Goal: Task Accomplishment & Management: Manage account settings

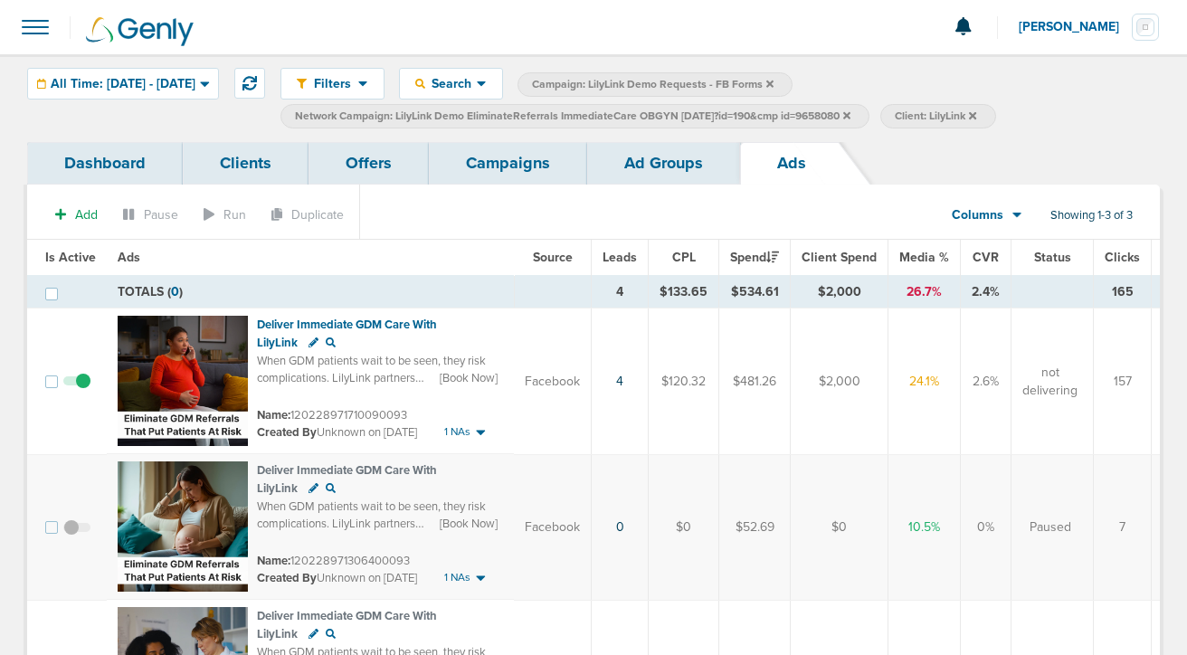
click at [470, 166] on link "Campaigns" at bounding box center [508, 163] width 158 height 43
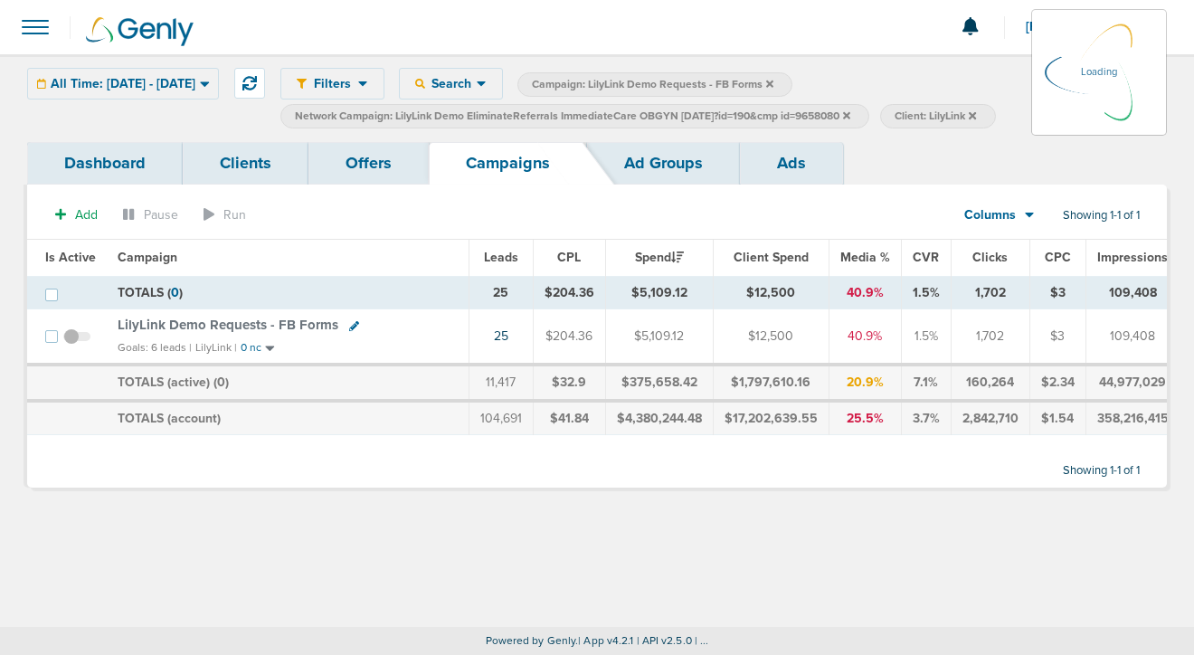
click at [850, 116] on icon at bounding box center [846, 114] width 7 height 7
click at [850, 111] on icon at bounding box center [846, 115] width 7 height 11
click at [850, 114] on icon at bounding box center [846, 115] width 7 height 11
click at [169, 90] on div "All Time: [DATE] - [DATE] [DATE] [DATE] Last 7 Days Last 14 Days This Month Las…" at bounding box center [123, 84] width 192 height 32
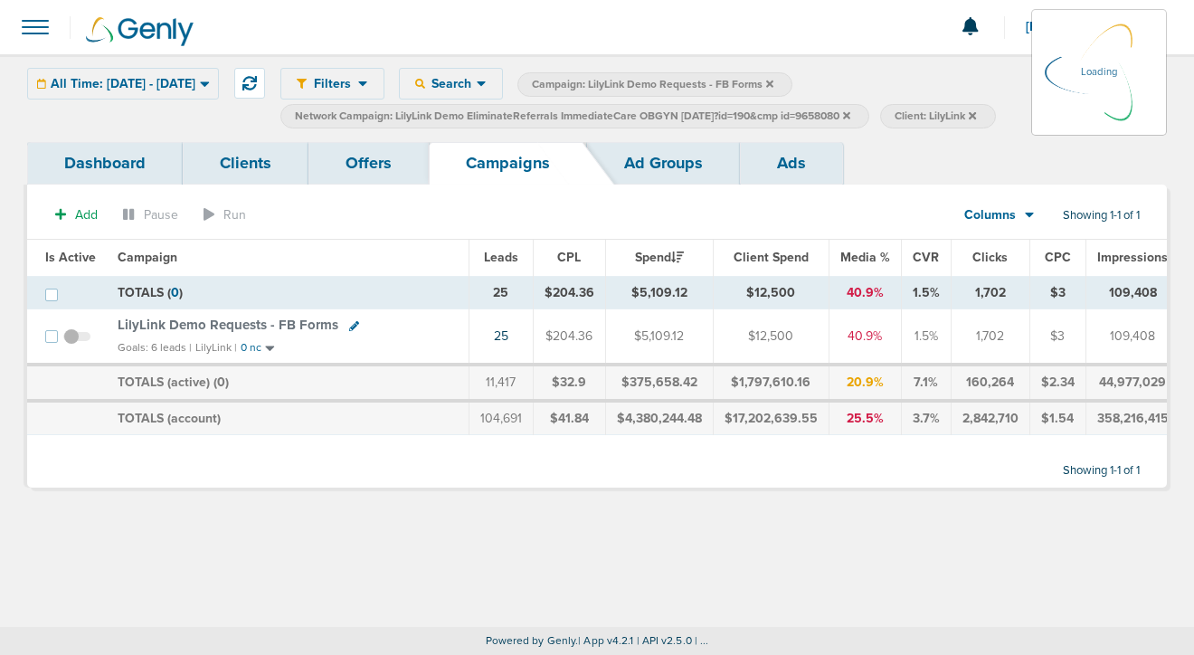
click at [187, 86] on div "All Time: [DATE] - [DATE] [DATE] [DATE] Last 7 Days Last 14 Days This Month Las…" at bounding box center [123, 84] width 192 height 32
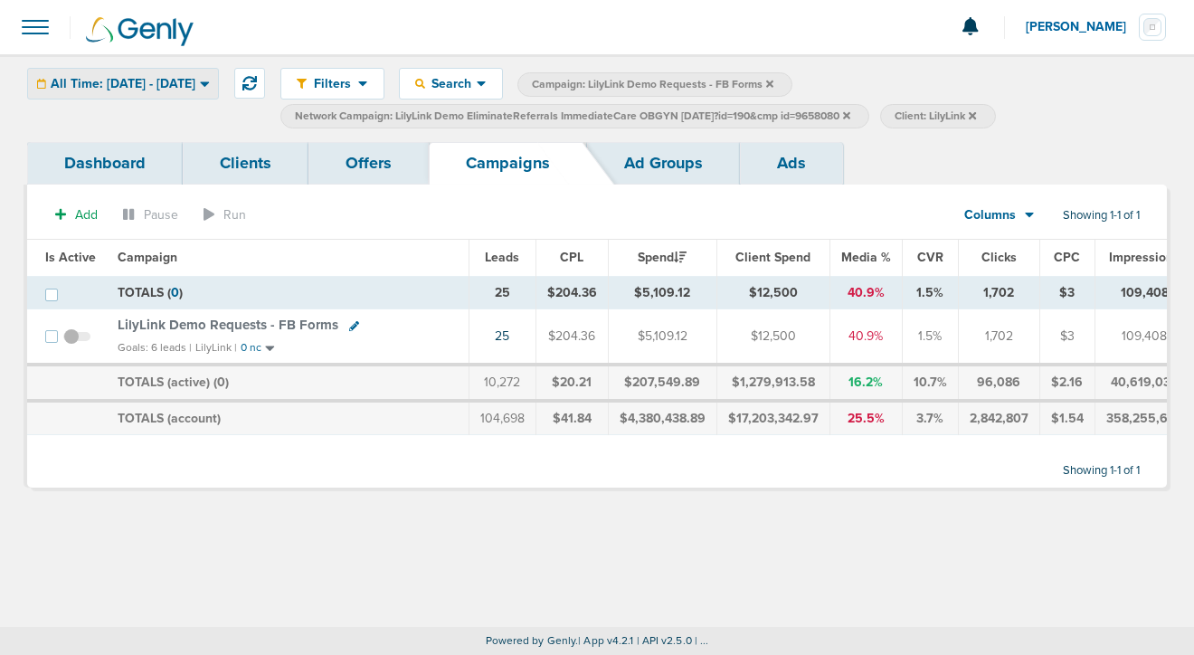
click at [195, 79] on span "All Time: [DATE] - [DATE]" at bounding box center [123, 84] width 145 height 13
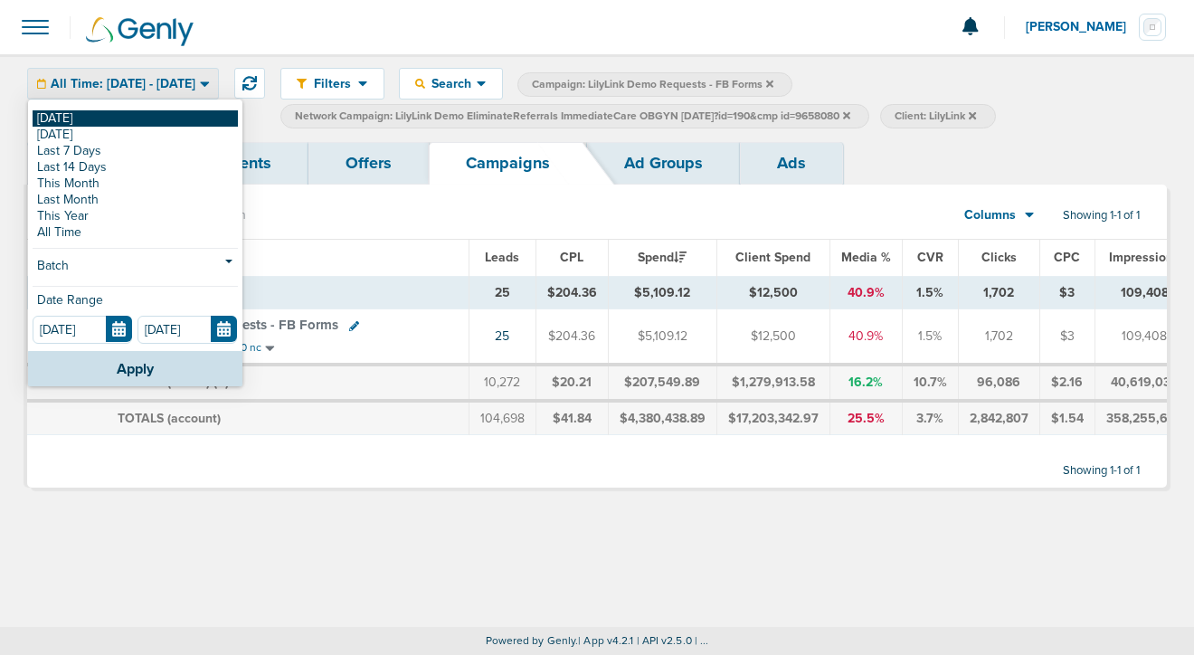
click at [150, 116] on link "[DATE]" at bounding box center [135, 118] width 205 height 16
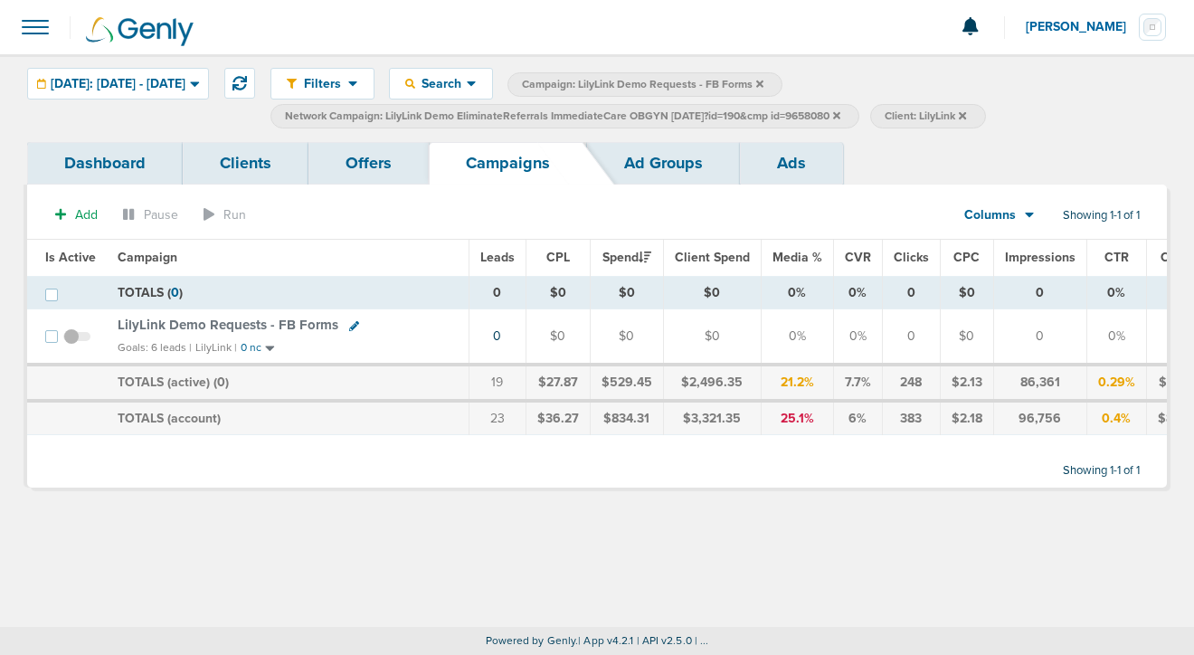
click at [841, 114] on icon at bounding box center [836, 115] width 7 height 11
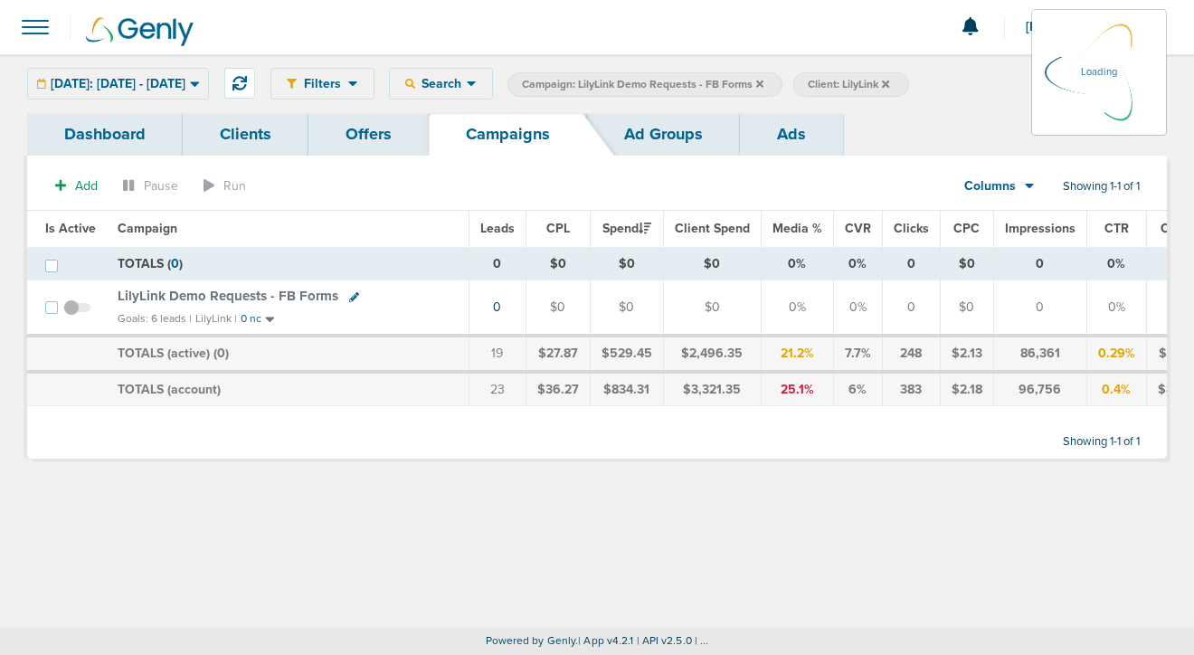
click at [764, 82] on icon at bounding box center [759, 84] width 7 height 11
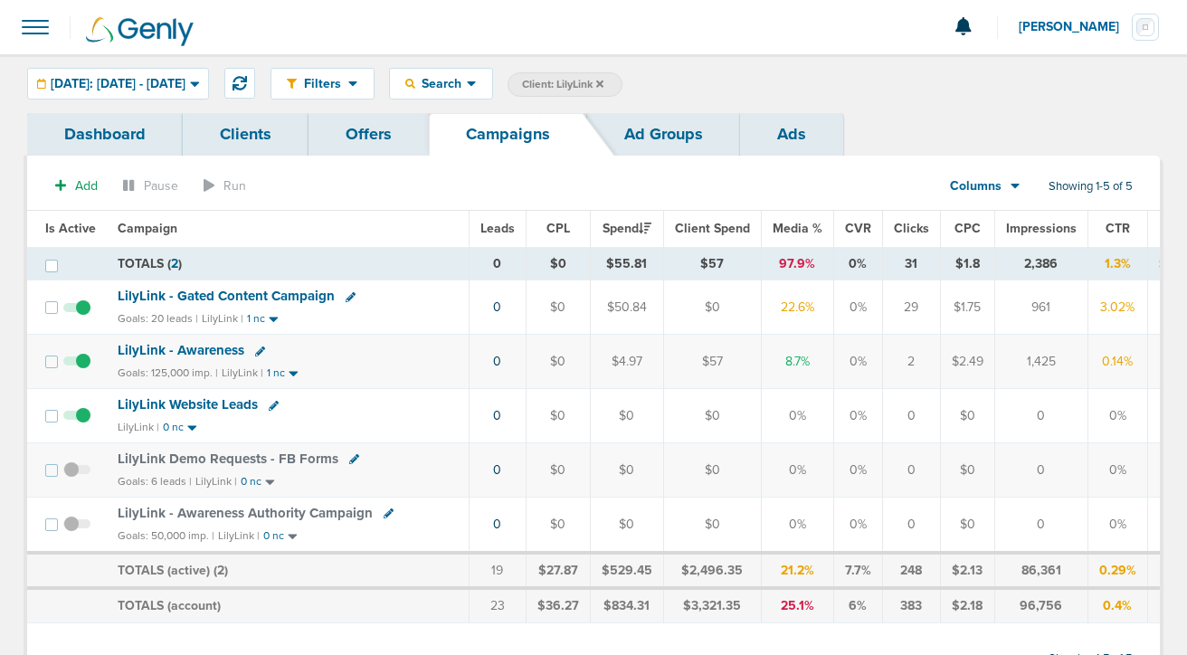
click at [218, 298] on span "LilyLink - Gated Content Campaign" at bounding box center [226, 296] width 217 height 16
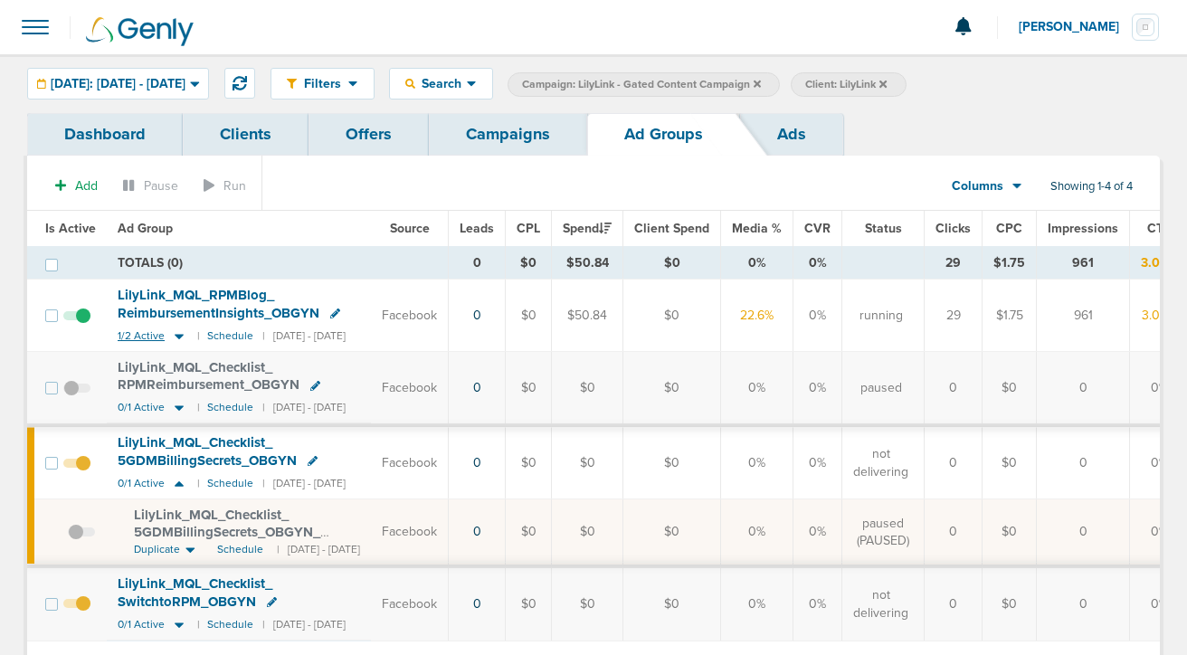
click at [173, 337] on icon at bounding box center [179, 335] width 18 height 15
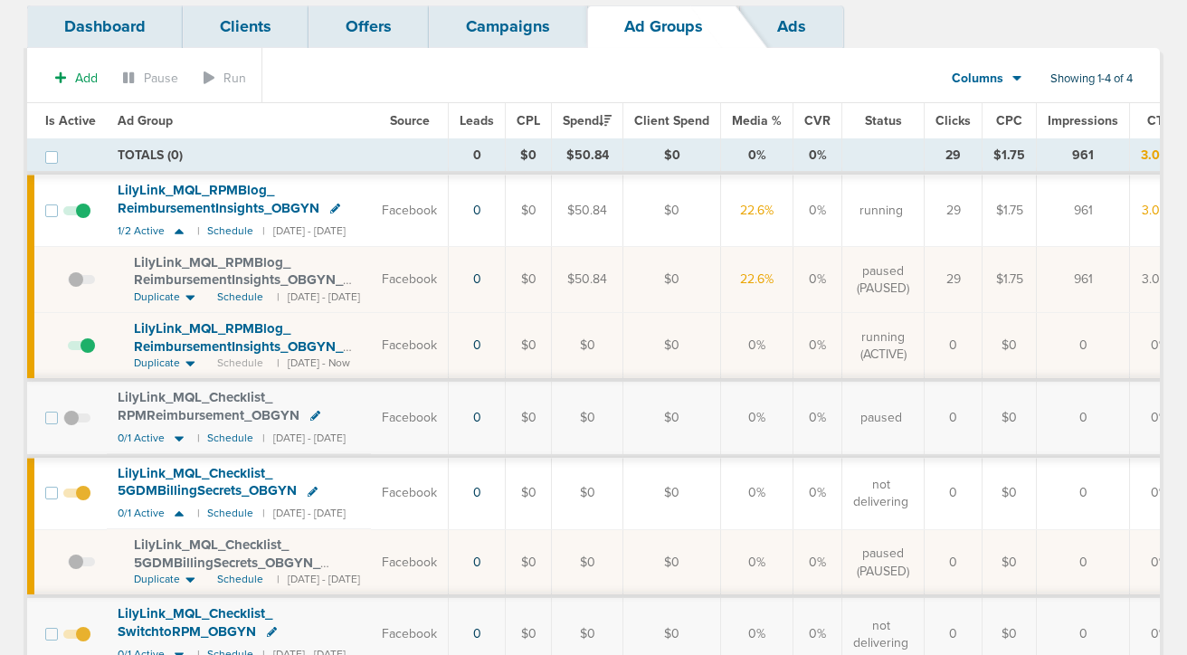
click at [292, 277] on span "LilyLink_ MQL_ RPMBlog_ ReimbursementInsights_ OBGYN_ [DATE]_ Blog2?id=190&cmp_…" at bounding box center [238, 289] width 209 height 70
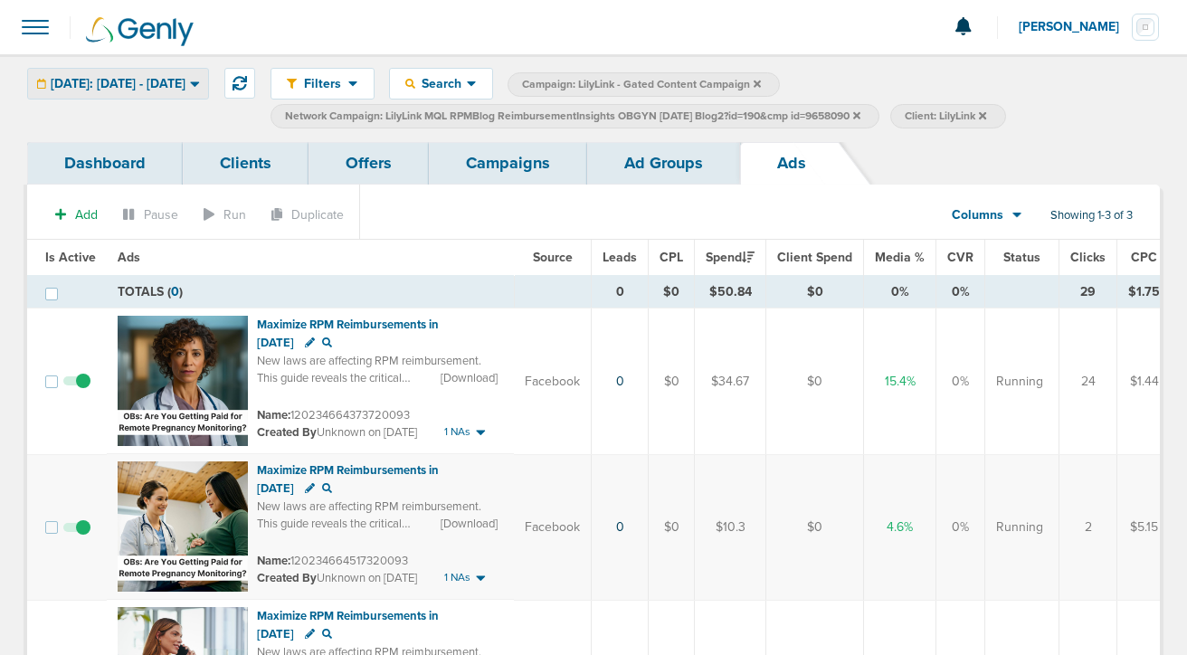
click at [157, 78] on span "[DATE]: [DATE] - [DATE]" at bounding box center [118, 84] width 135 height 13
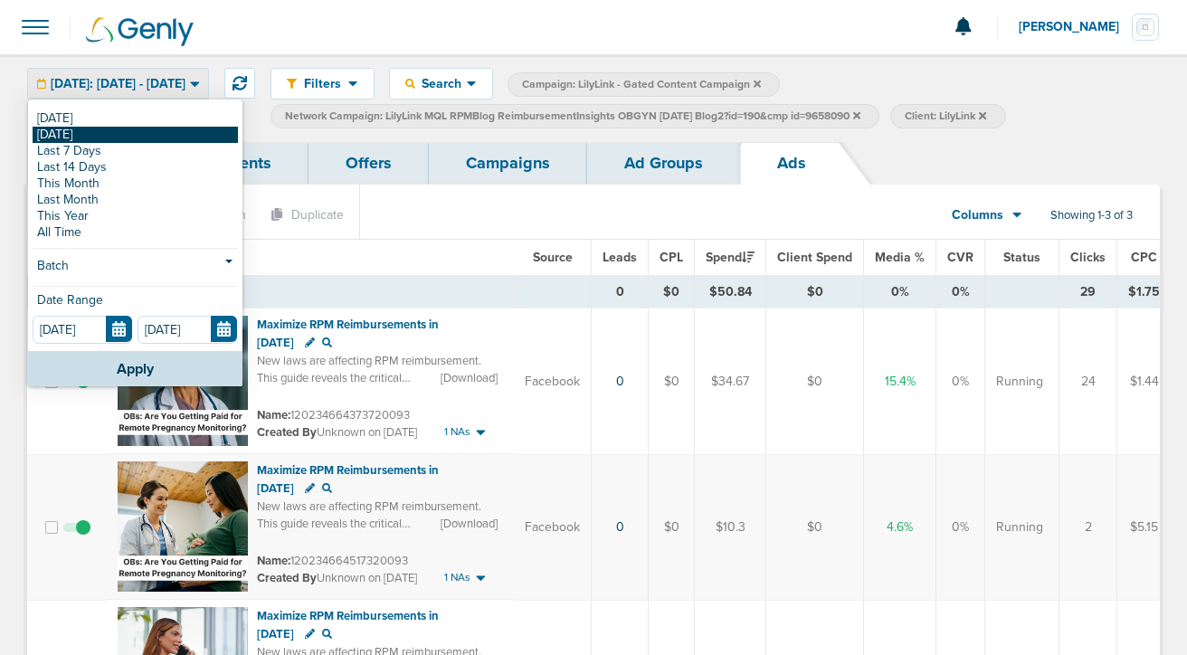
click at [144, 134] on link "[DATE]" at bounding box center [135, 135] width 205 height 16
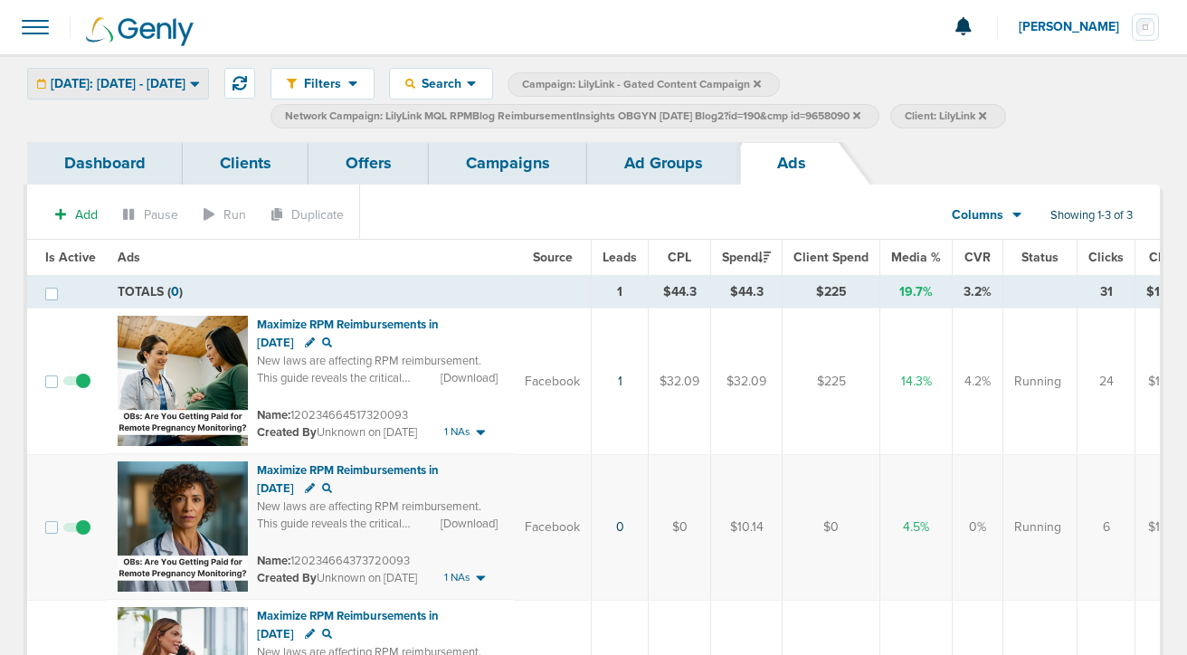
click at [208, 72] on div "[DATE]: [DATE] - [DATE]" at bounding box center [118, 84] width 180 height 30
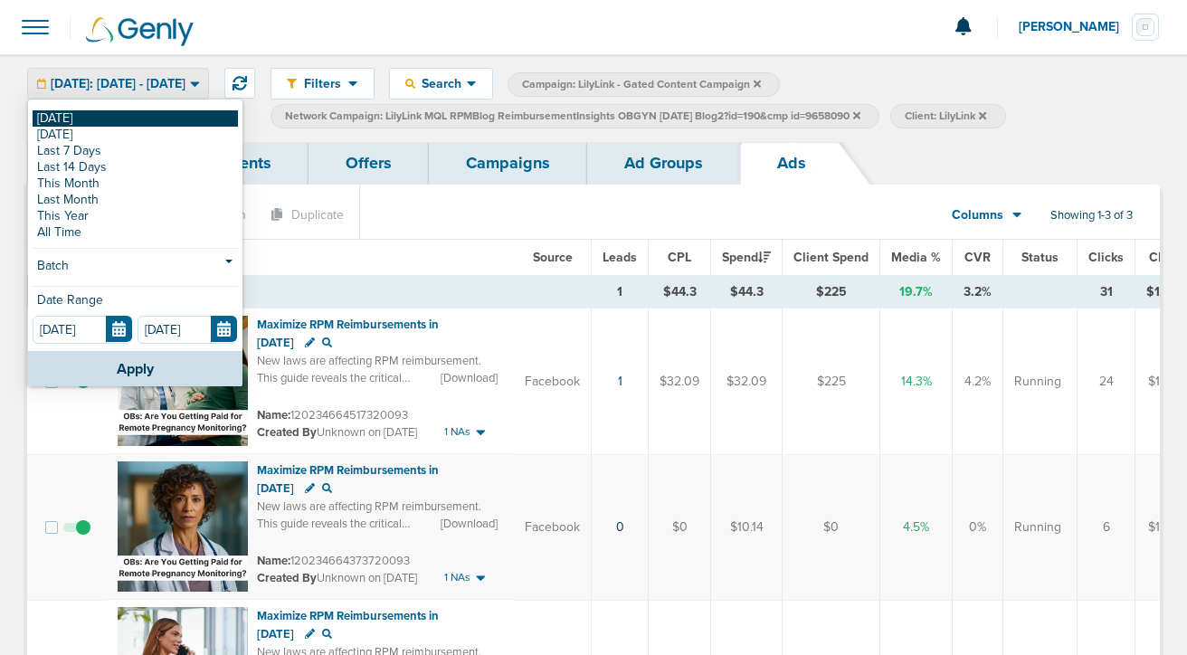
click at [182, 121] on link "[DATE]" at bounding box center [135, 118] width 205 height 16
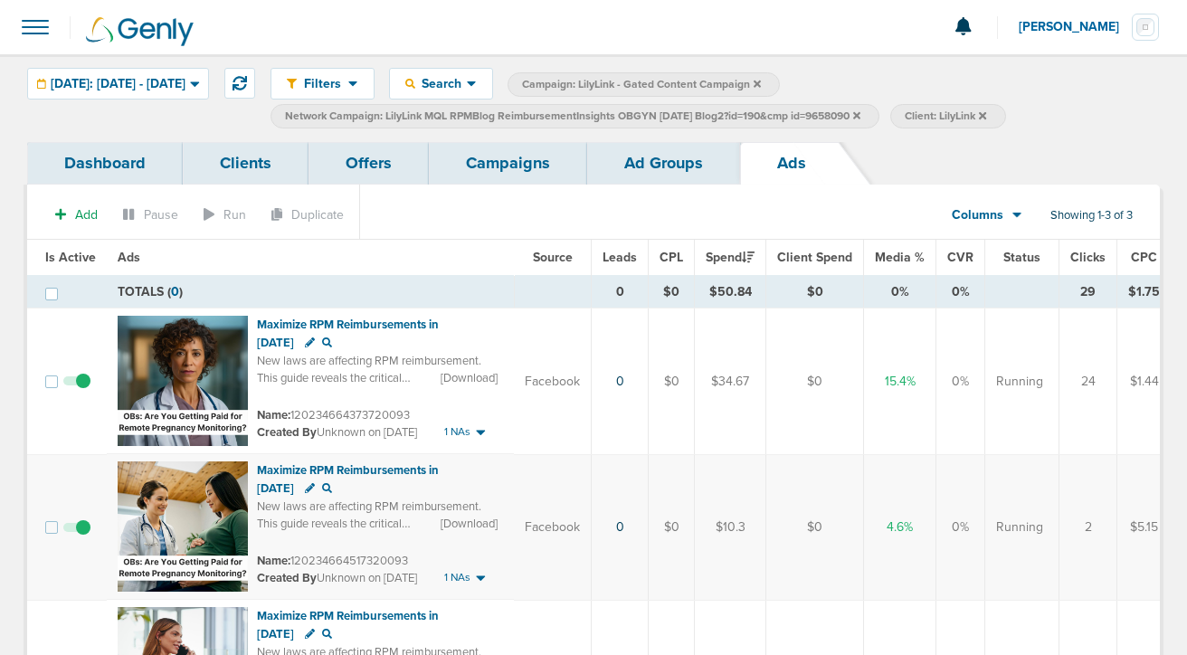
click at [524, 156] on link "Campaigns" at bounding box center [508, 163] width 158 height 43
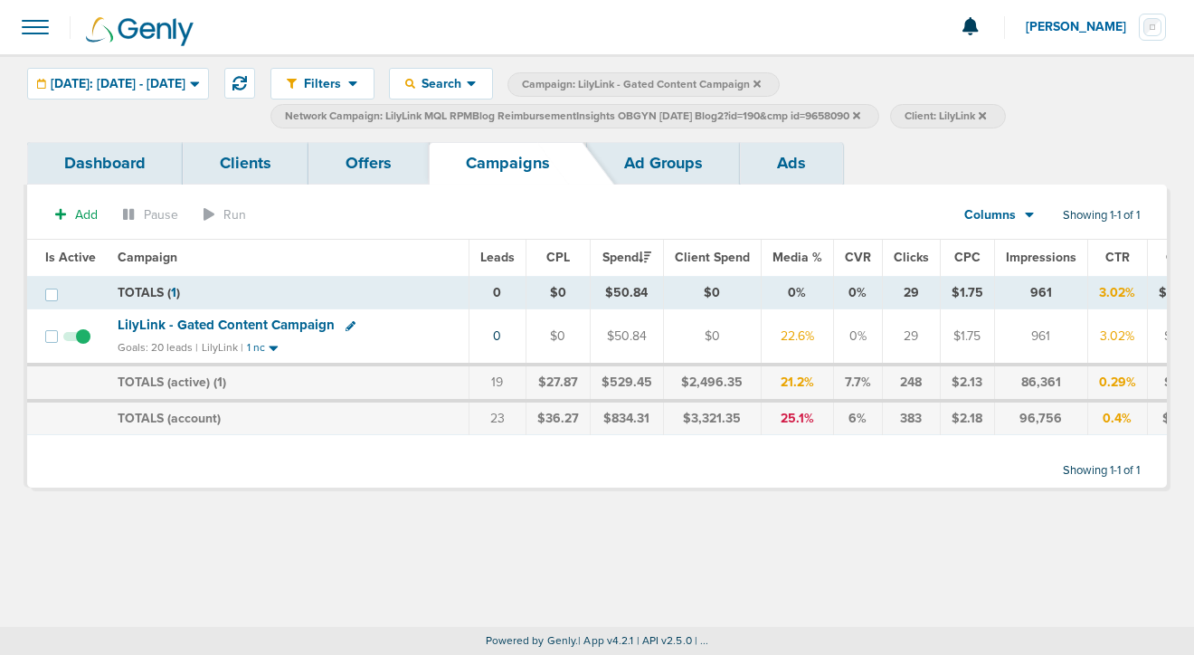
click at [860, 116] on icon at bounding box center [856, 114] width 7 height 7
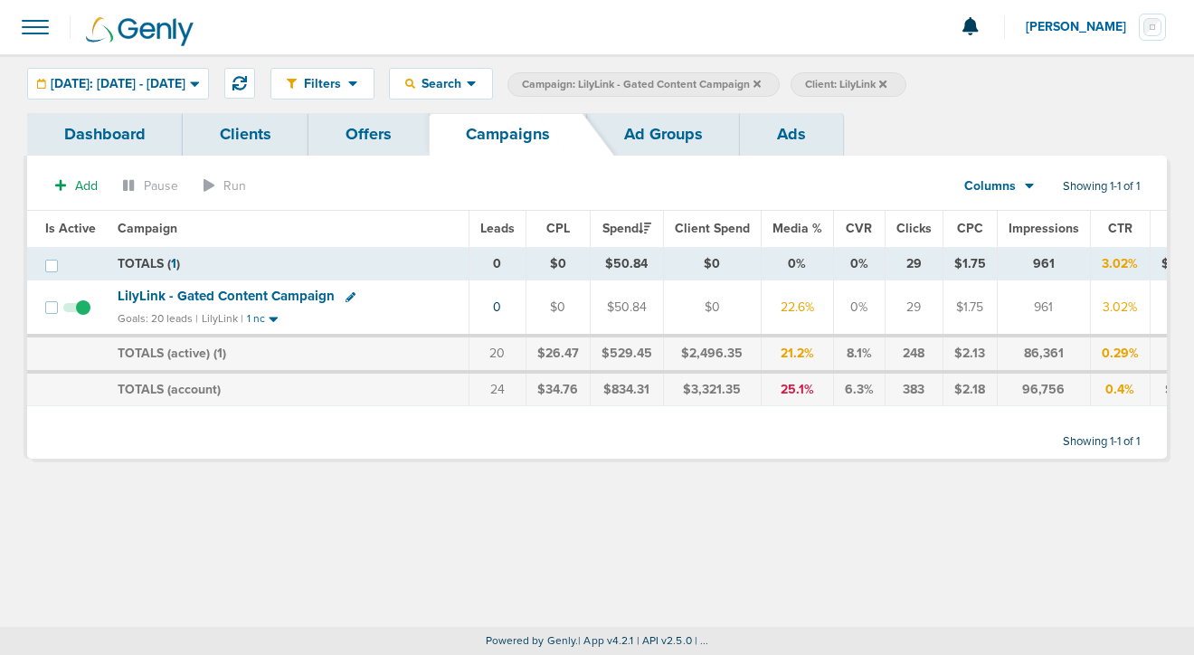
click at [780, 82] on label "Campaign: LilyLink - Gated Content Campaign" at bounding box center [644, 84] width 272 height 24
click at [761, 83] on icon at bounding box center [757, 83] width 7 height 7
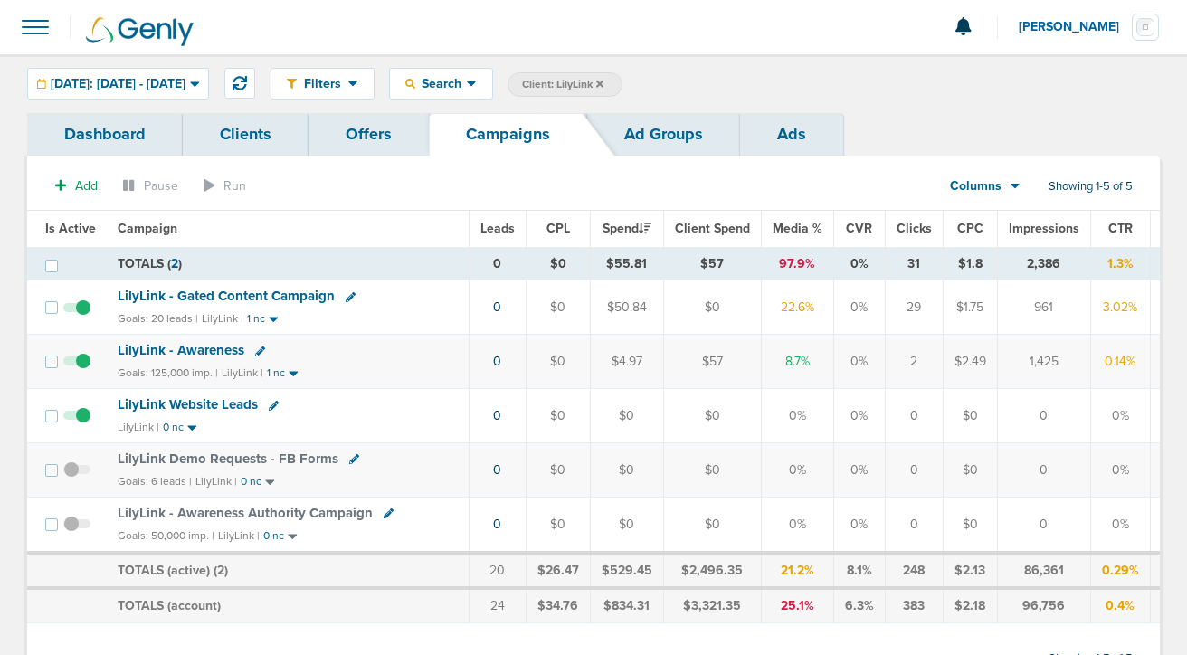
click at [603, 87] on icon at bounding box center [599, 84] width 7 height 11
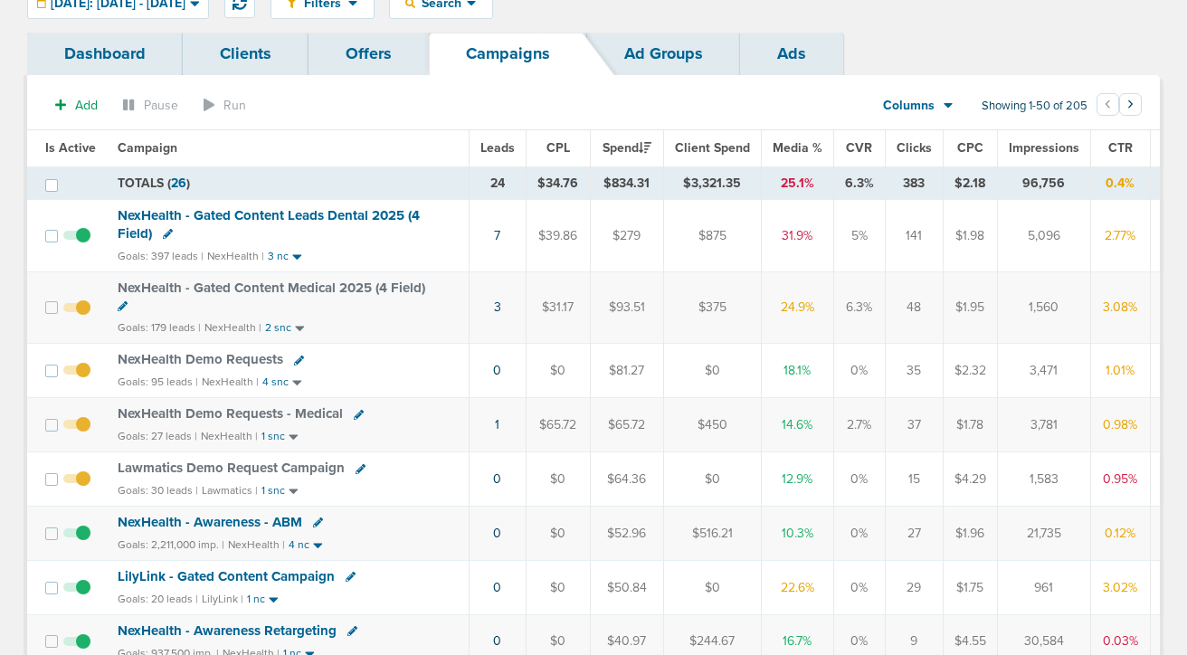
scroll to position [104, 0]
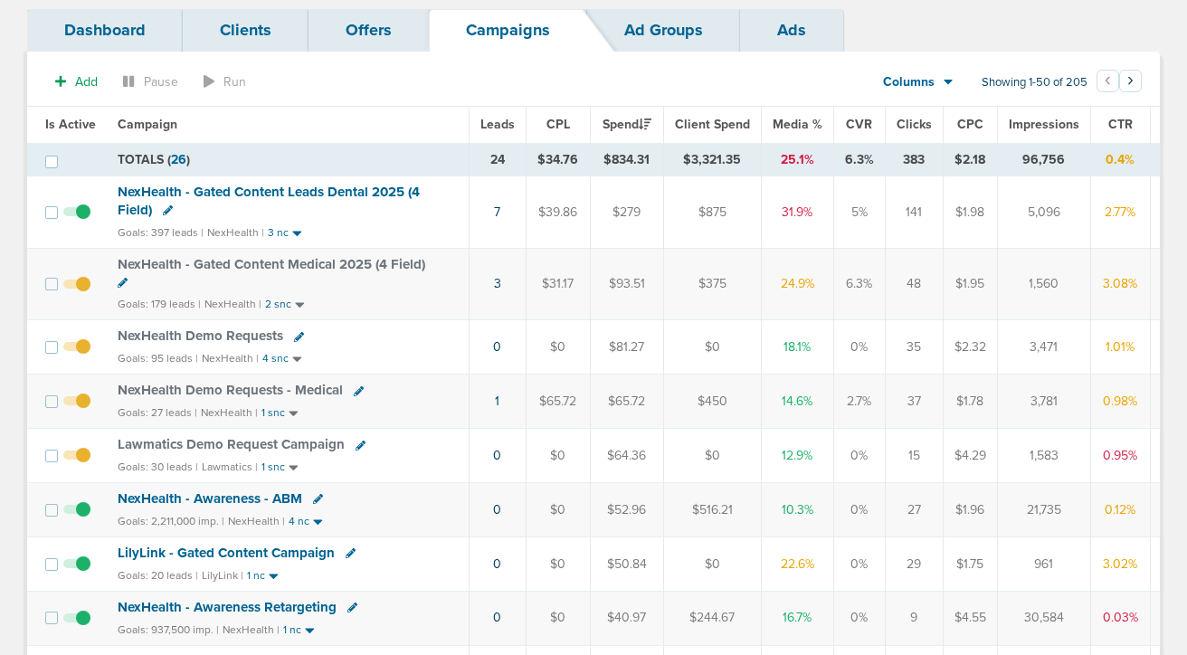
click at [179, 330] on span "NexHealth Demo Requests" at bounding box center [201, 336] width 166 height 16
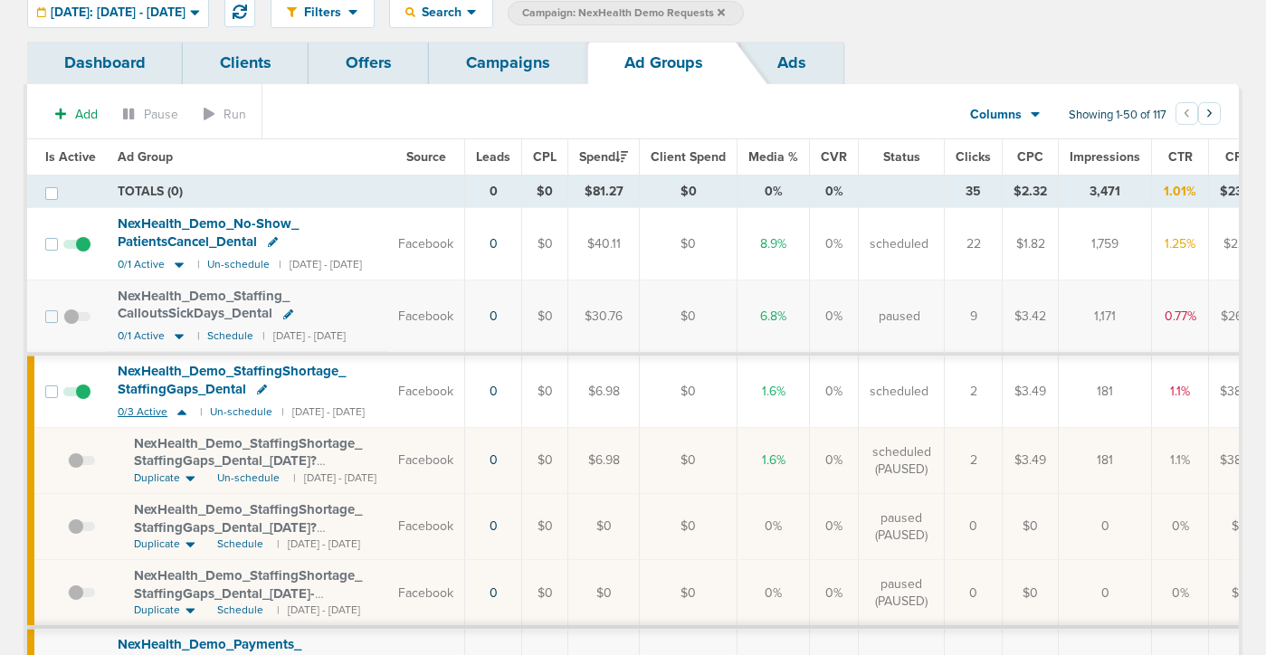
click at [178, 412] on icon at bounding box center [181, 412] width 9 height 5
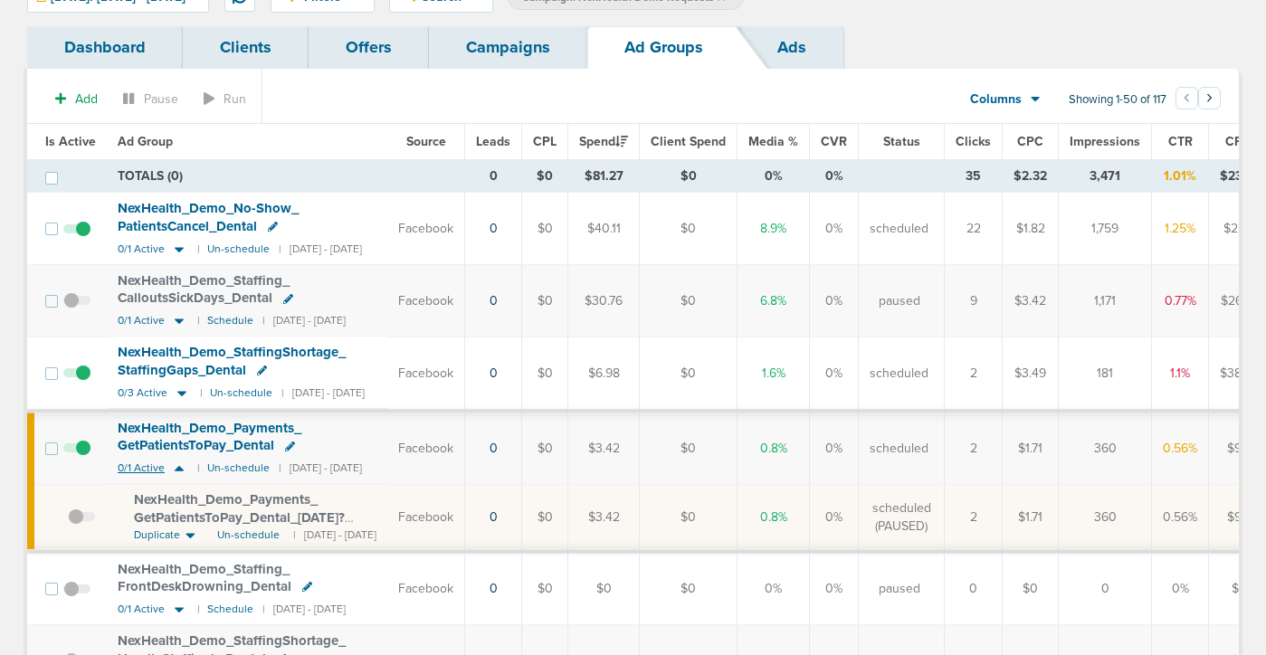
click at [176, 470] on icon at bounding box center [179, 468] width 9 height 5
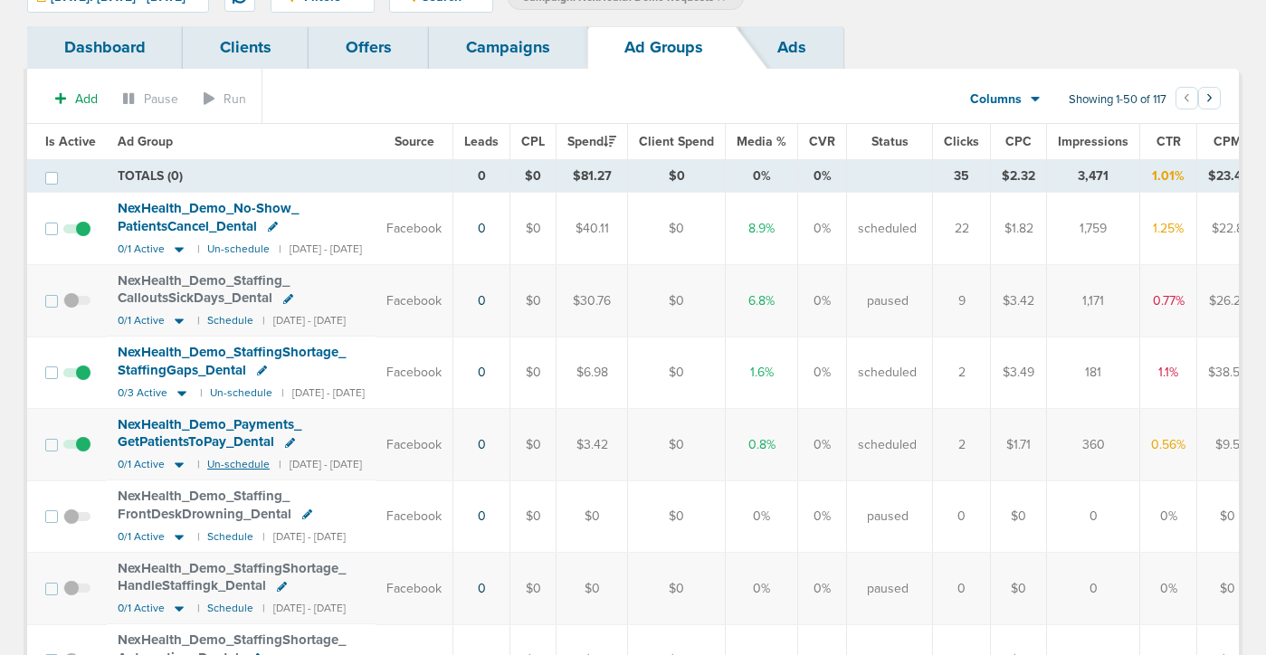
click at [236, 470] on small "Un-schedule" at bounding box center [238, 465] width 62 height 14
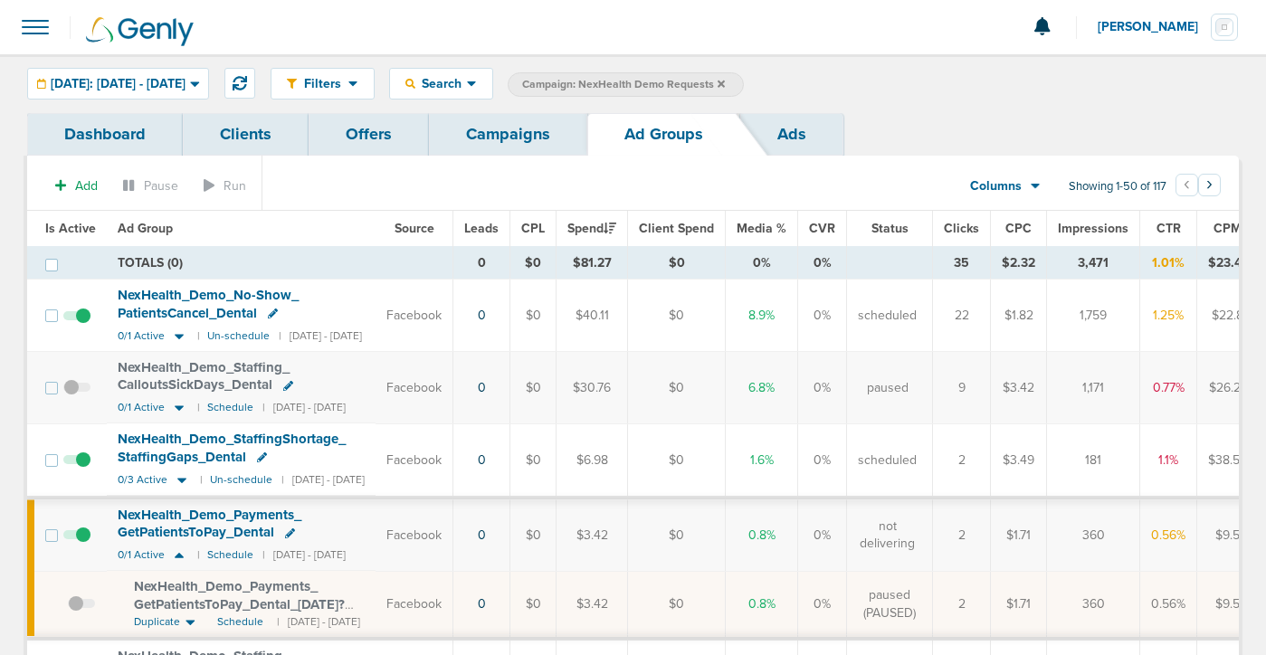
click at [87, 544] on span at bounding box center [76, 544] width 27 height 0
click at [77, 539] on input "checkbox" at bounding box center [77, 539] width 0 height 0
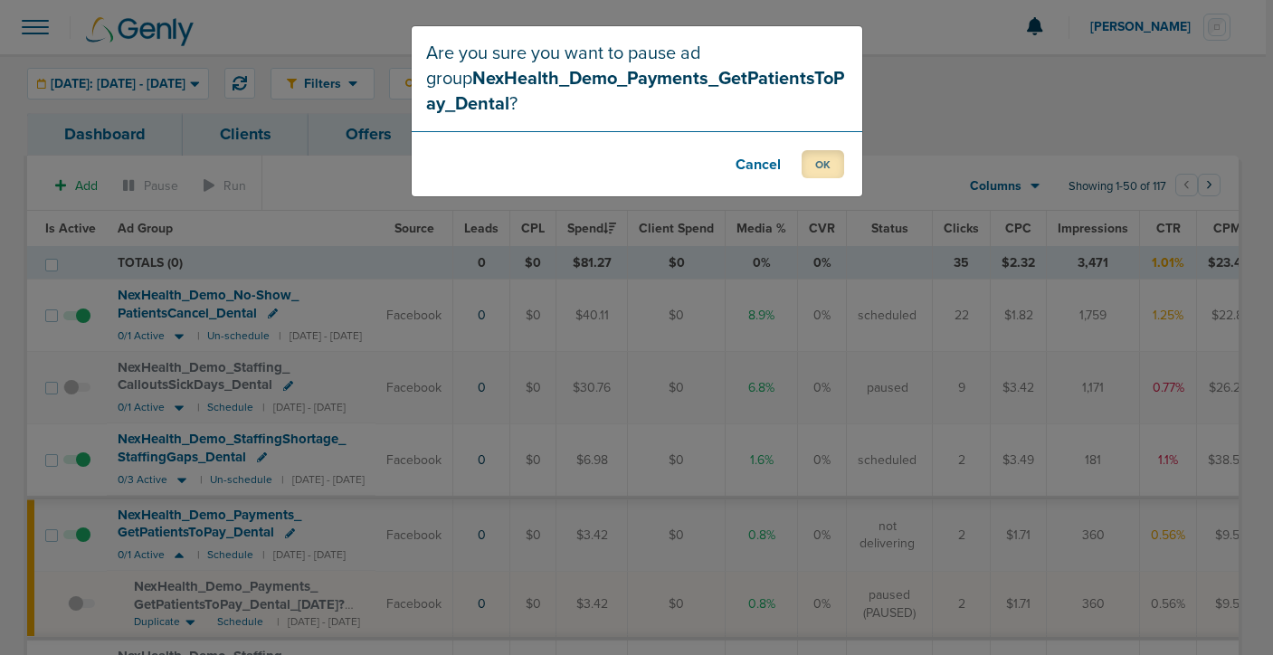
click at [814, 161] on button "OK" at bounding box center [823, 164] width 43 height 28
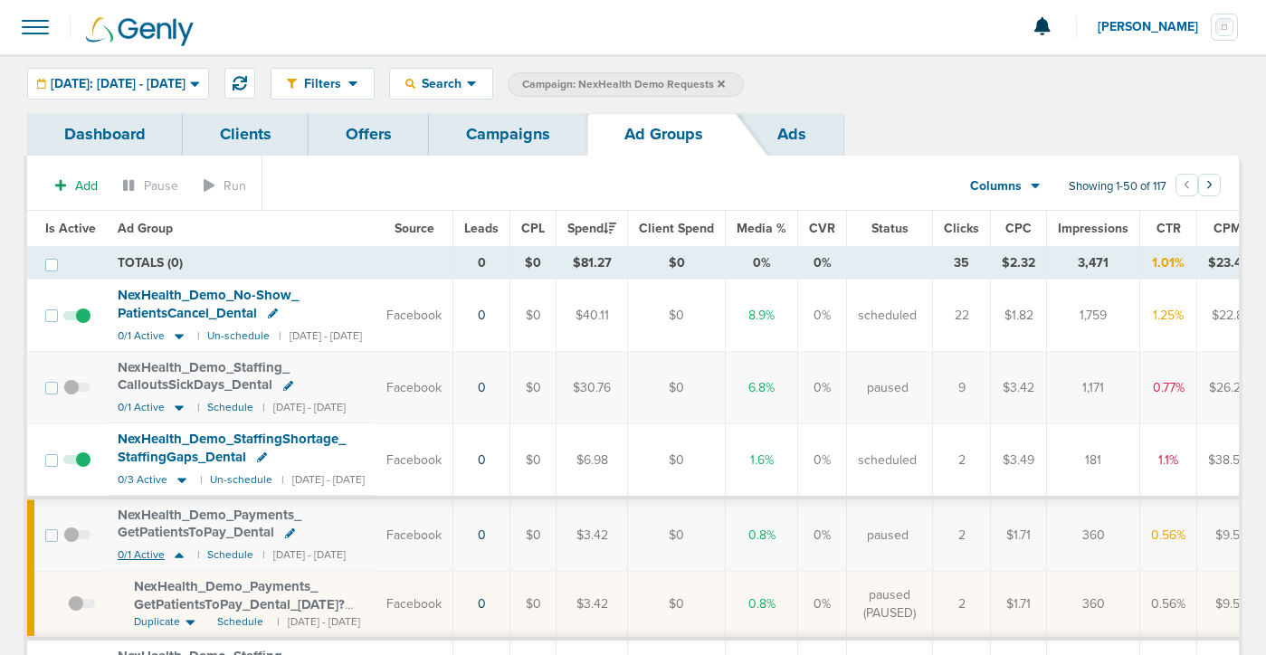
click at [178, 554] on icon at bounding box center [179, 555] width 9 height 5
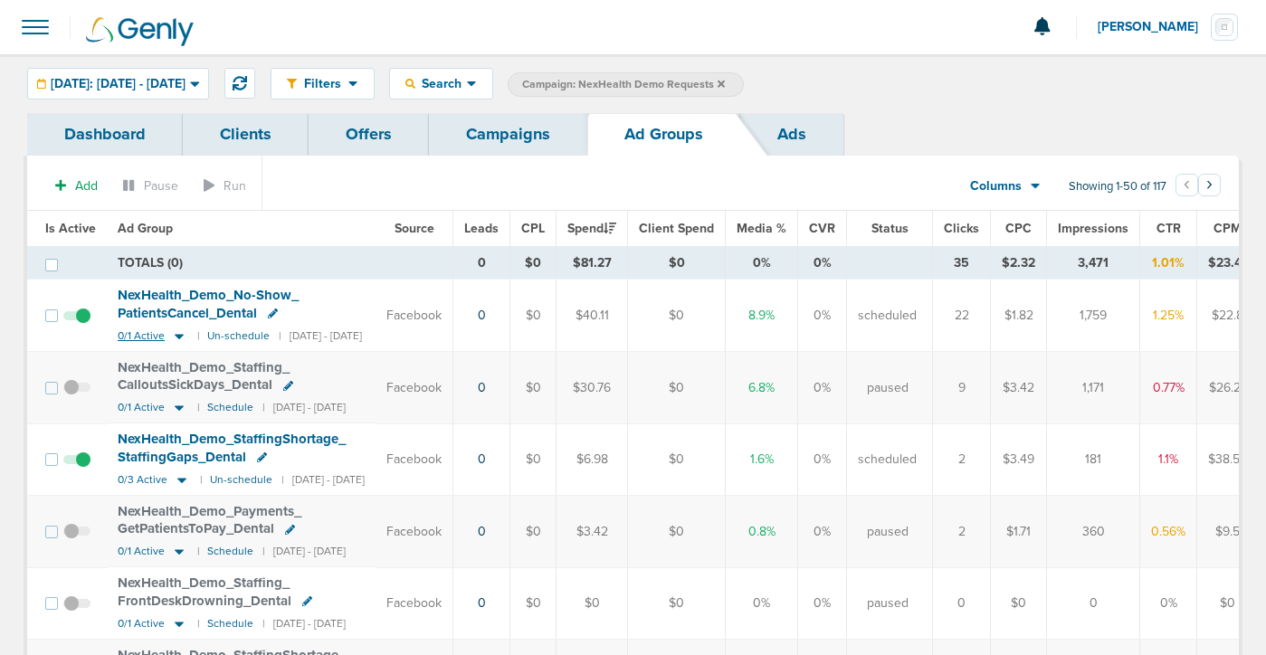
click at [176, 332] on icon at bounding box center [179, 335] width 18 height 15
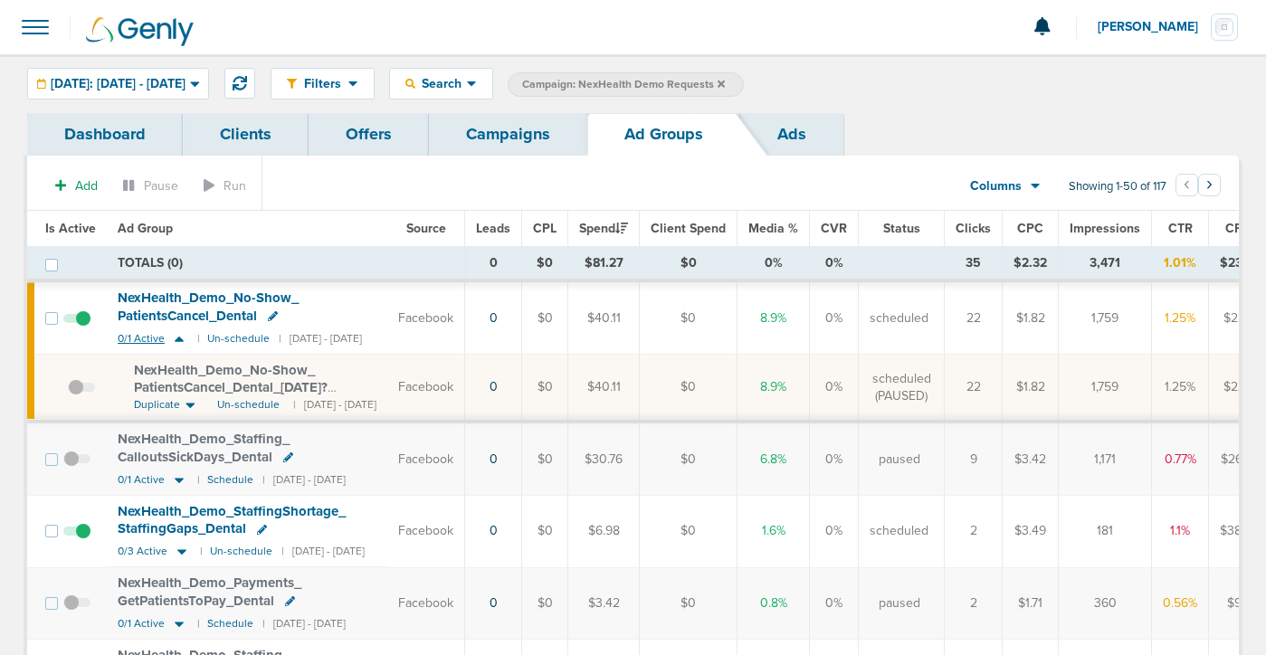
click at [176, 332] on icon at bounding box center [179, 338] width 18 height 15
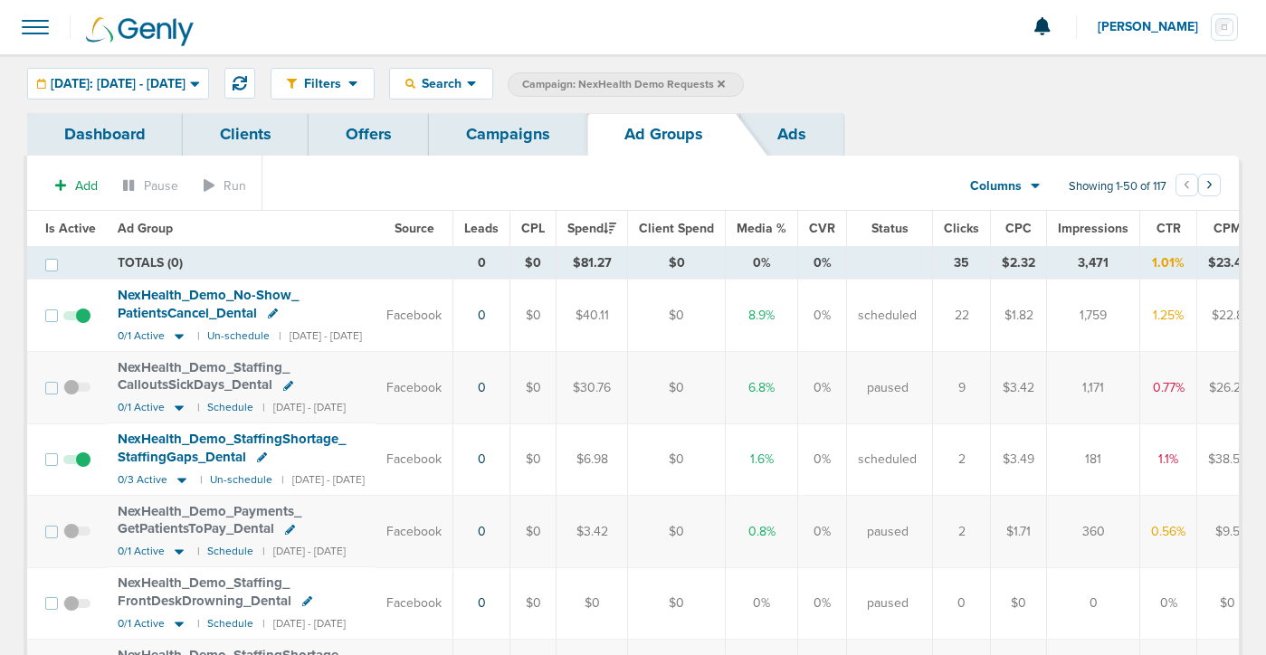
click at [523, 136] on link "Campaigns" at bounding box center [508, 134] width 158 height 43
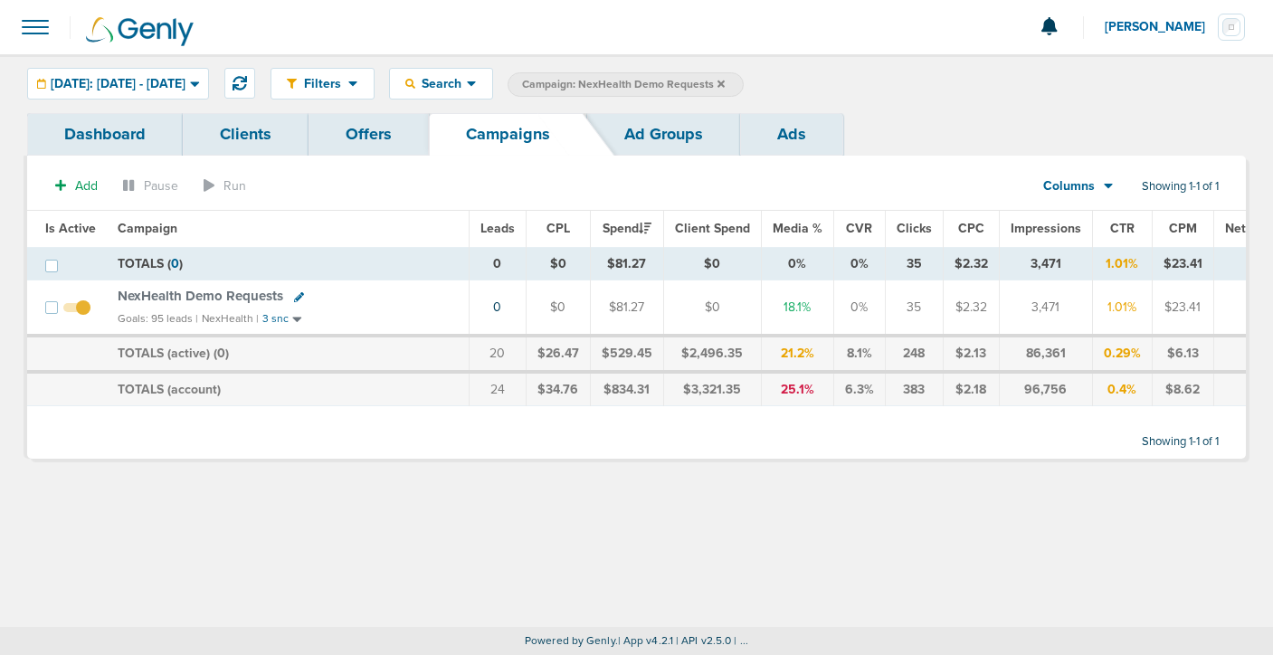
click at [294, 299] on icon at bounding box center [299, 297] width 10 height 10
select select
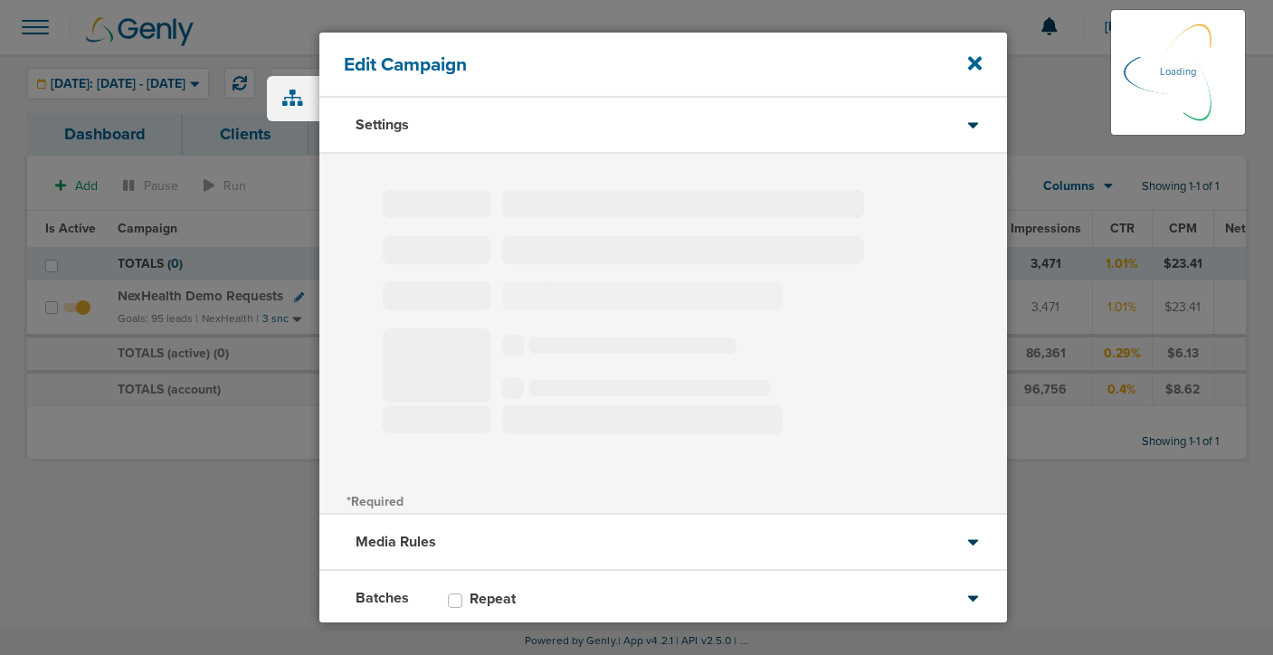
type input "NexHealth Demo Requests"
select select "Leads"
radio input "true"
select select "readWrite"
select select "1"
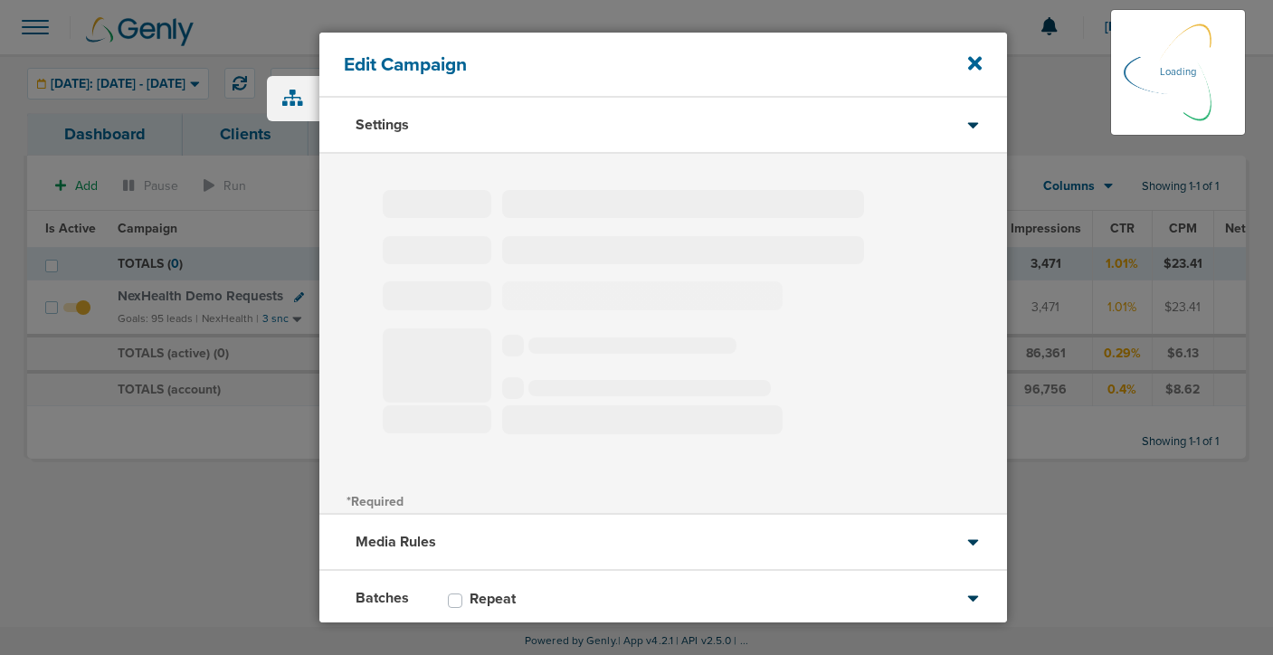
select select "1"
select select "2"
select select "3"
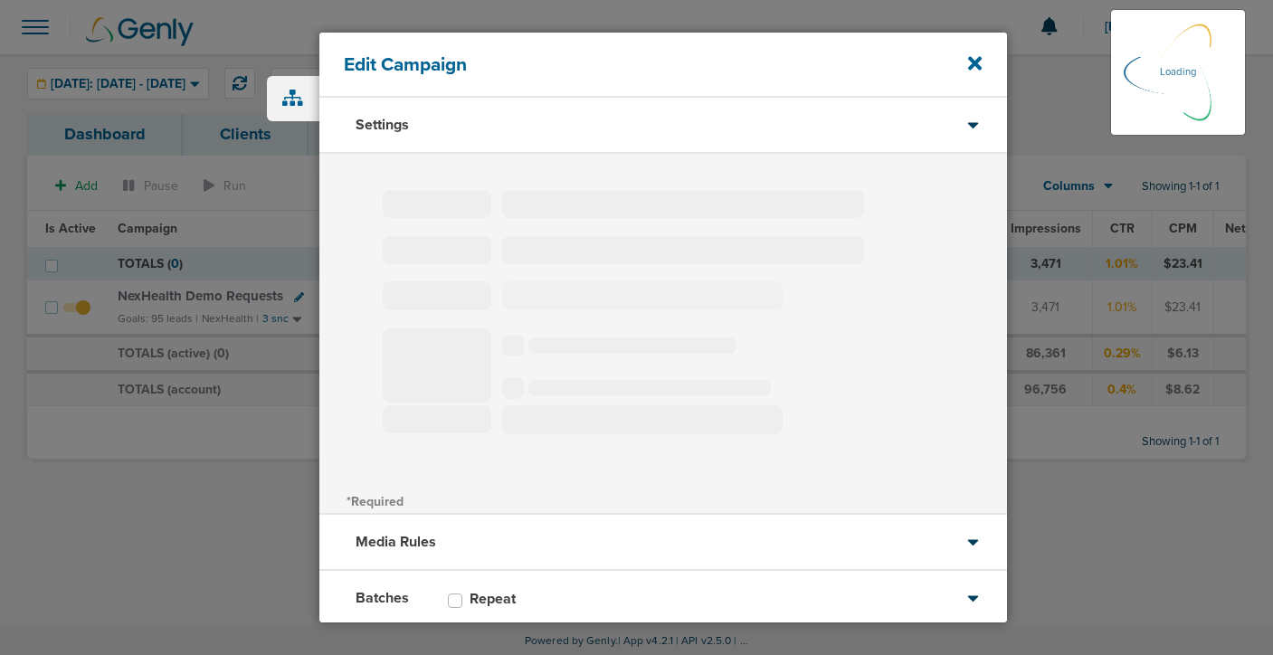
select select "4"
select select "6"
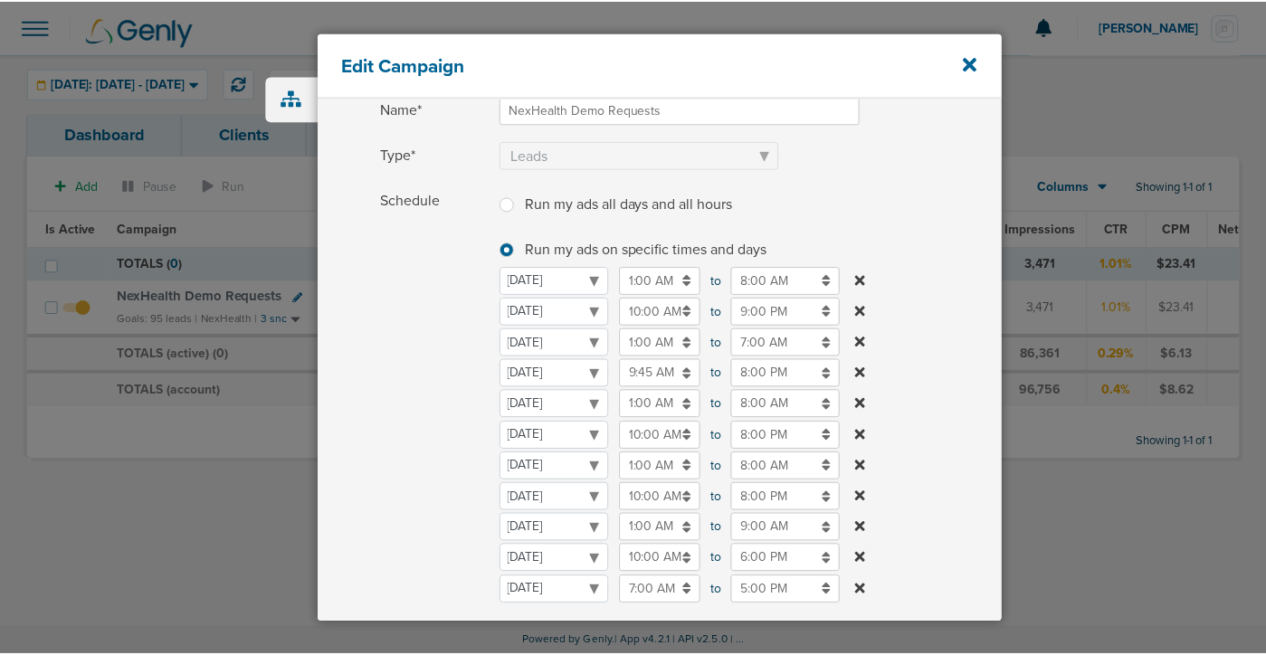
scroll to position [150, 0]
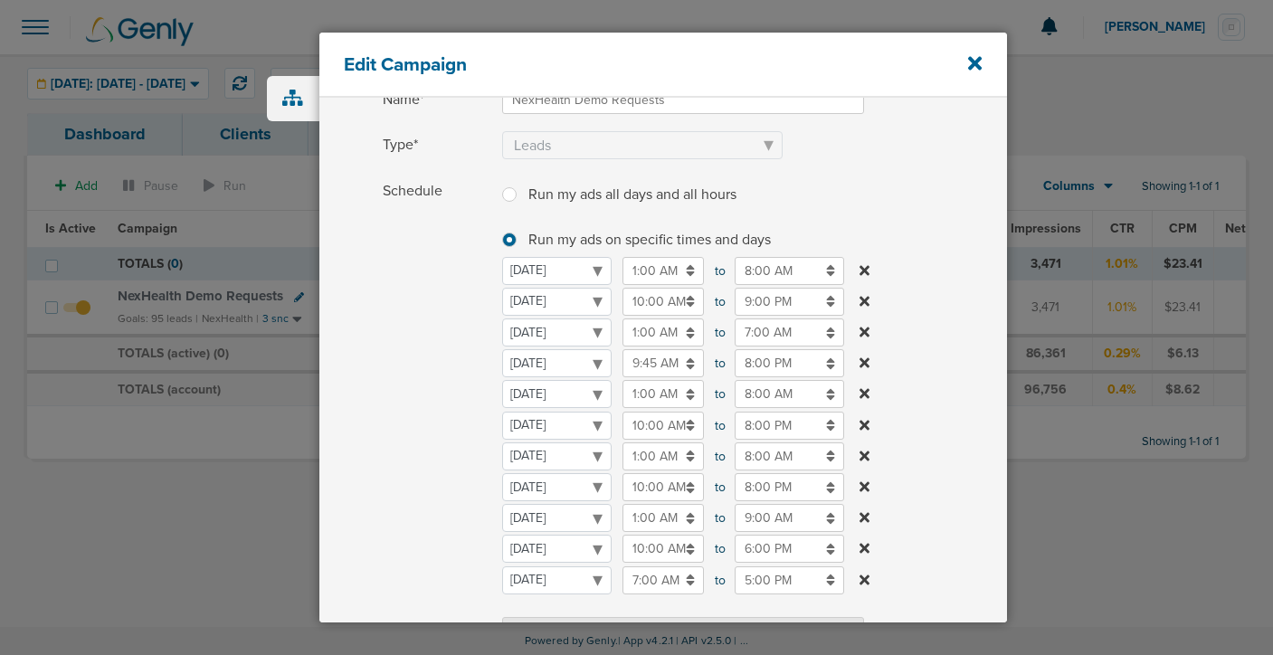
click at [967, 62] on div "Edit Campaign" at bounding box center [663, 65] width 688 height 65
click at [976, 62] on icon at bounding box center [975, 63] width 14 height 14
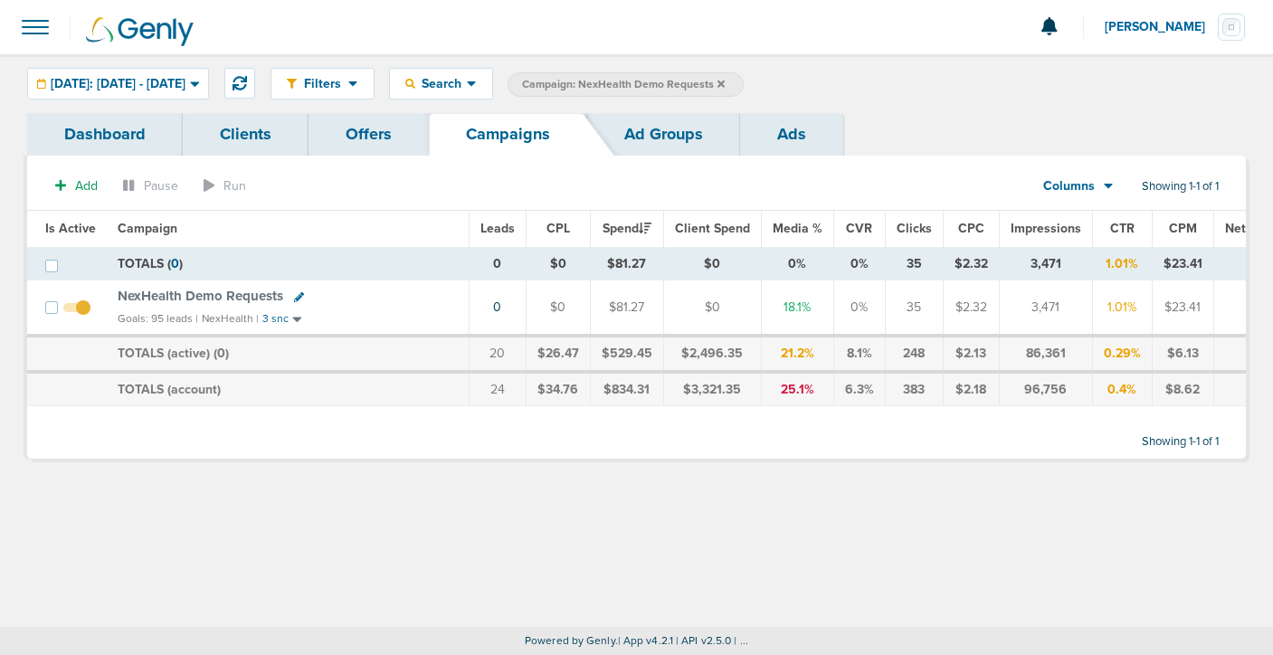
click at [166, 299] on span "NexHealth Demo Requests" at bounding box center [201, 296] width 166 height 16
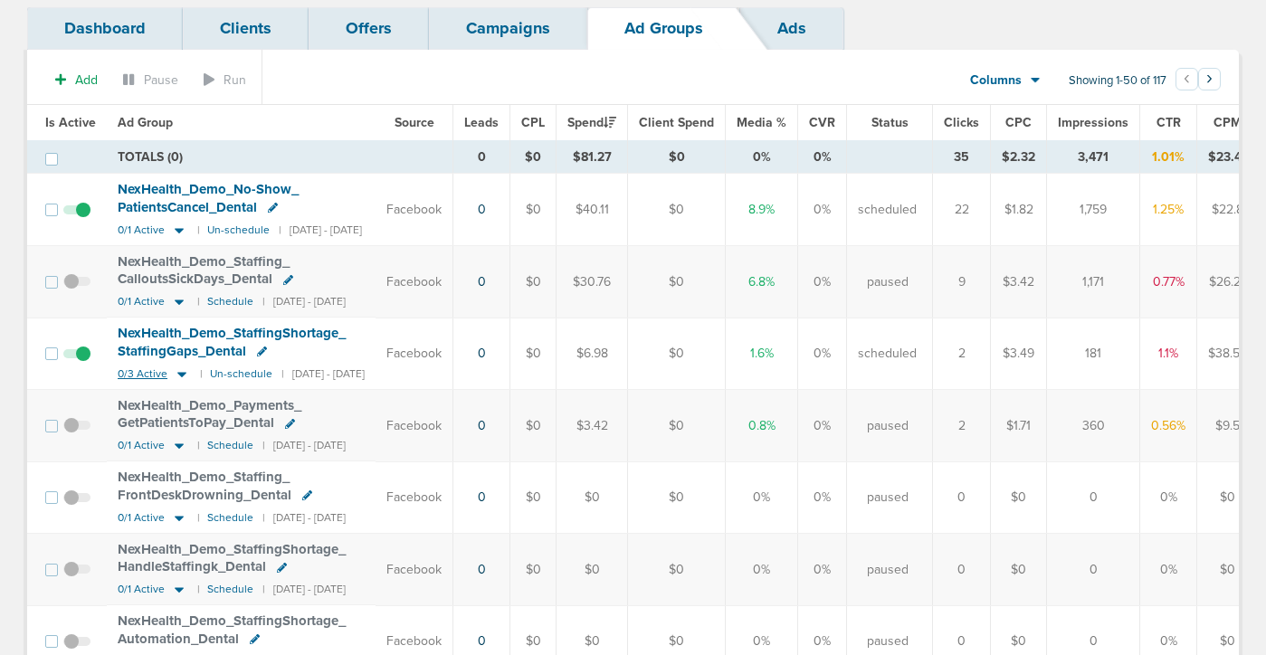
click at [177, 374] on icon at bounding box center [181, 374] width 9 height 5
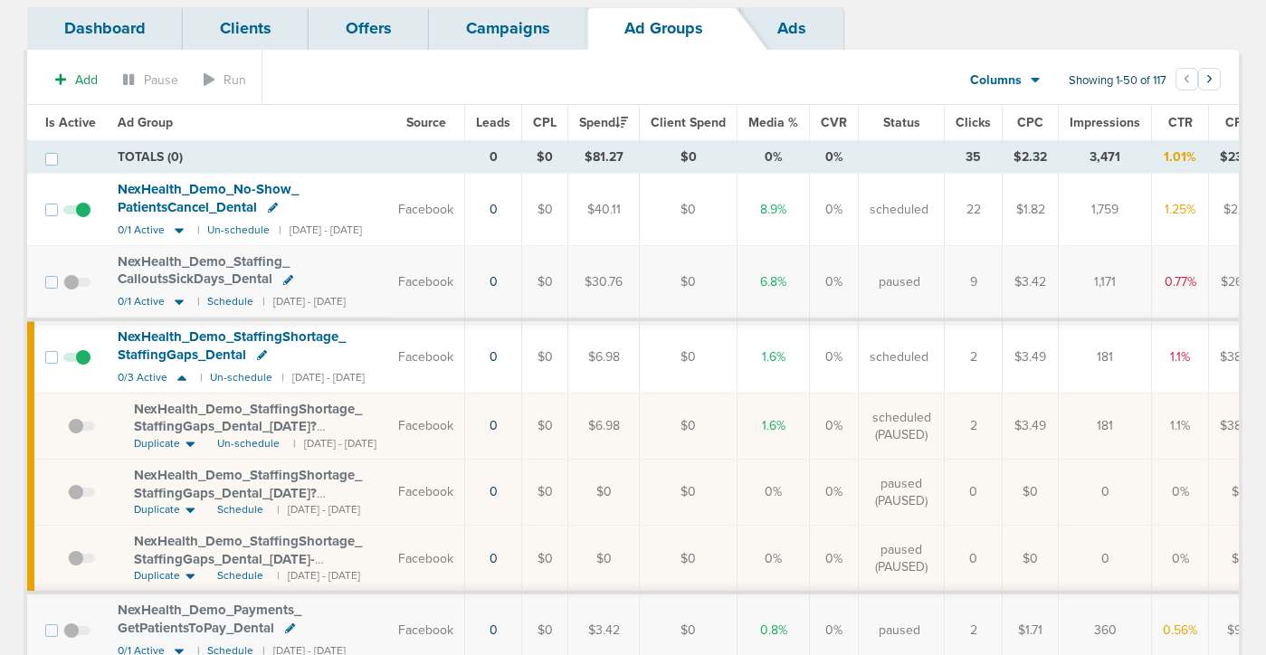
click at [227, 420] on span "NexHealth_ Demo_ StaffingShortage_ StaffingGaps_ Dental_ [DATE]?id=183&cmp_ id=…" at bounding box center [248, 427] width 228 height 52
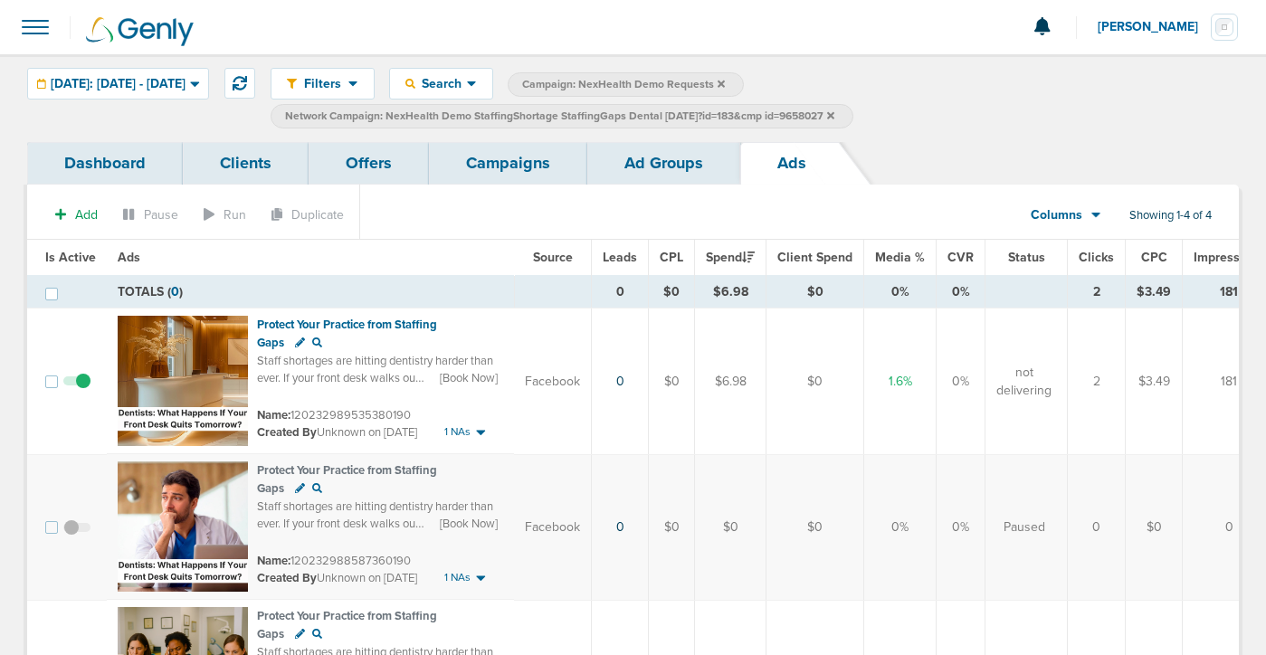
click at [626, 169] on link "Ad Groups" at bounding box center [663, 163] width 153 height 43
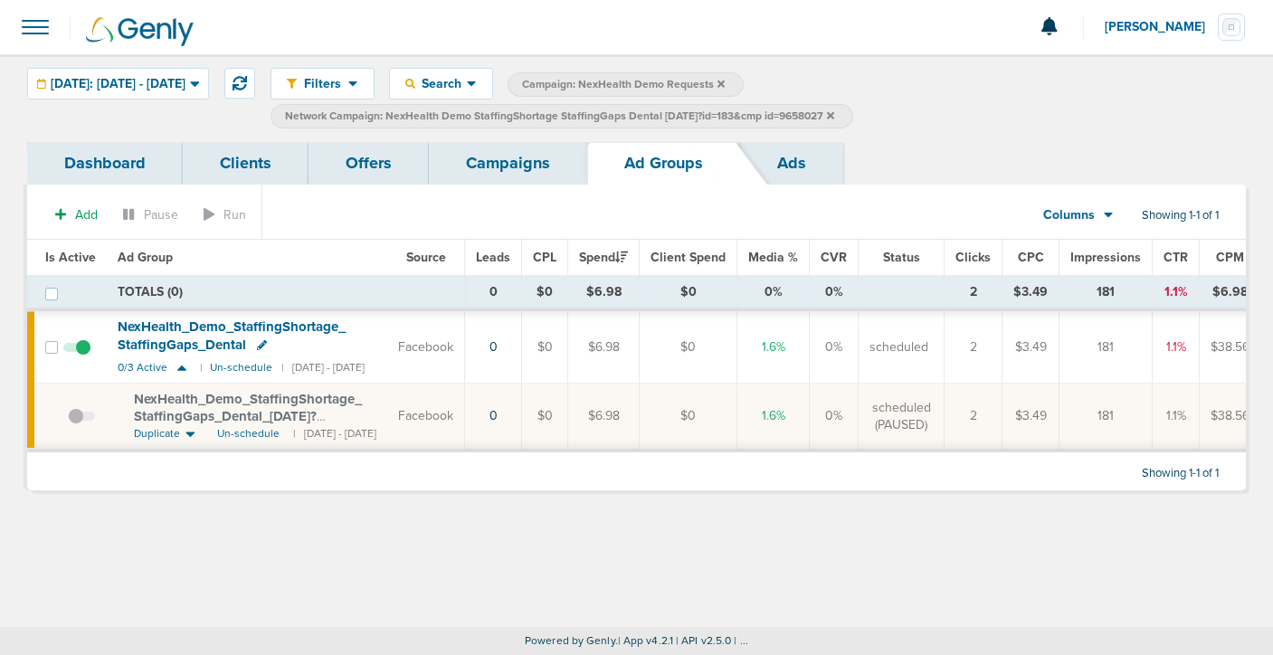
click at [834, 111] on icon at bounding box center [830, 115] width 7 height 11
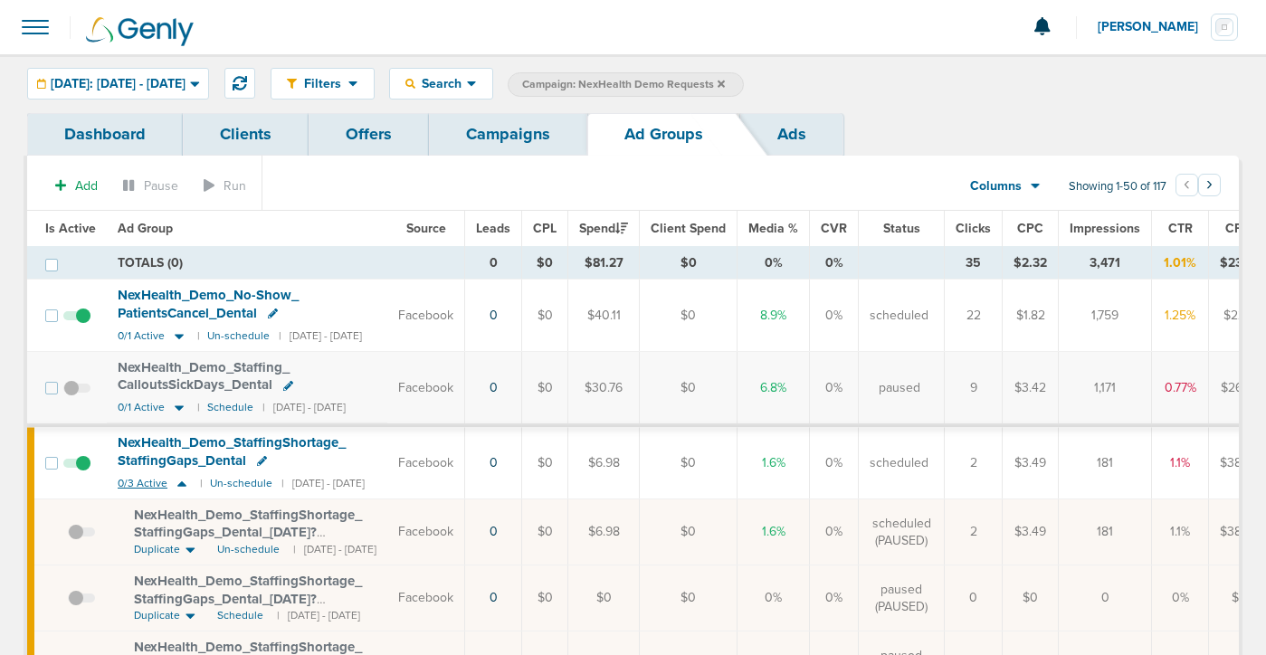
click at [178, 484] on icon at bounding box center [181, 483] width 9 height 5
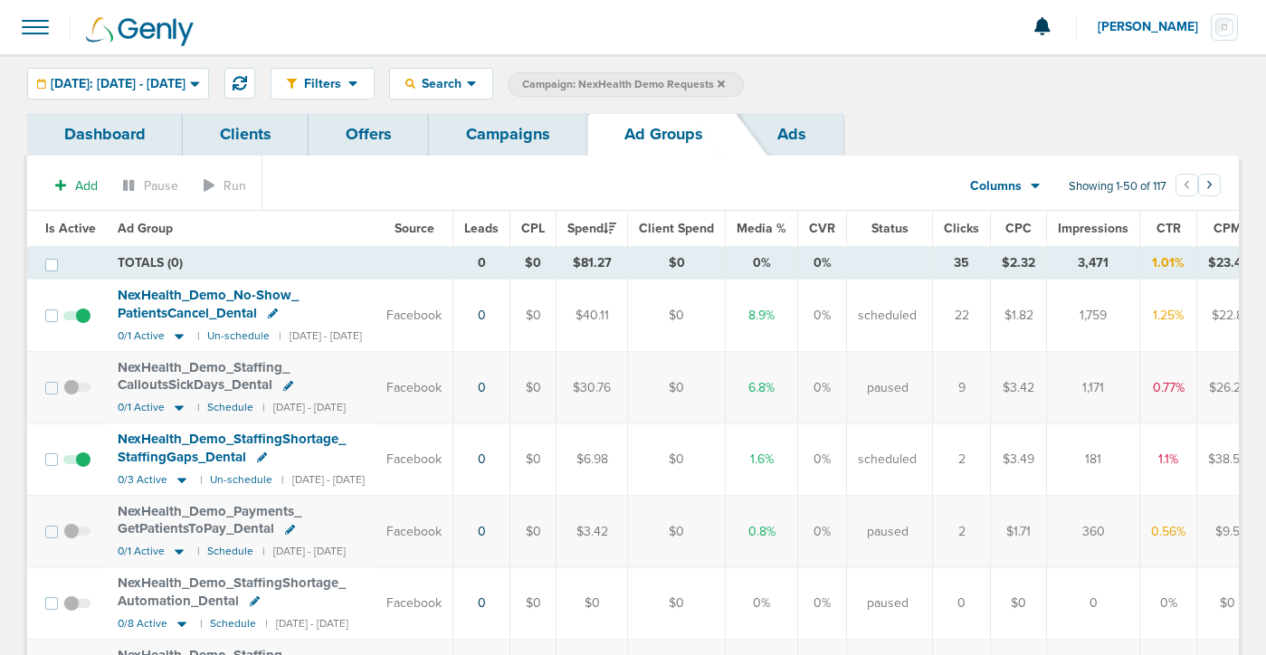
click at [485, 142] on link "Campaigns" at bounding box center [508, 134] width 158 height 43
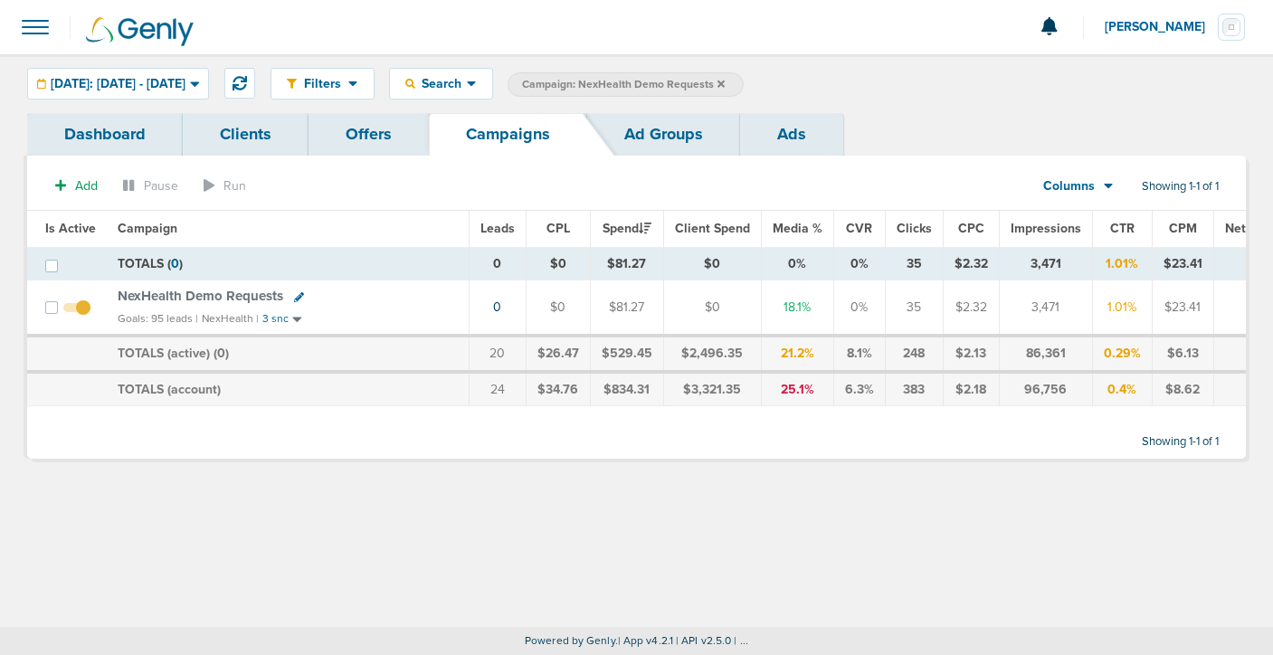
click at [218, 298] on span "NexHealth Demo Requests" at bounding box center [201, 296] width 166 height 16
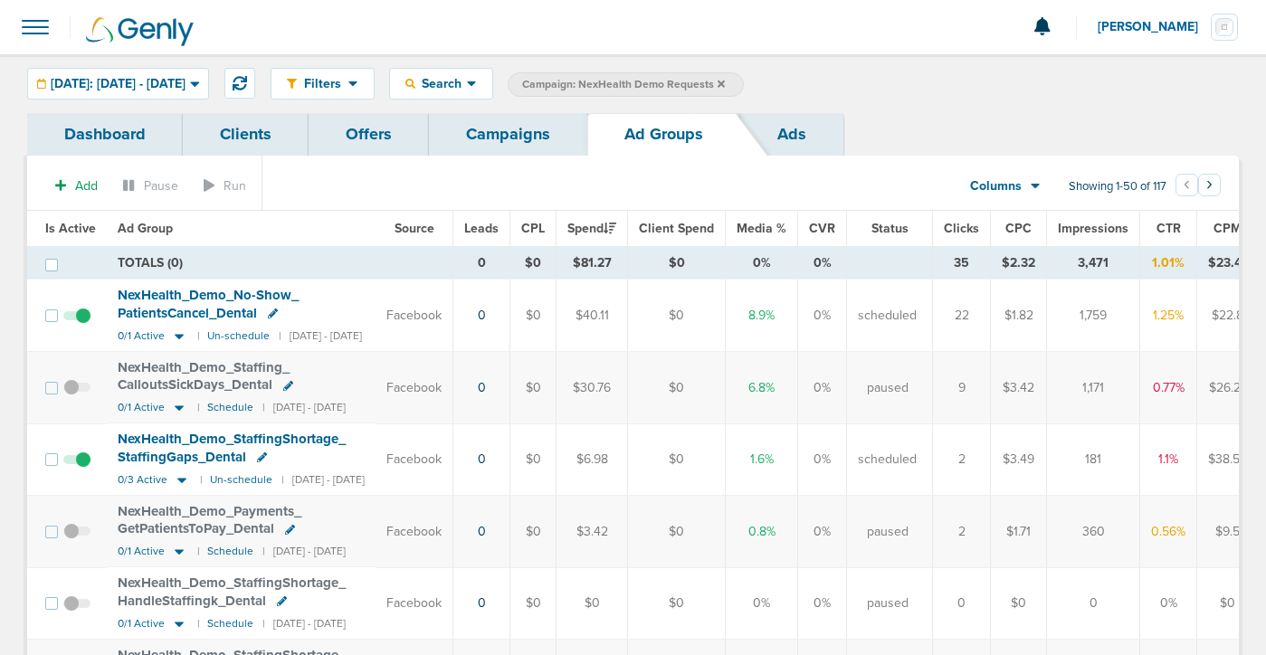
click at [501, 130] on link "Campaigns" at bounding box center [508, 134] width 158 height 43
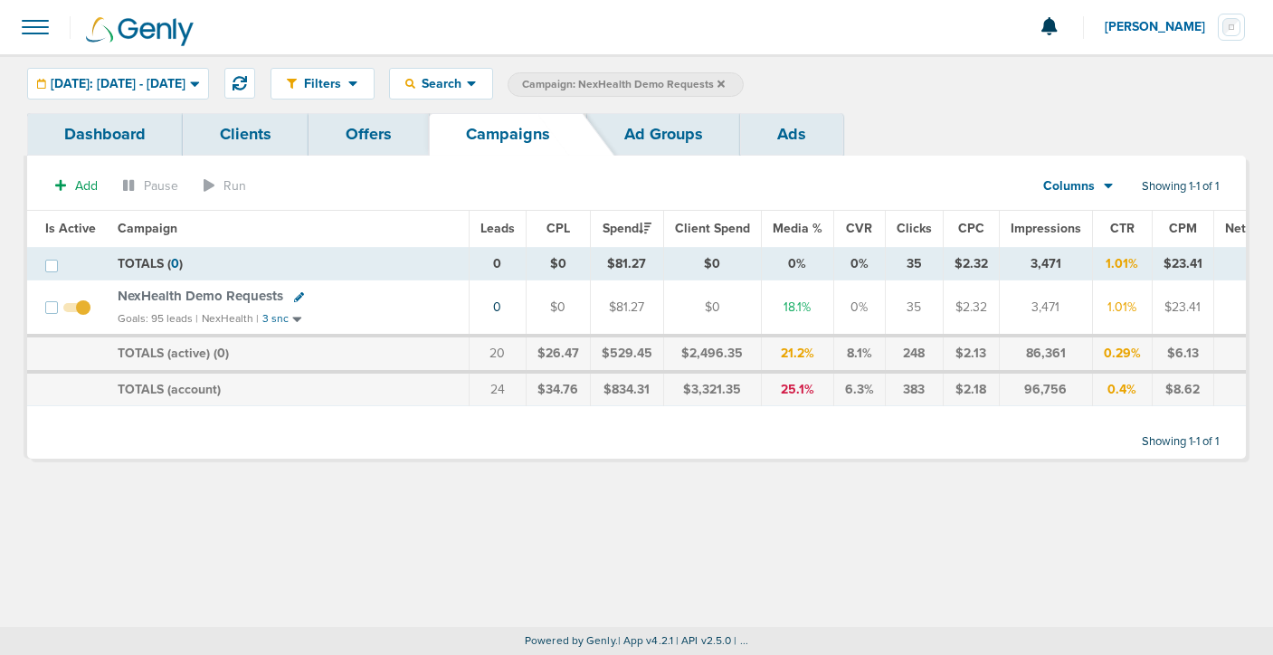
click at [725, 84] on icon at bounding box center [720, 83] width 7 height 7
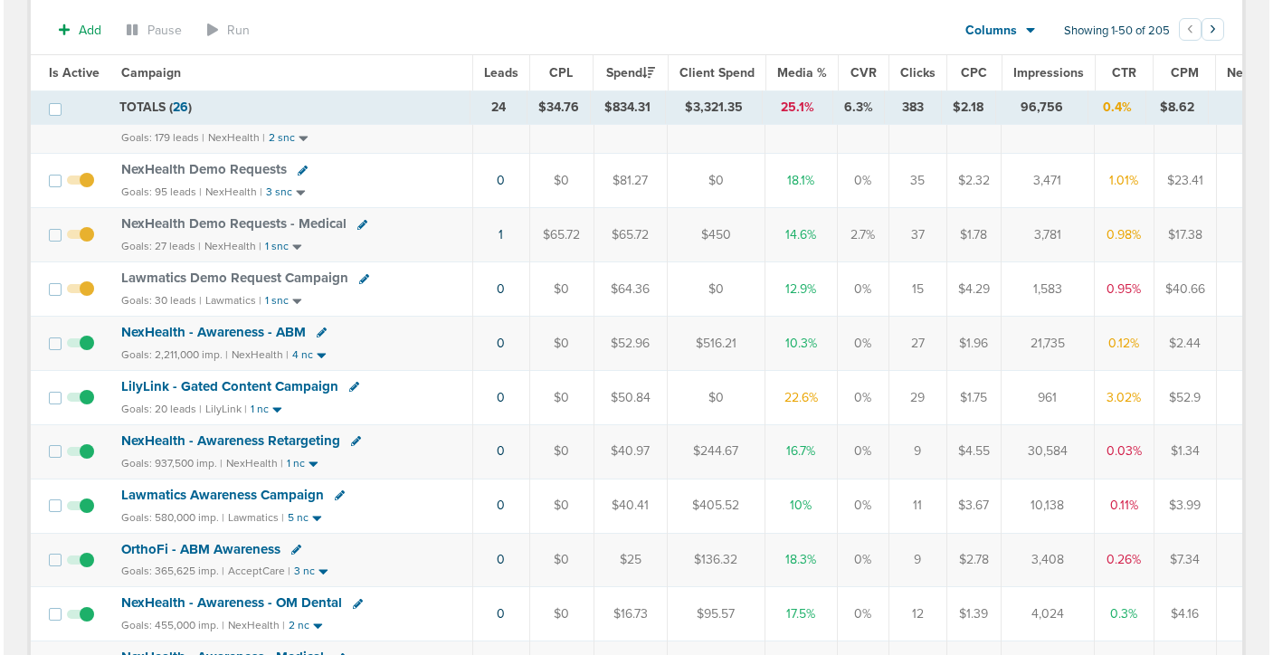
scroll to position [359, 0]
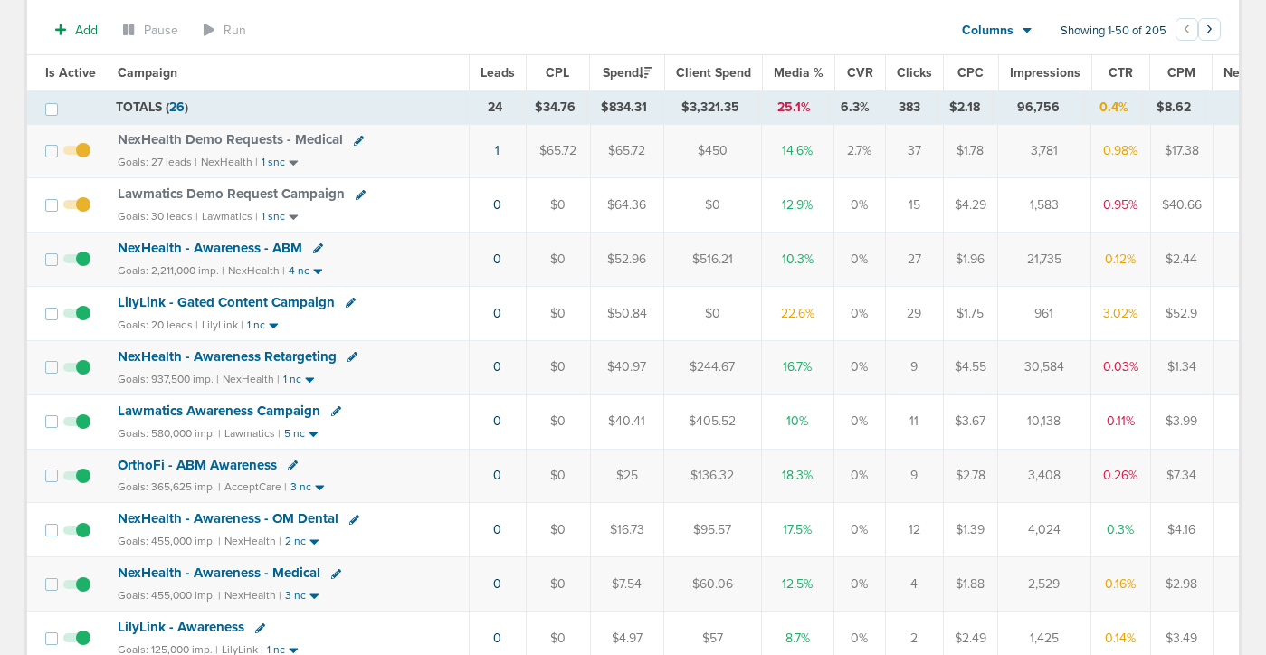
click at [356, 190] on icon at bounding box center [361, 195] width 10 height 10
select select
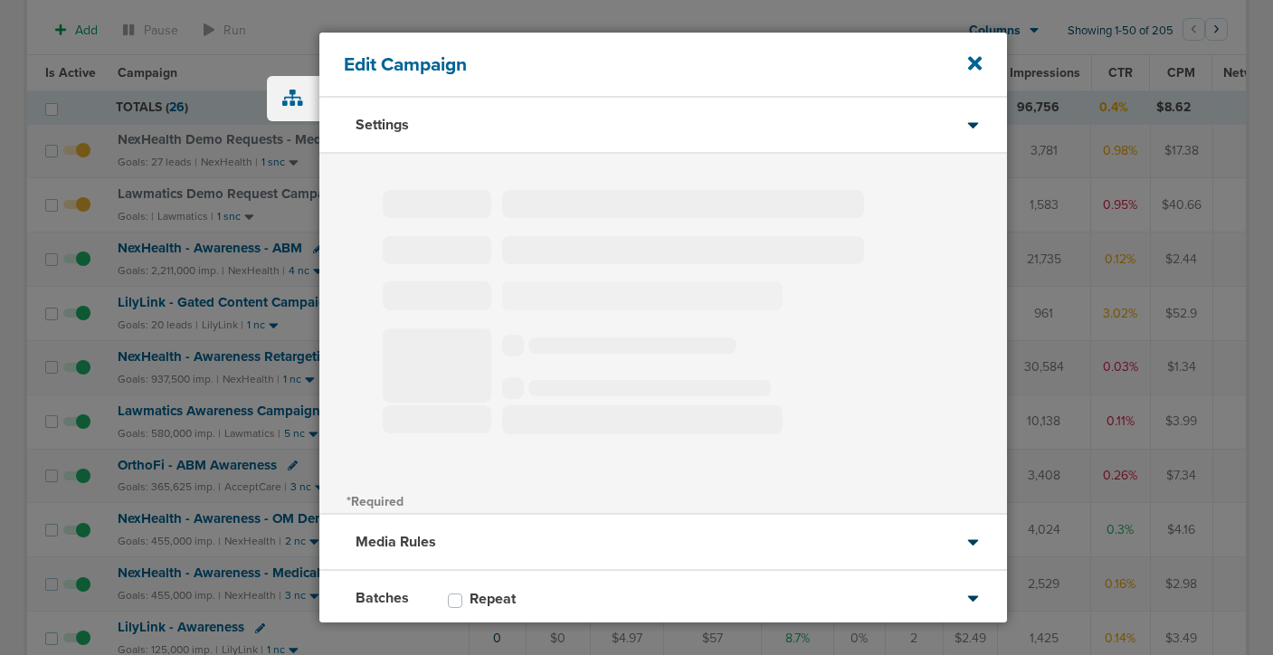
type input "Lawmatics Demo Request Campaign"
select select "Leads"
radio input "true"
select select "readWrite"
select select "1"
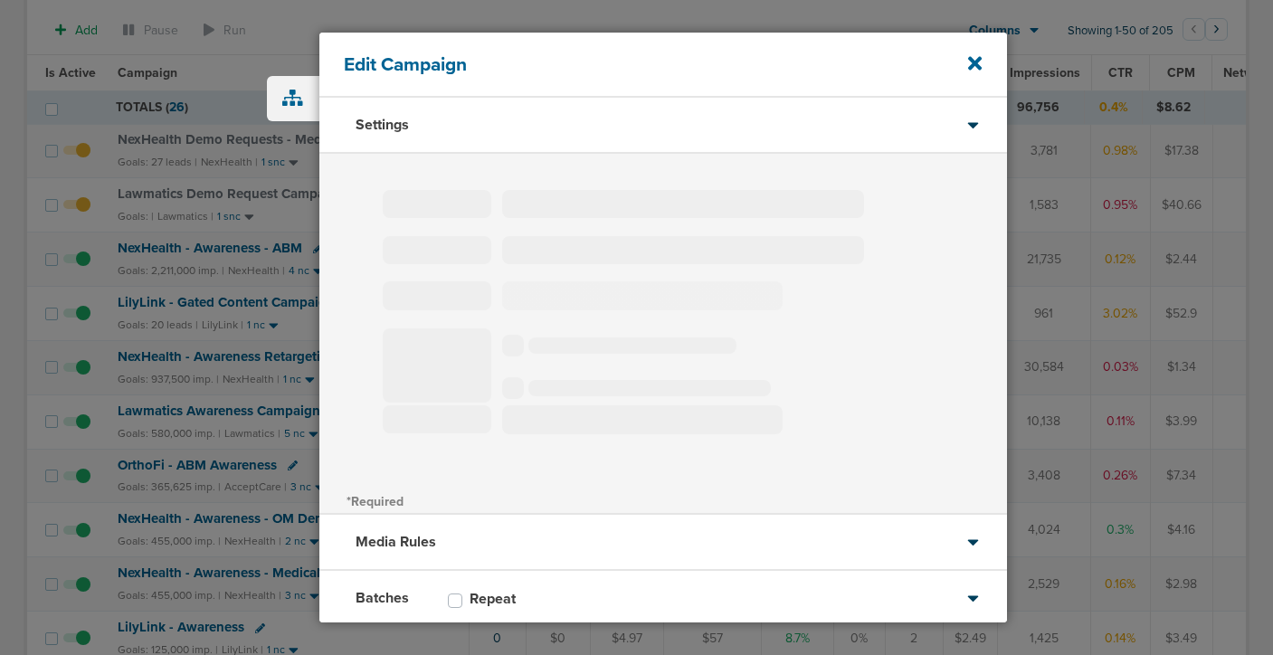
select select "1"
select select "2"
select select "3"
select select "4"
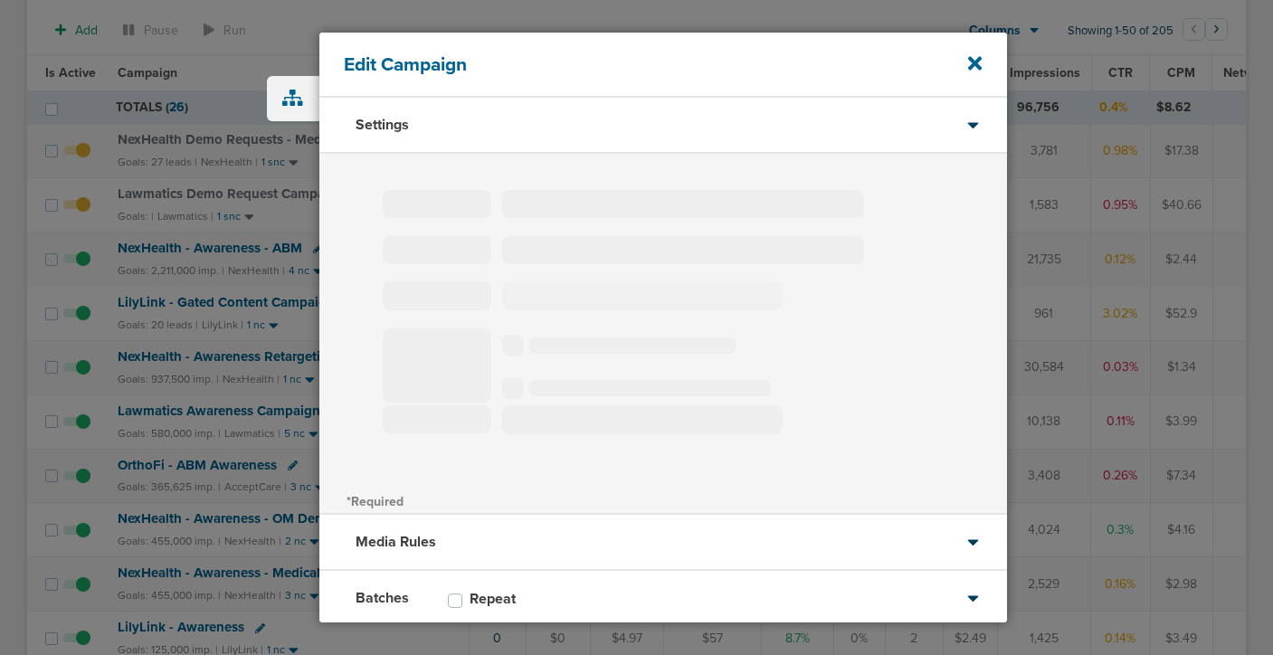
select select "6"
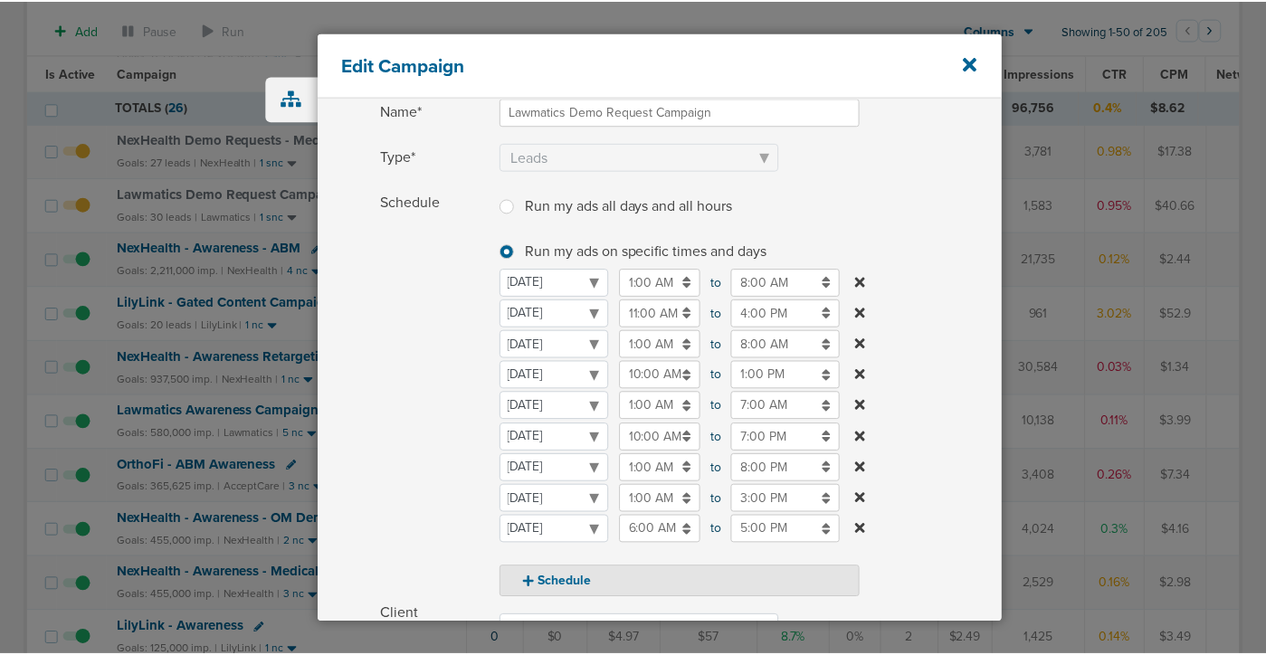
scroll to position [134, 0]
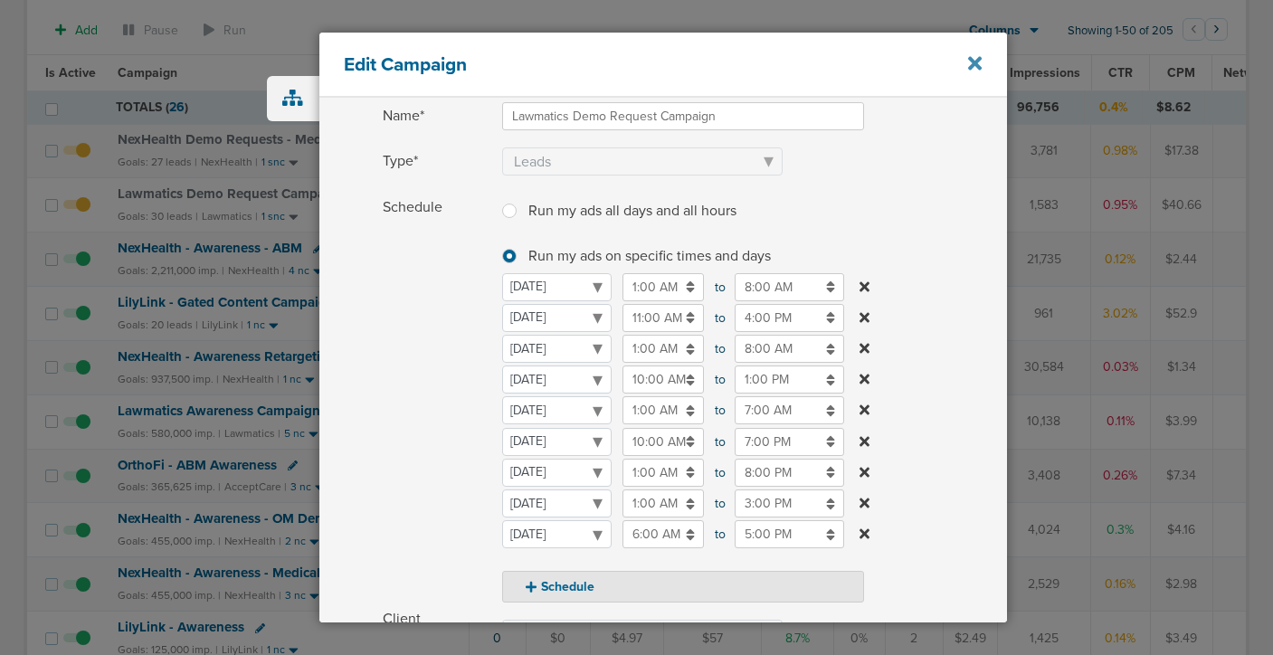
click at [974, 62] on icon at bounding box center [975, 63] width 14 height 14
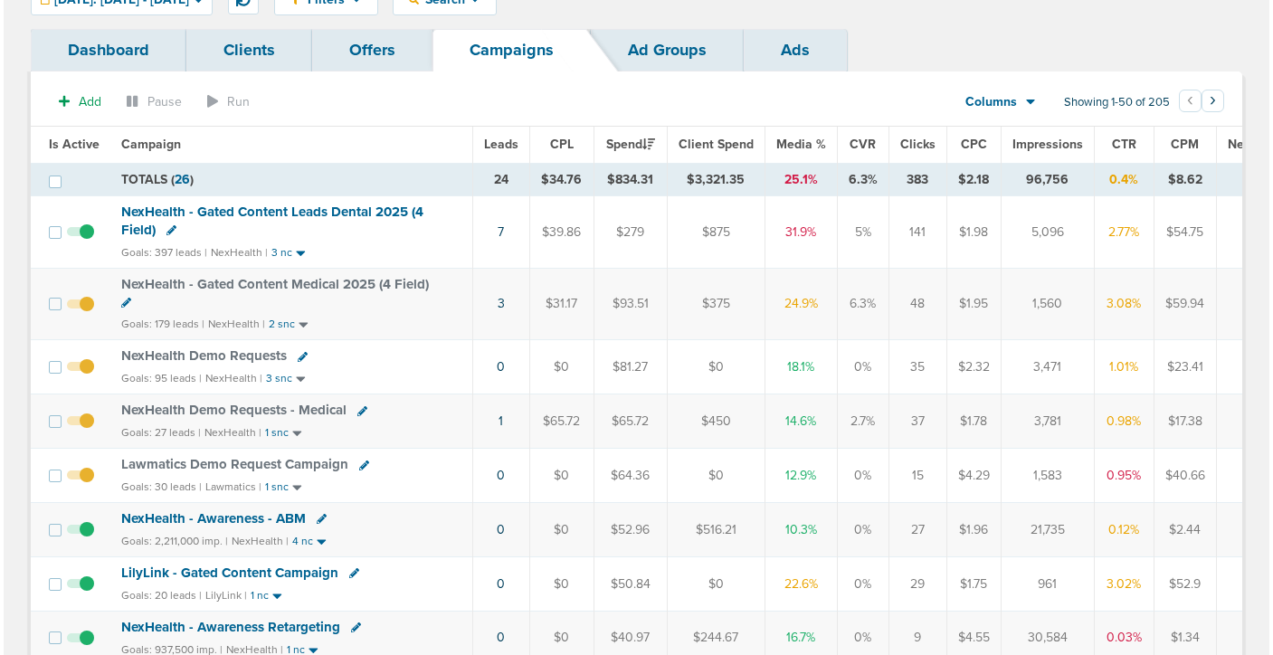
scroll to position [79, 0]
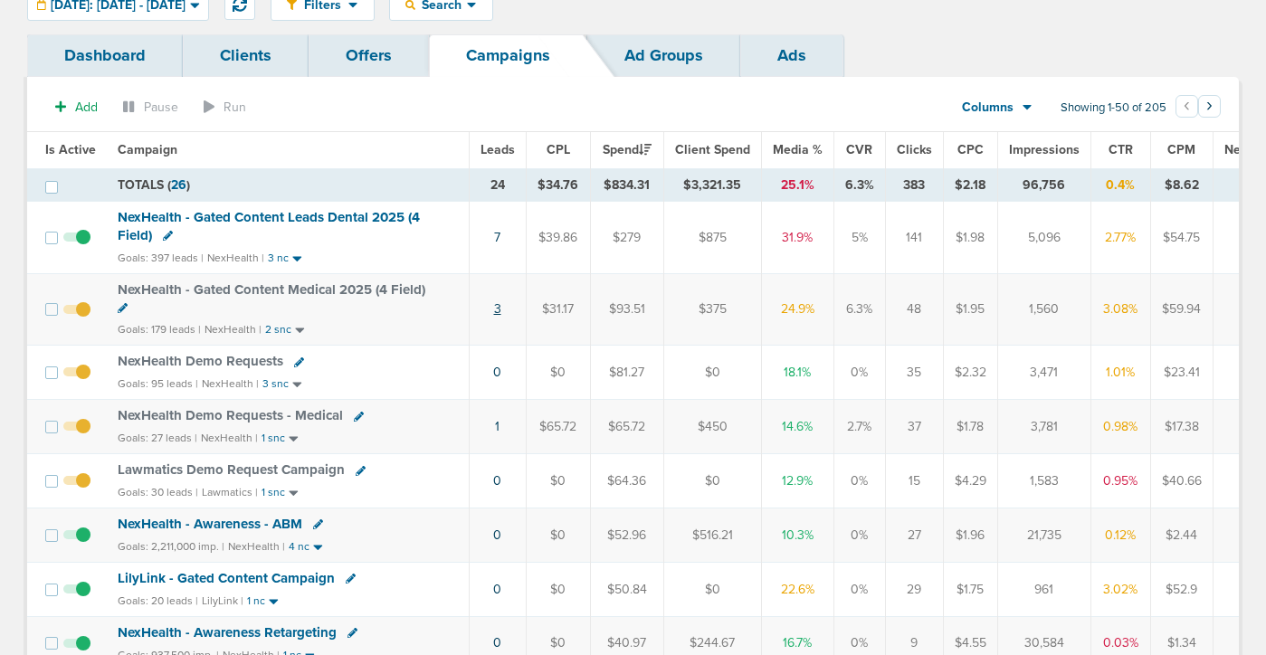
click at [494, 313] on link "3" at bounding box center [497, 308] width 7 height 15
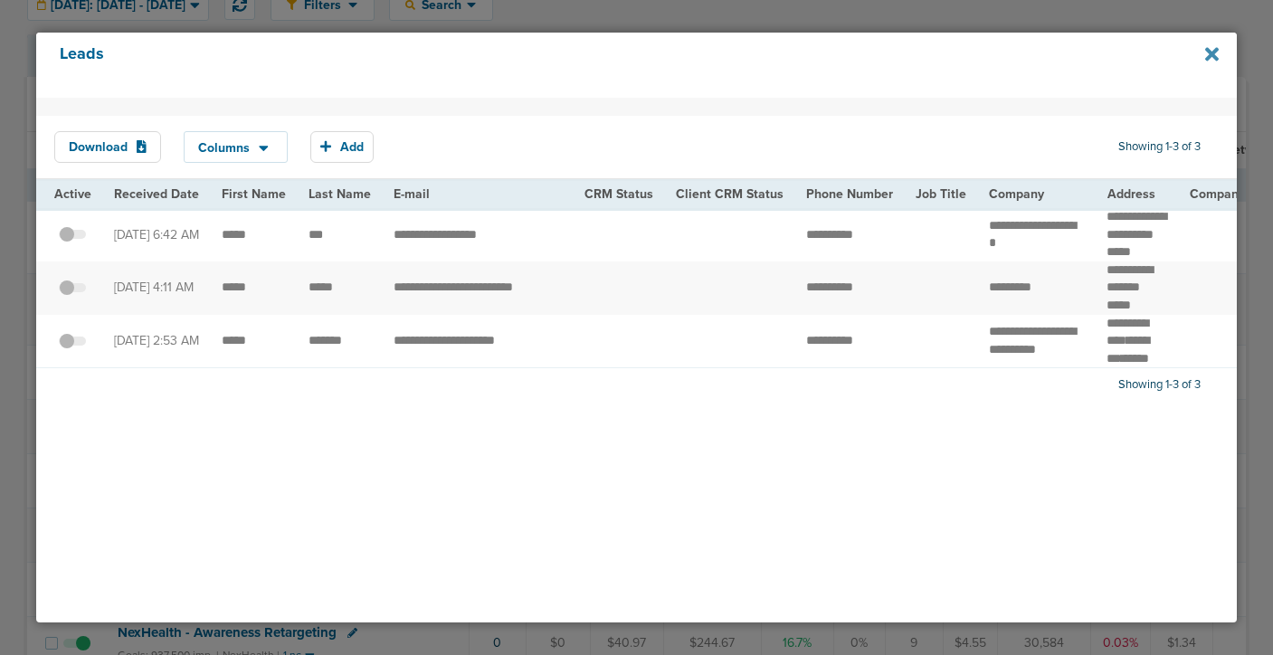
click at [1186, 56] on icon at bounding box center [1212, 54] width 14 height 20
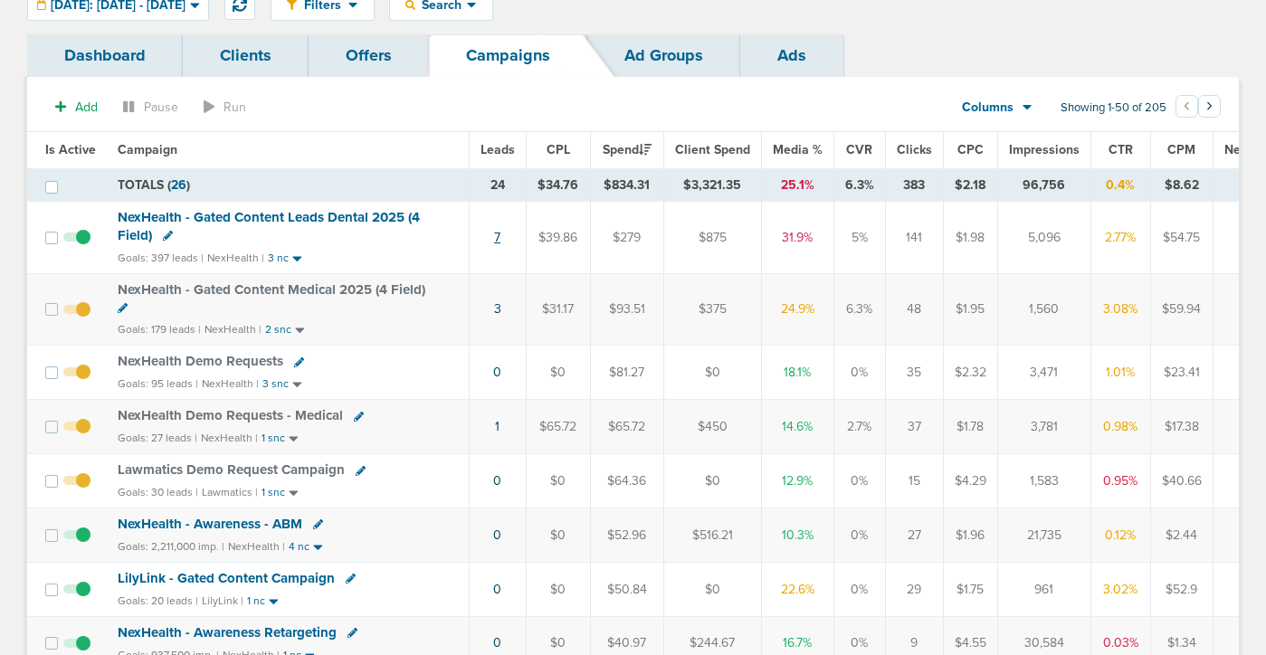
click at [494, 236] on link "7" at bounding box center [497, 237] width 6 height 15
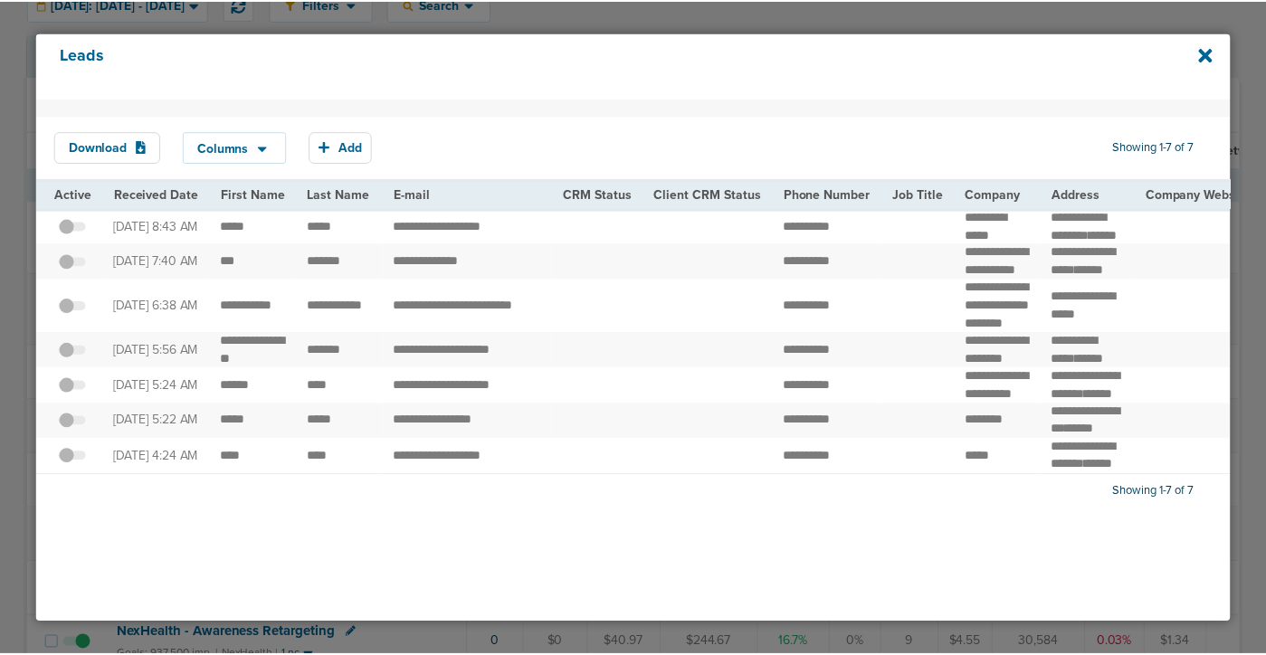
scroll to position [0, 0]
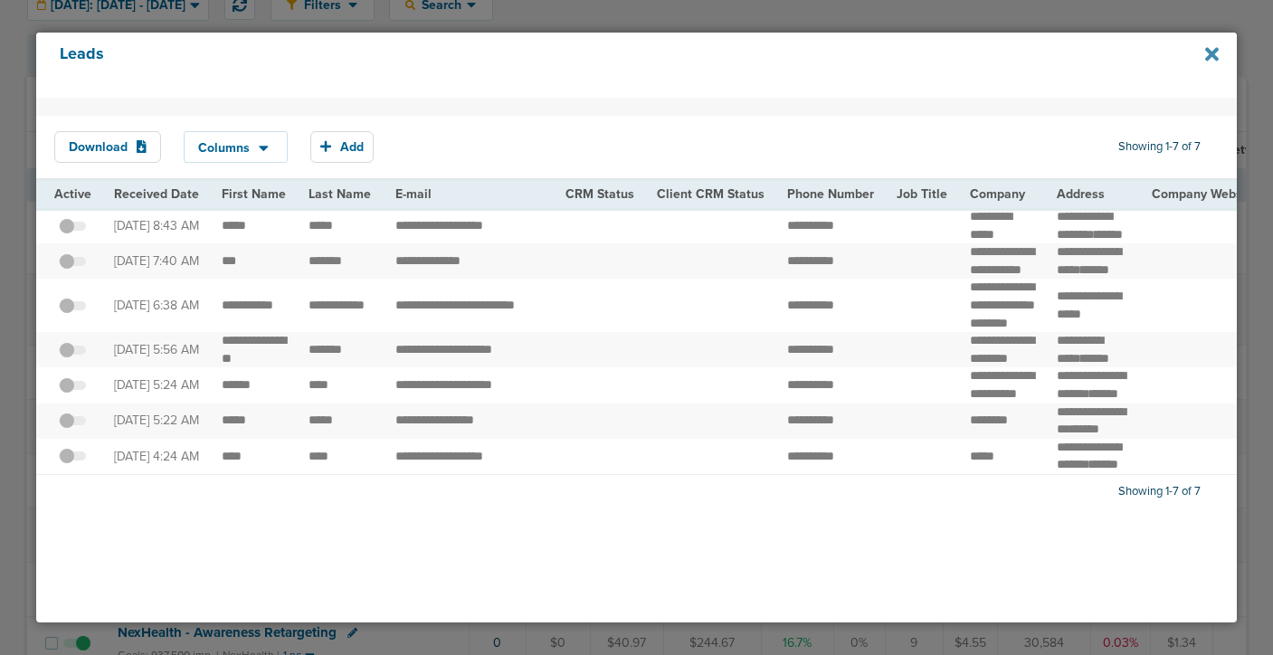
click at [1186, 57] on icon at bounding box center [1212, 55] width 14 height 14
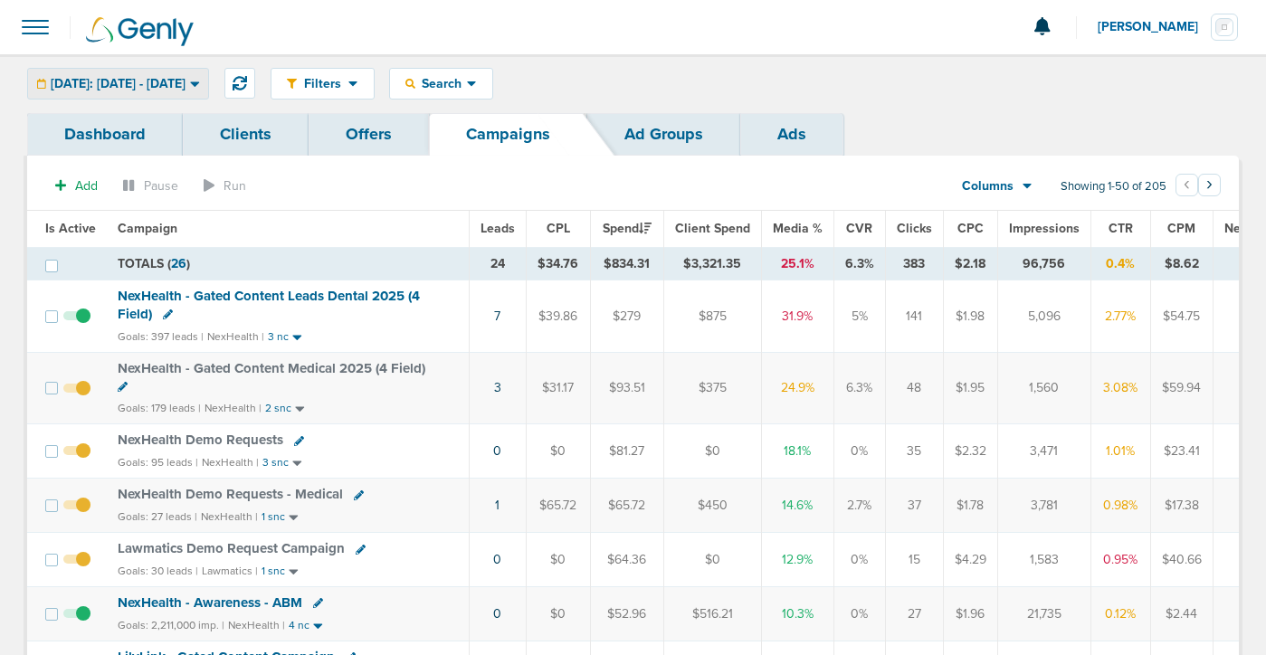
click at [182, 81] on span "[DATE]: [DATE] - [DATE]" at bounding box center [118, 84] width 135 height 13
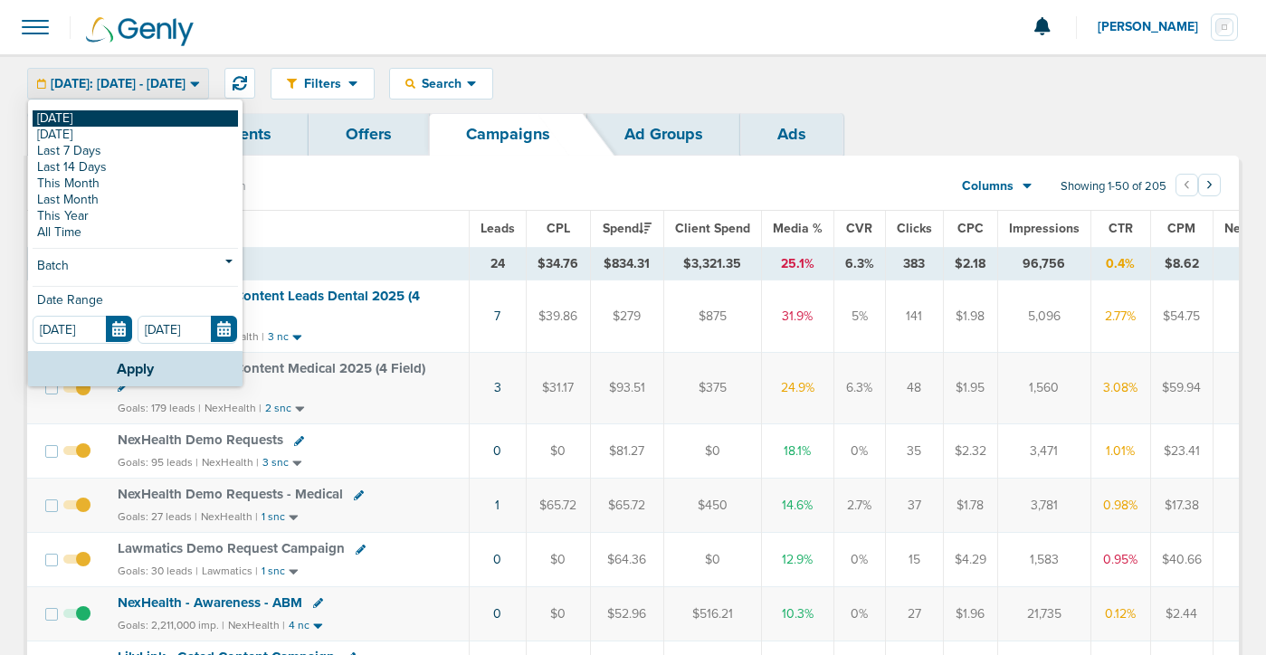
click at [176, 112] on link "[DATE]" at bounding box center [135, 118] width 205 height 16
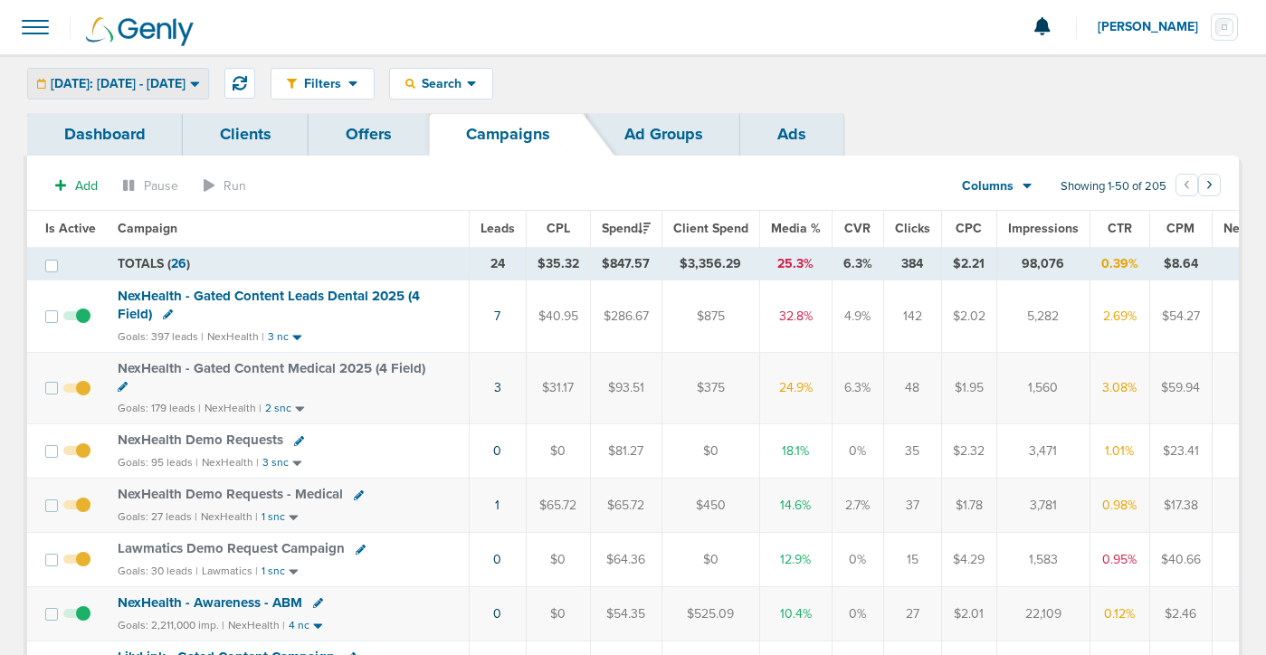
click at [169, 83] on span "[DATE]: [DATE] - [DATE]" at bounding box center [118, 84] width 135 height 13
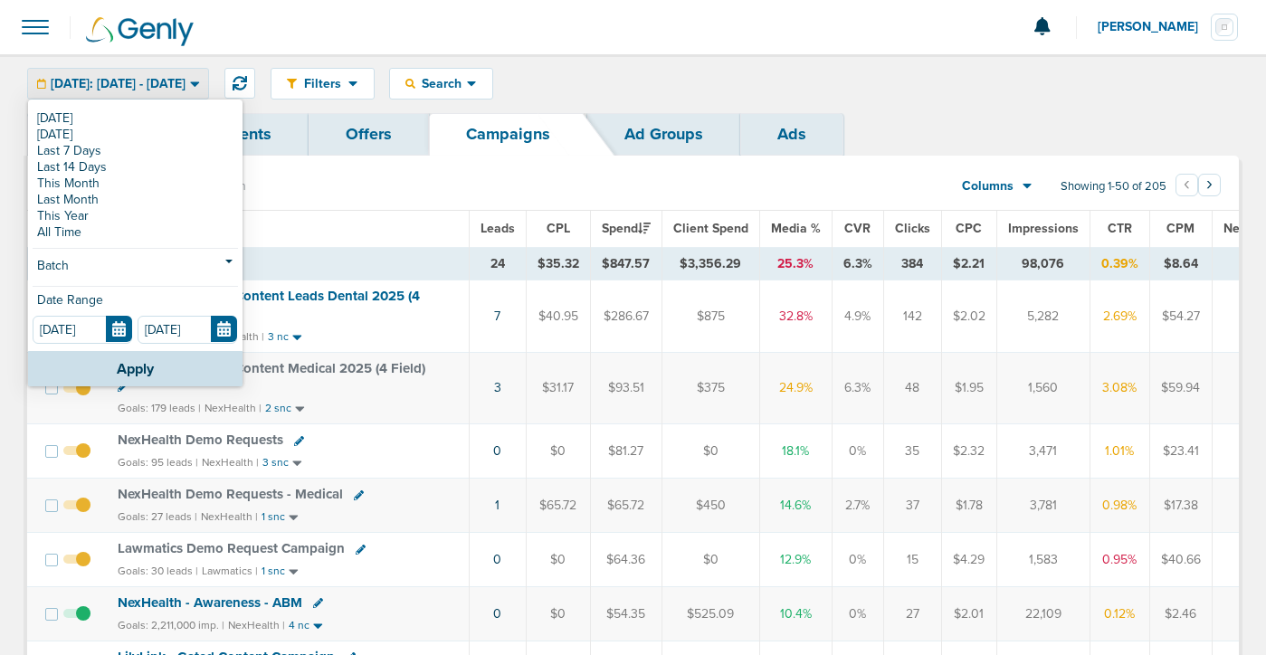
click at [169, 83] on span "[DATE]: [DATE] - [DATE]" at bounding box center [118, 84] width 135 height 13
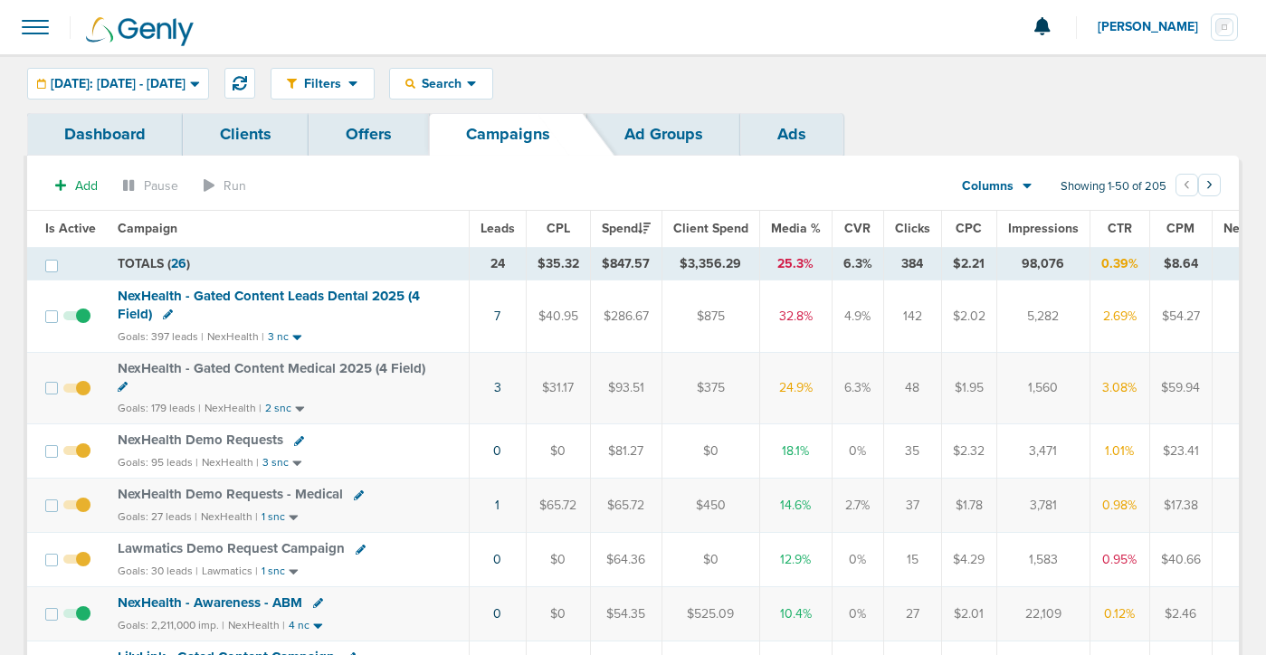
click at [635, 74] on div "Filters Active Only Settings Status Active Inactive Objectives MQL SQL Traffic …" at bounding box center [755, 84] width 968 height 32
click at [321, 300] on span "NexHealth - Gated Content Leads Dental 2025 (4 Field)" at bounding box center [269, 305] width 302 height 34
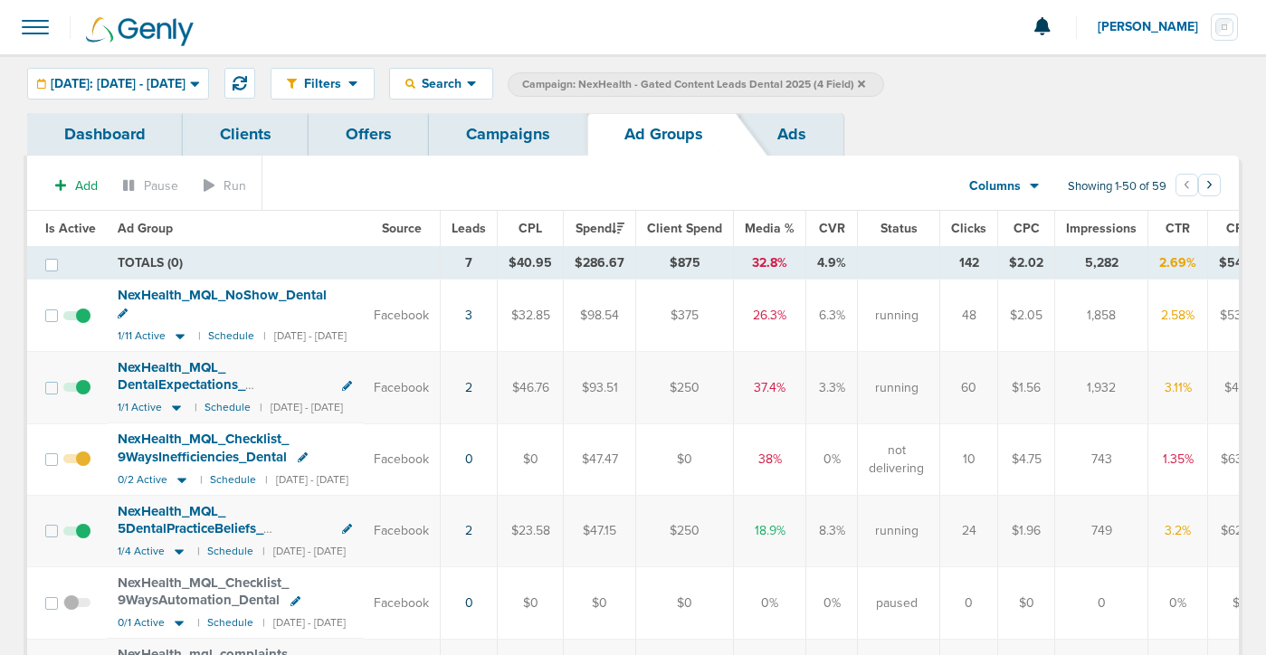
click at [519, 134] on link "Campaigns" at bounding box center [508, 134] width 158 height 43
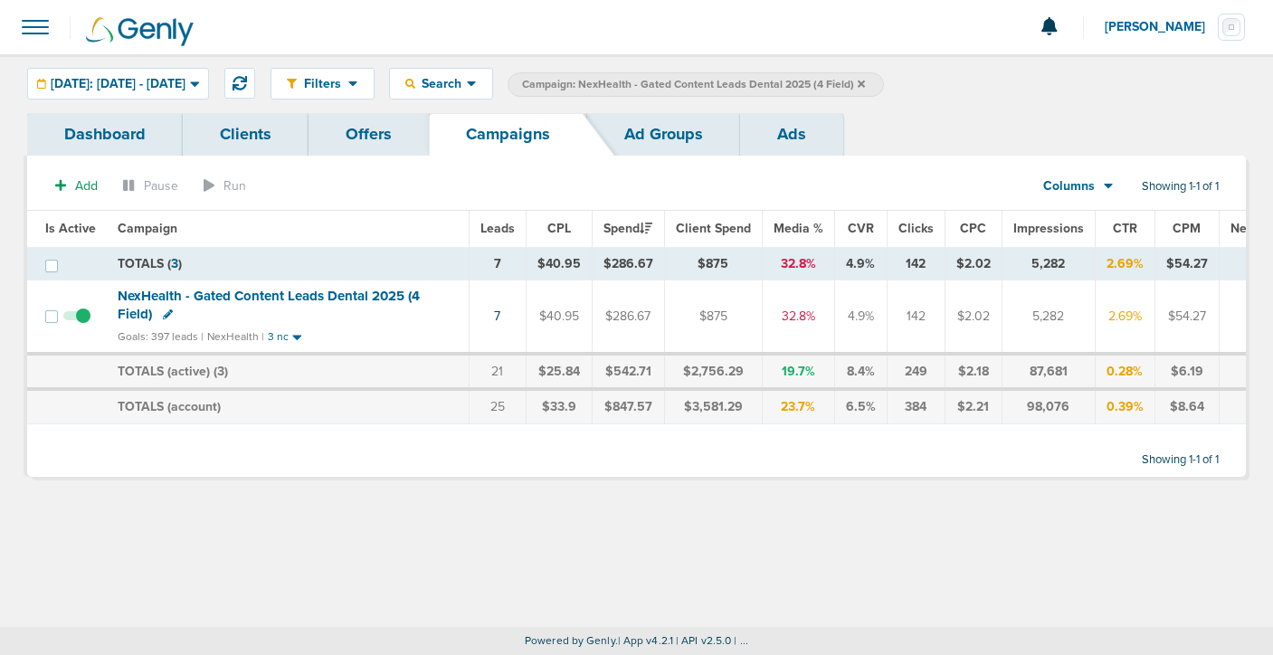
click at [865, 82] on icon at bounding box center [861, 83] width 7 height 7
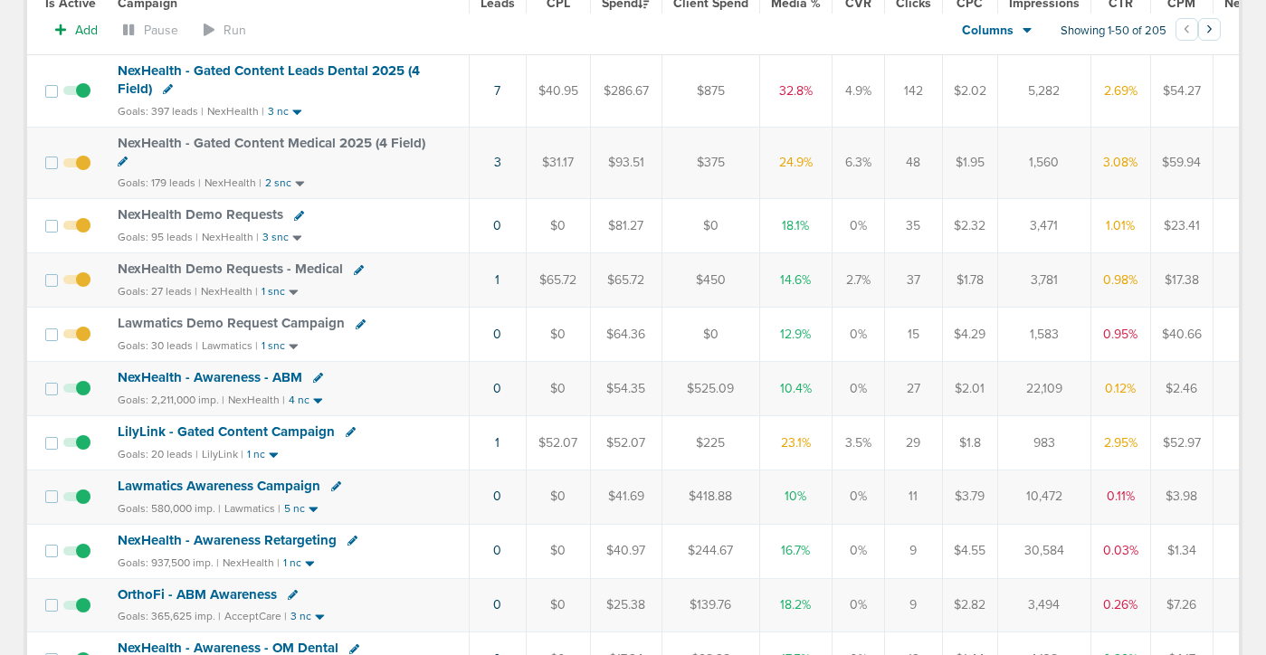
scroll to position [232, 0]
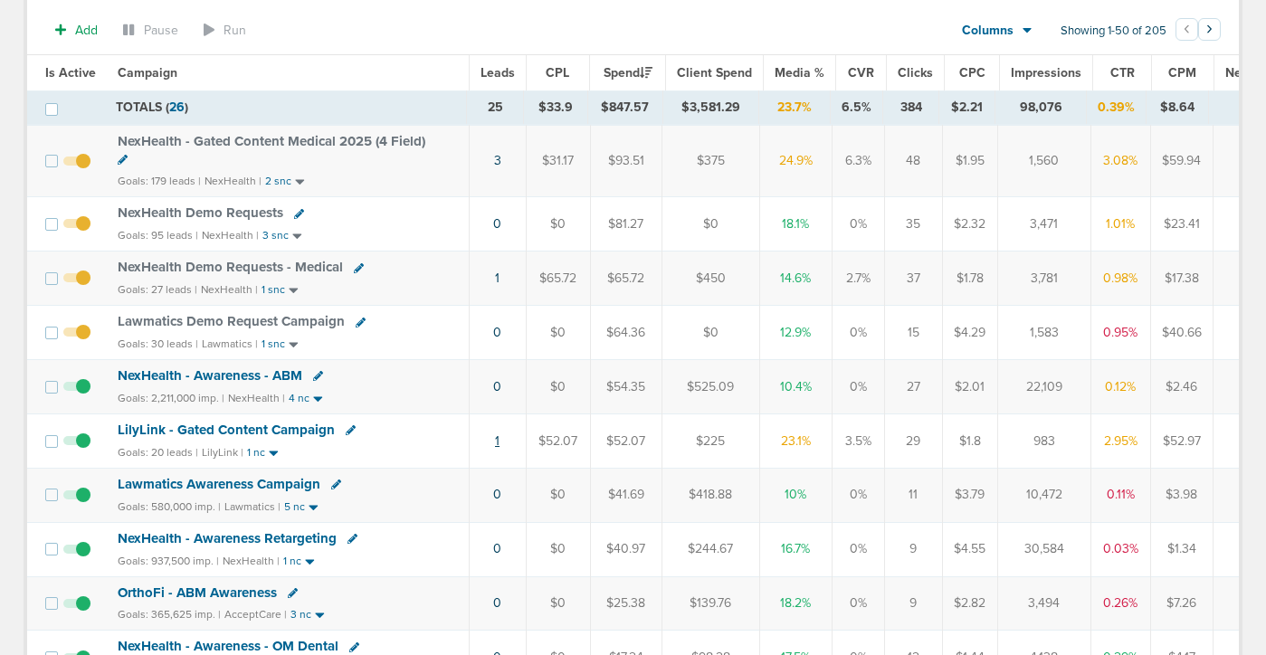
click at [495, 440] on link "1" at bounding box center [497, 440] width 5 height 15
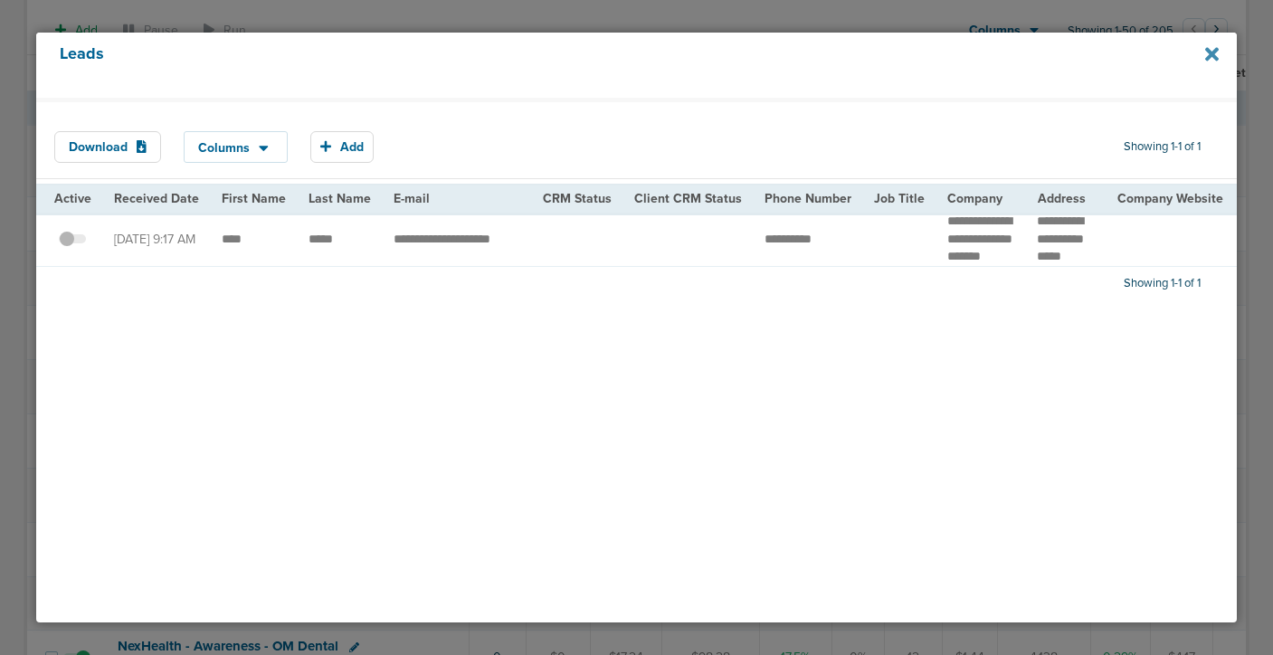
click at [1186, 54] on icon at bounding box center [1212, 54] width 14 height 20
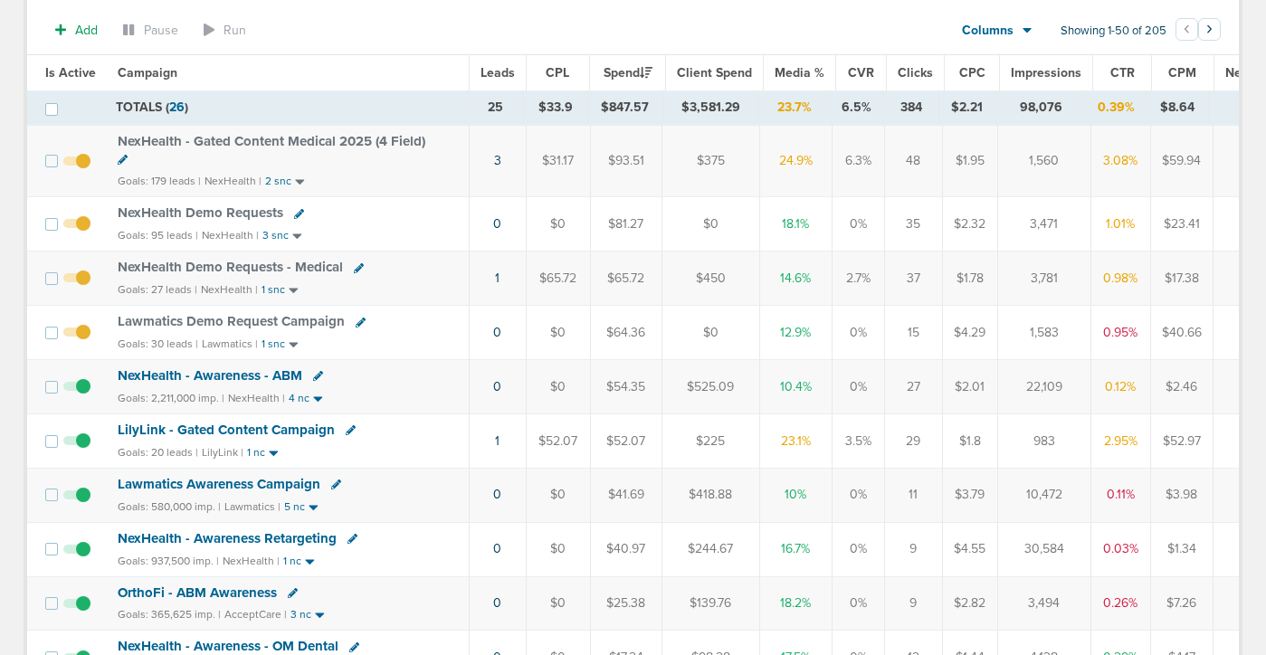
scroll to position [224, 0]
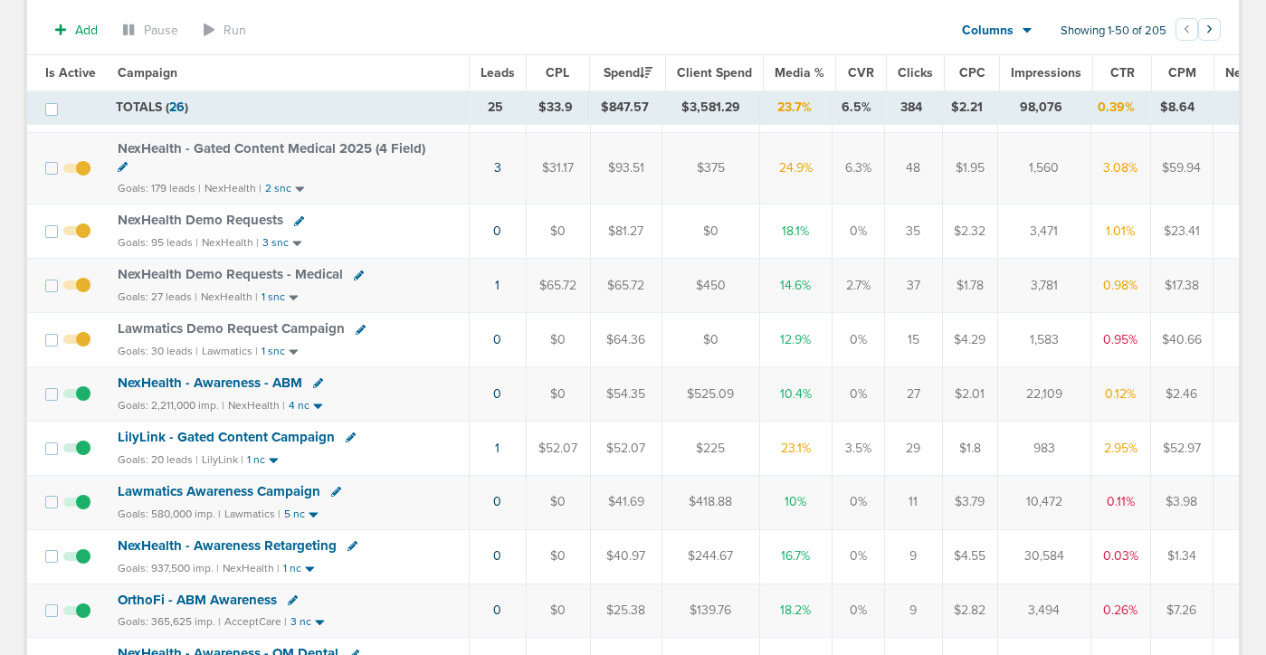
click at [279, 433] on span "LilyLink - Gated Content Campaign" at bounding box center [226, 437] width 217 height 16
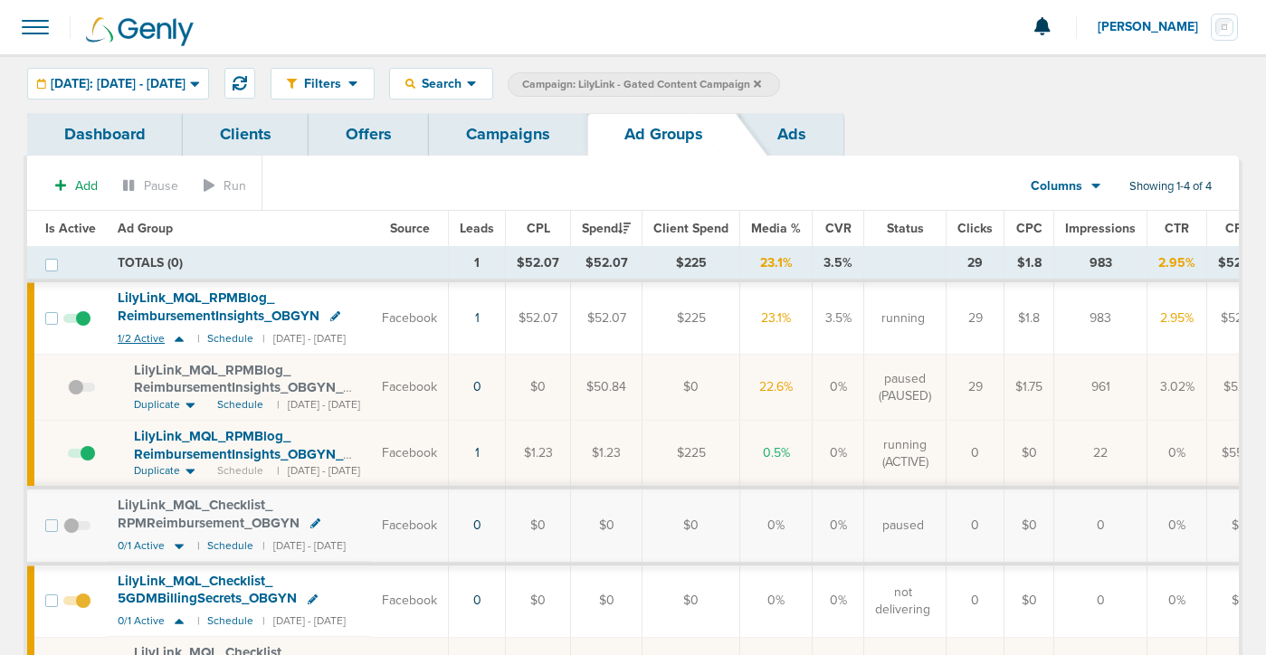
click at [176, 339] on icon at bounding box center [179, 339] width 9 height 5
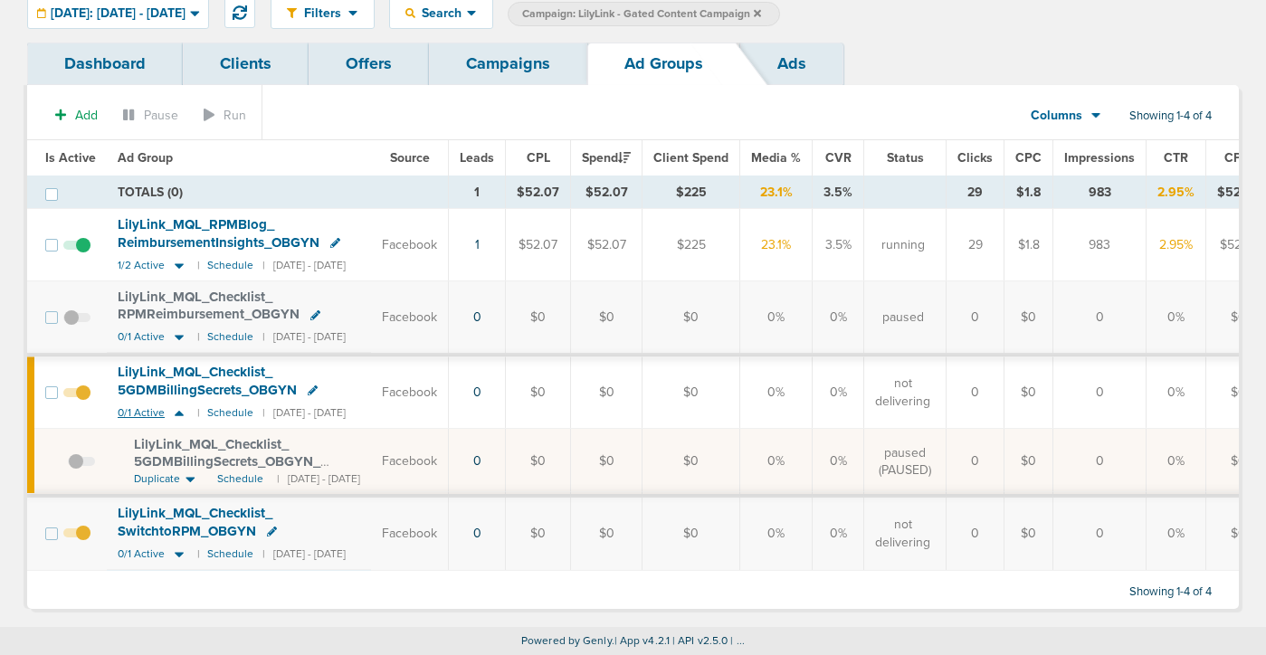
click at [175, 411] on icon at bounding box center [179, 413] width 9 height 5
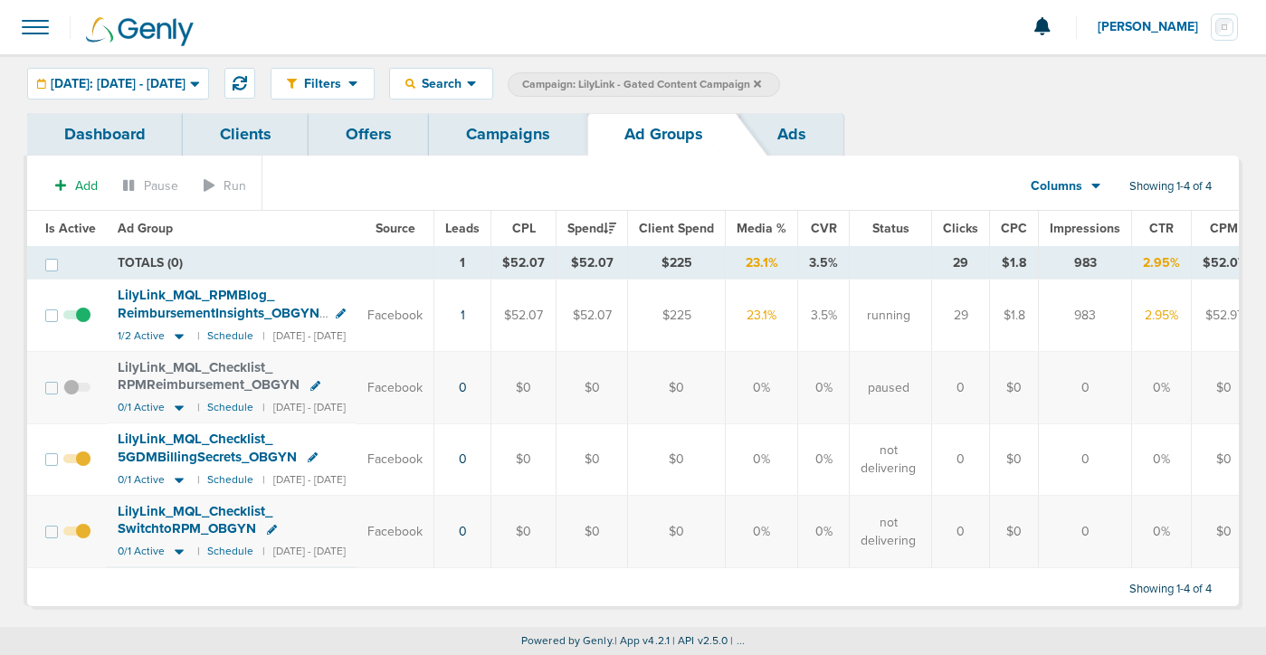
click at [499, 139] on link "Campaigns" at bounding box center [508, 134] width 158 height 43
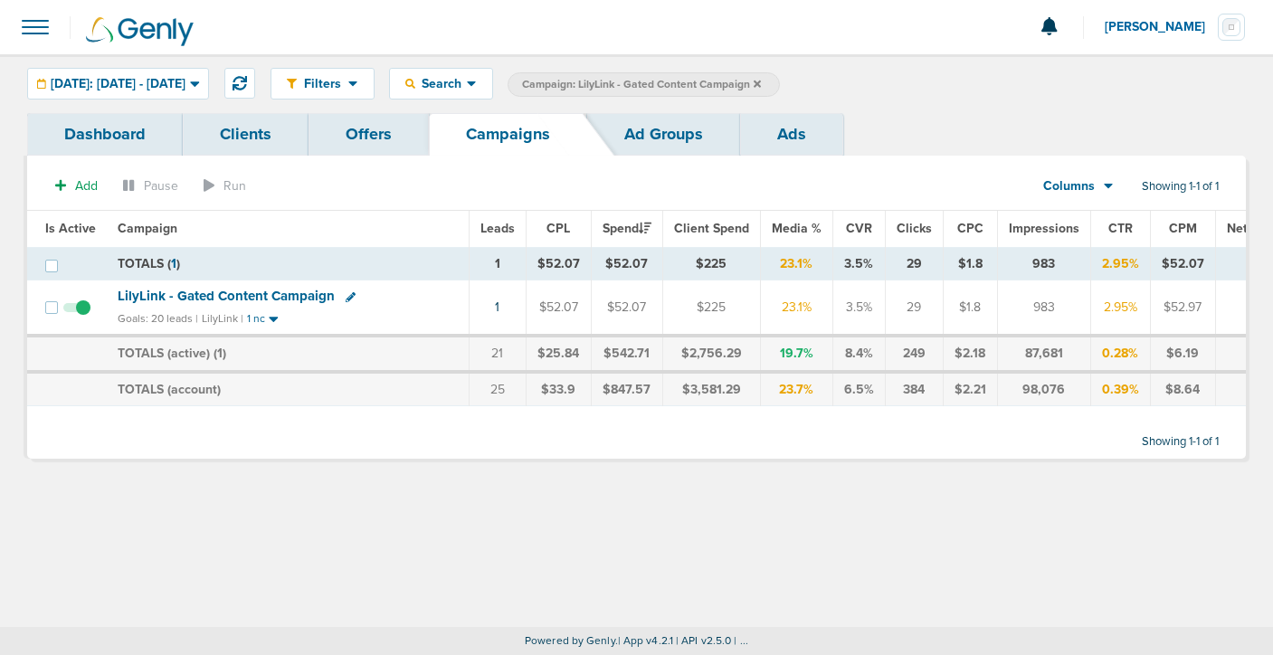
click at [761, 81] on icon at bounding box center [757, 83] width 7 height 7
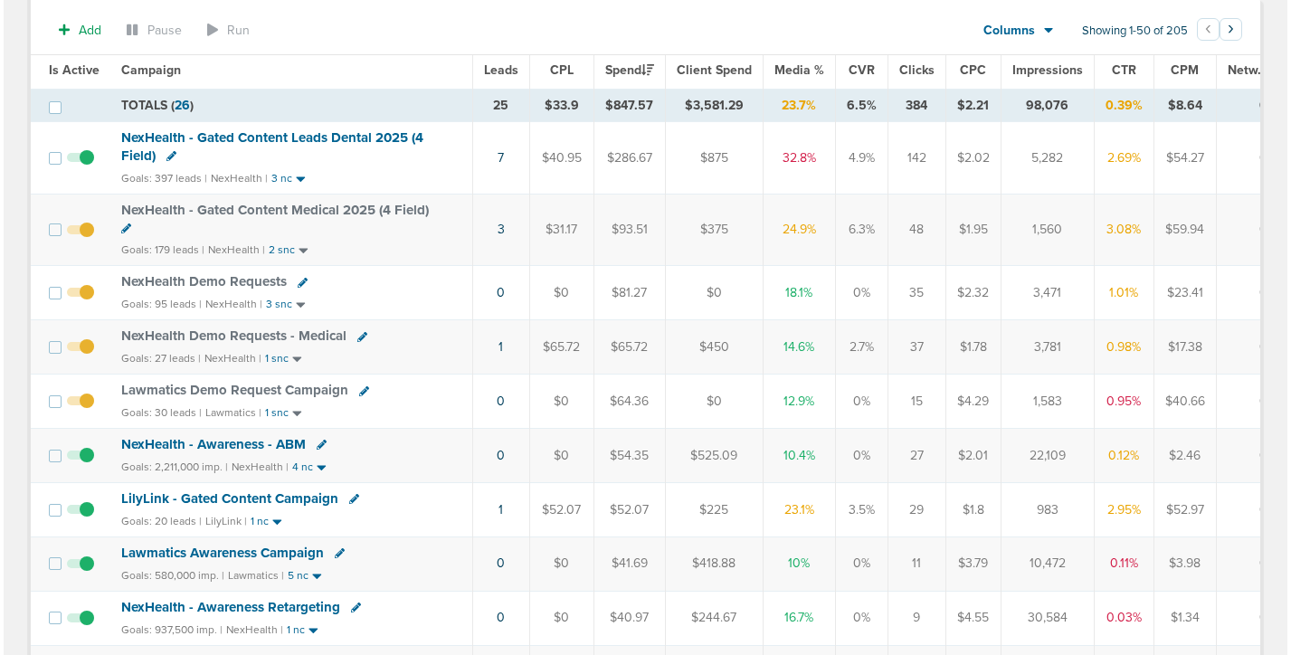
scroll to position [120, 0]
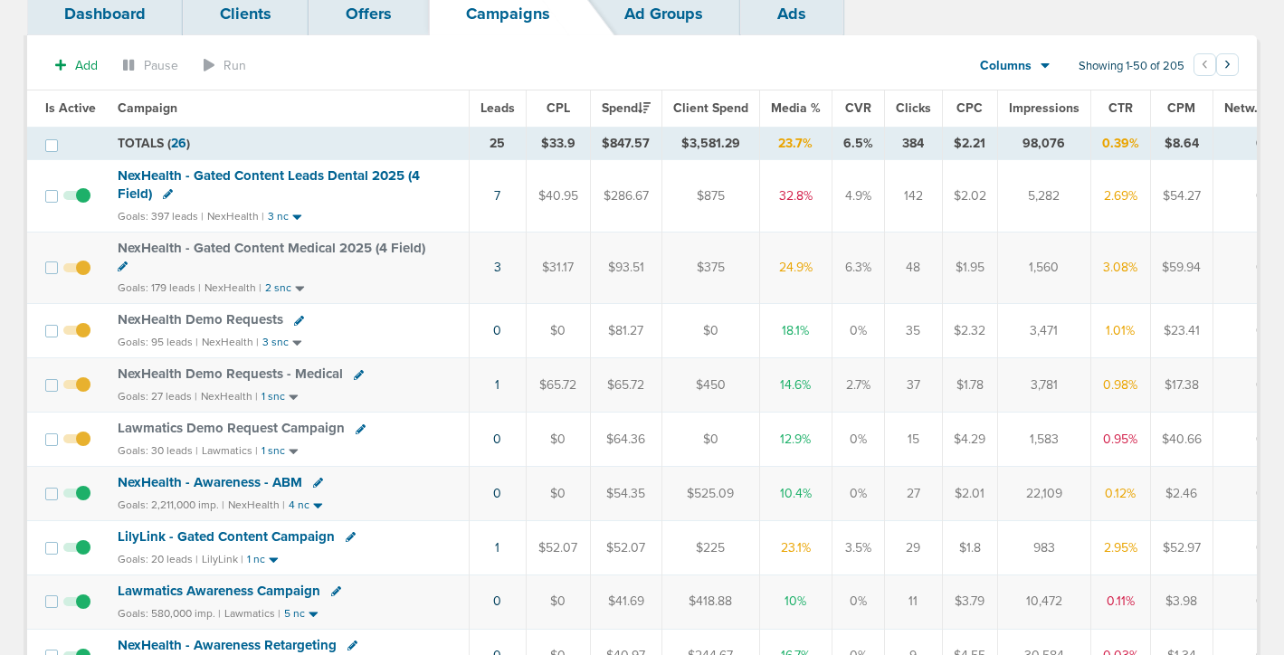
click at [119, 262] on icon at bounding box center [123, 266] width 10 height 10
select select
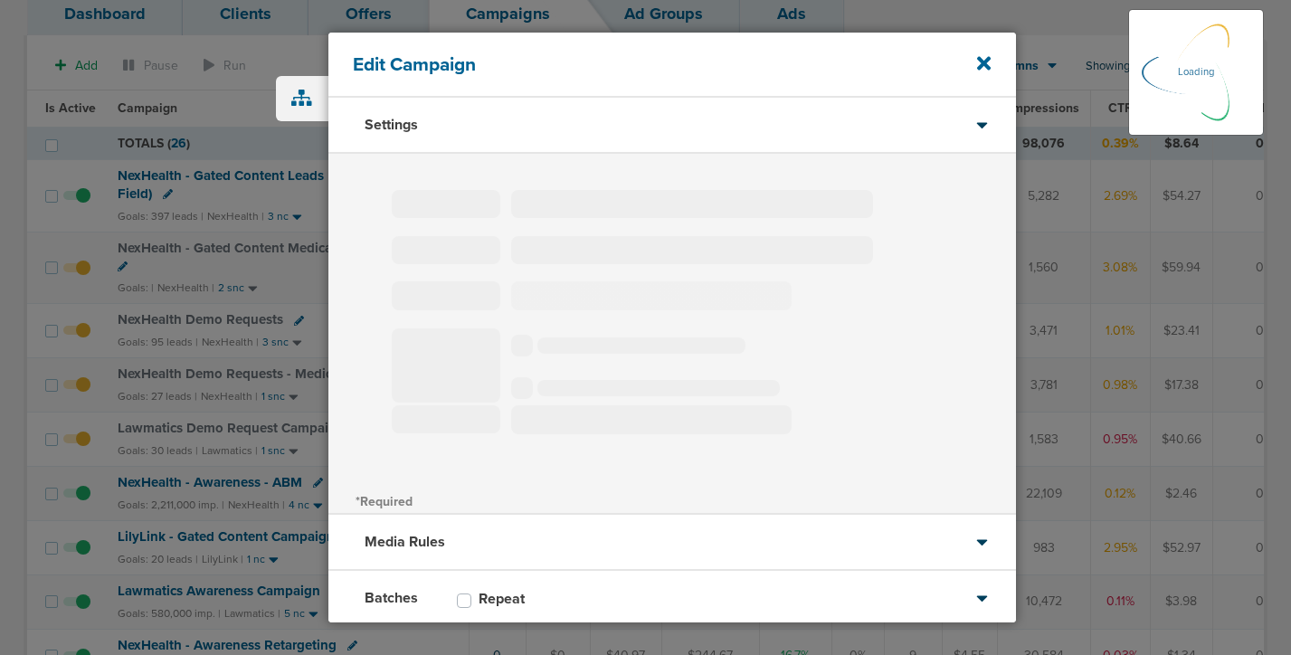
type input "NexHealth - Gated Content Medical 2025 (4 Field)"
select select "Leads"
radio input "true"
select select "readWrite"
select select "1"
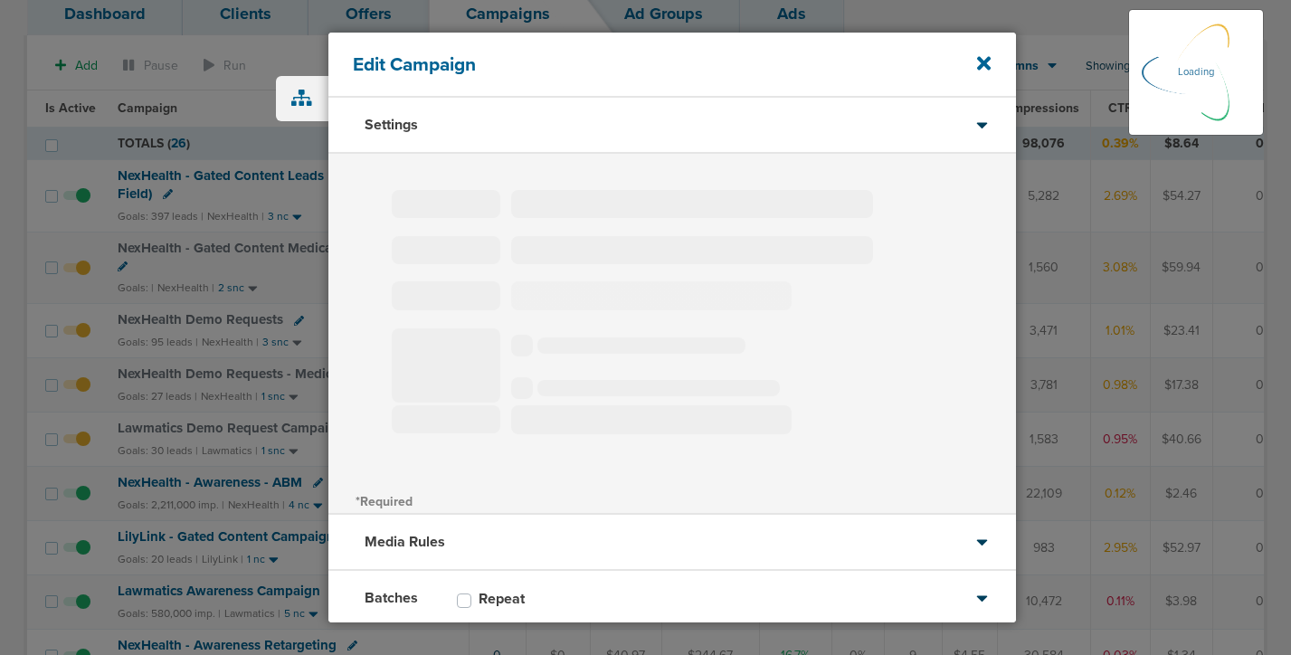
select select "1"
select select "2"
select select "3"
select select "4"
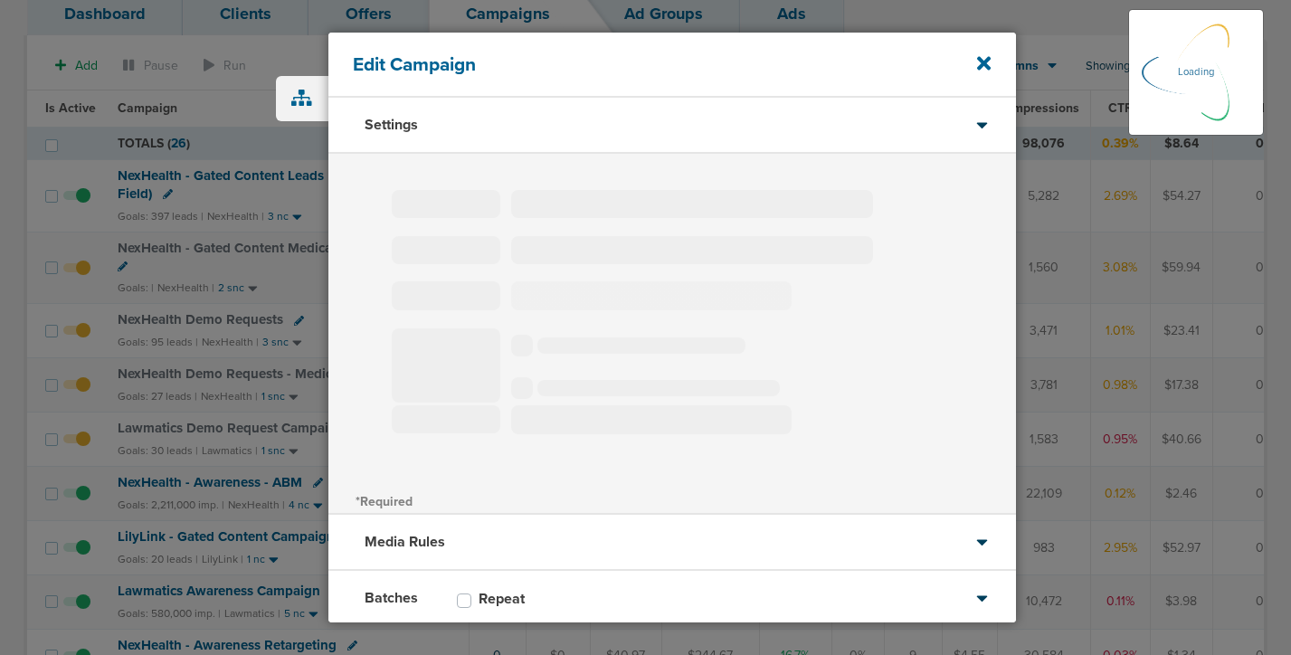
select select "6"
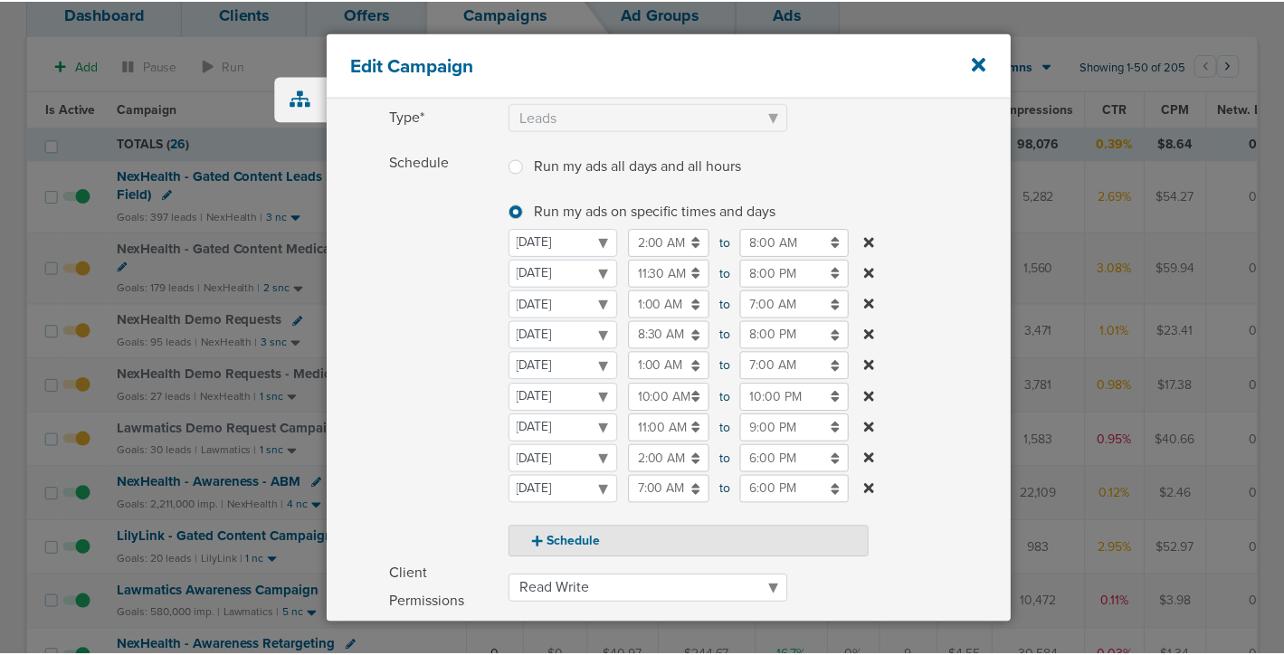
scroll to position [181, 0]
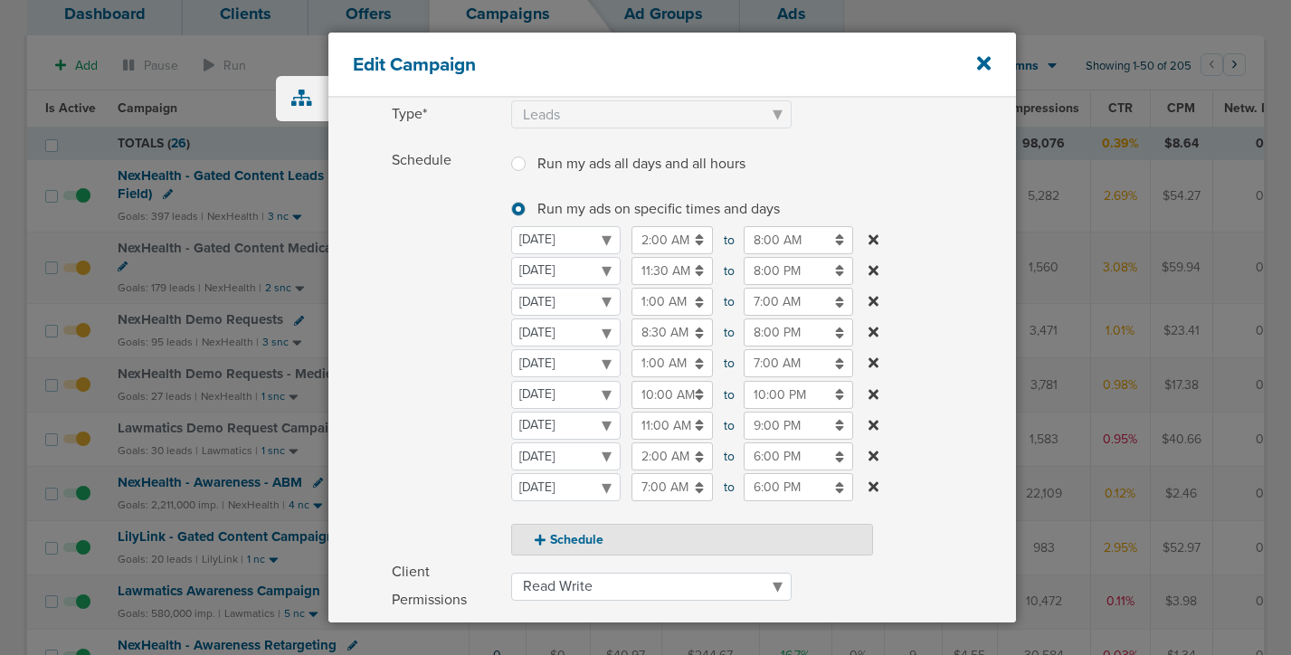
click at [640, 395] on input "10:00 AM" at bounding box center [672, 395] width 81 height 28
click at [962, 256] on label "Schedule Run my ads all days and all hours Run my ads all days and all hours Ru…" at bounding box center [704, 352] width 624 height 410
click at [982, 66] on icon at bounding box center [984, 63] width 14 height 14
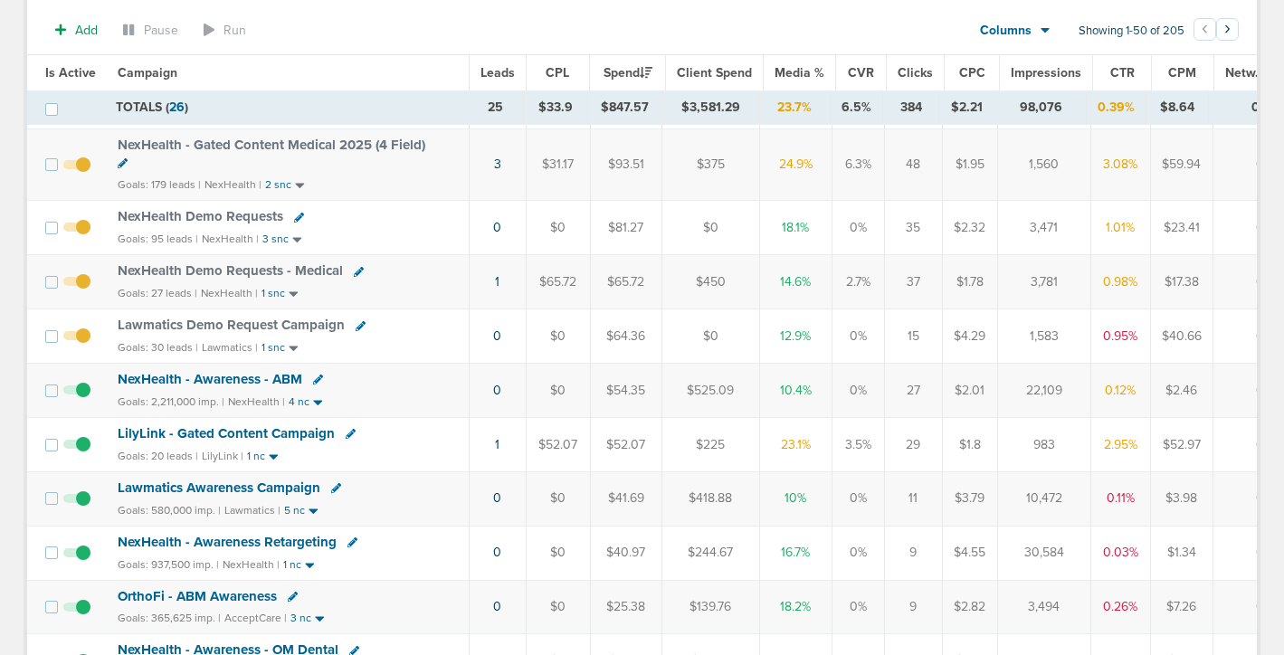
scroll to position [227, 0]
click at [270, 436] on span "LilyLink - Gated Content Campaign" at bounding box center [226, 434] width 217 height 16
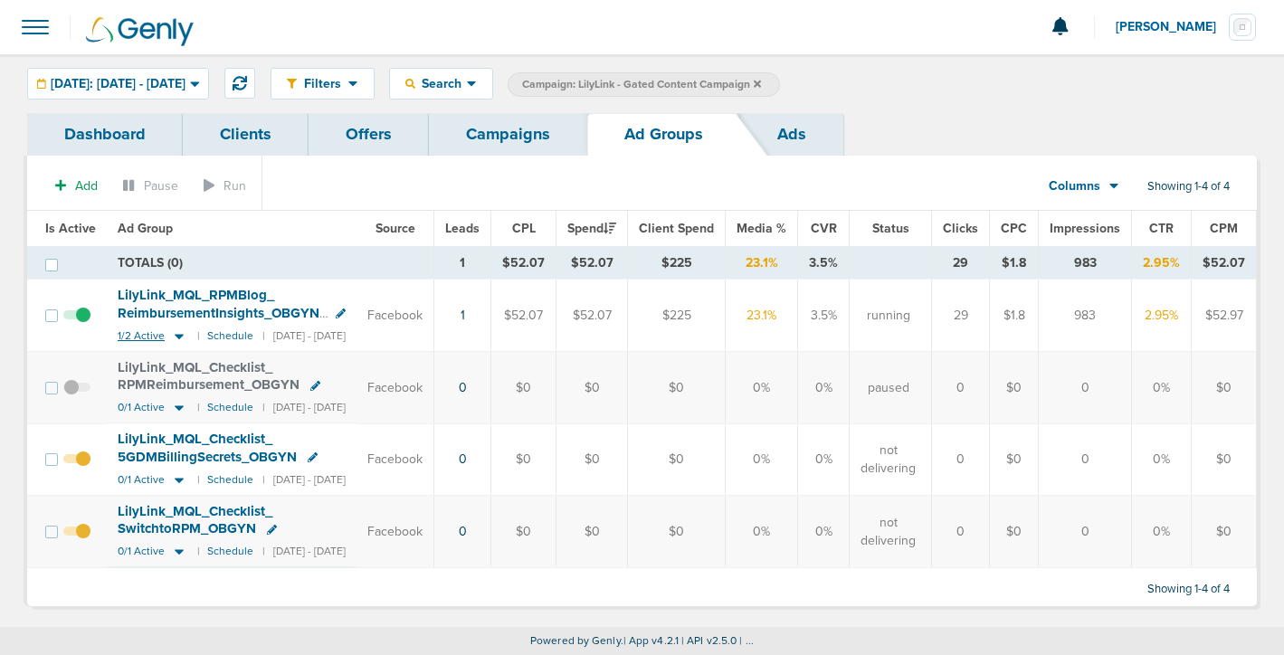
click at [174, 333] on icon at bounding box center [179, 335] width 18 height 15
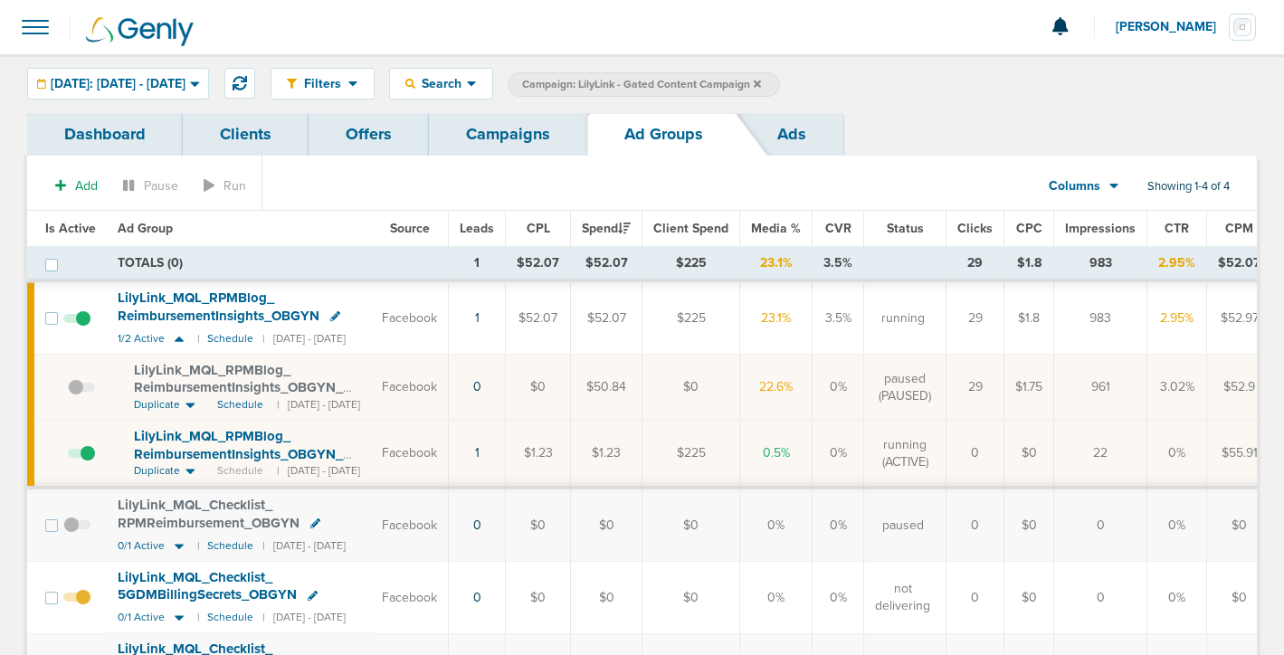
click at [491, 144] on link "Campaigns" at bounding box center [508, 134] width 158 height 43
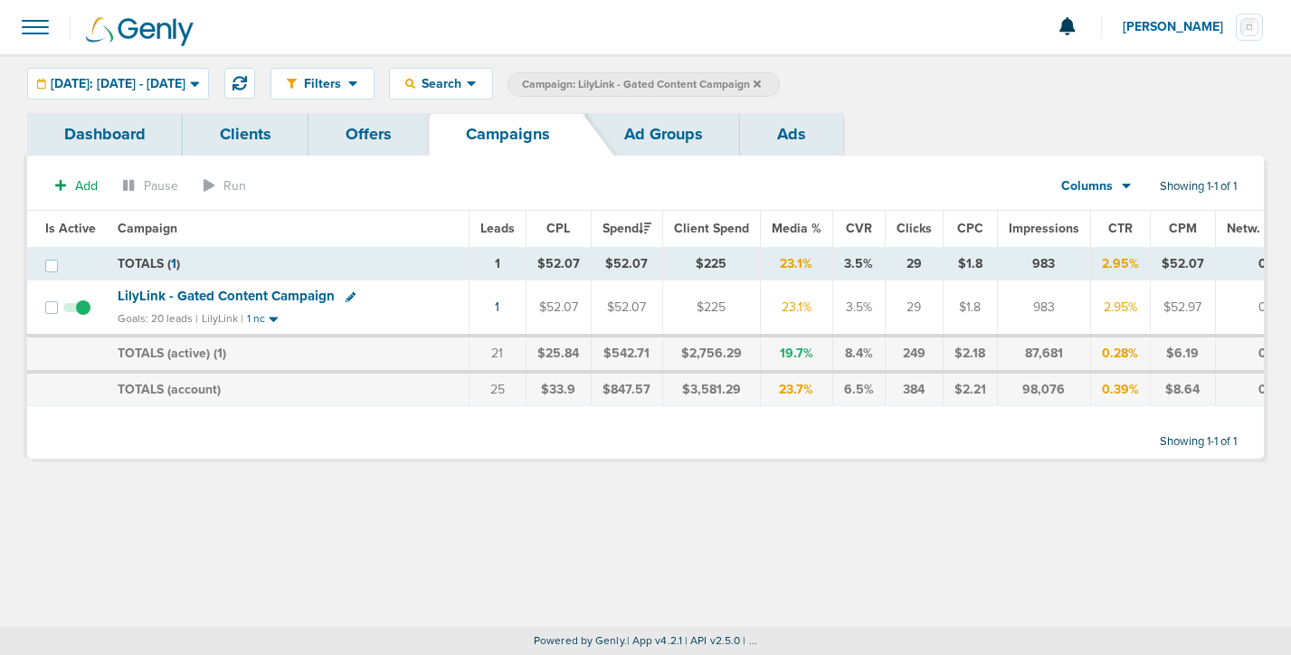
click at [761, 80] on icon at bounding box center [757, 84] width 7 height 11
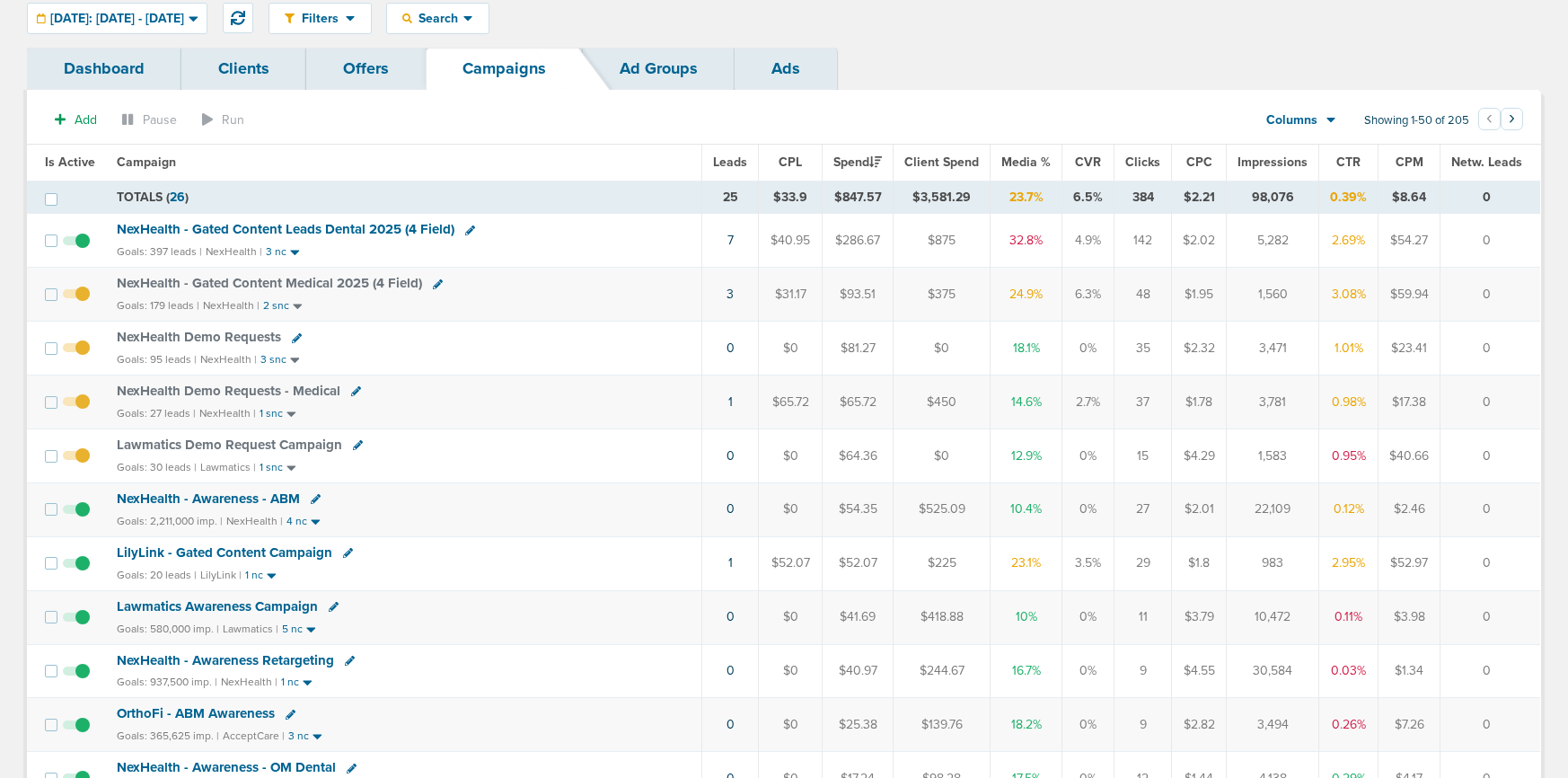
scroll to position [69, 0]
click at [138, 491] on span "NexHealth - Awareness - ABM" at bounding box center [208, 499] width 184 height 16
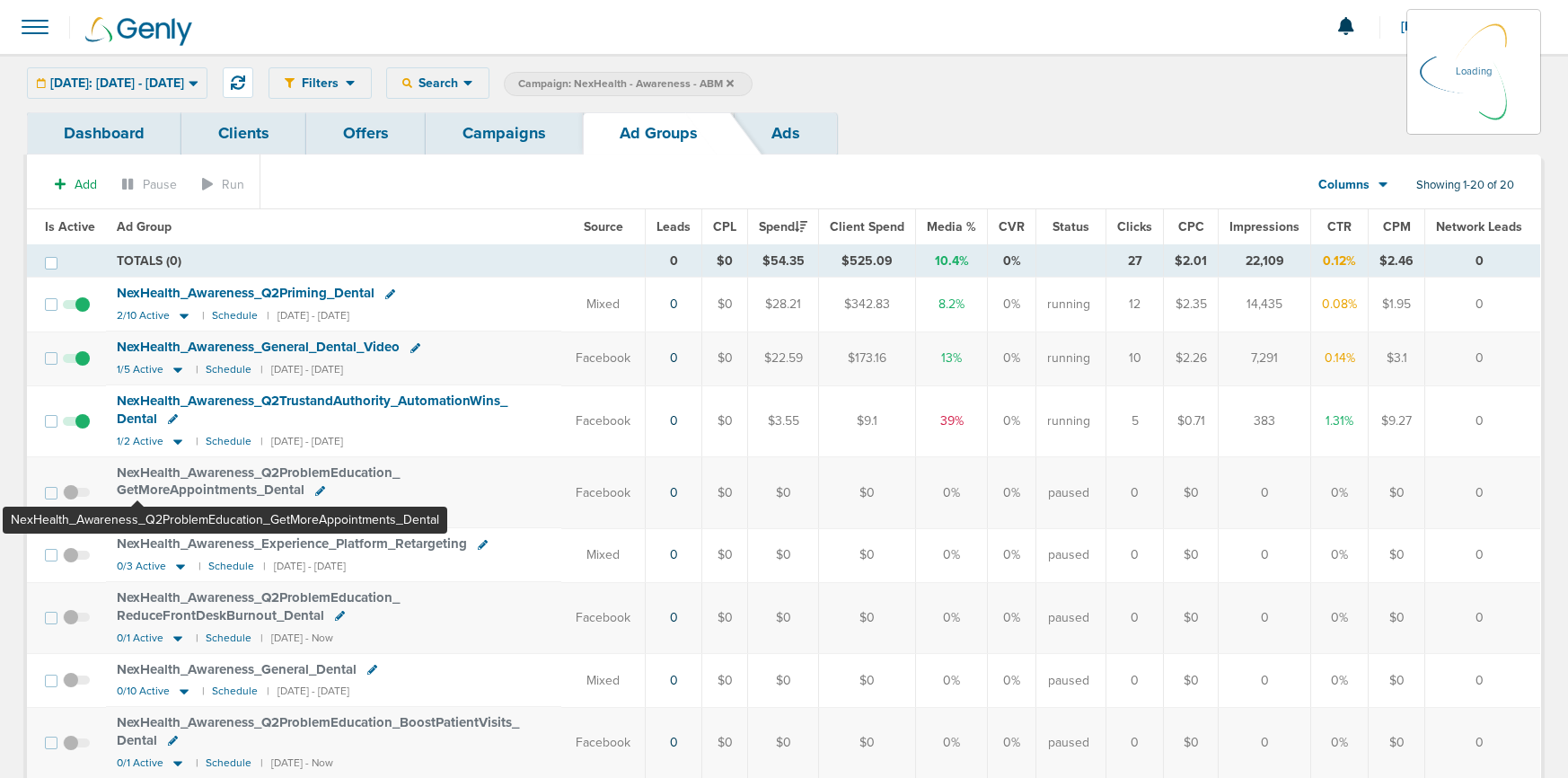
scroll to position [3, 0]
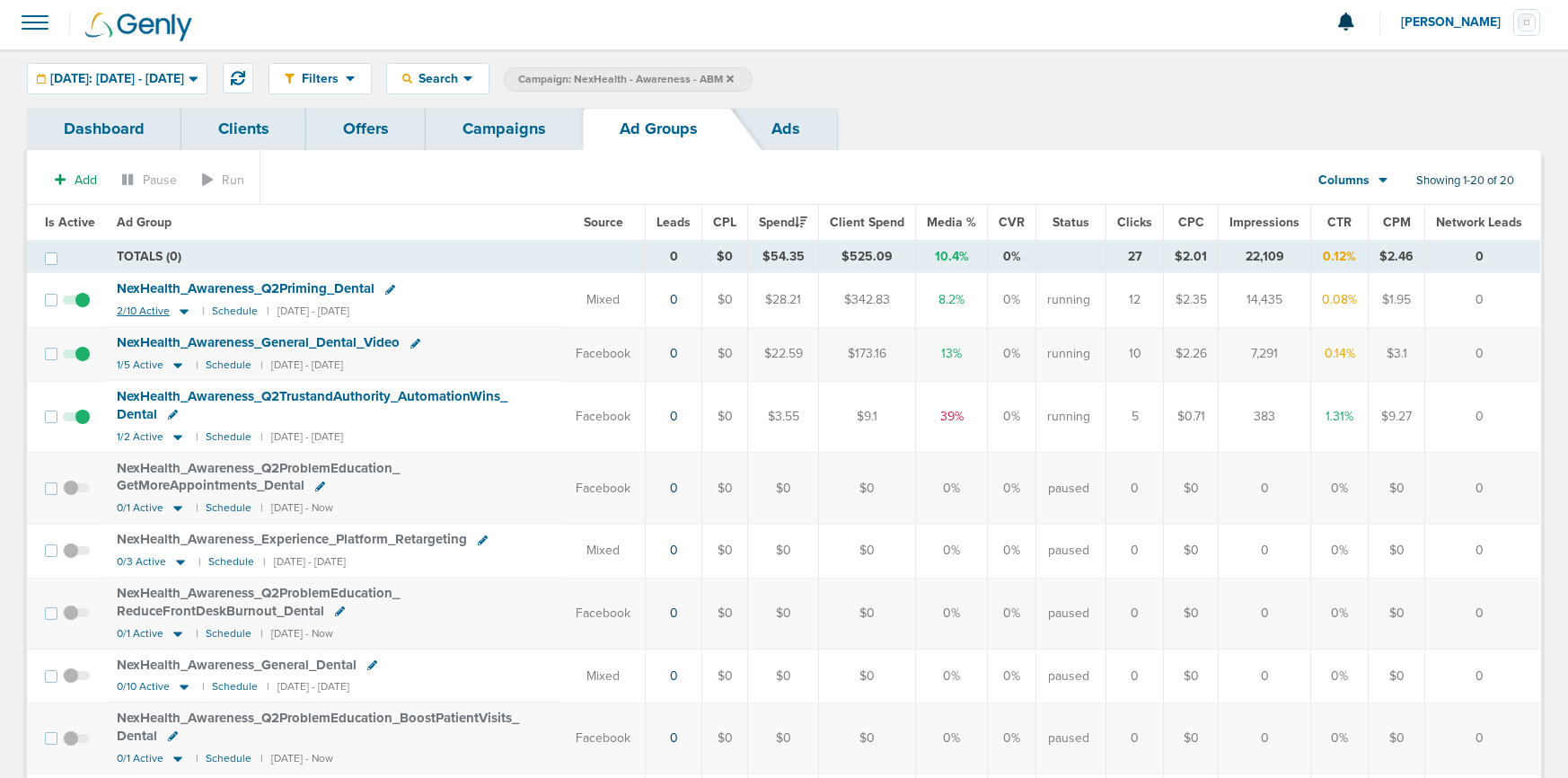
click at [190, 310] on icon at bounding box center [184, 311] width 18 height 15
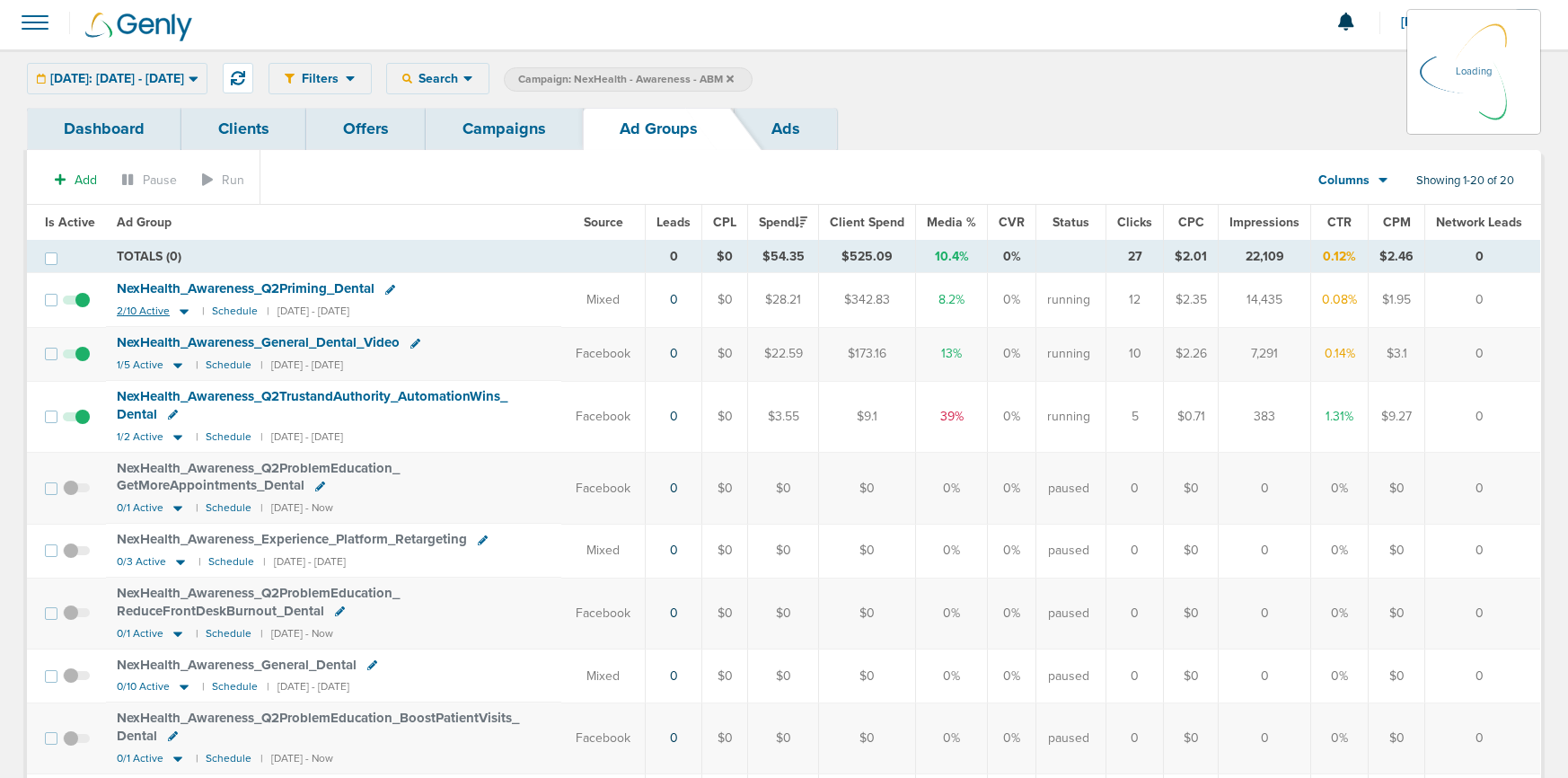
scroll to position [10, 0]
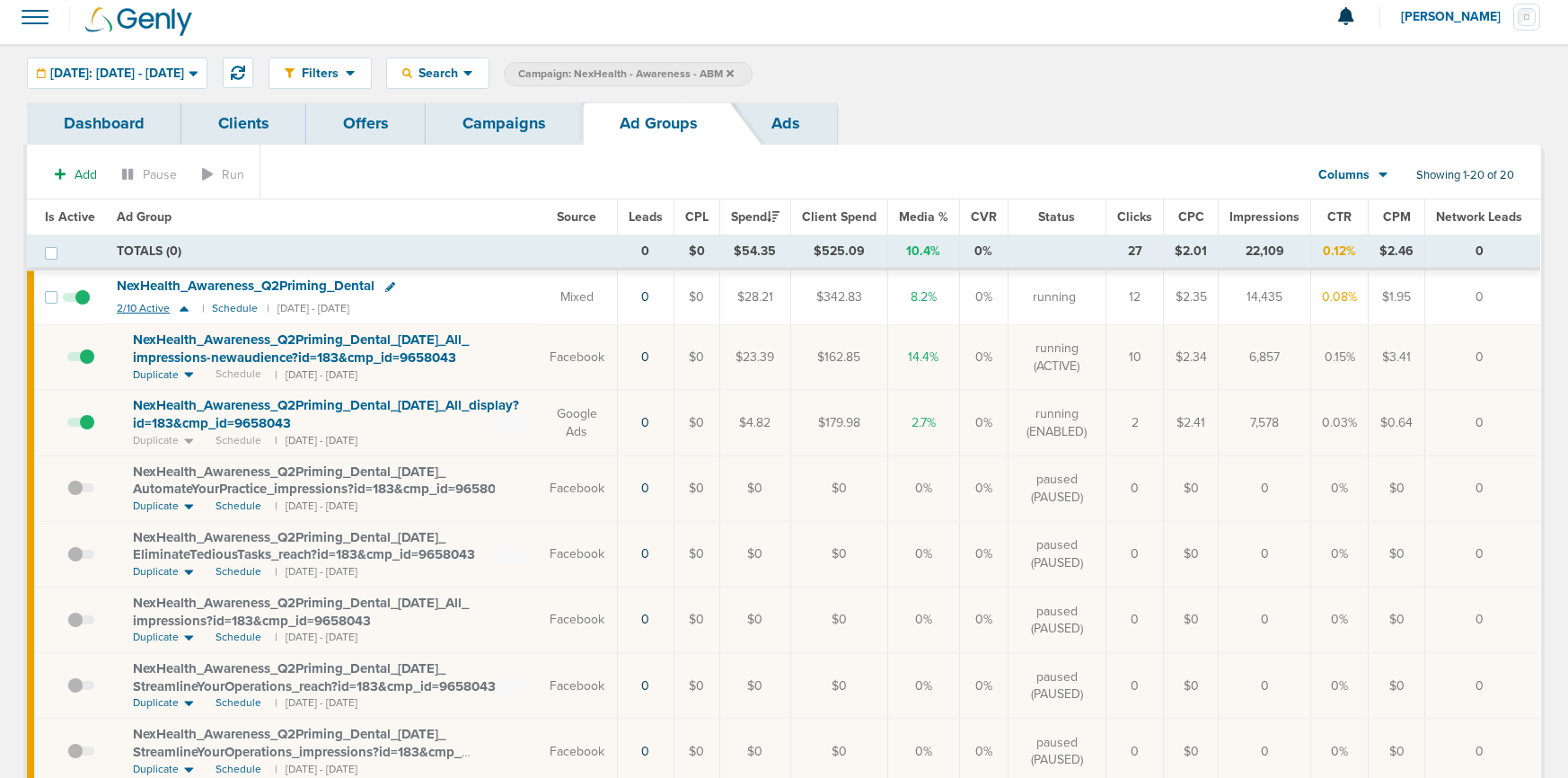
click at [190, 310] on icon at bounding box center [184, 308] width 18 height 15
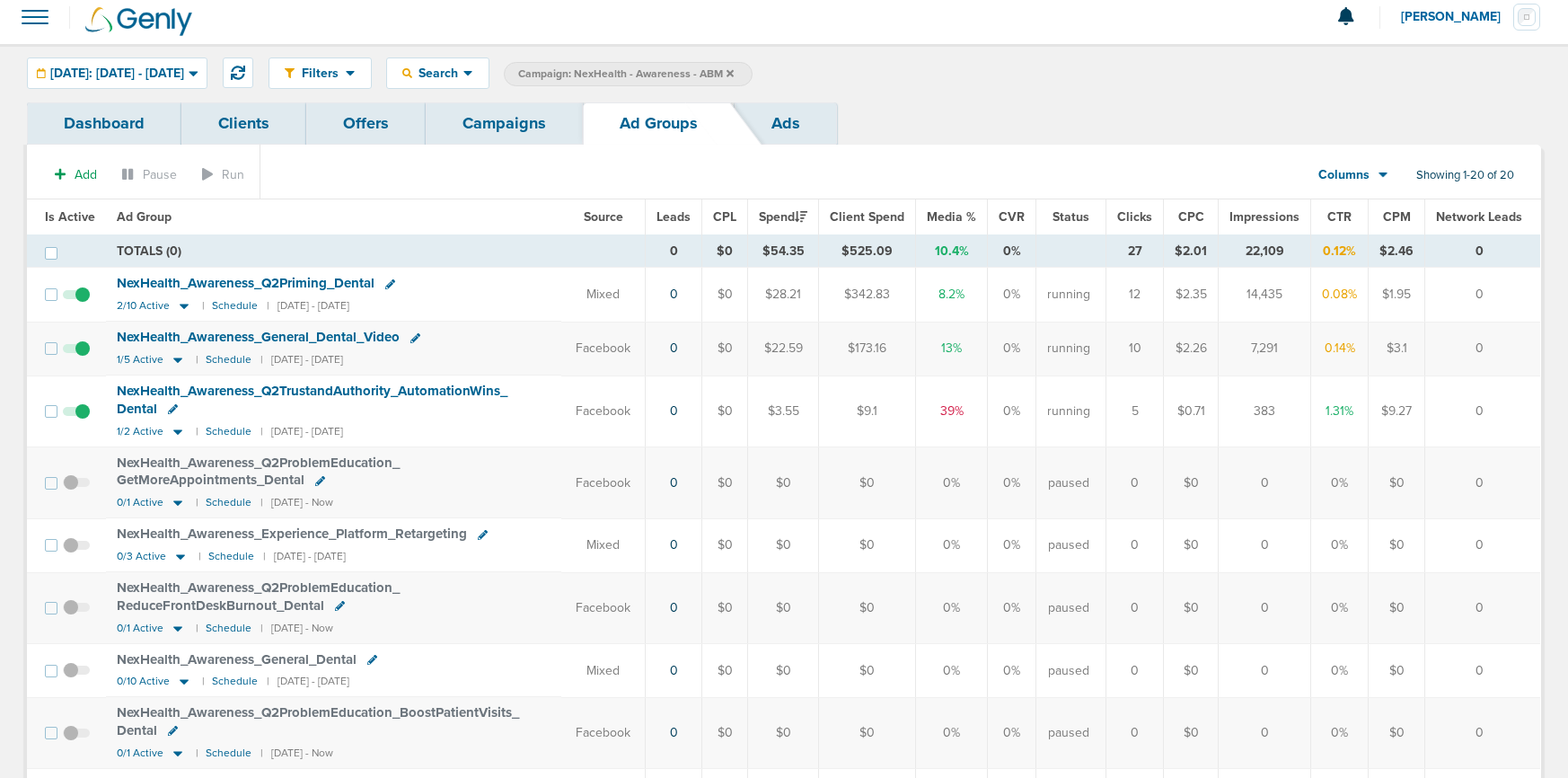
click at [490, 133] on link "Campaigns" at bounding box center [504, 123] width 157 height 43
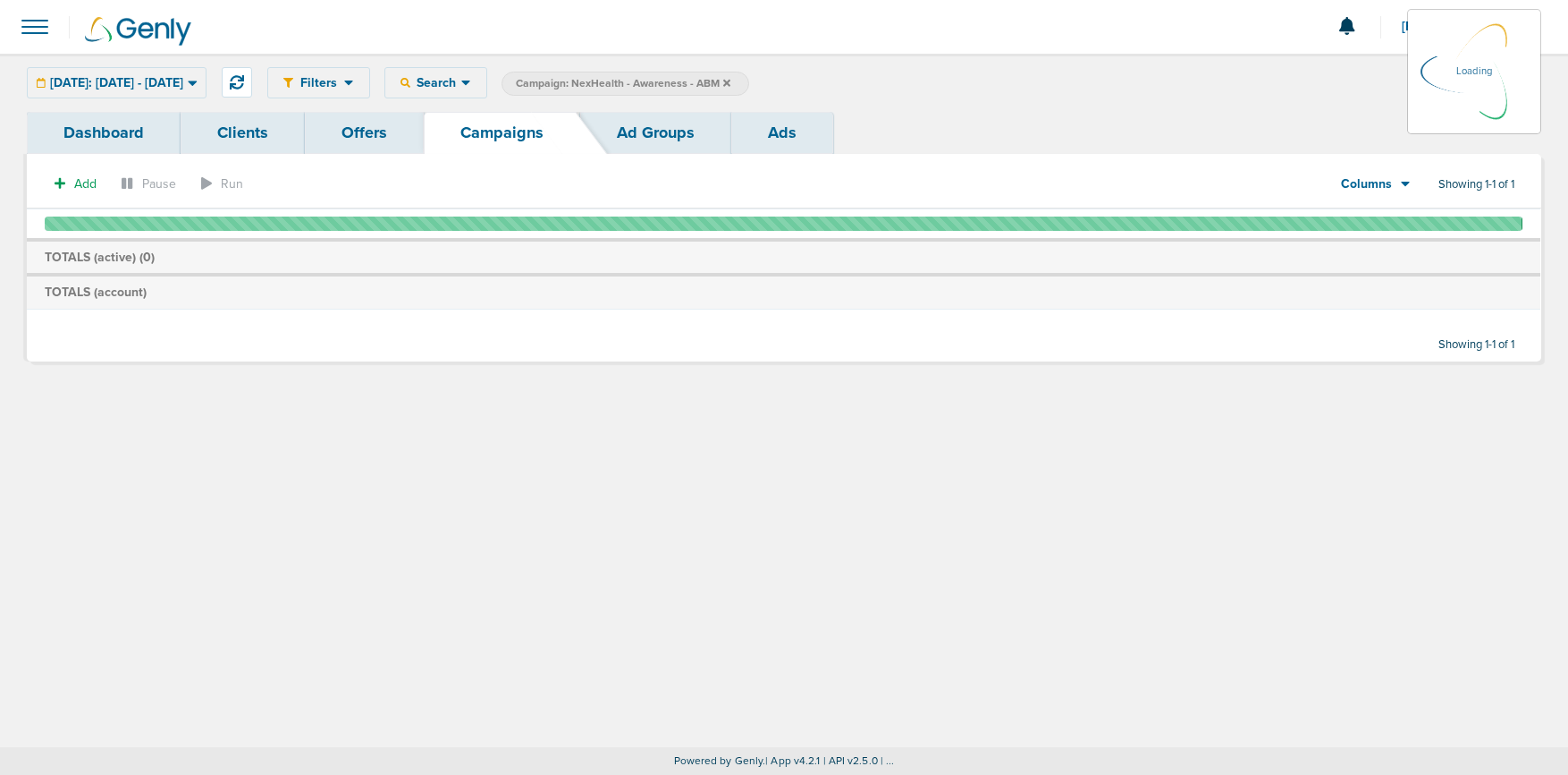
click at [749, 81] on label "Campaign: NexHealth - Awareness - ABM" at bounding box center [625, 83] width 248 height 24
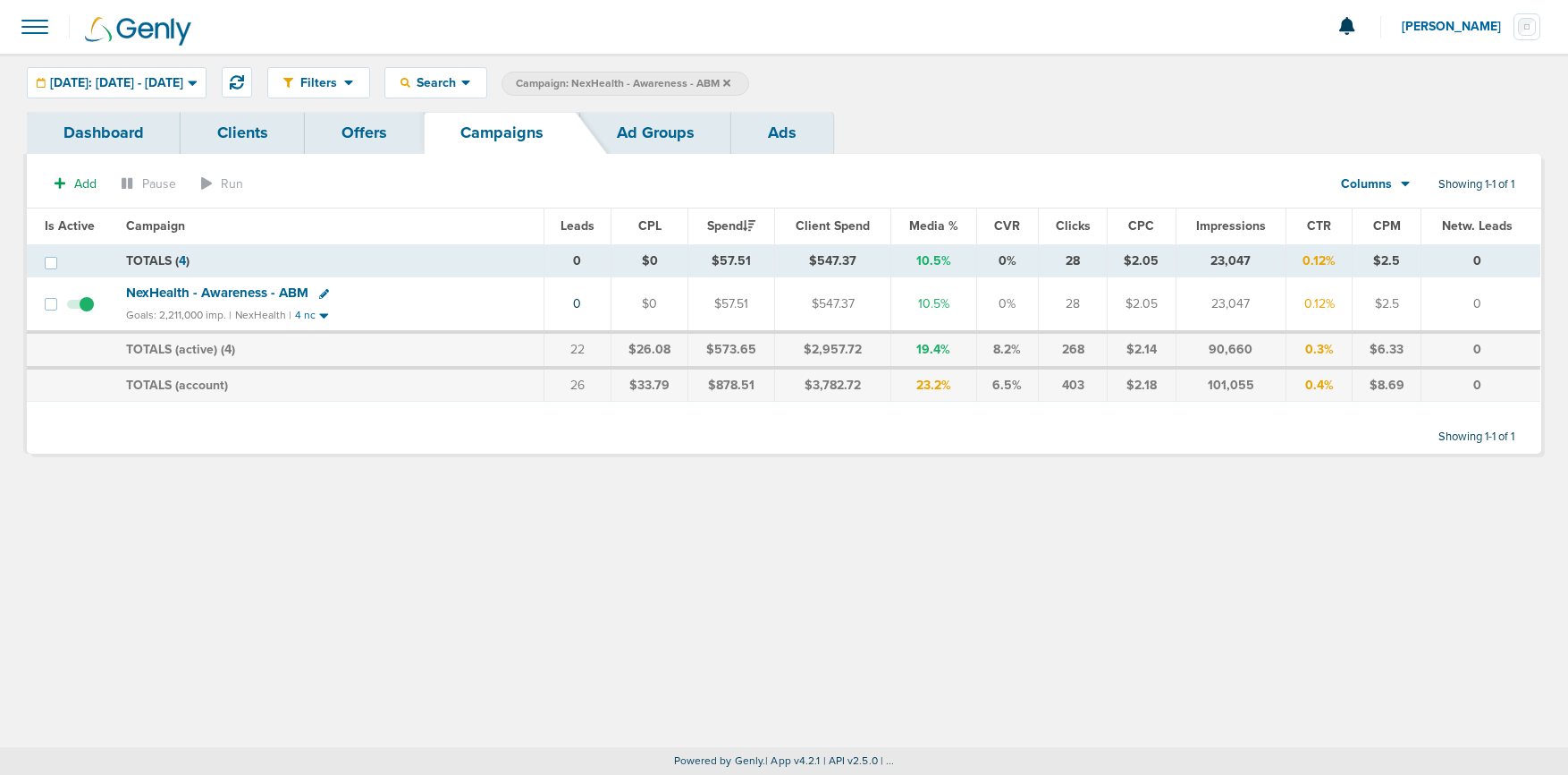
click at [730, 80] on icon at bounding box center [726, 82] width 7 height 7
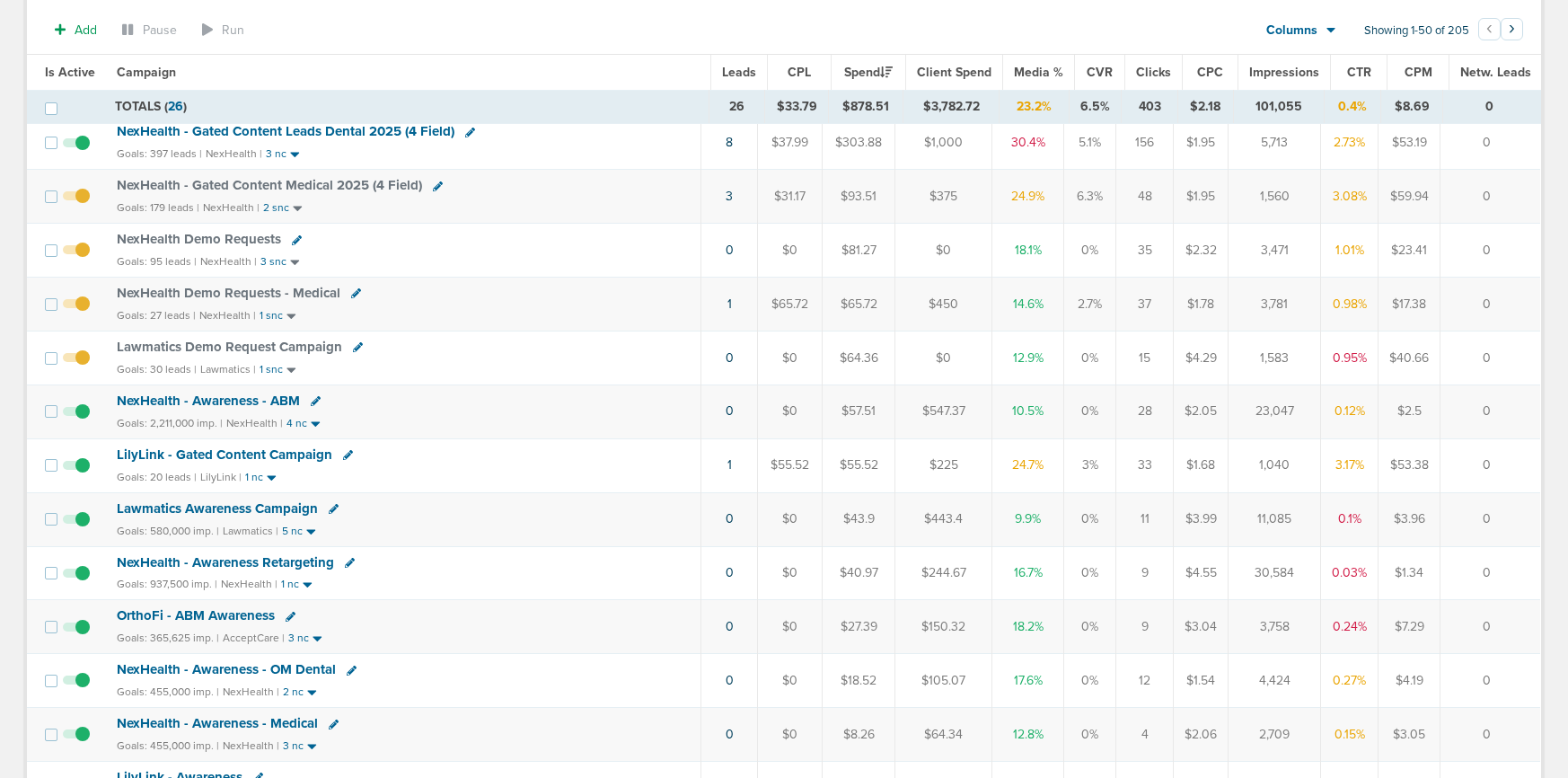
scroll to position [179, 0]
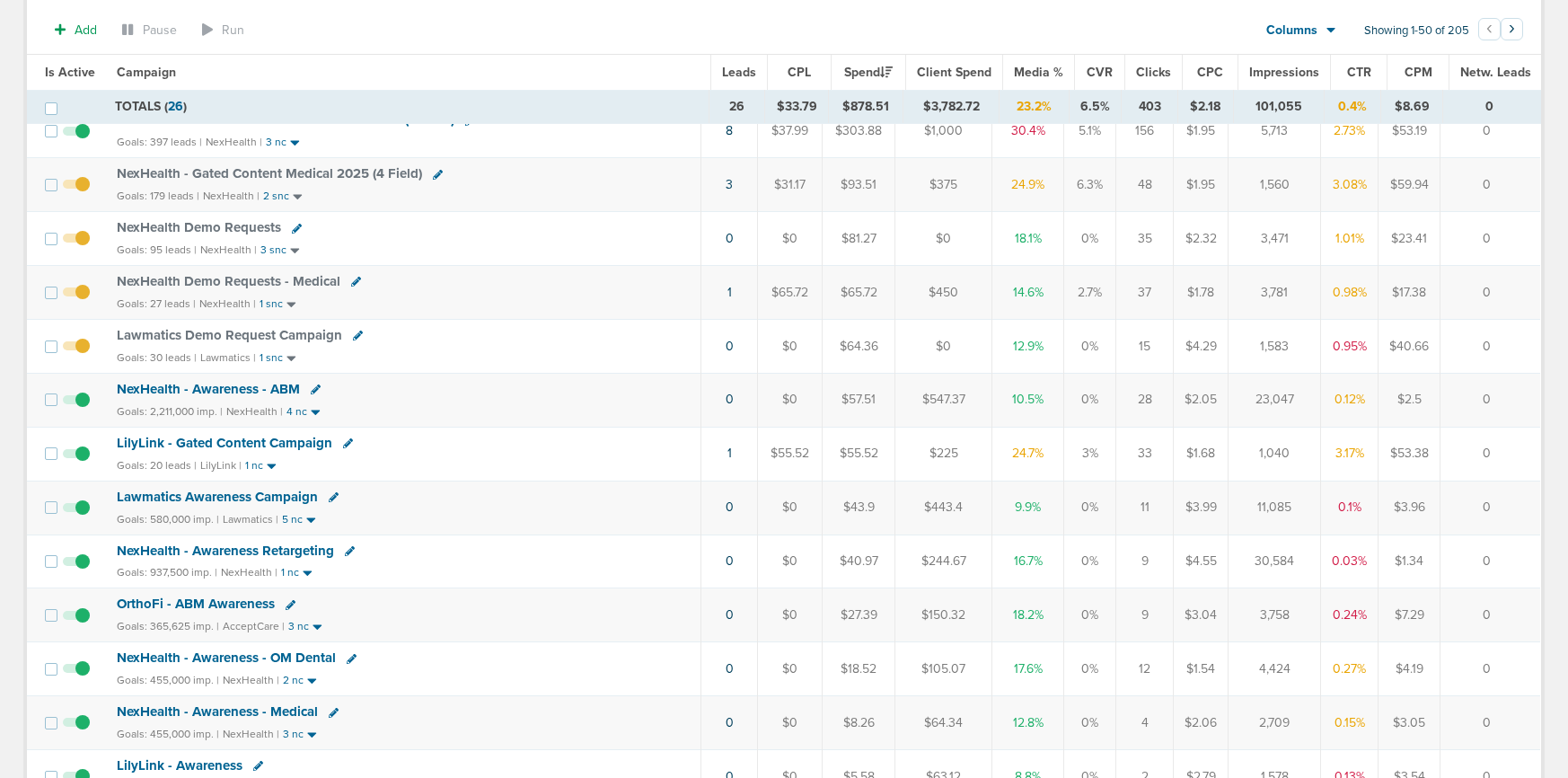
click at [253, 491] on span "Lawmatics Awareness Campaign" at bounding box center [217, 496] width 201 height 16
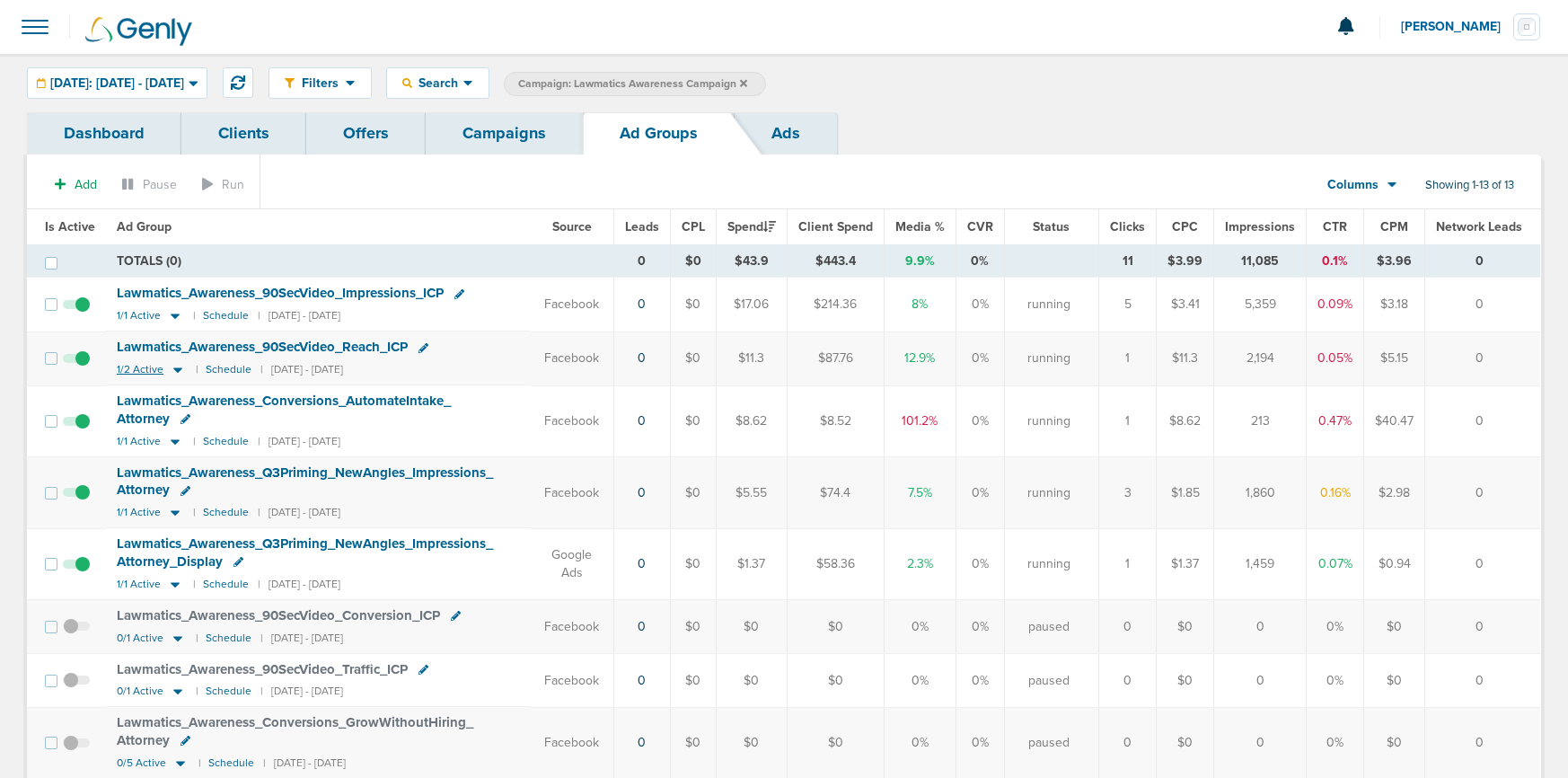
click at [175, 368] on icon at bounding box center [178, 370] width 9 height 5
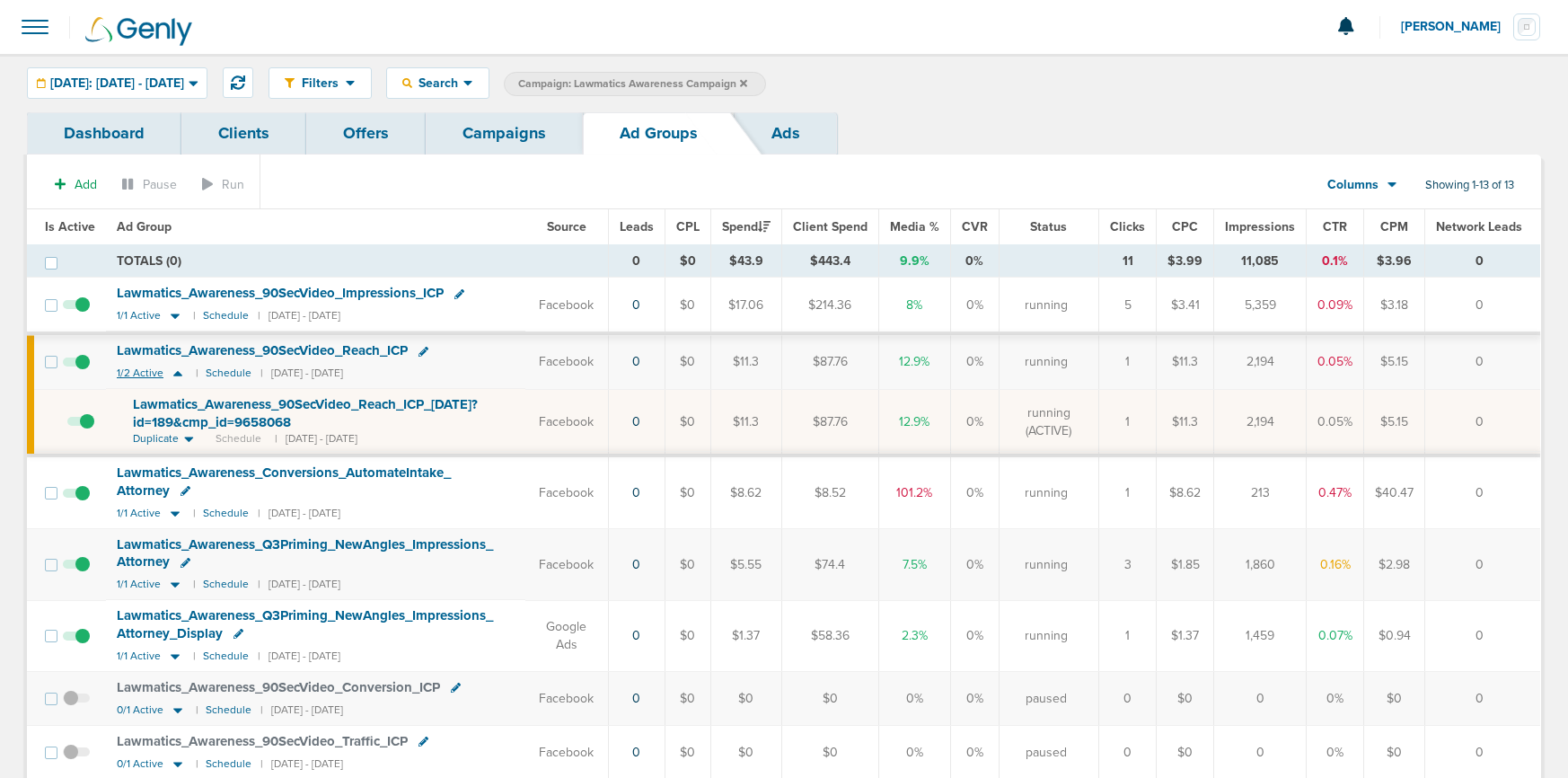
click at [175, 368] on icon at bounding box center [178, 372] width 18 height 15
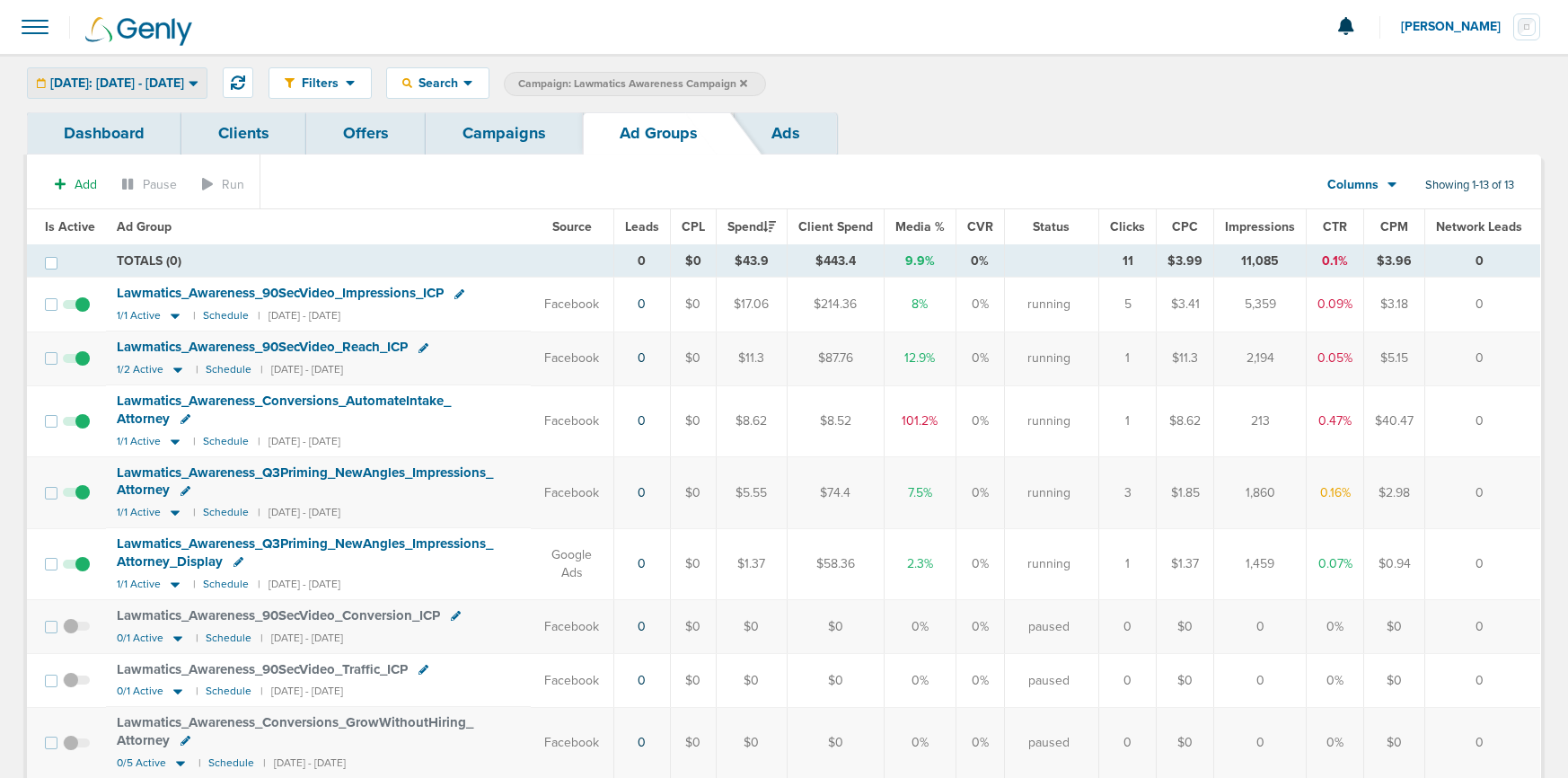
click at [160, 77] on span "[DATE]: [DATE] - [DATE]" at bounding box center [117, 83] width 134 height 13
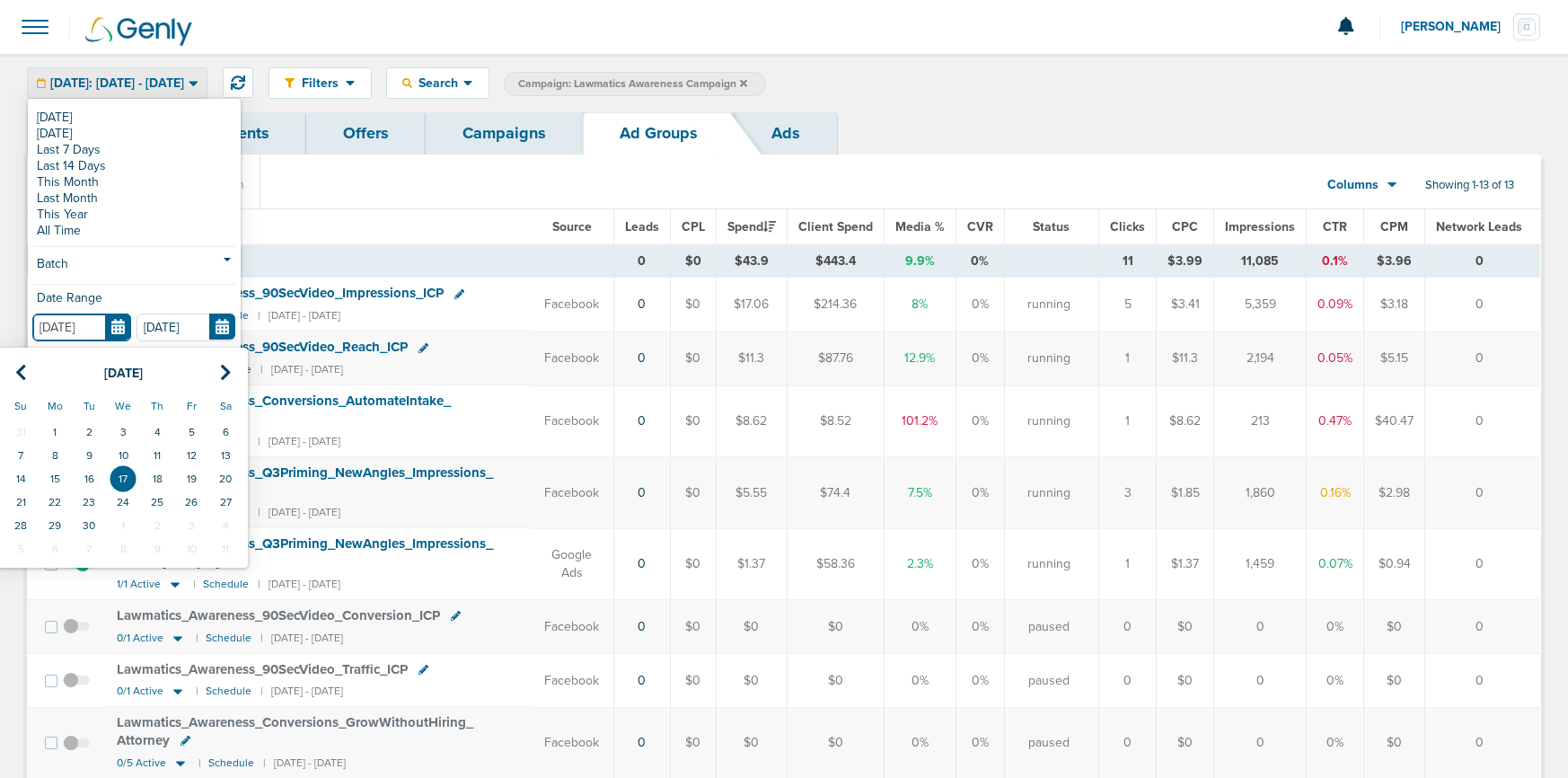
click at [114, 325] on input "[DATE]" at bounding box center [82, 327] width 99 height 28
click at [1028, 144] on div "Dashboard Clients Offers Campaigns Ad Groups Ads" at bounding box center [783, 133] width 1513 height 43
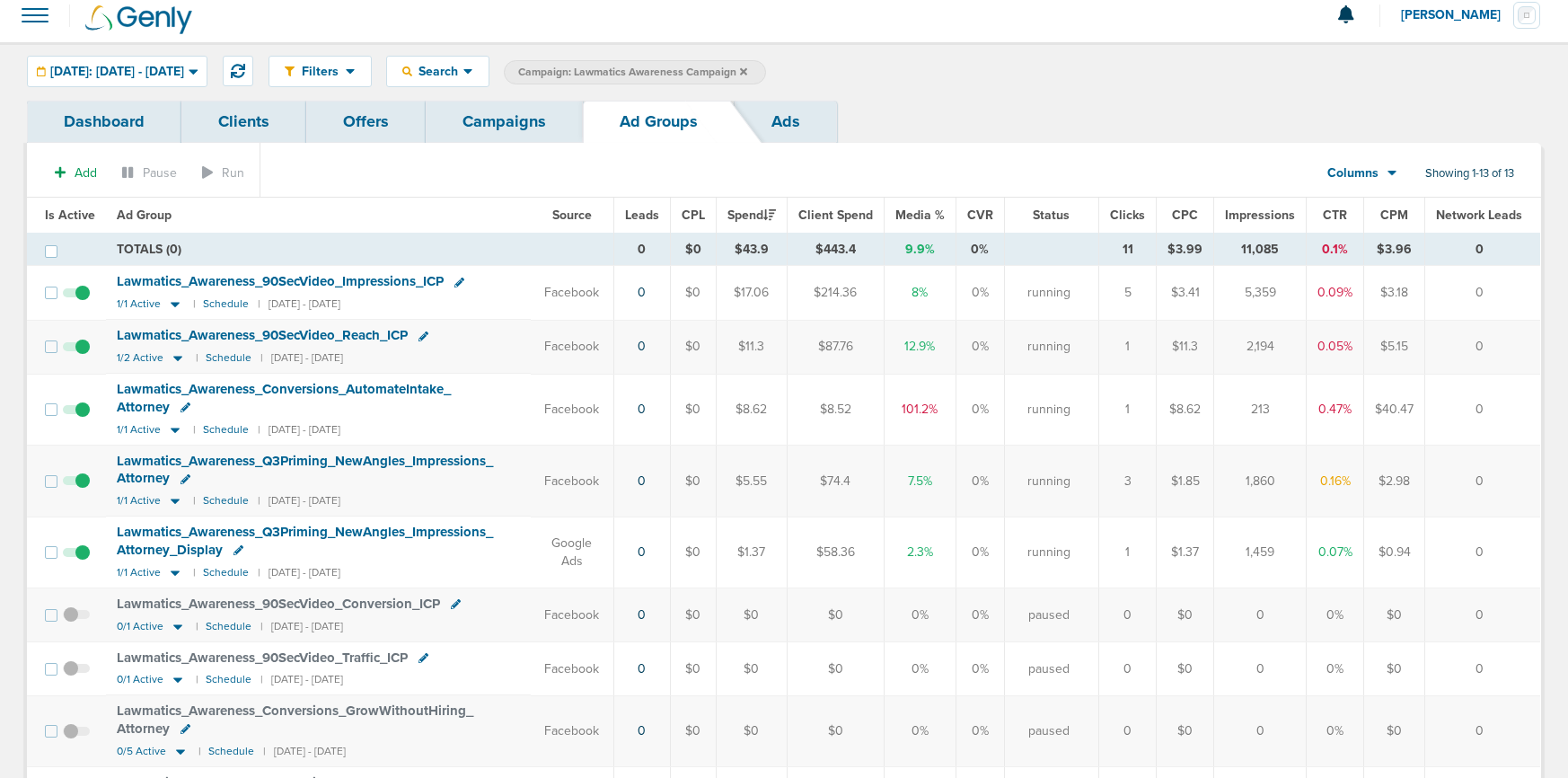
scroll to position [14, 0]
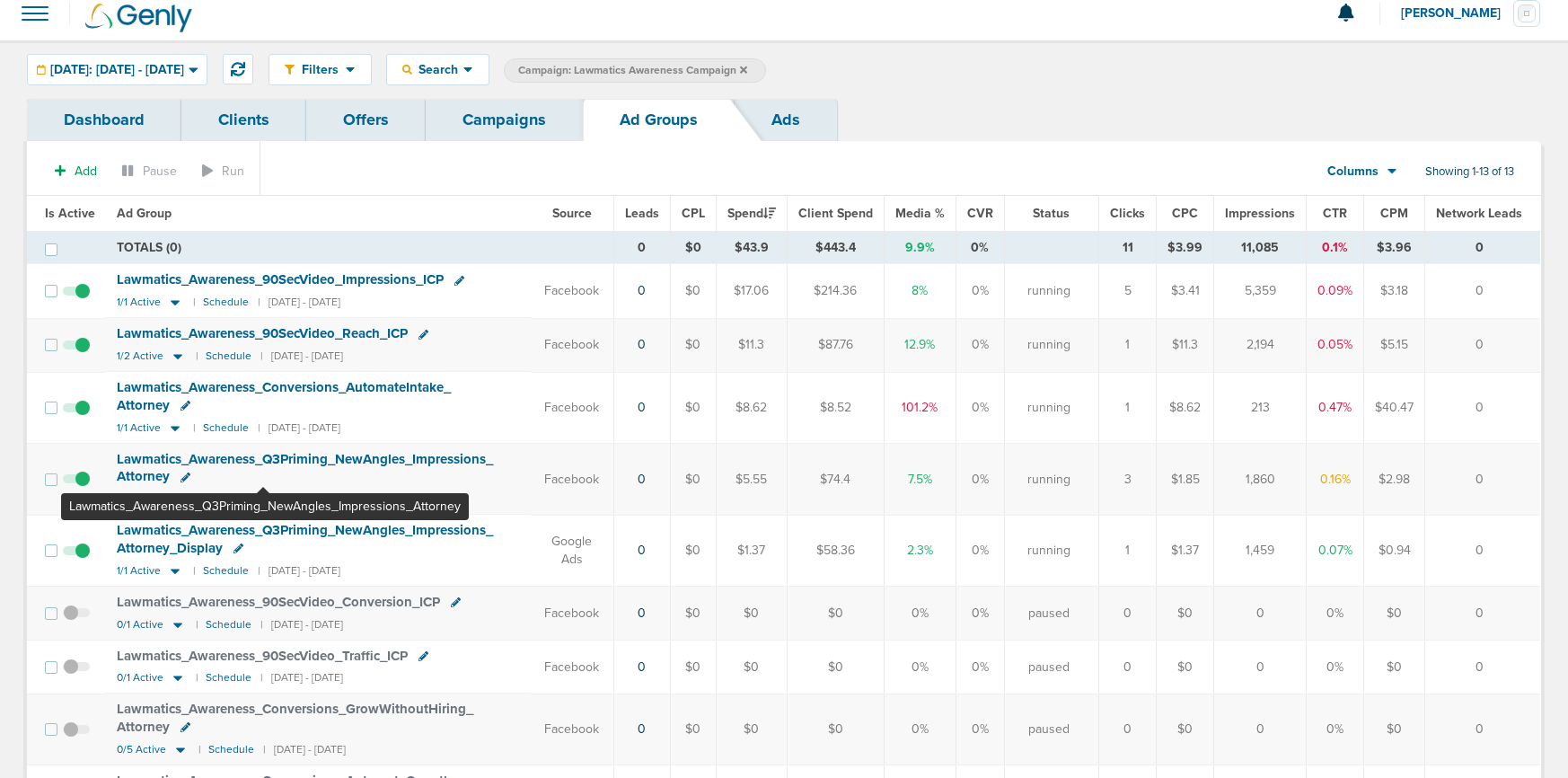
click at [263, 453] on span "Lawmatics_ Awareness_ Q3Priming_ NewAngles_ Impressions_ Attorney" at bounding box center [305, 467] width 376 height 34
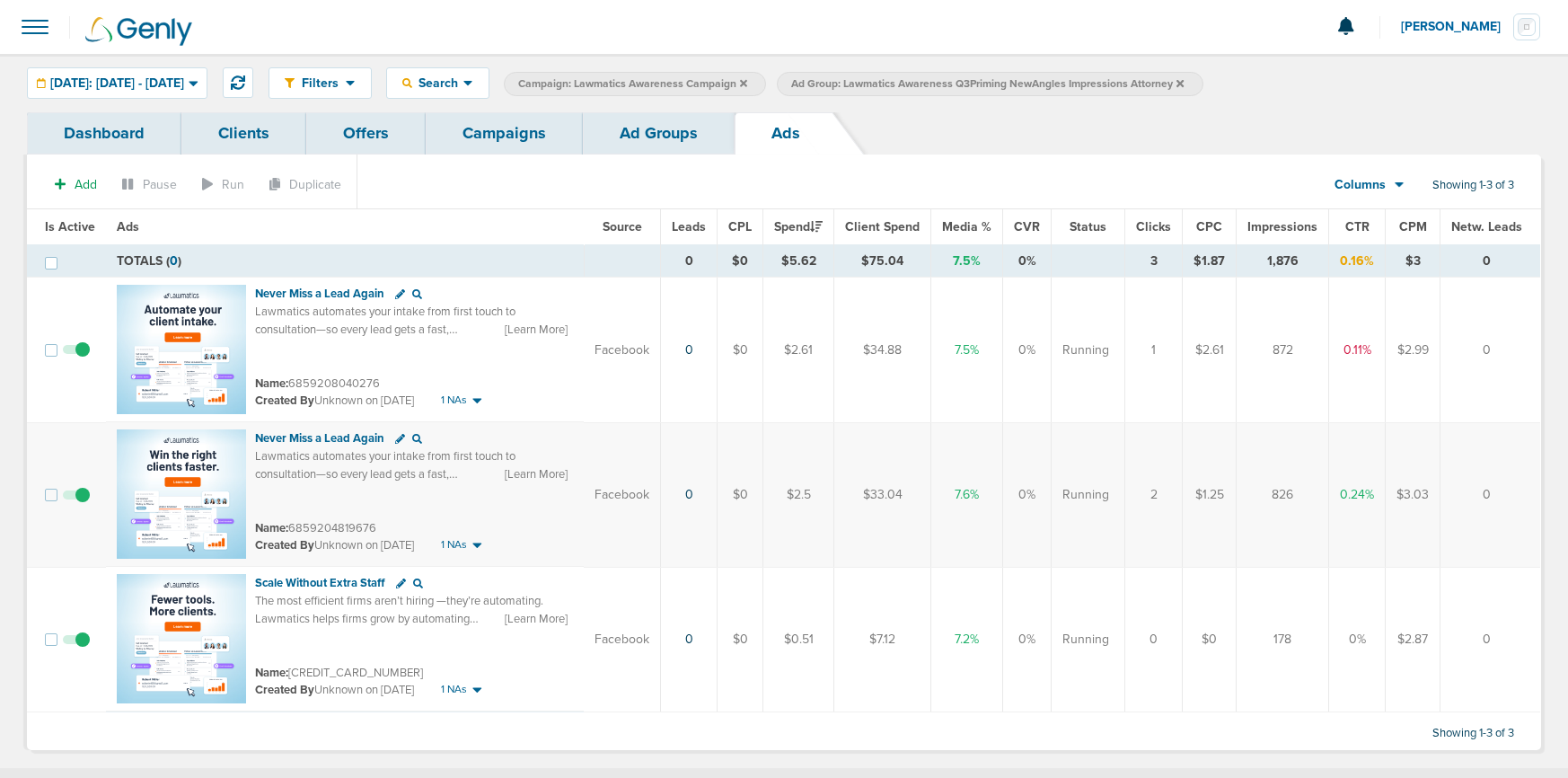
scroll to position [18, 0]
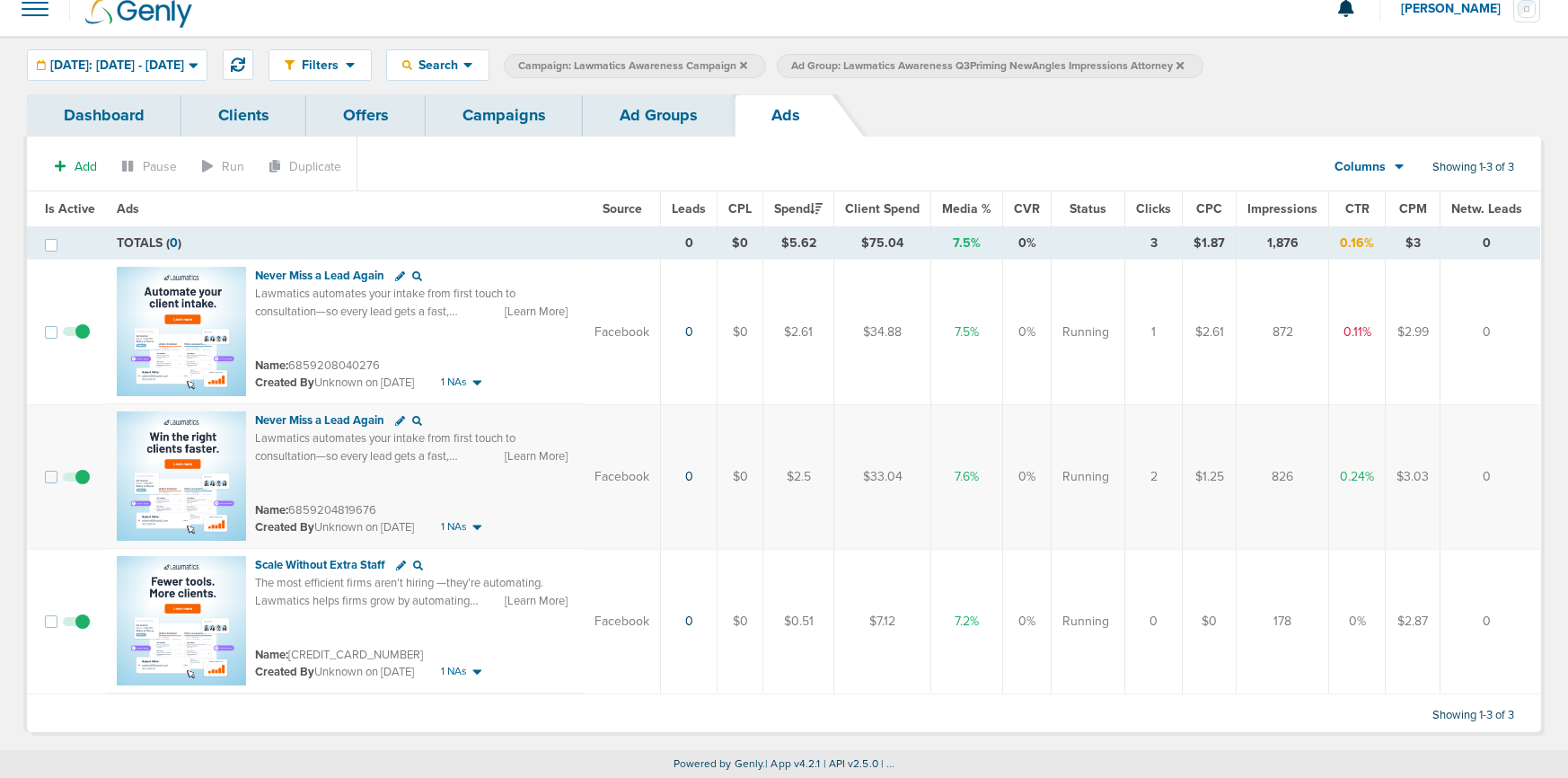
click at [649, 121] on link "Ad Groups" at bounding box center [658, 115] width 152 height 43
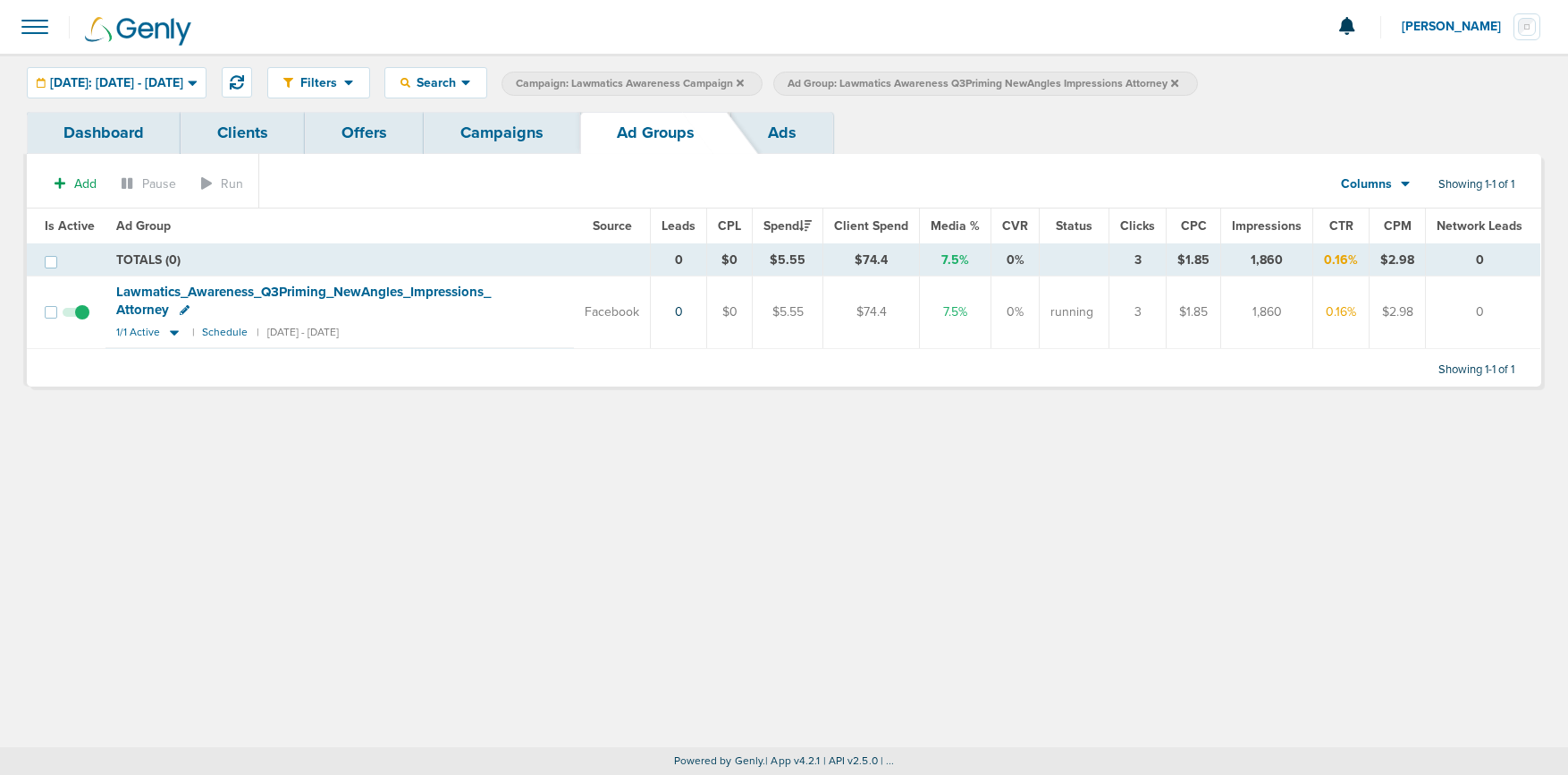
click at [1172, 82] on icon at bounding box center [1174, 83] width 7 height 11
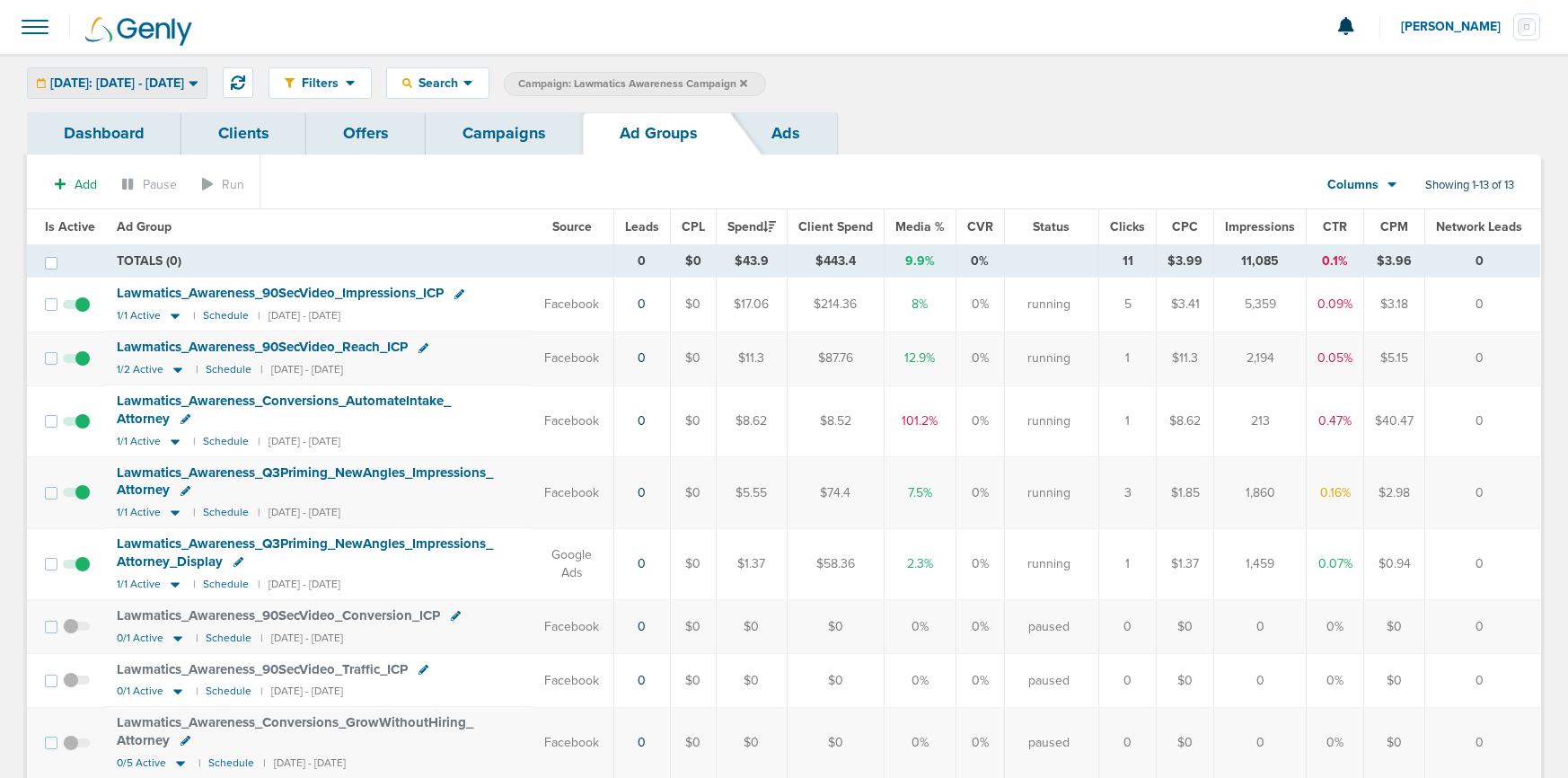
click at [121, 84] on span "[DATE]: [DATE] - [DATE]" at bounding box center [117, 83] width 134 height 13
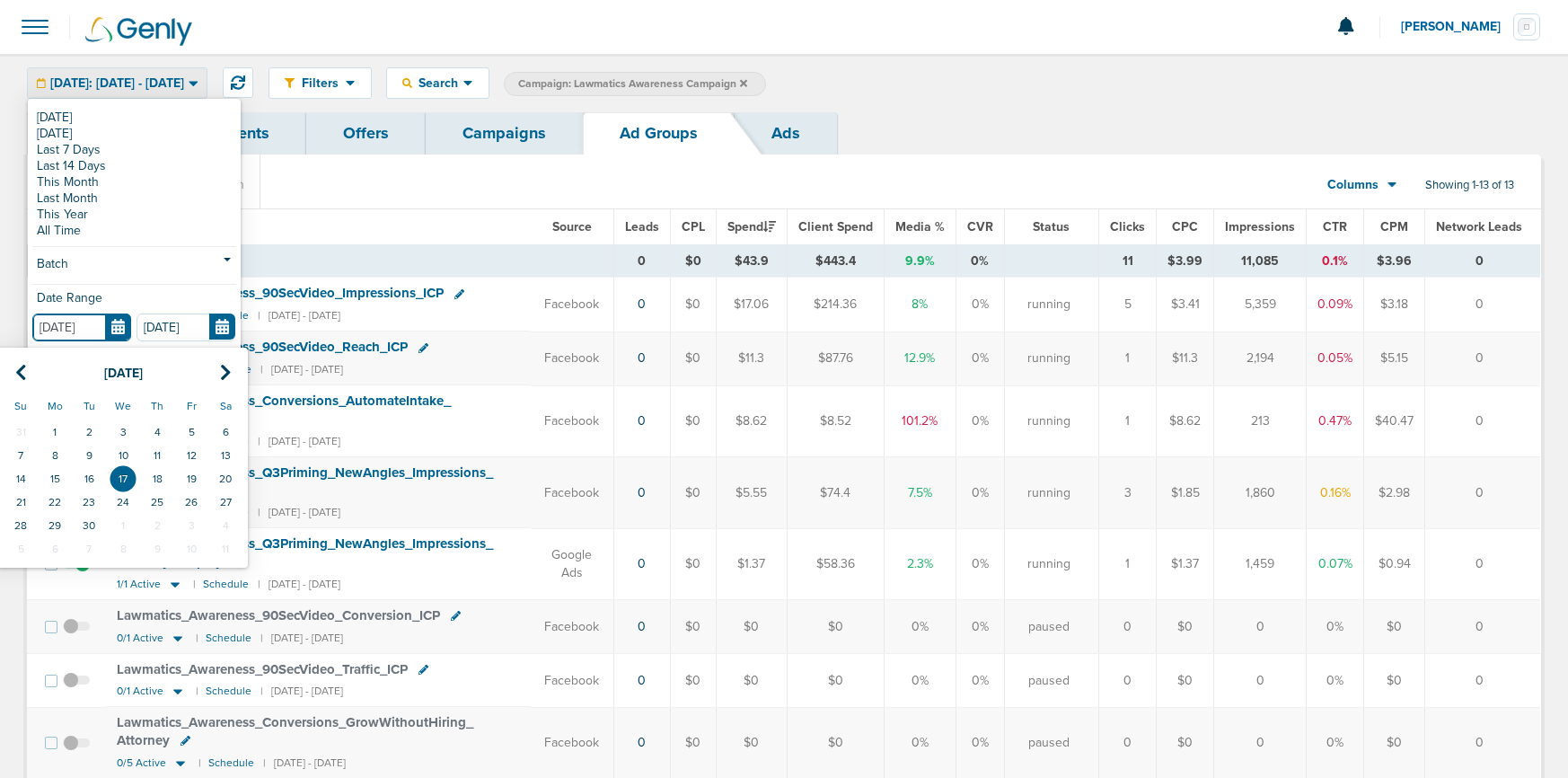
click at [113, 329] on input "[DATE]" at bounding box center [82, 327] width 99 height 28
click at [49, 471] on td "15" at bounding box center [55, 478] width 34 height 24
type input "[DATE]"
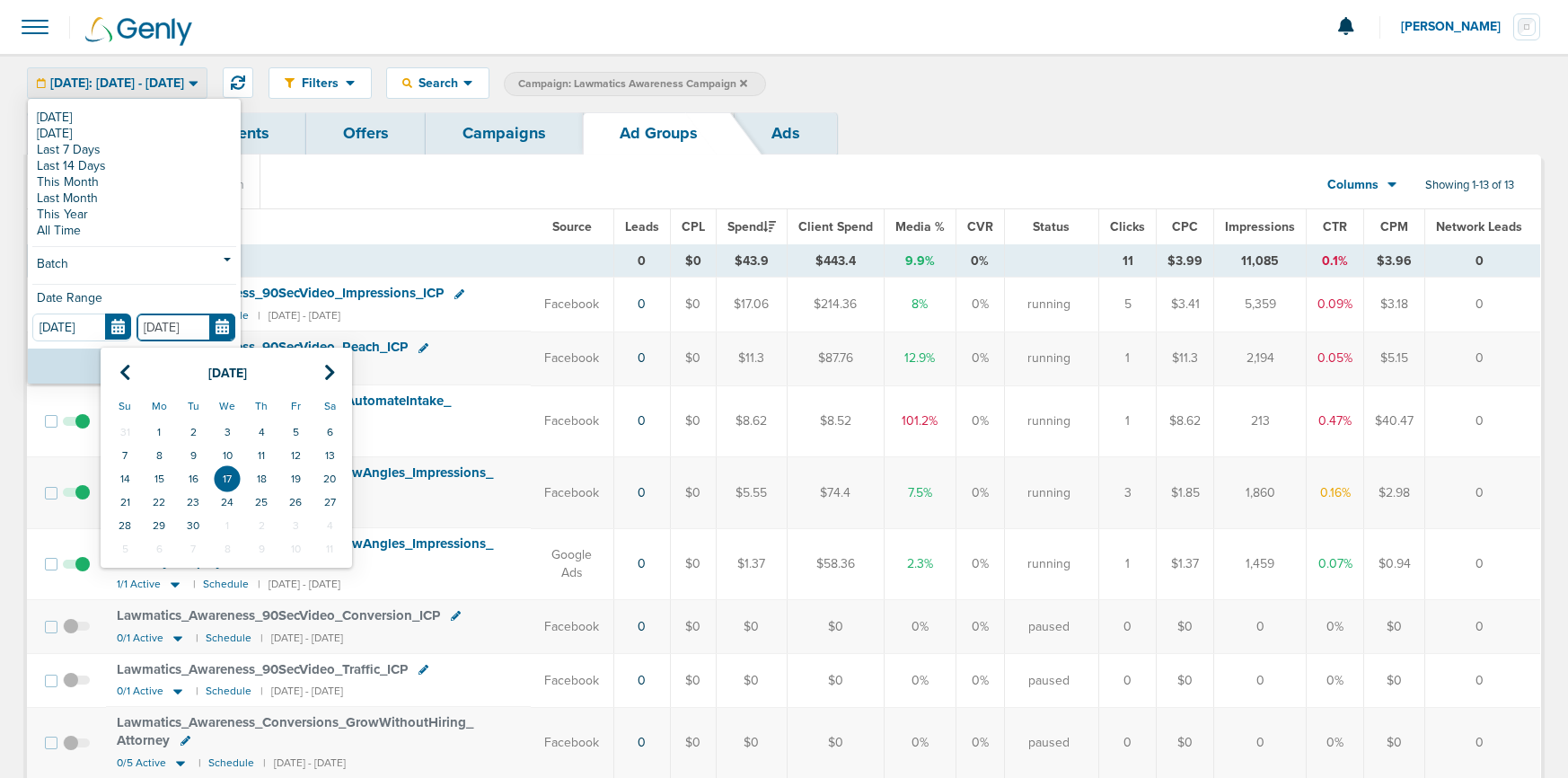
click at [218, 327] on input "[DATE]" at bounding box center [187, 327] width 99 height 28
click at [159, 481] on td "15" at bounding box center [159, 478] width 34 height 24
type input "[DATE]"
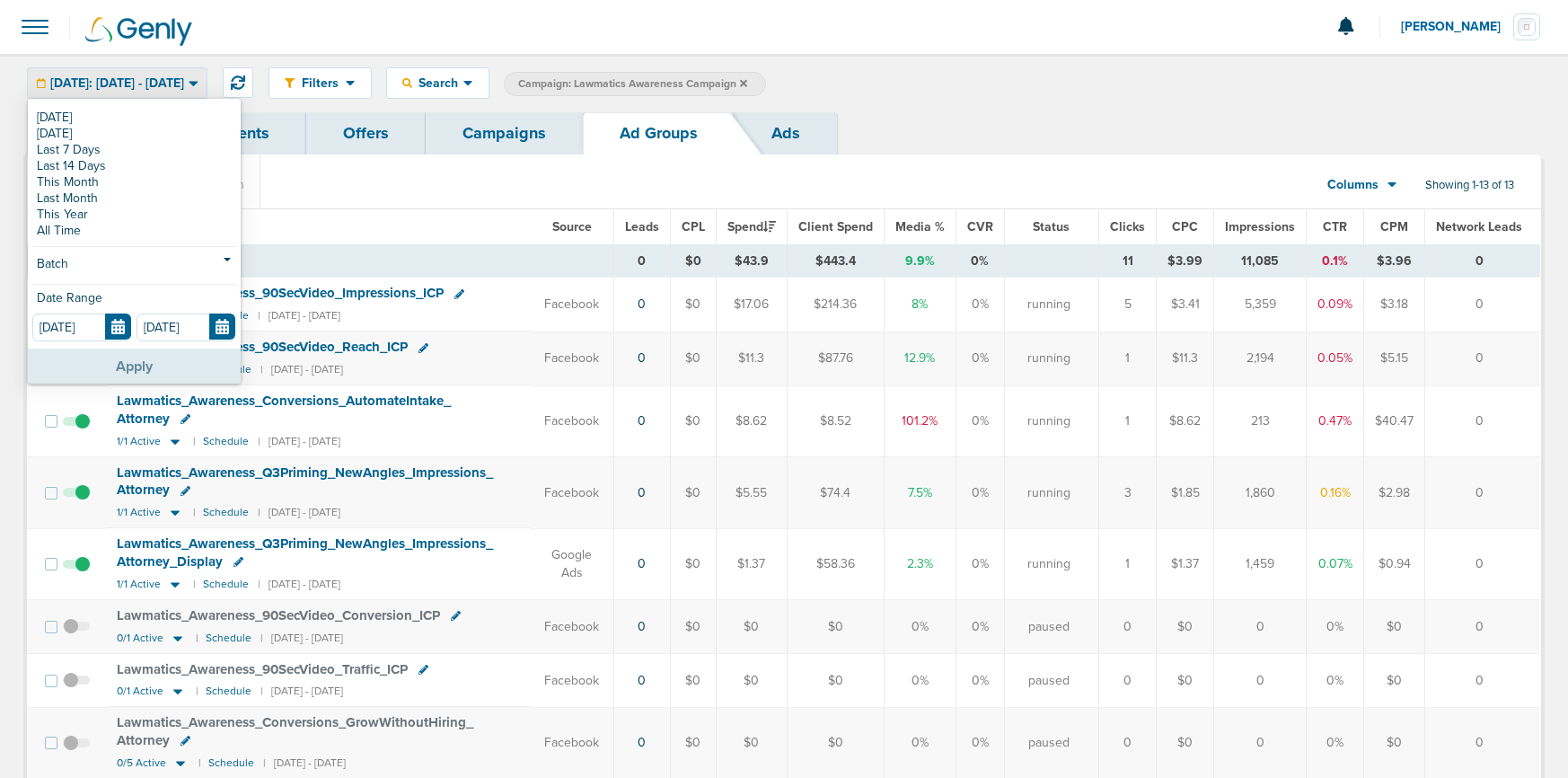
click at [162, 366] on button "Apply" at bounding box center [134, 365] width 212 height 35
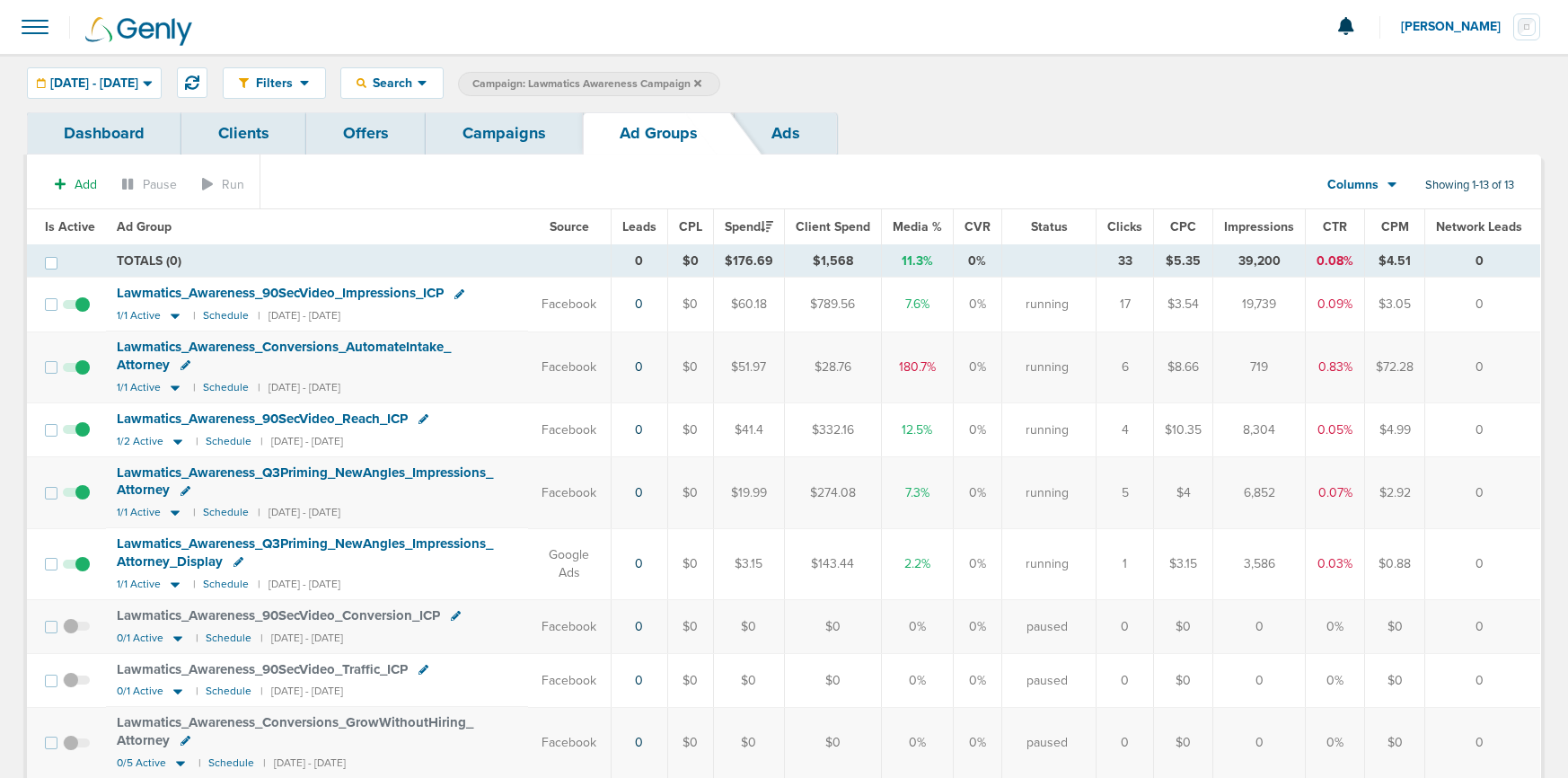
click at [494, 142] on link "Campaigns" at bounding box center [504, 133] width 157 height 43
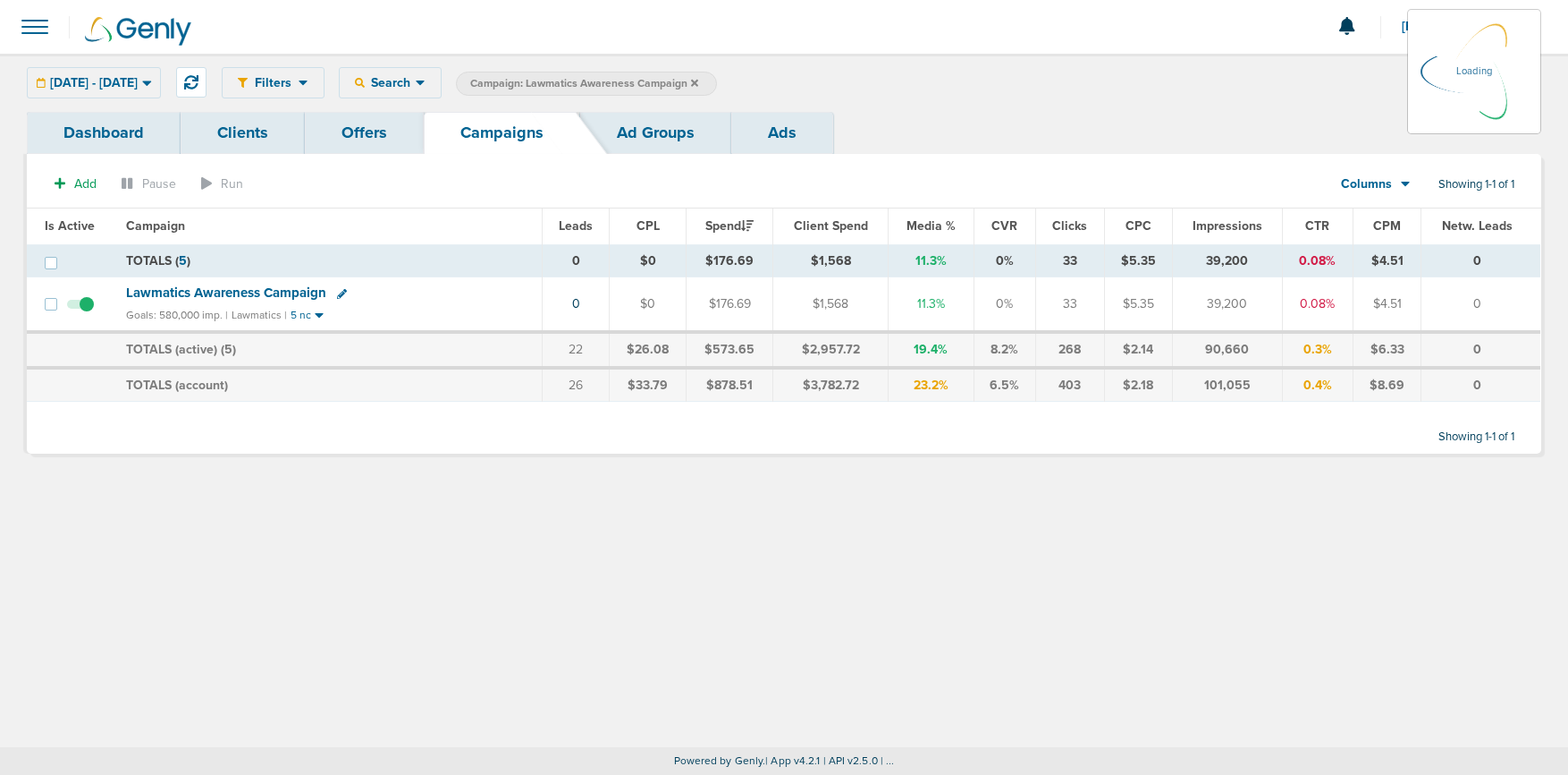
click at [699, 84] on icon at bounding box center [694, 82] width 7 height 7
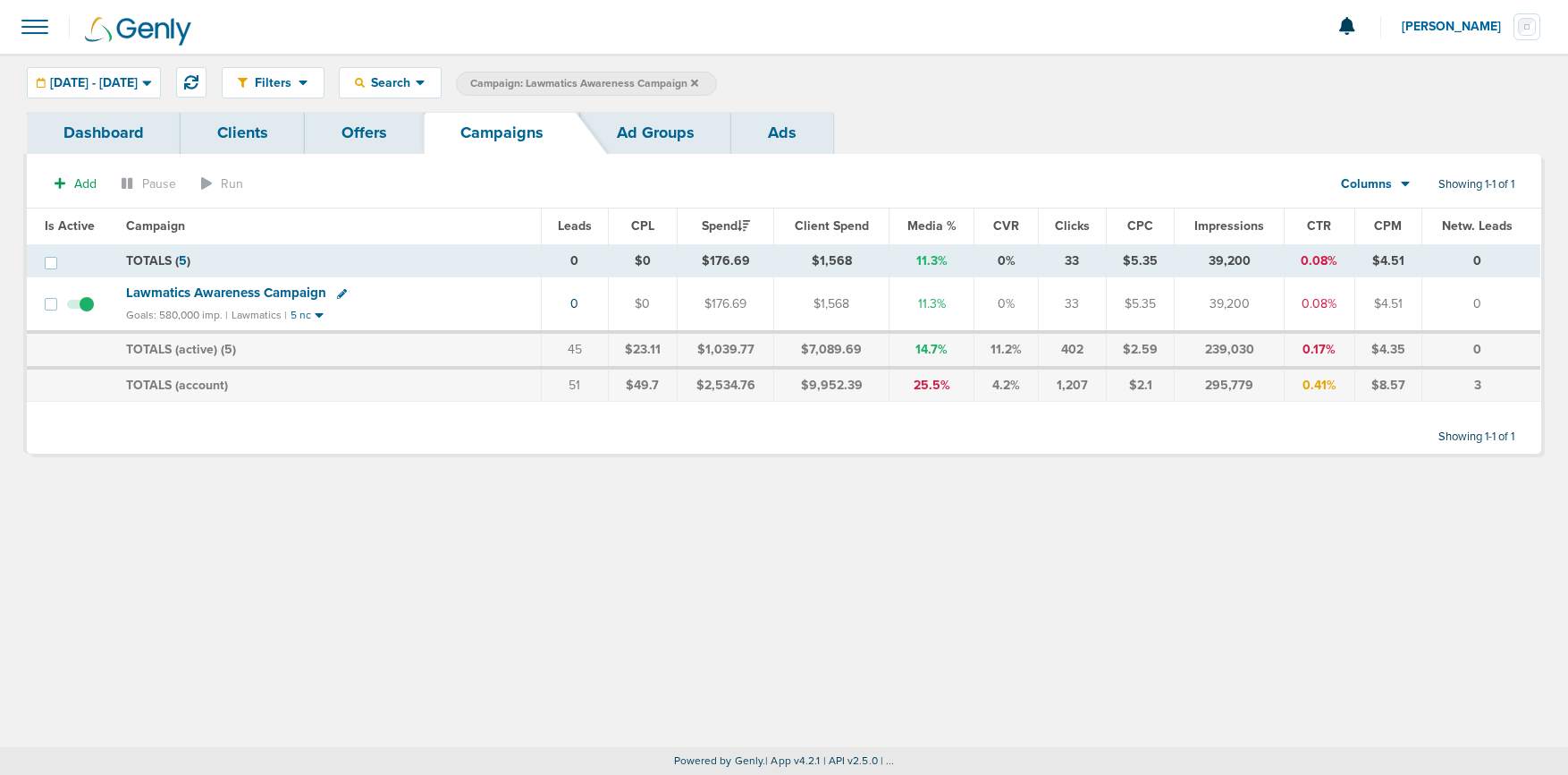
click at [717, 80] on label "Campaign: Lawmatics Awareness Campaign" at bounding box center [586, 83] width 261 height 24
click at [699, 81] on icon at bounding box center [694, 83] width 7 height 11
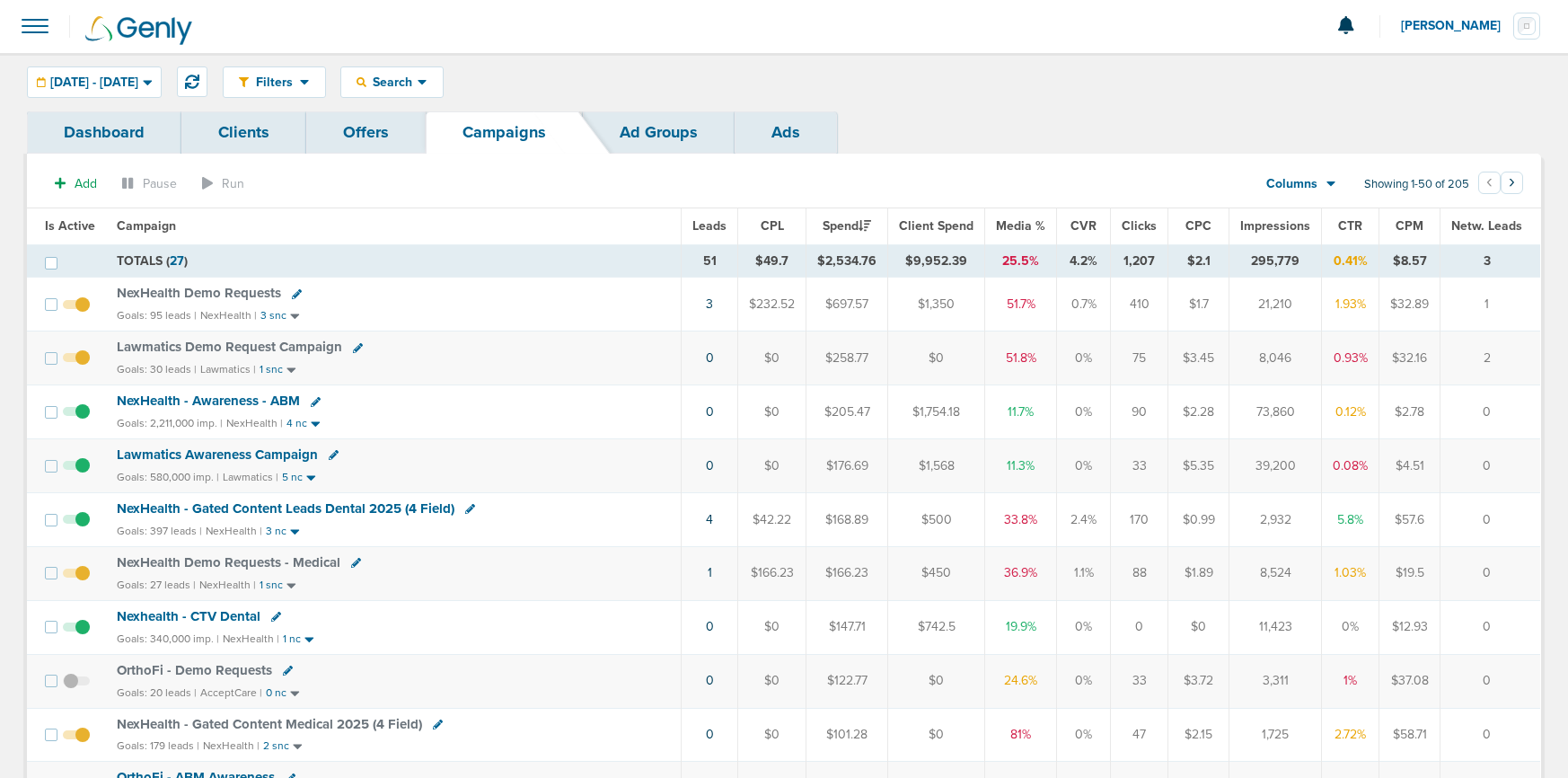
scroll to position [2, 0]
click at [259, 341] on span "Lawmatics Demo Request Campaign" at bounding box center [229, 345] width 225 height 16
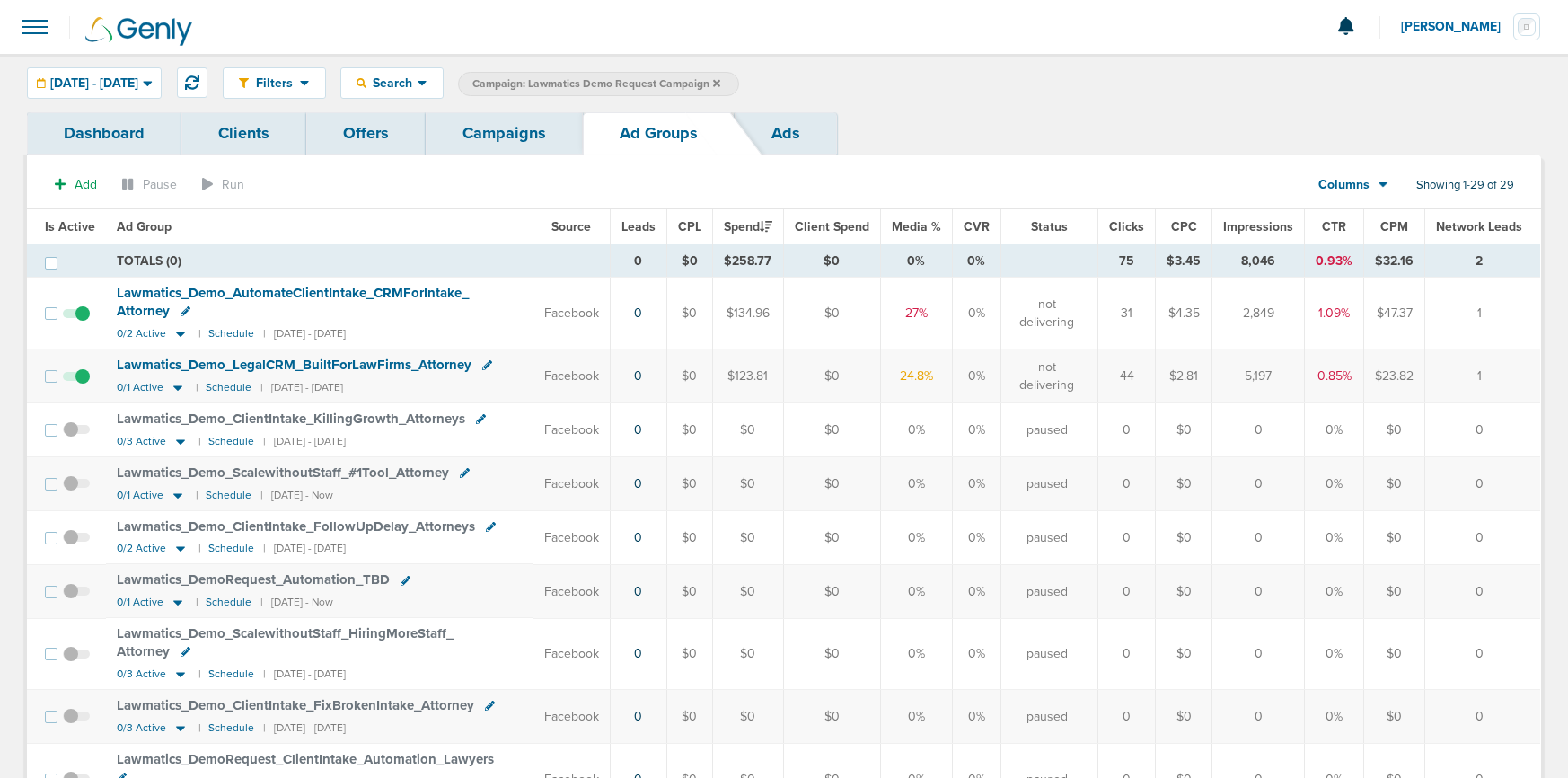
drag, startPoint x: 161, startPoint y: 84, endPoint x: 142, endPoint y: 102, distance: 26.2
click at [138, 85] on span "[DATE] - [DATE]" at bounding box center [94, 83] width 88 height 13
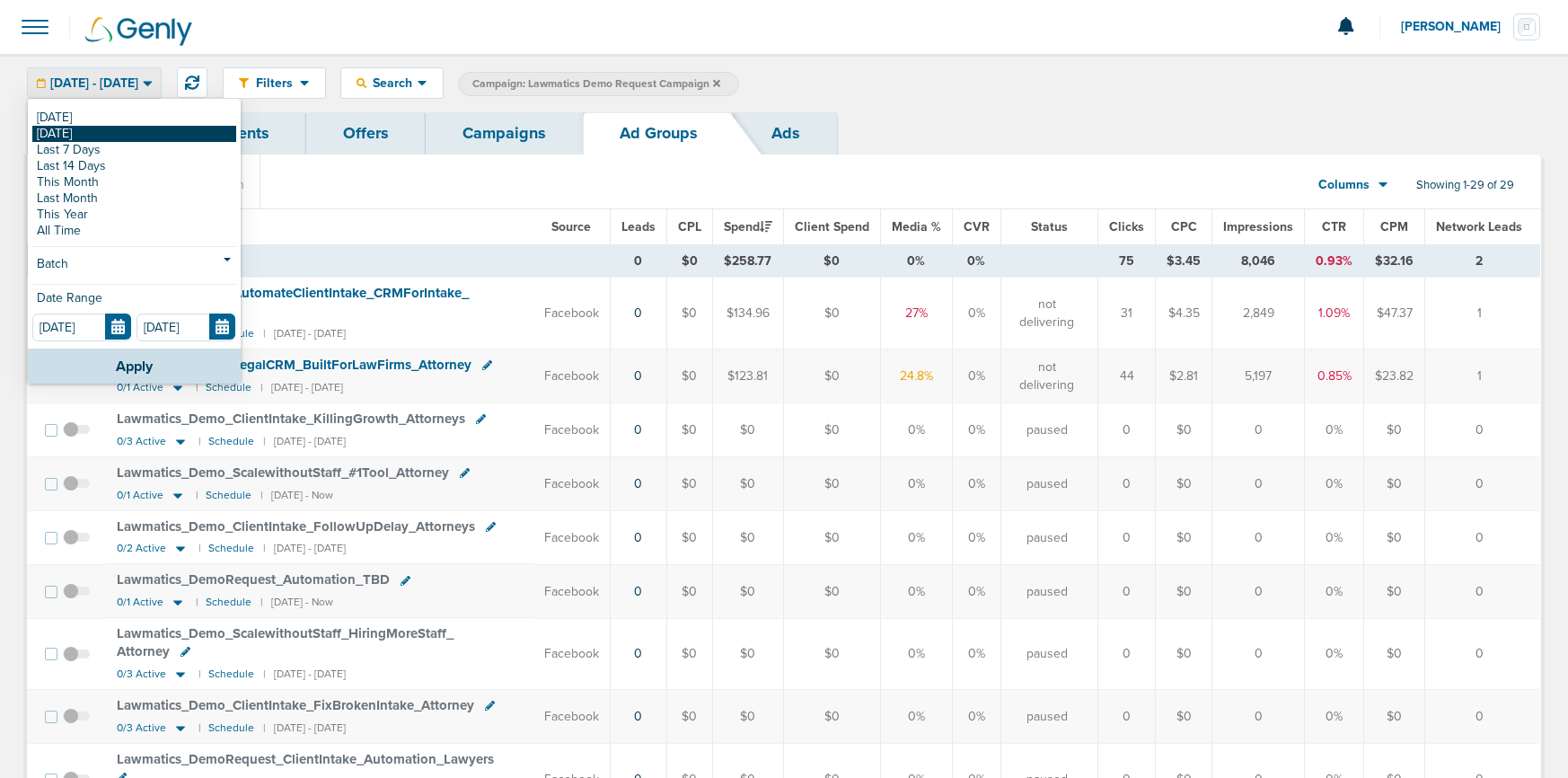
click at [130, 128] on link "[DATE]" at bounding box center [134, 134] width 203 height 16
type input "[DATE]"
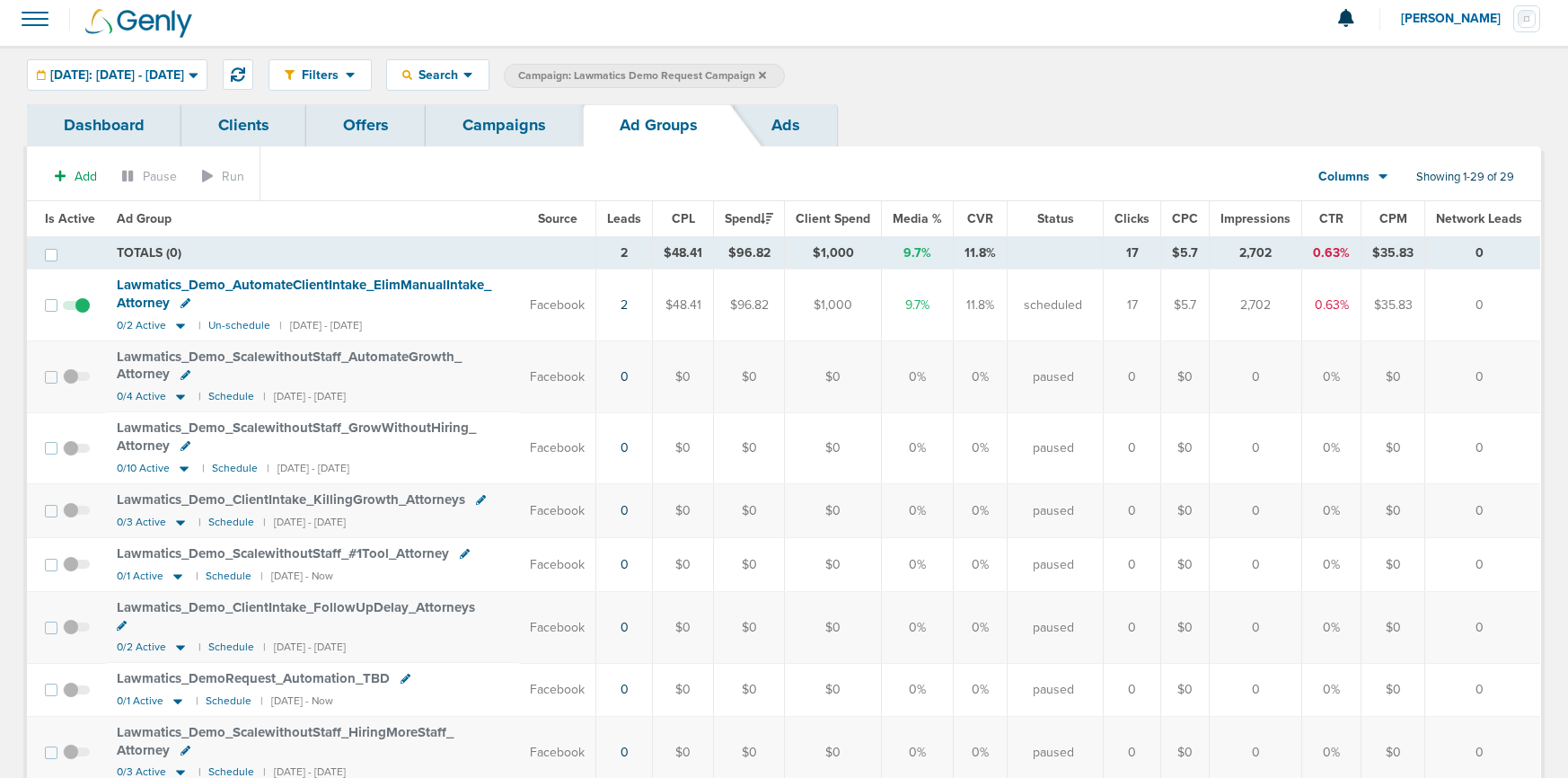
click at [131, 78] on span "[DATE]: [DATE] - [DATE]" at bounding box center [117, 75] width 134 height 13
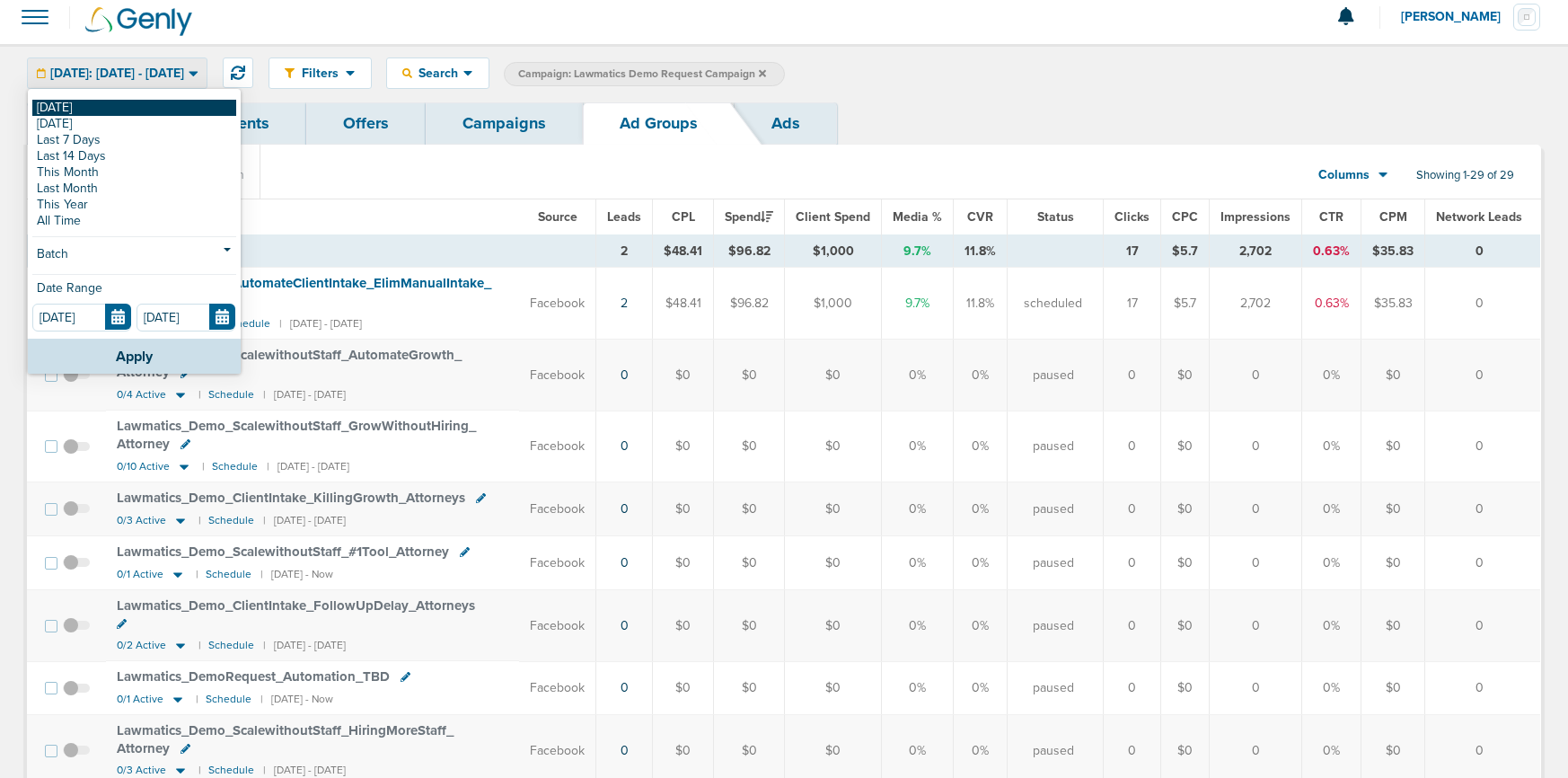
click at [137, 107] on link "[DATE]" at bounding box center [134, 107] width 203 height 16
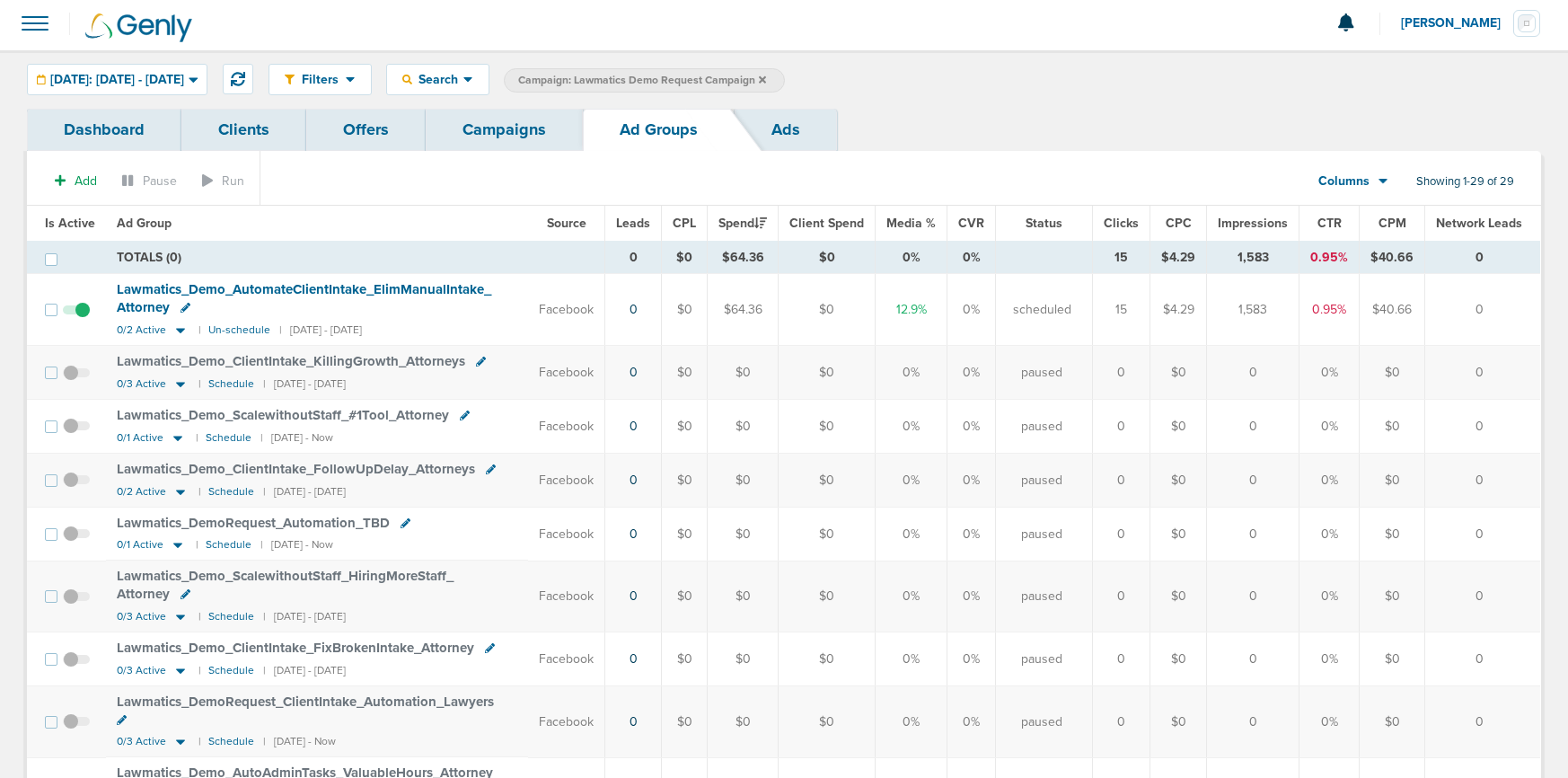
scroll to position [5, 0]
click at [182, 327] on icon at bounding box center [181, 328] width 18 height 15
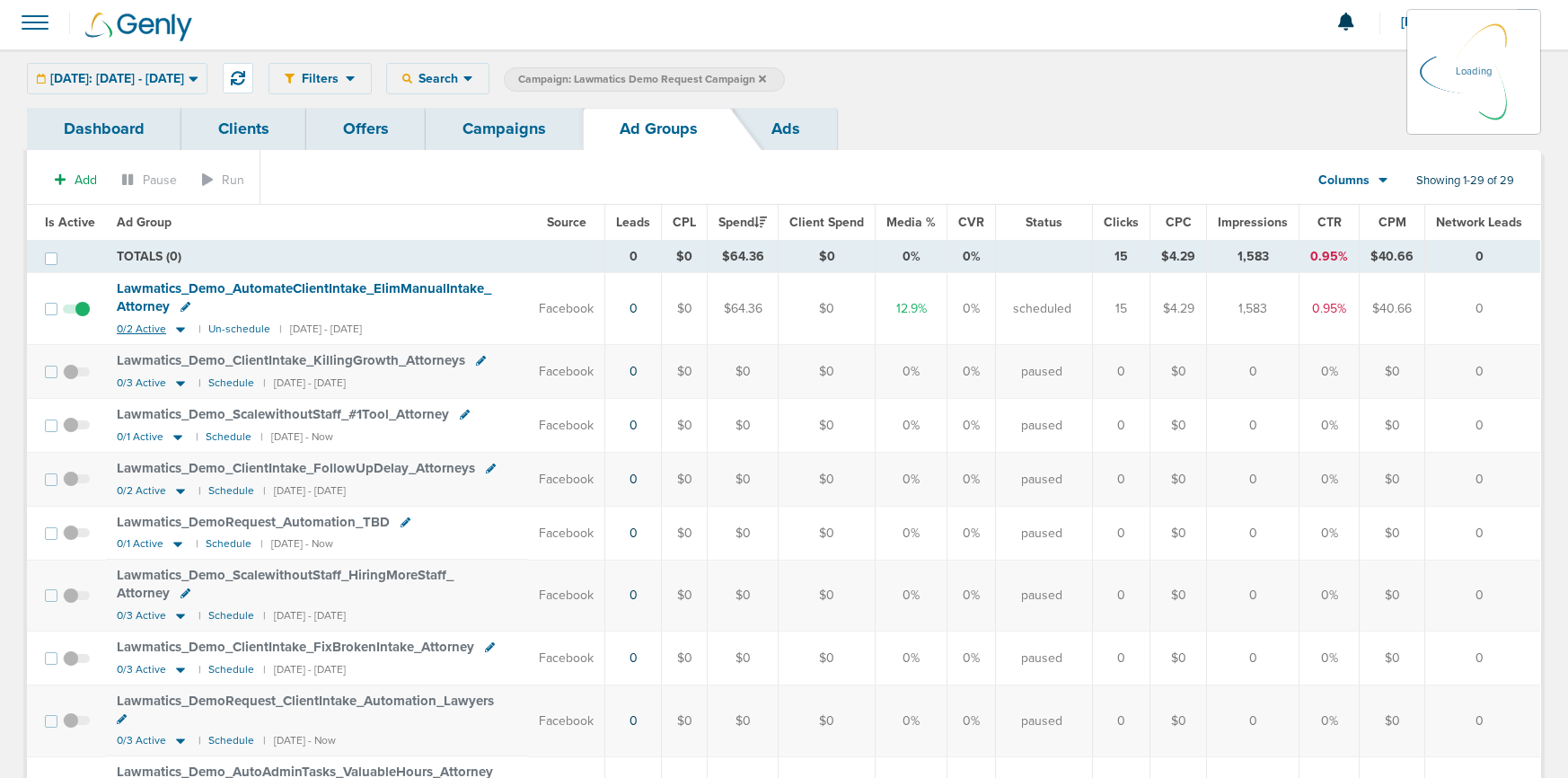
scroll to position [10, 0]
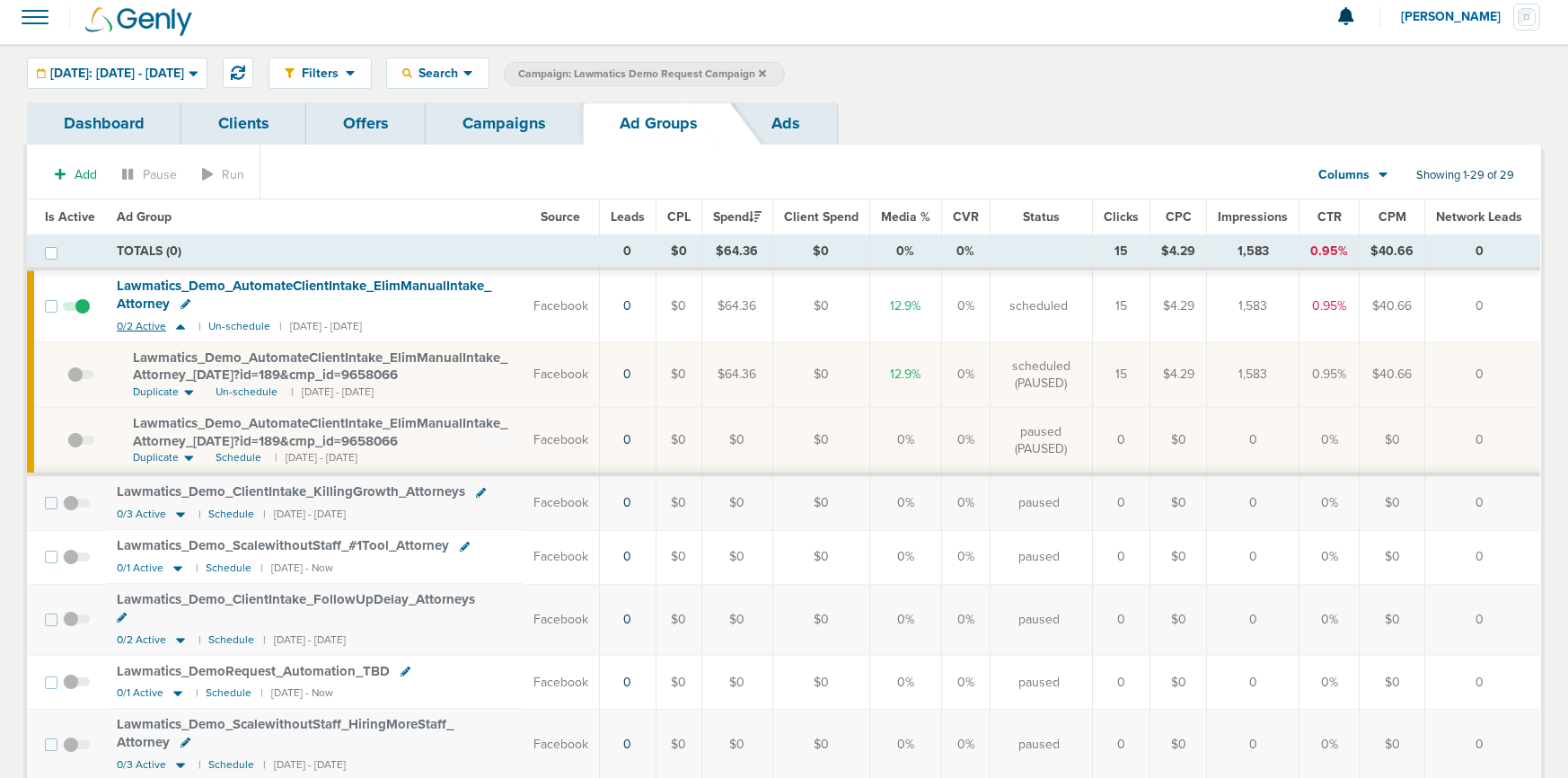
click at [182, 327] on icon at bounding box center [180, 326] width 9 height 5
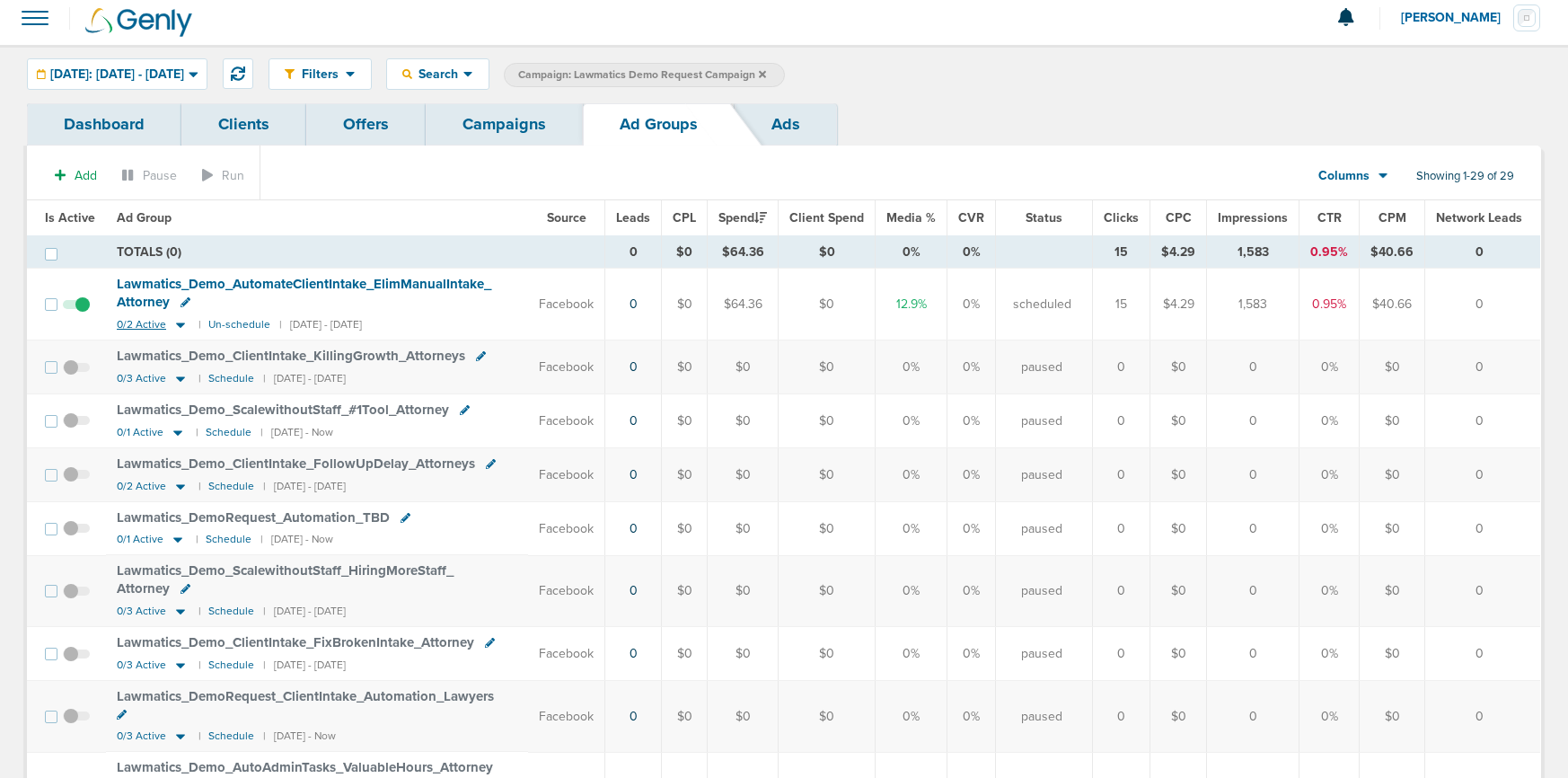
scroll to position [7, 0]
click at [170, 65] on div "[DATE]: [DATE] - [DATE]" at bounding box center [117, 76] width 179 height 30
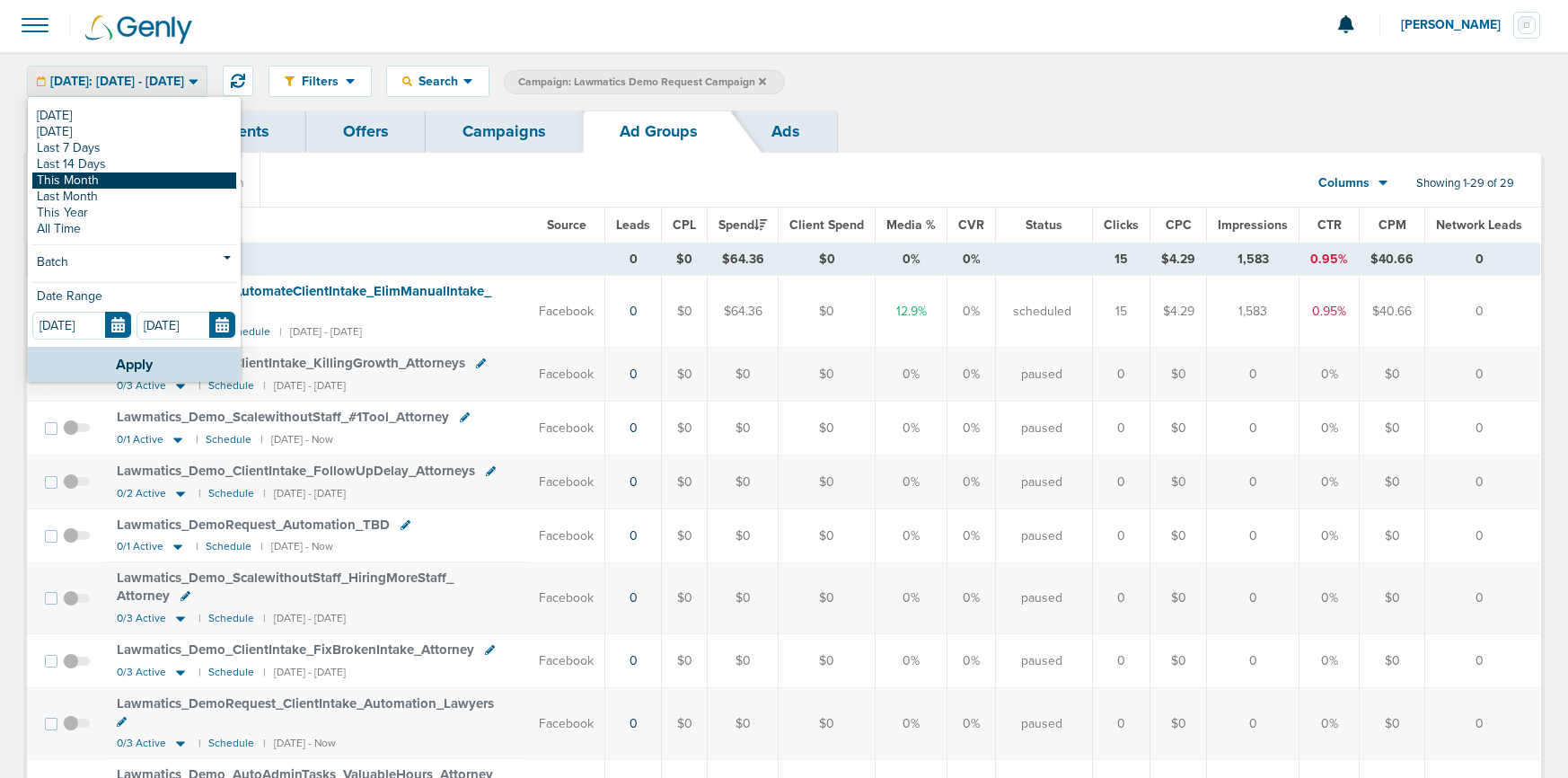
click at [158, 169] on div "[DATE] [DATE] Last 7 Days Last 14 Days This Month Last Month This Year All Time" at bounding box center [134, 173] width 203 height 129
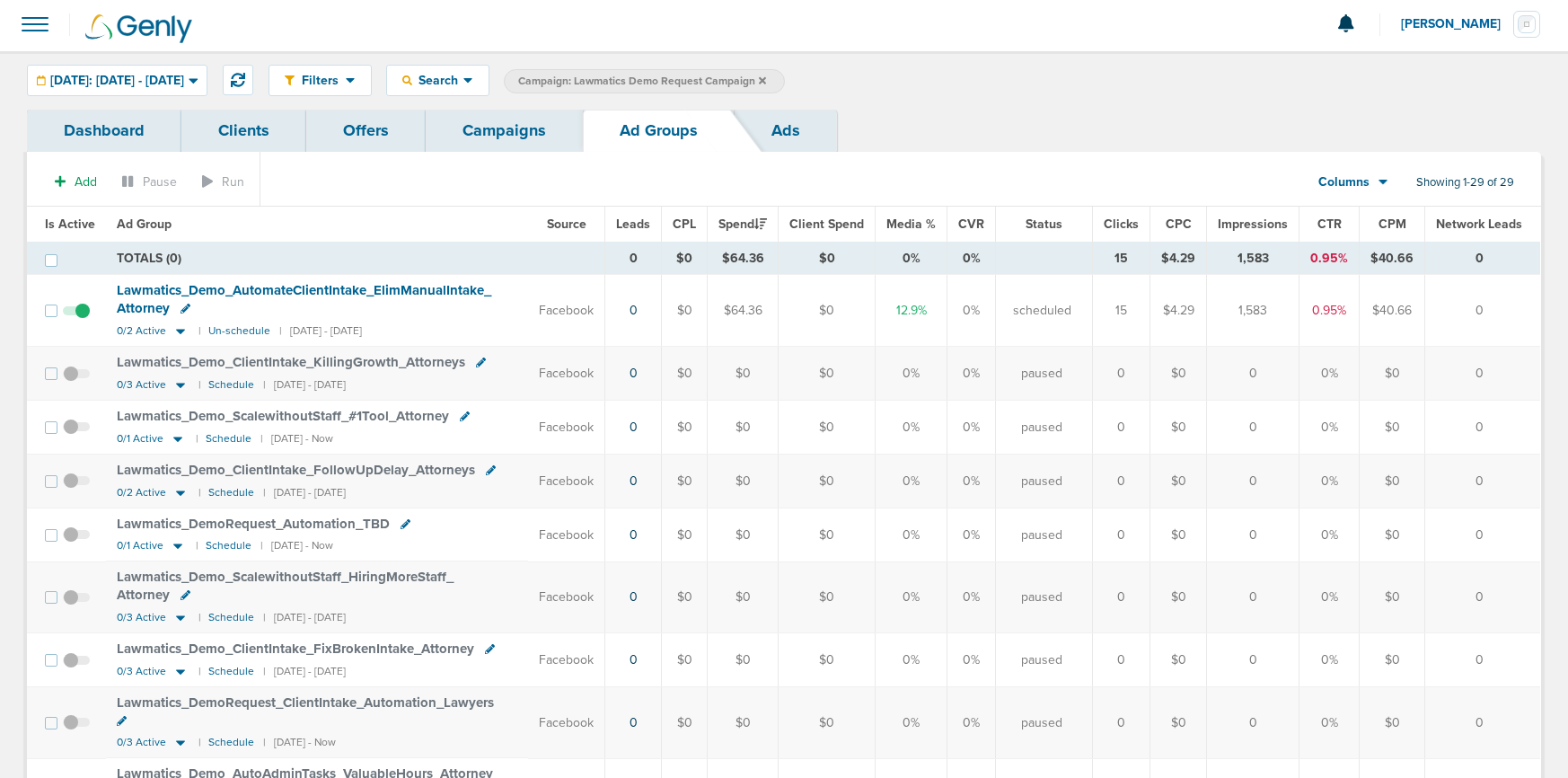
scroll to position [4, 0]
click at [150, 76] on span "[DATE]: [DATE] - [DATE]" at bounding box center [117, 79] width 134 height 13
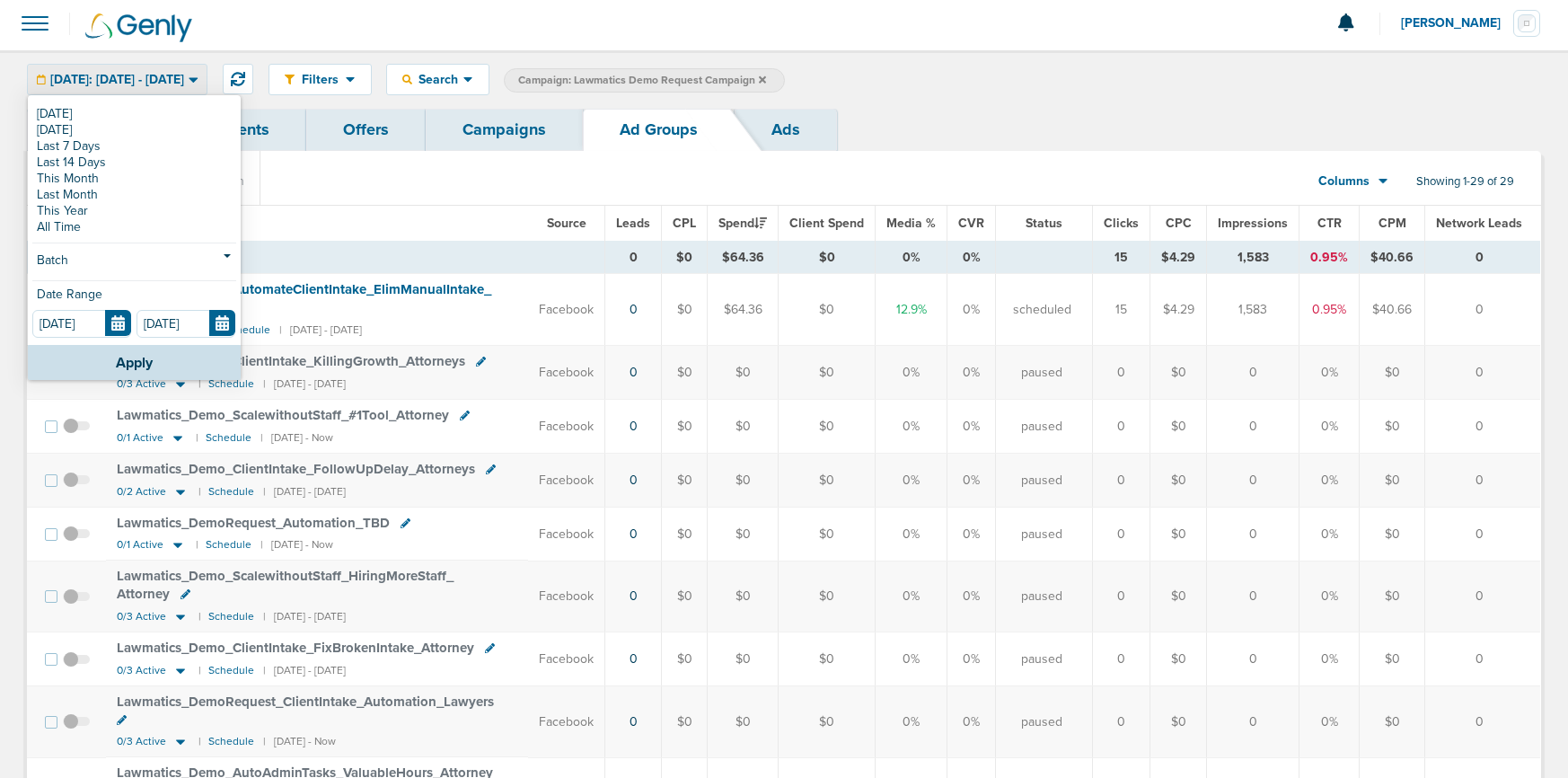
click at [102, 182] on link "This Month" at bounding box center [134, 179] width 203 height 16
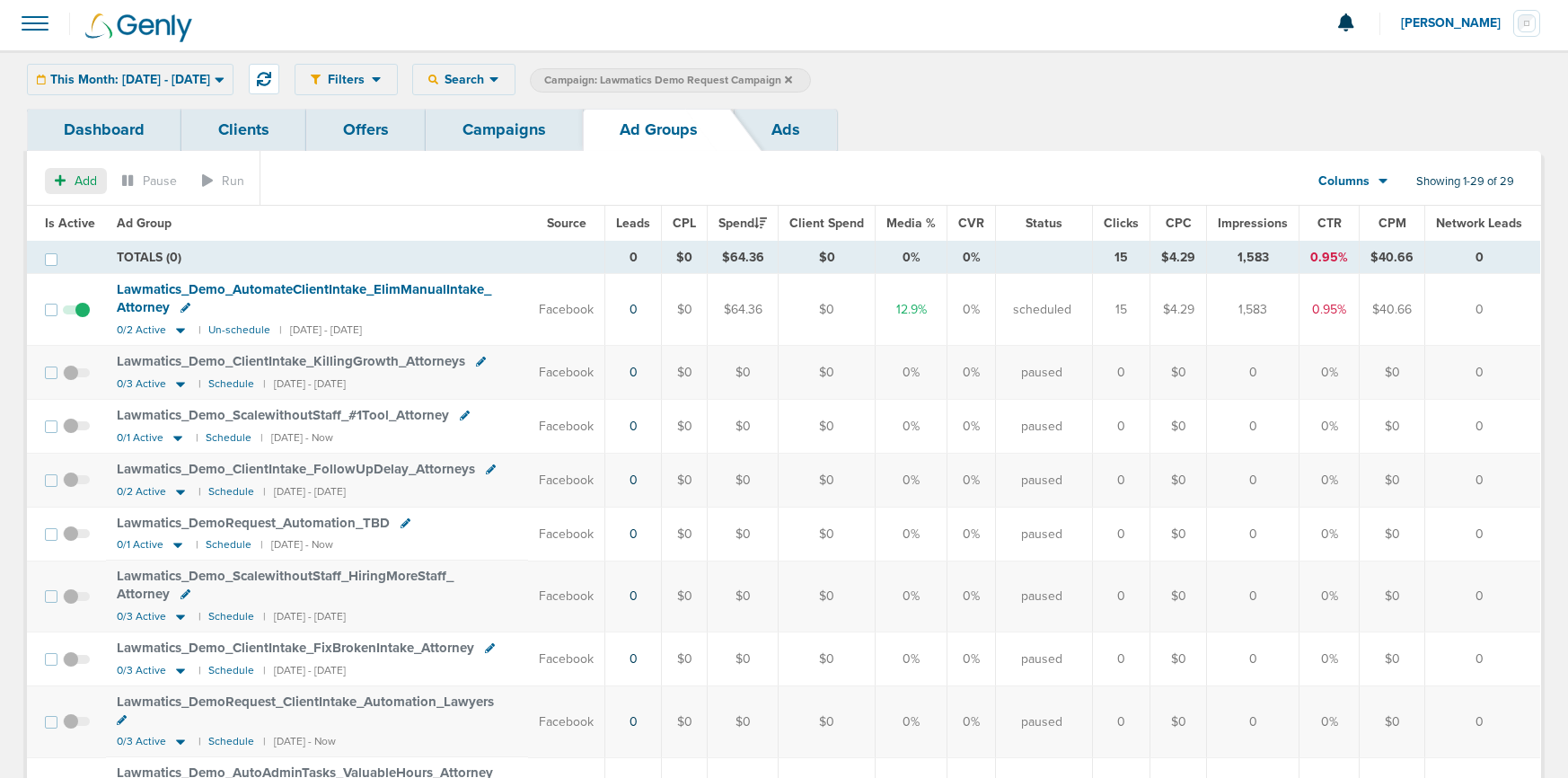
scroll to position [6, 0]
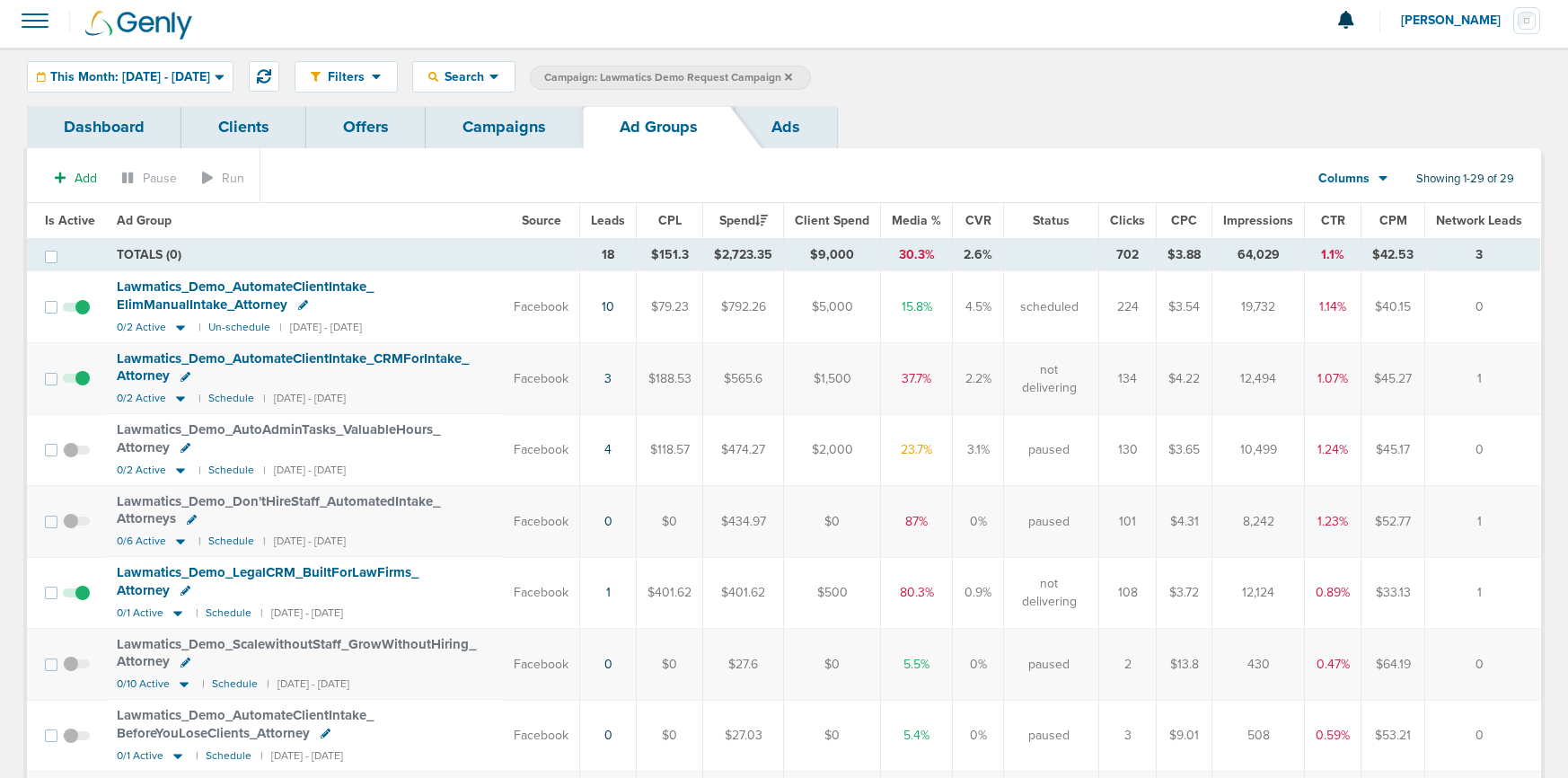
click at [79, 601] on span at bounding box center [75, 601] width 27 height 0
click at [76, 596] on input "checkbox" at bounding box center [76, 596] width 0 height 0
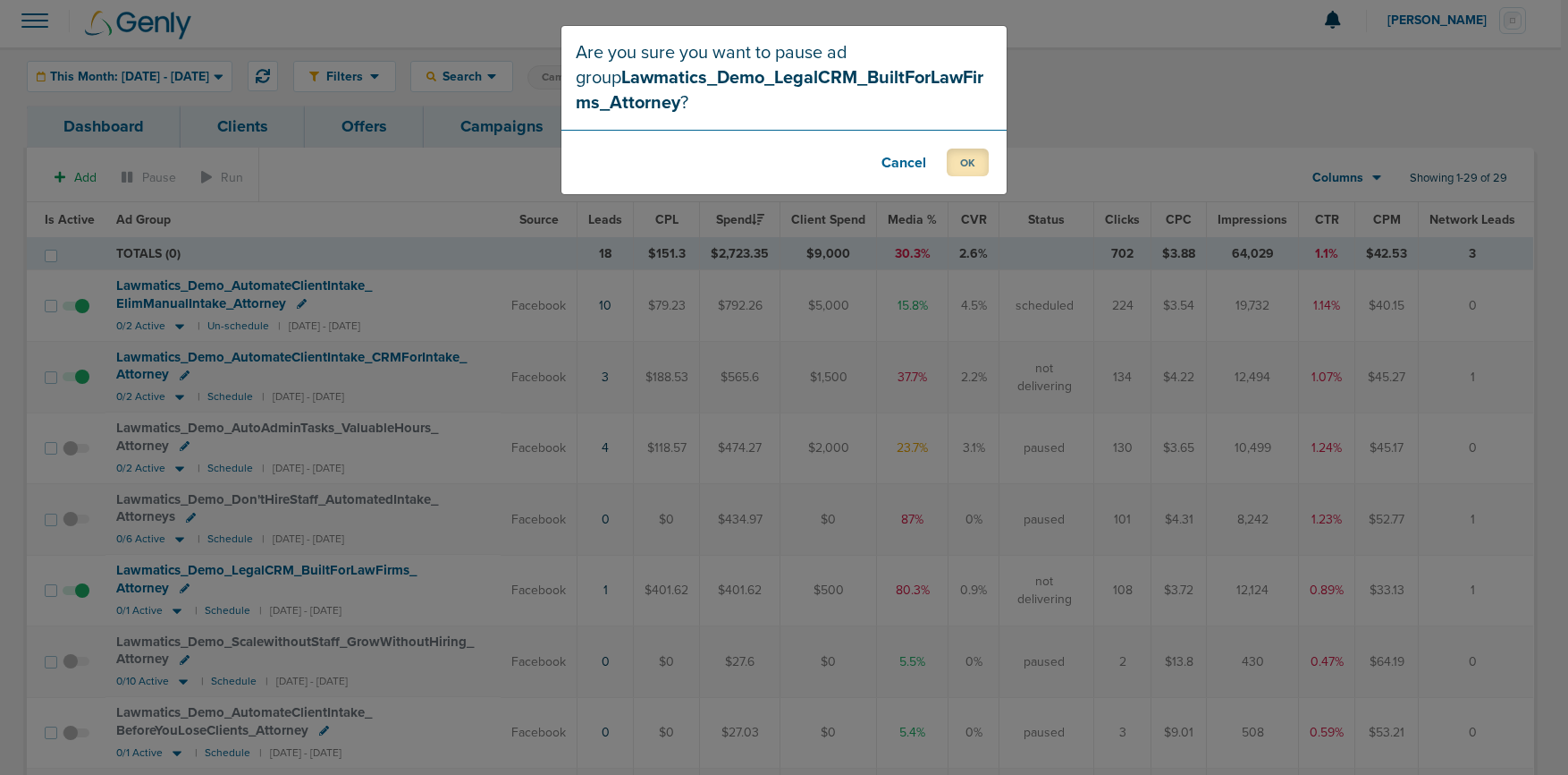
click at [957, 168] on button "OK" at bounding box center [967, 162] width 42 height 28
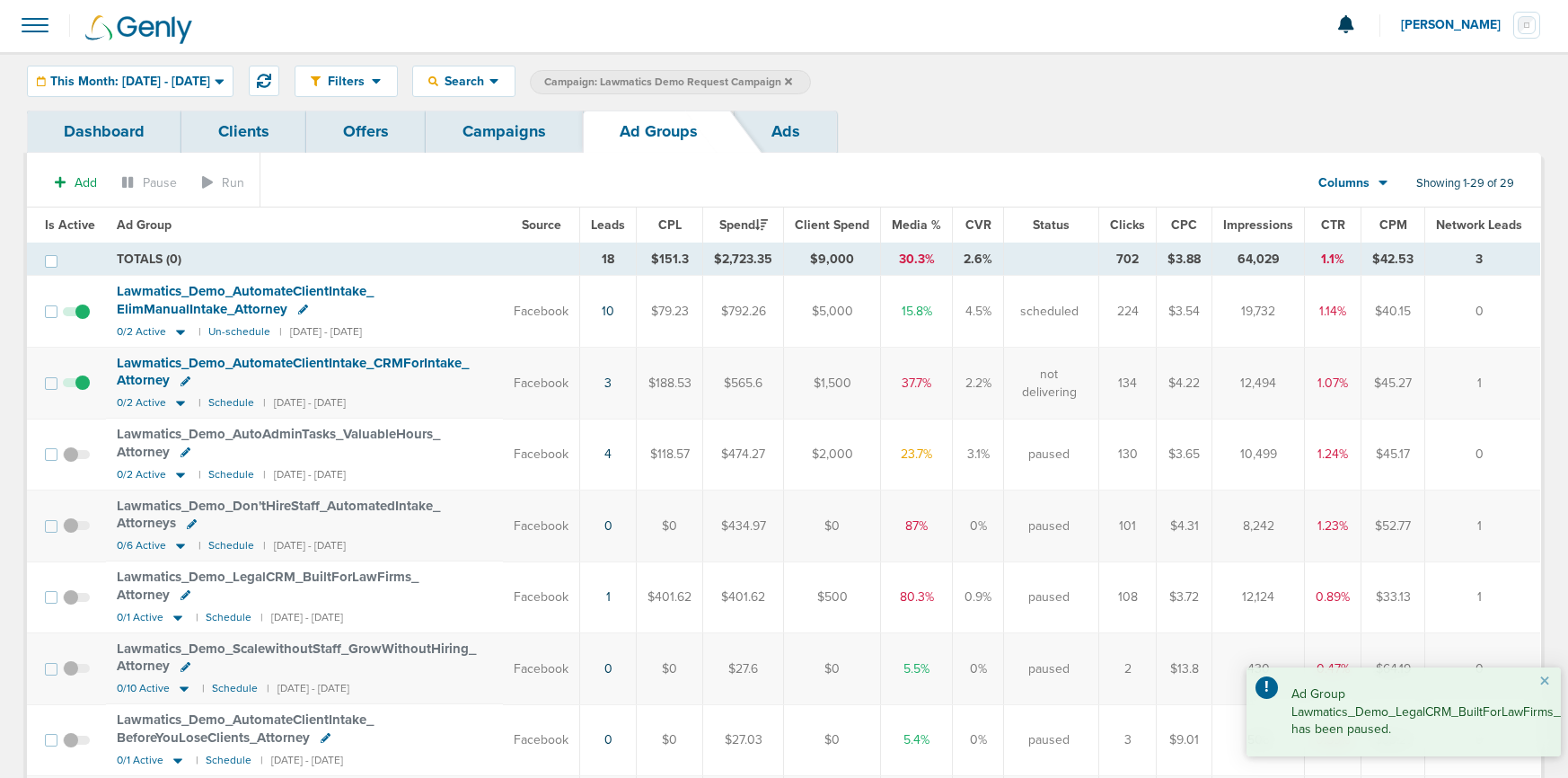
scroll to position [7, 0]
click at [176, 466] on icon at bounding box center [181, 473] width 18 height 15
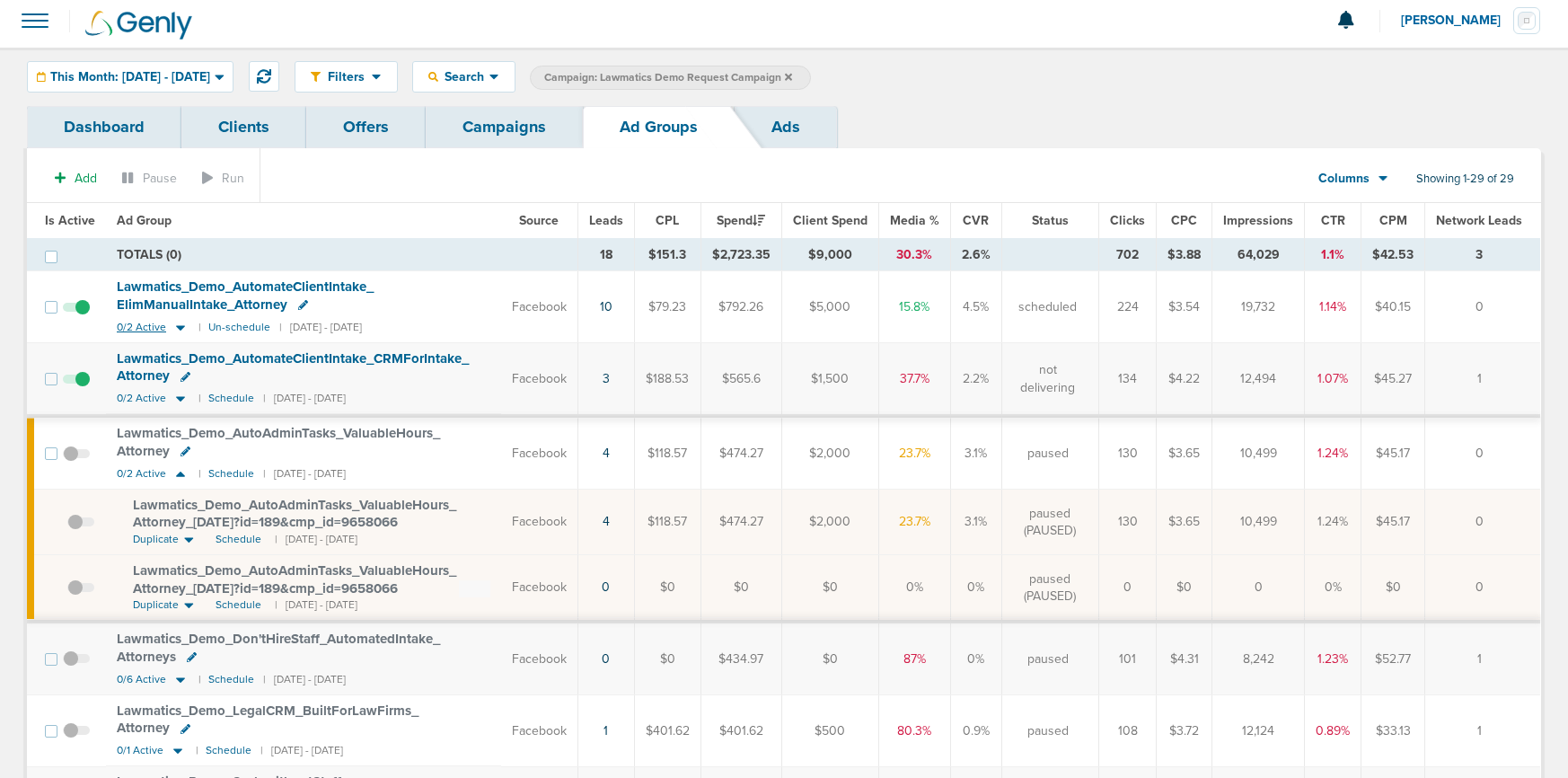
click at [177, 327] on icon at bounding box center [180, 327] width 9 height 5
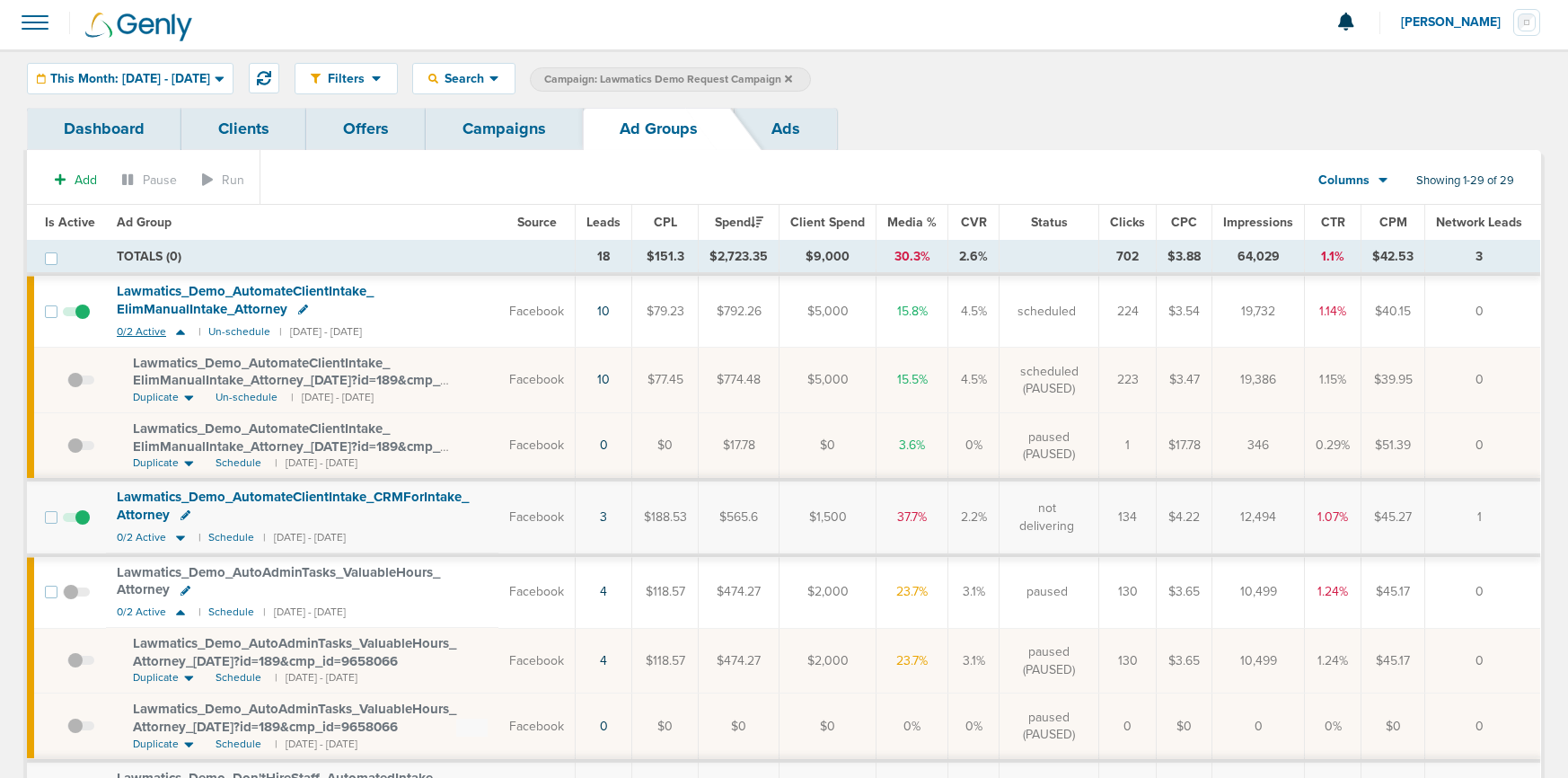
scroll to position [2, 0]
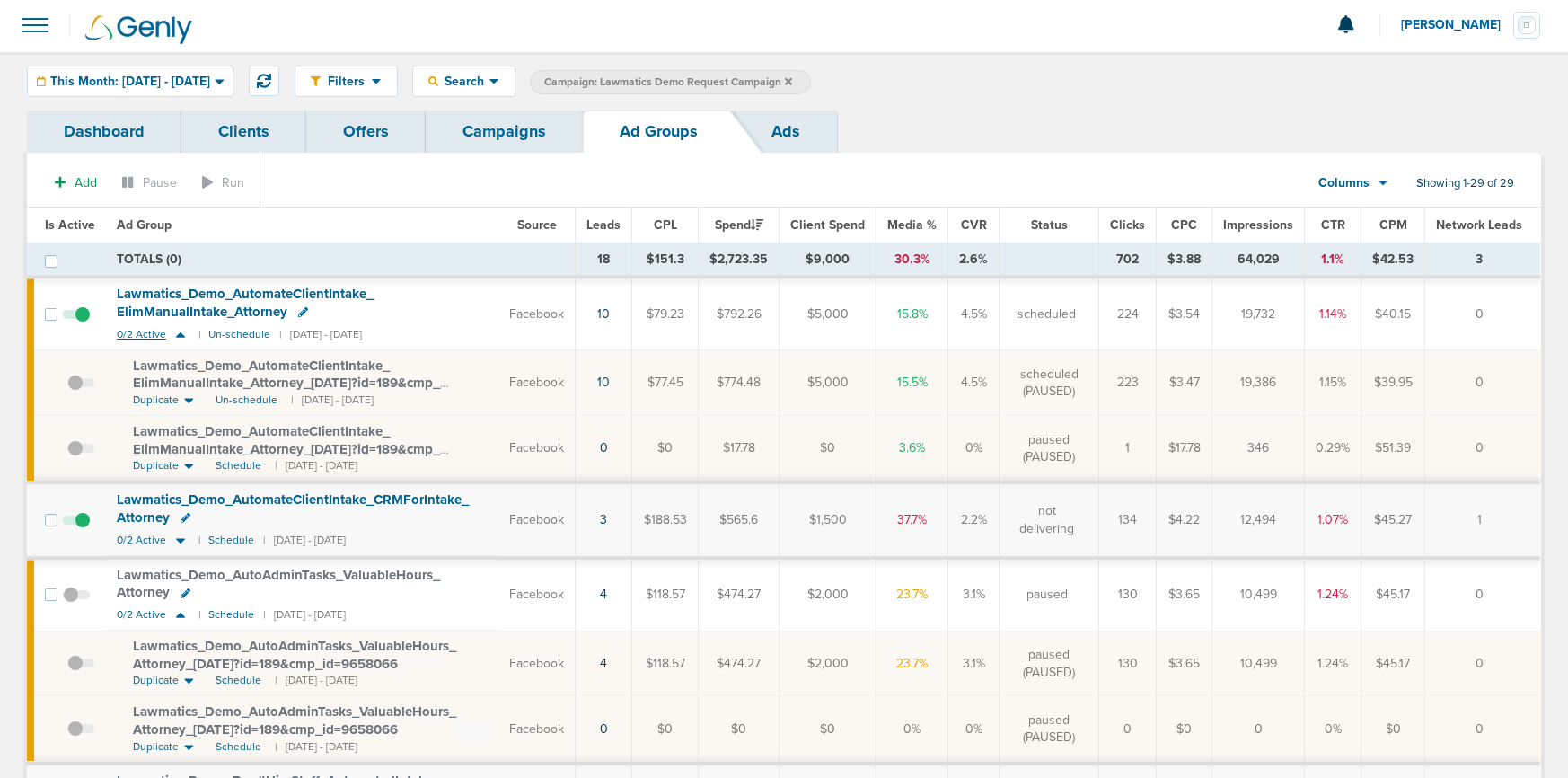
click at [177, 327] on icon at bounding box center [181, 333] width 18 height 15
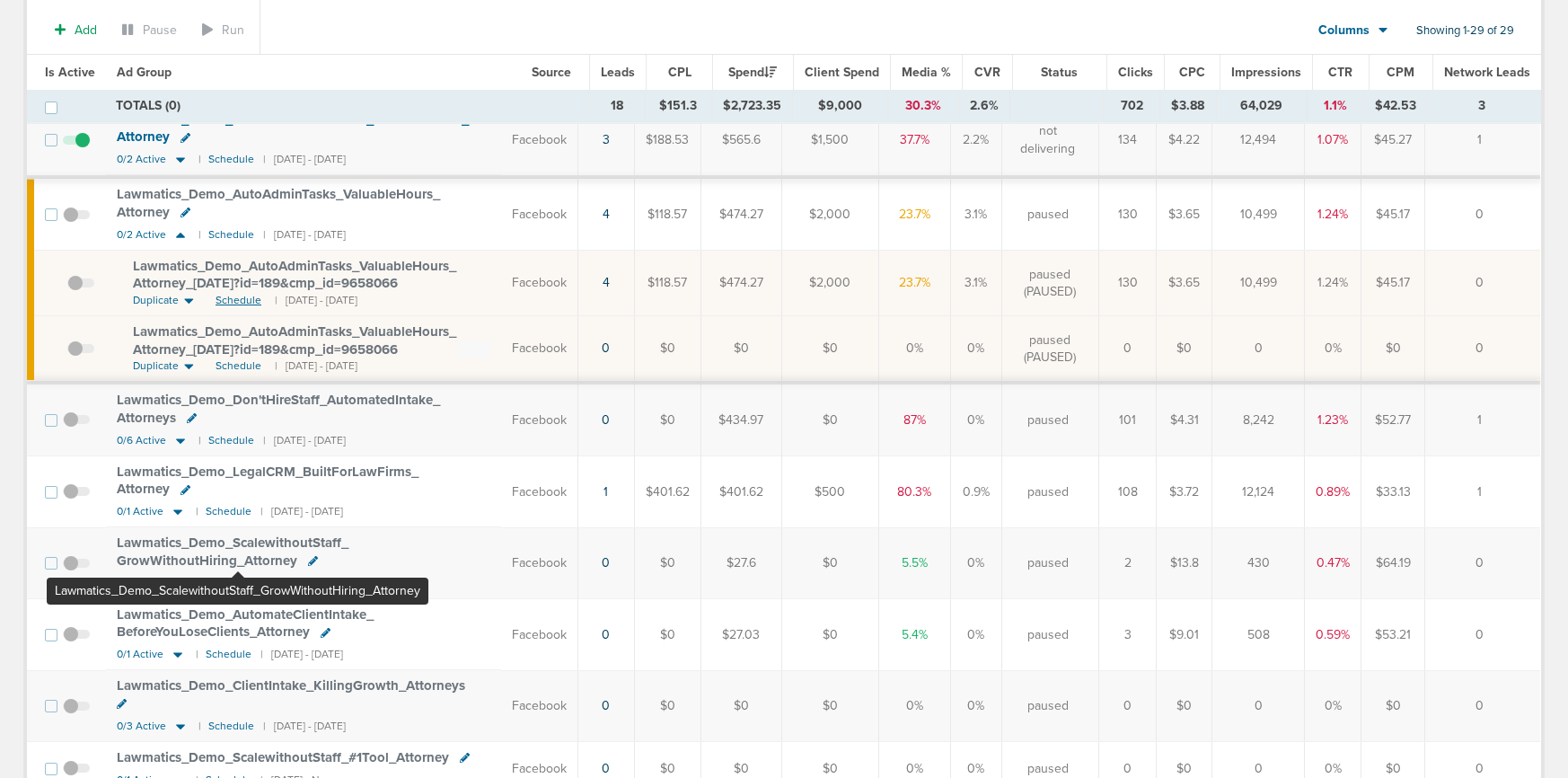
scroll to position [249, 0]
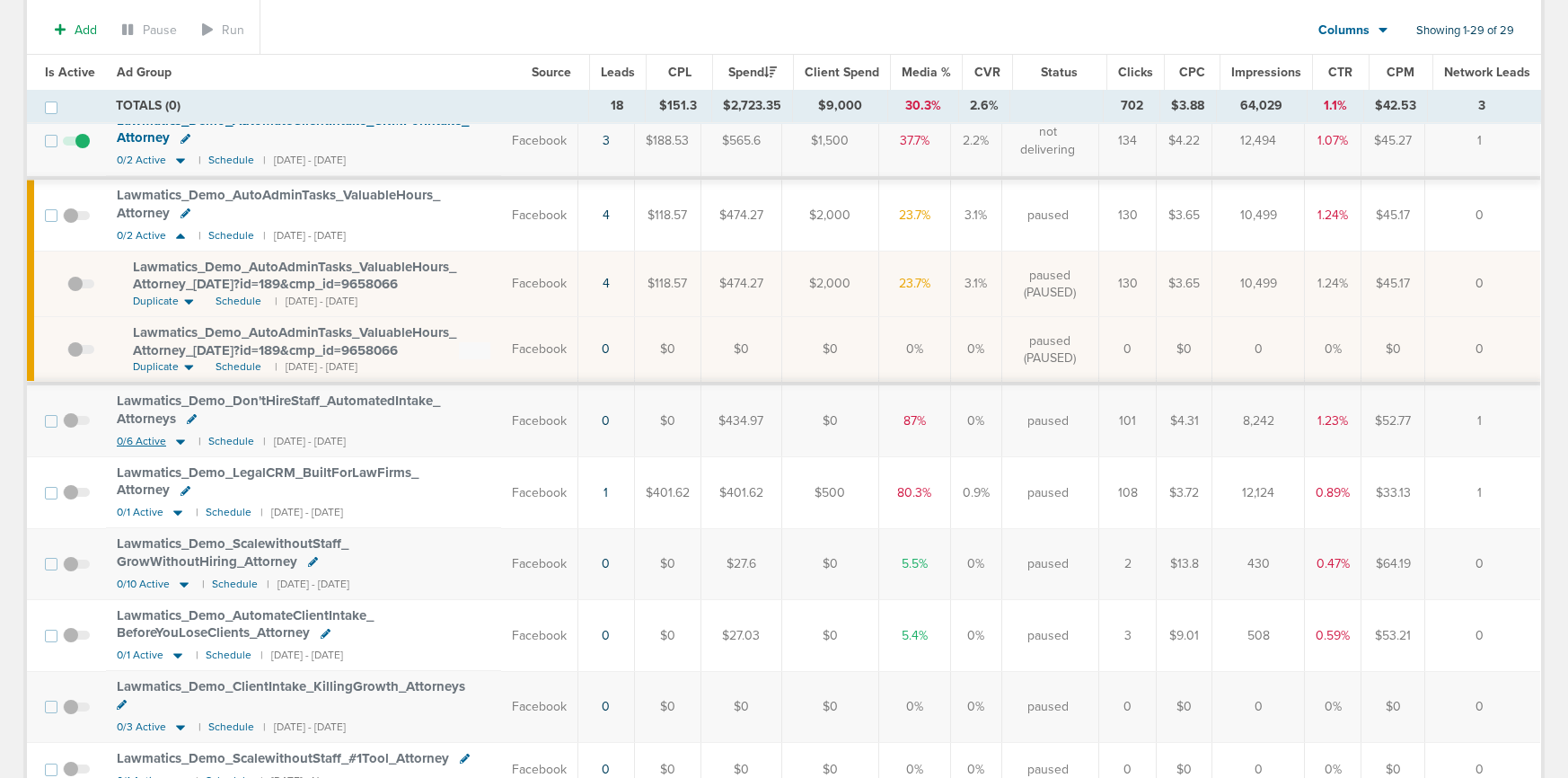
click at [177, 440] on icon at bounding box center [180, 441] width 9 height 5
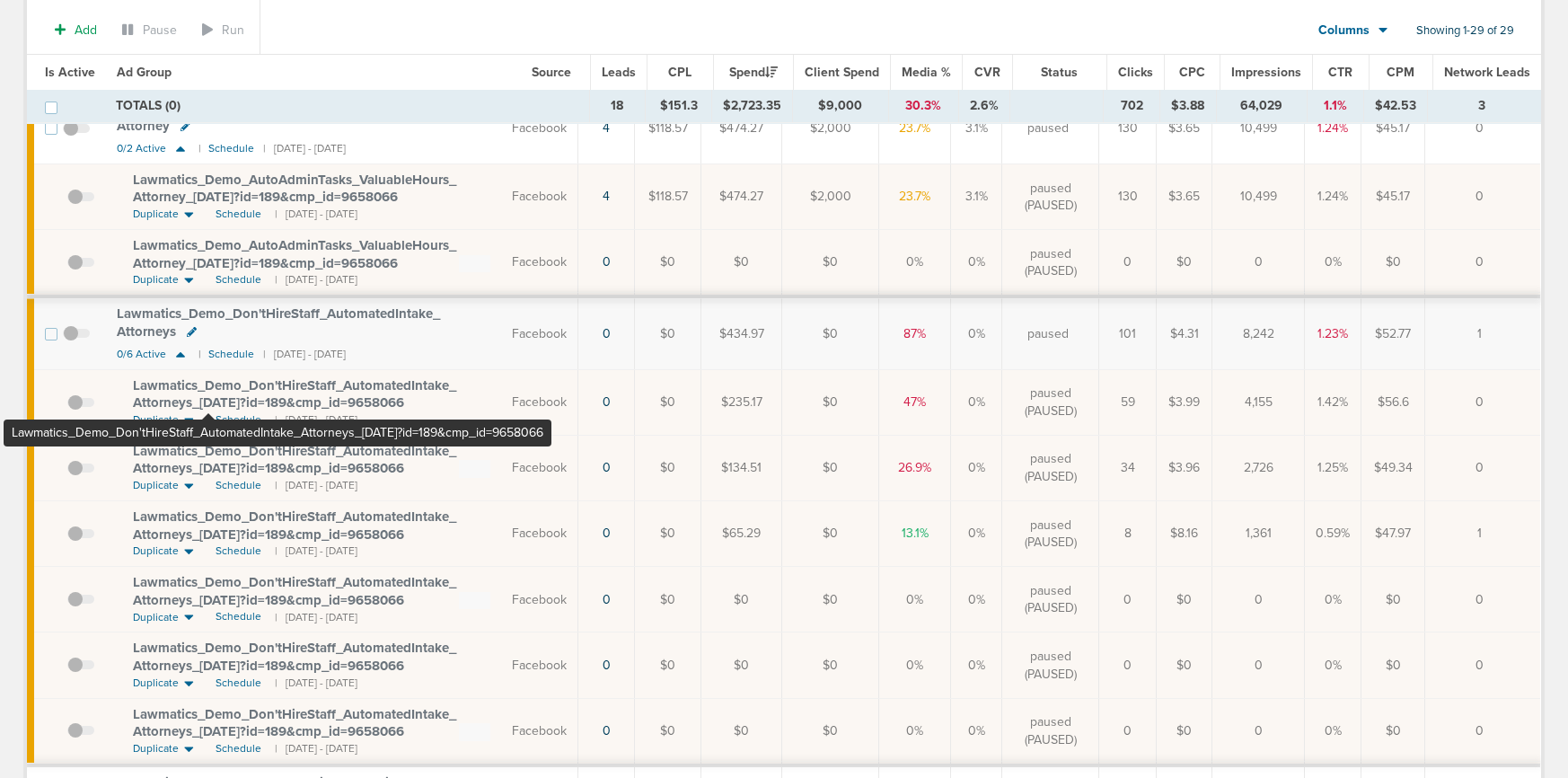
scroll to position [333, 0]
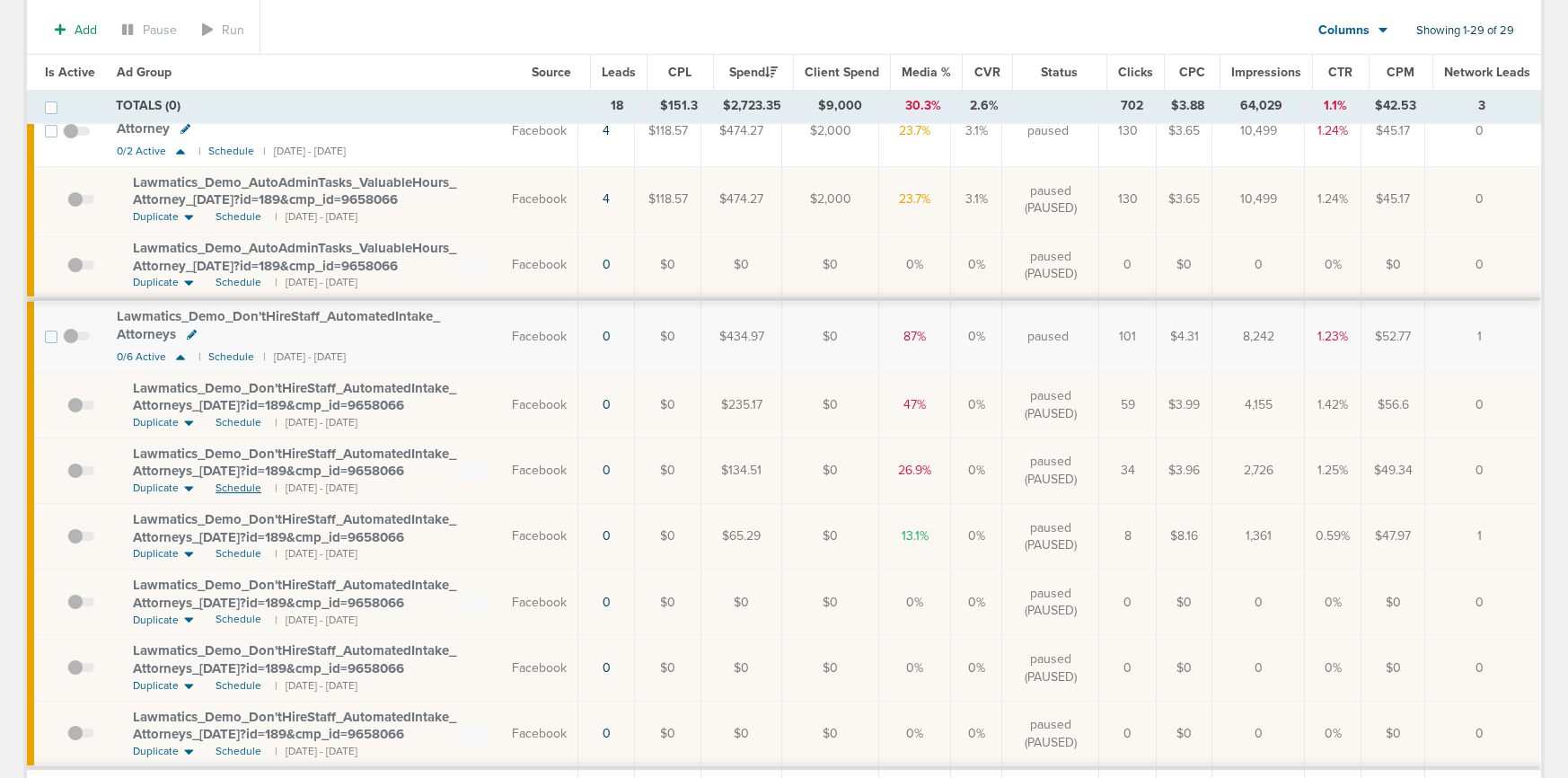
click at [232, 484] on span "Schedule" at bounding box center [238, 487] width 46 height 15
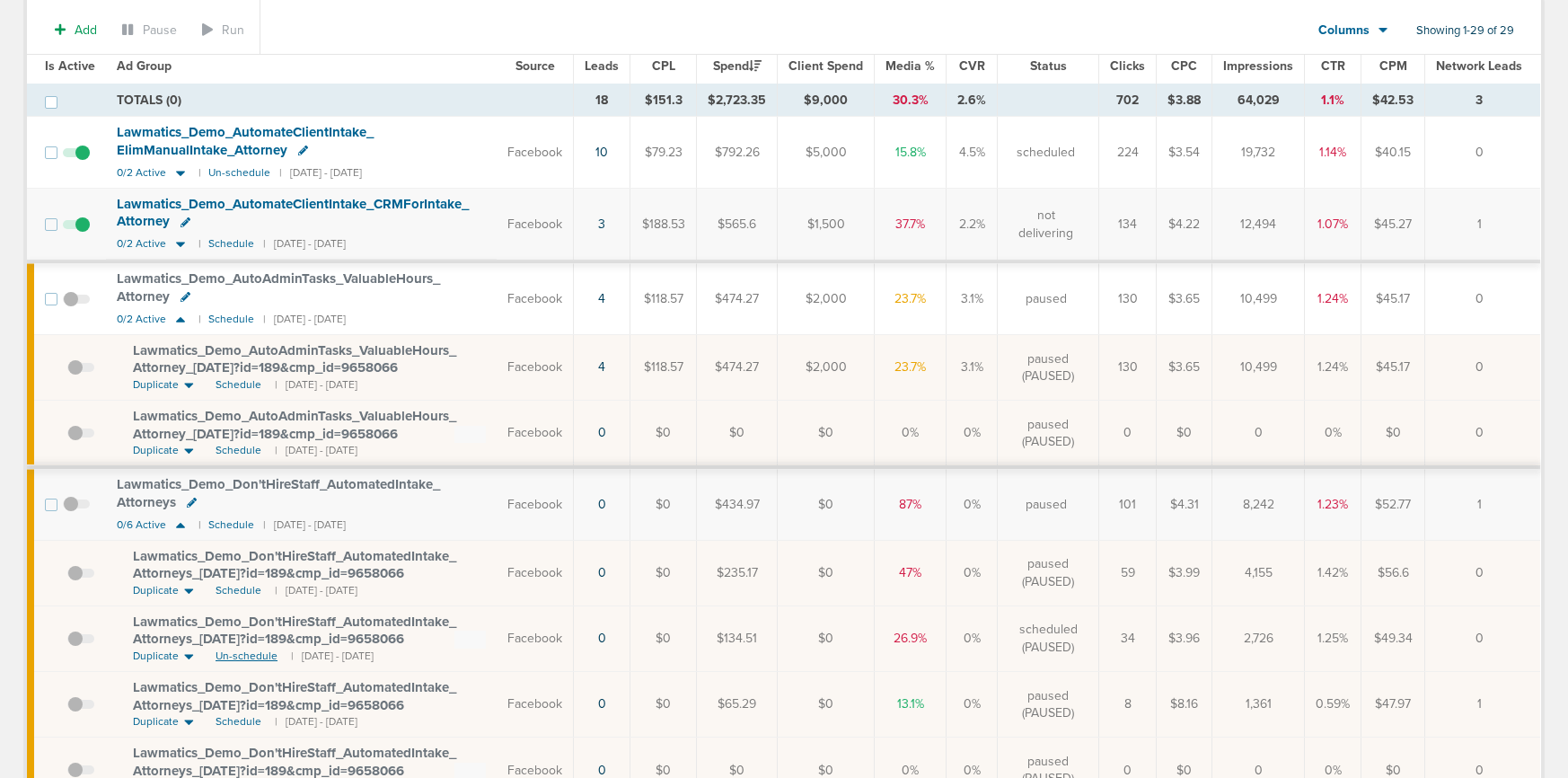
scroll to position [119, 0]
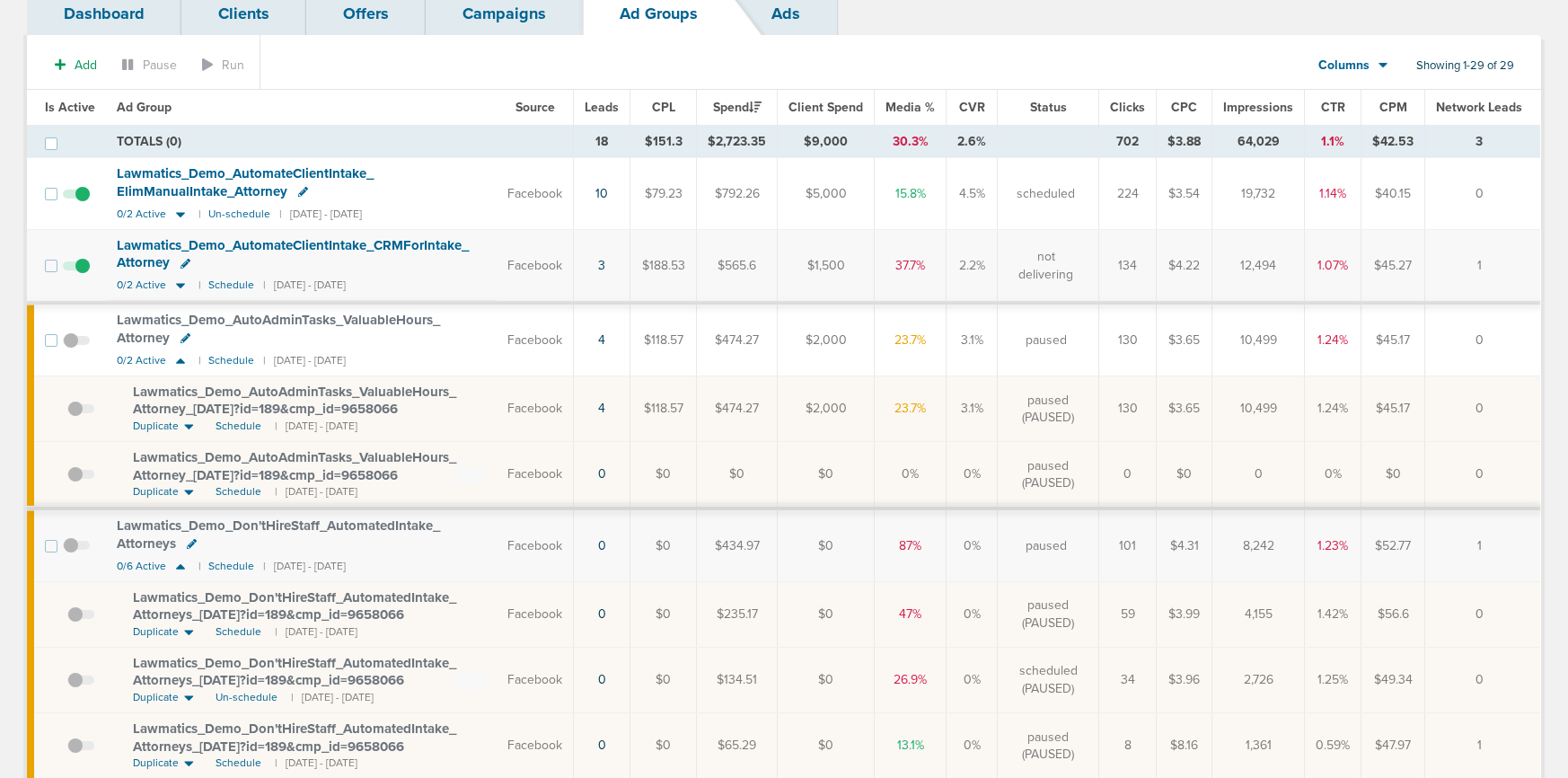
click at [72, 554] on span at bounding box center [75, 554] width 27 height 0
click at [76, 550] on input "checkbox" at bounding box center [76, 550] width 0 height 0
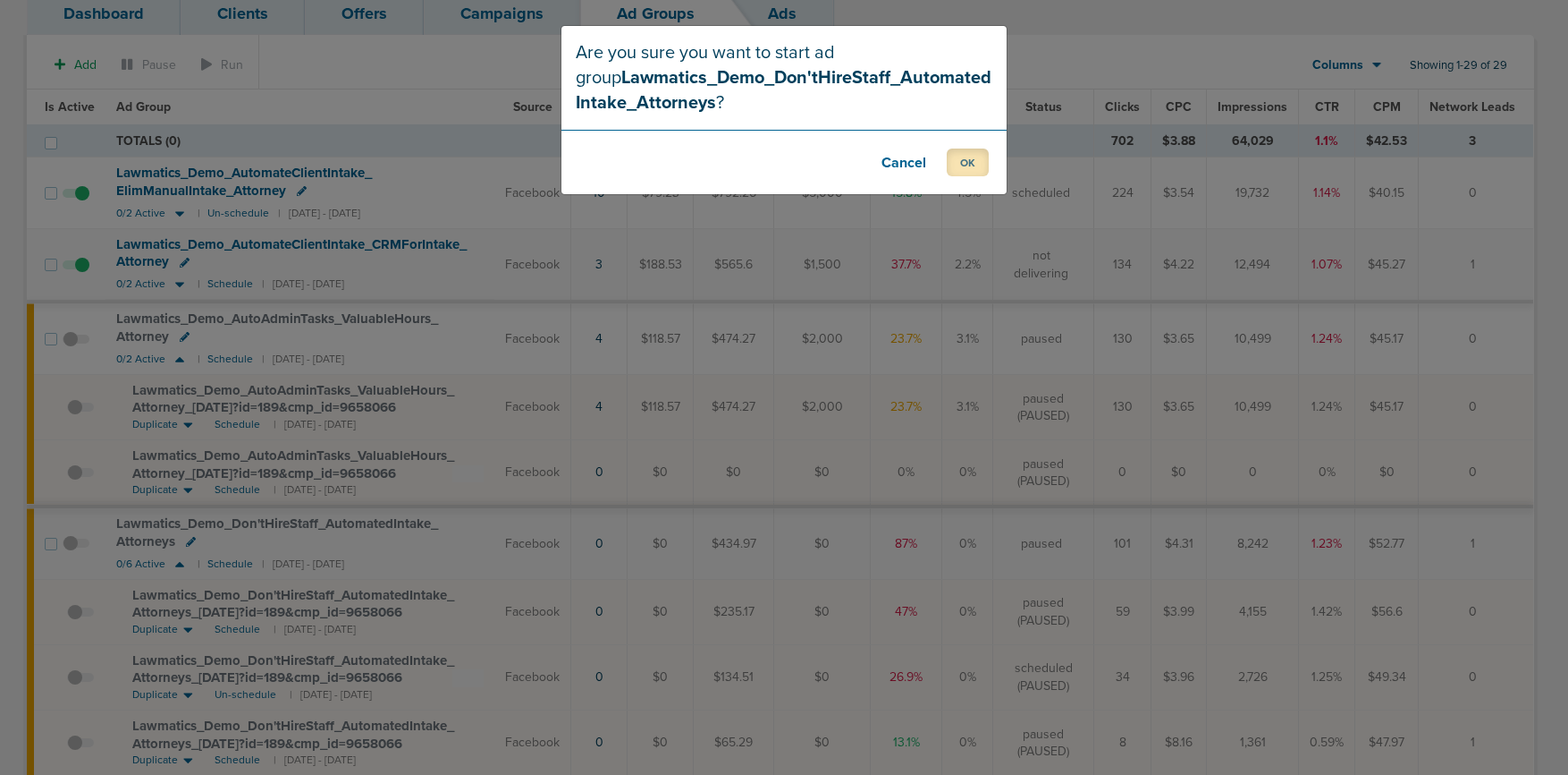
click at [974, 158] on button "OK" at bounding box center [967, 162] width 42 height 28
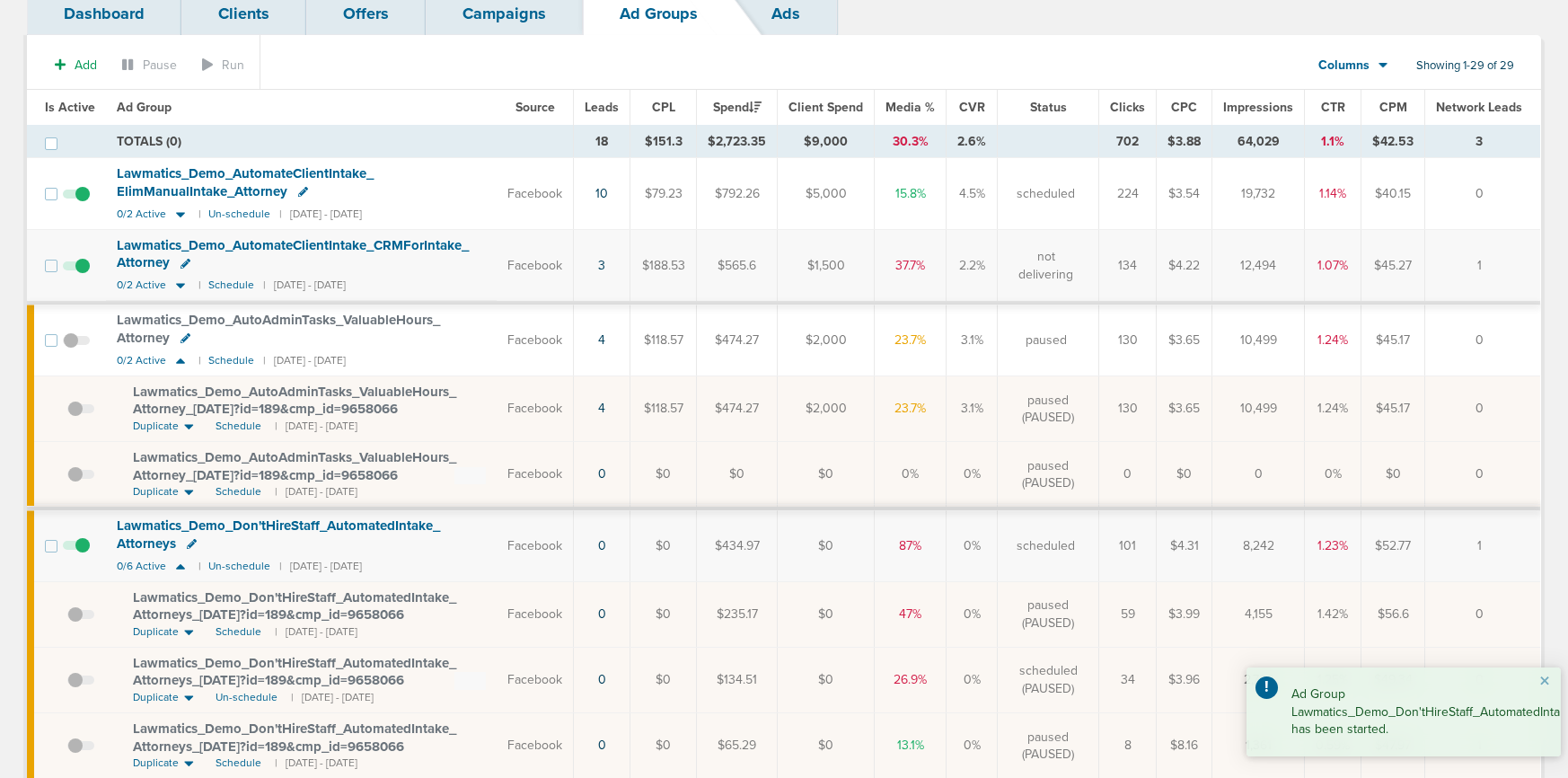
scroll to position [0, 0]
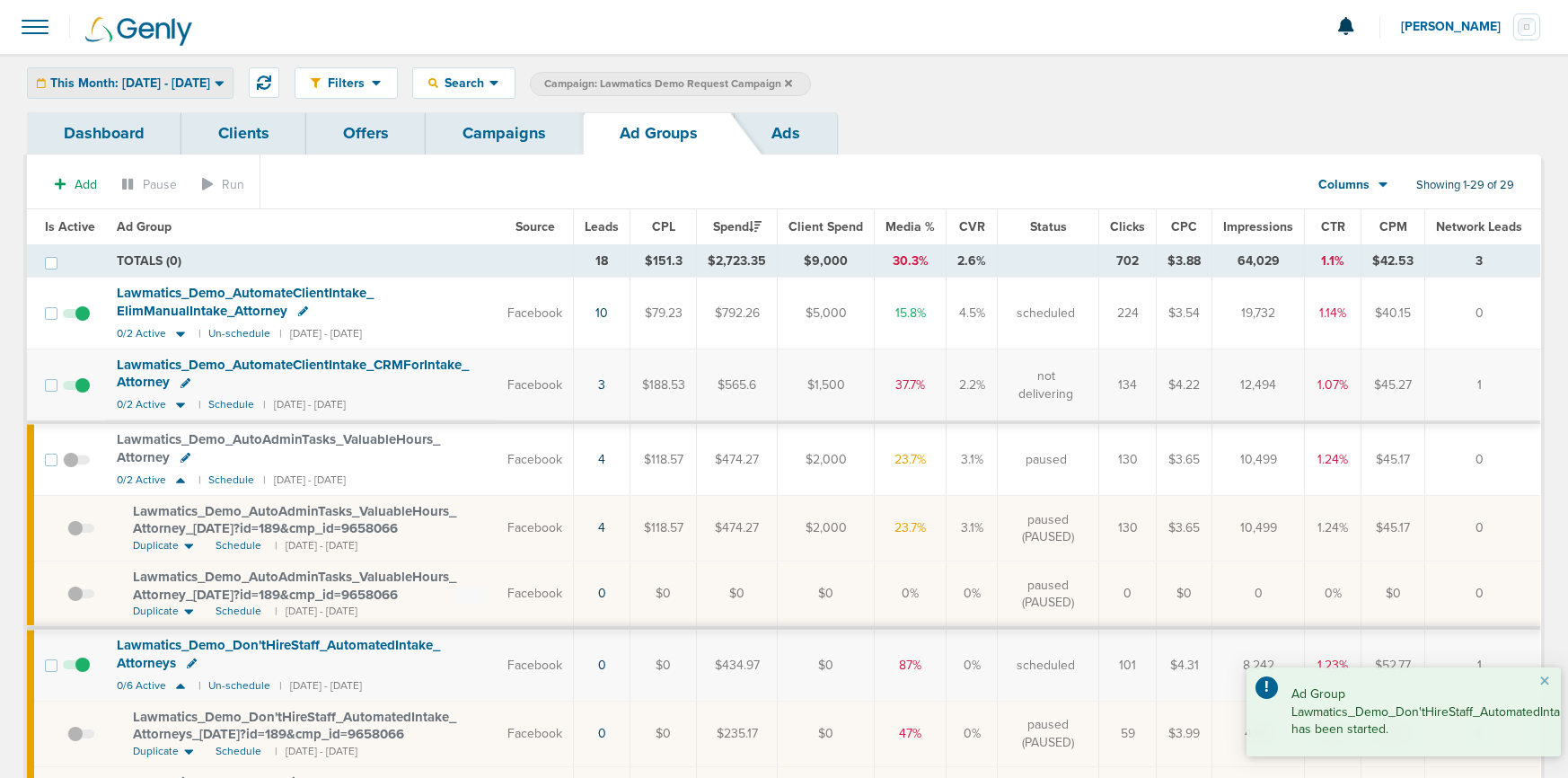
drag, startPoint x: 164, startPoint y: 71, endPoint x: 145, endPoint y: 104, distance: 38.1
click at [164, 71] on div "This Month: [DATE] - [DATE]" at bounding box center [130, 83] width 204 height 30
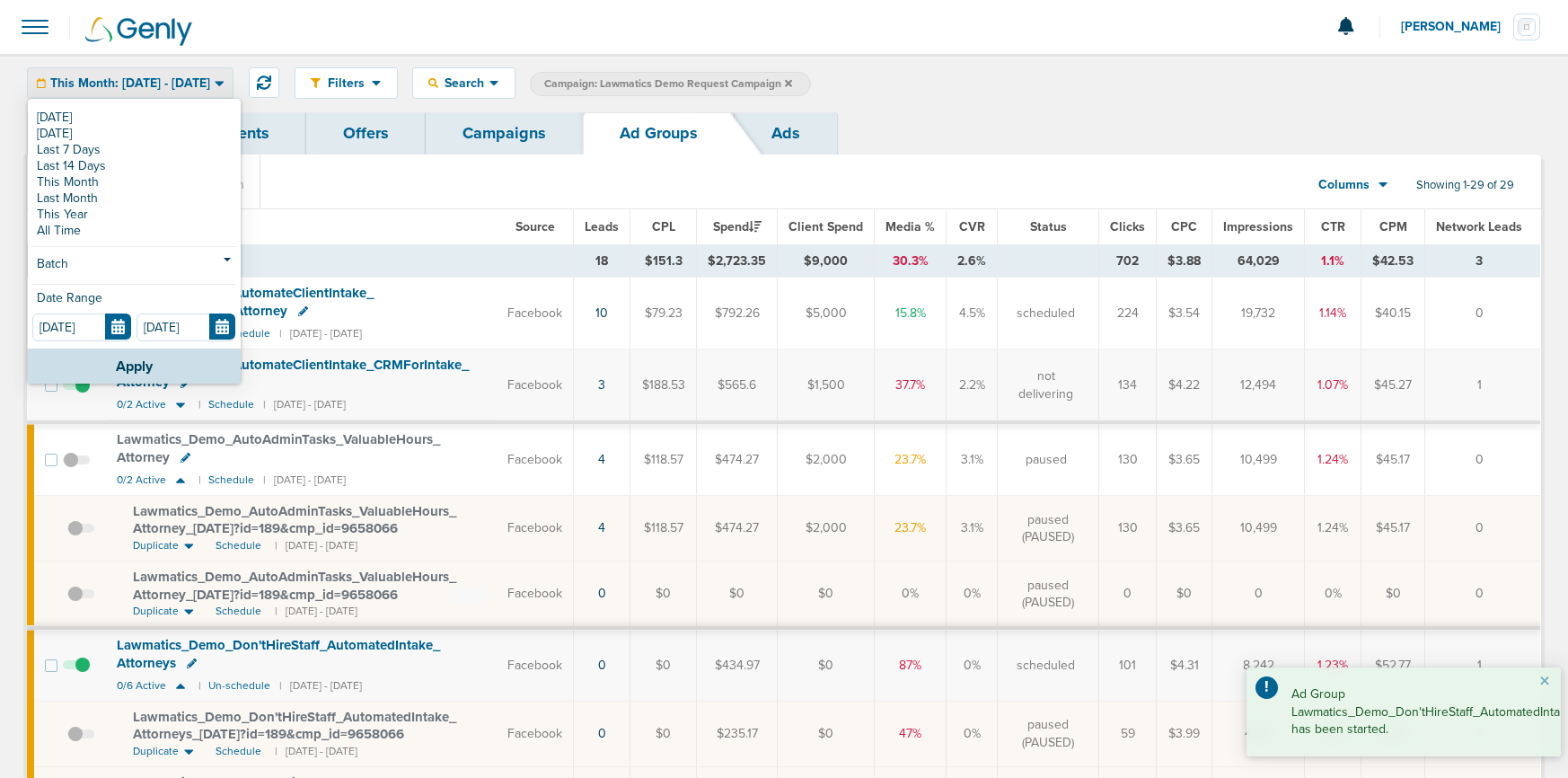
click at [139, 115] on link "[DATE]" at bounding box center [134, 117] width 203 height 16
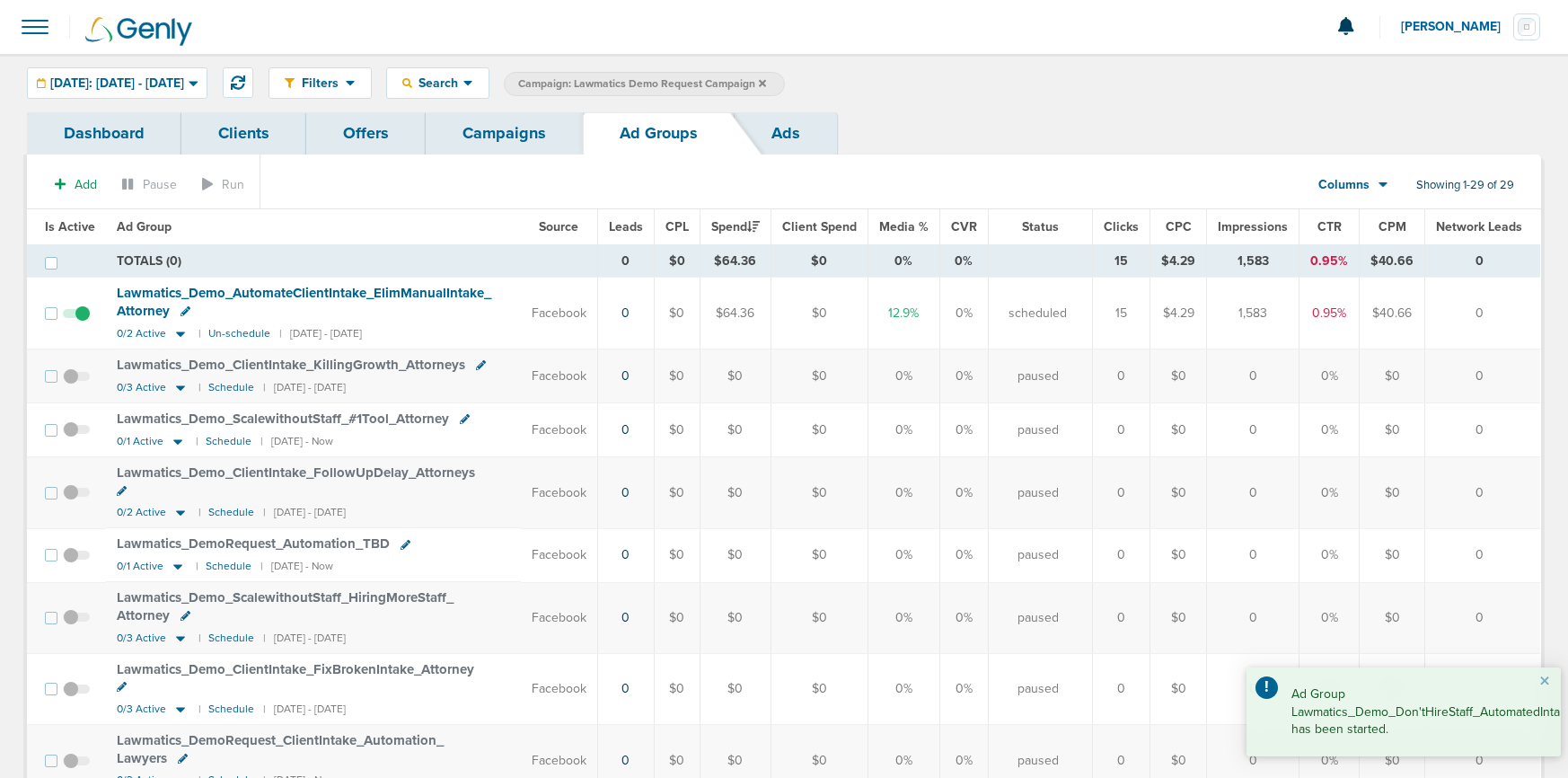
click at [494, 133] on link "Campaigns" at bounding box center [504, 133] width 157 height 43
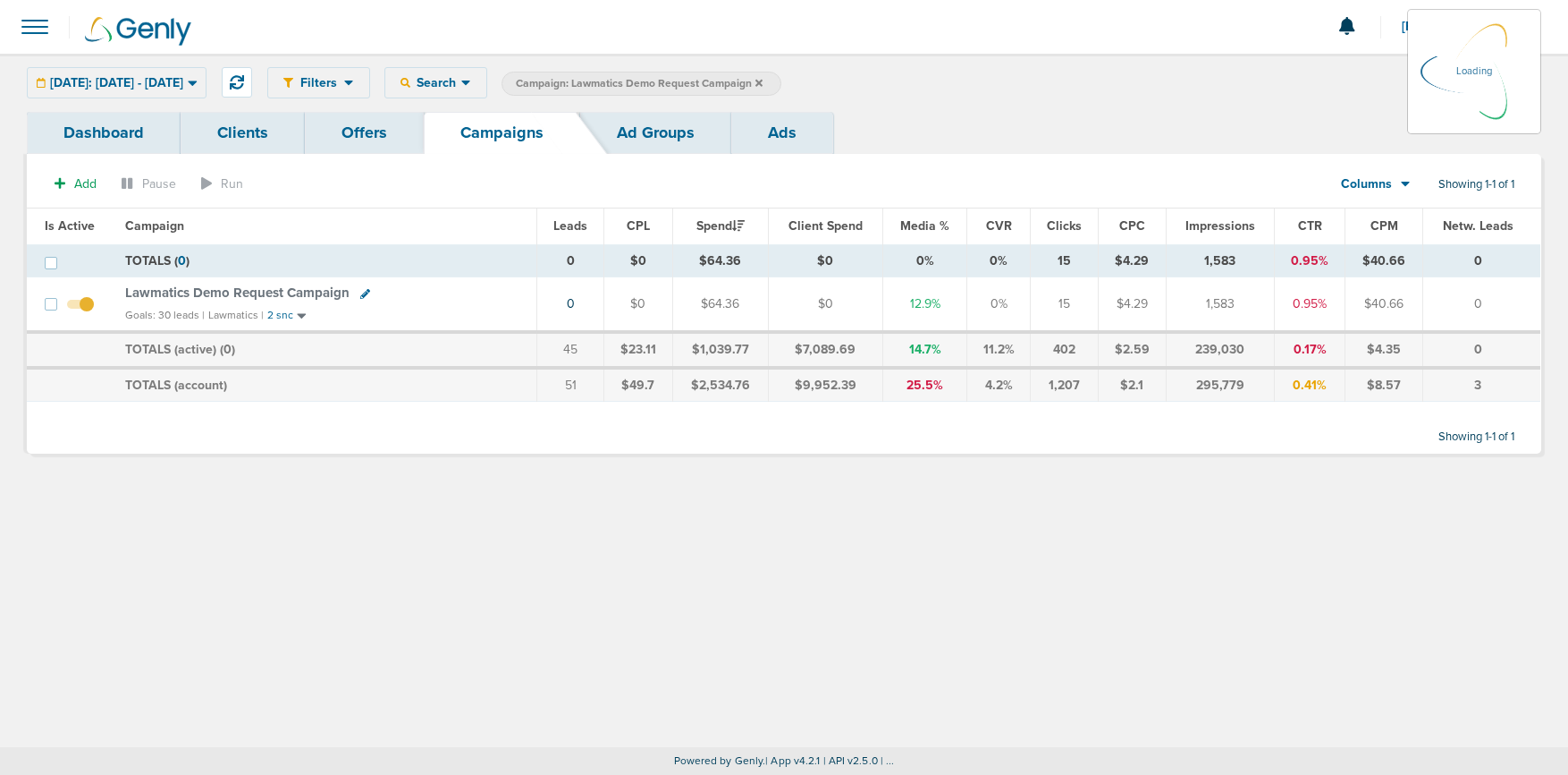
click at [763, 81] on icon at bounding box center [759, 82] width 7 height 7
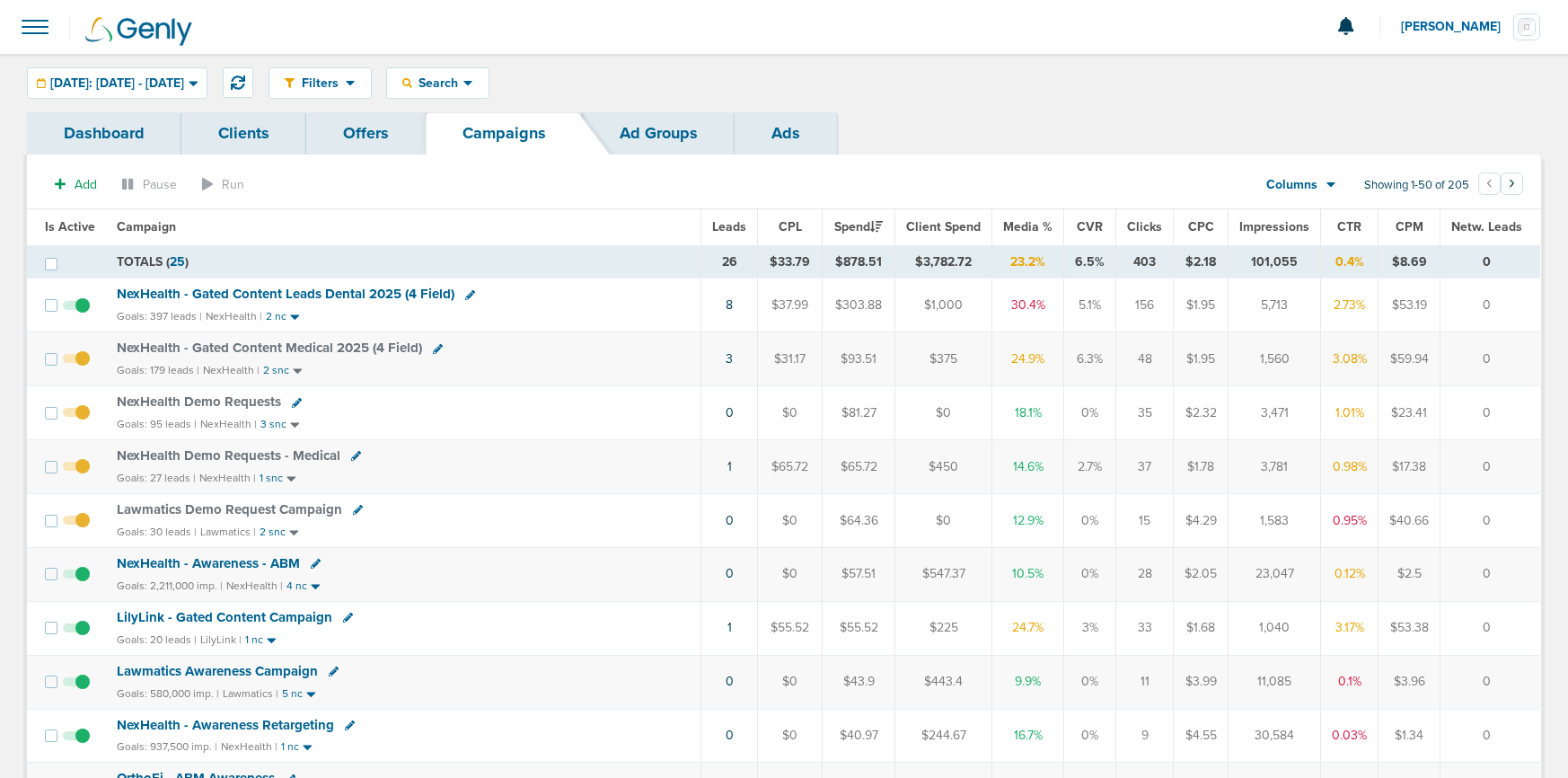
click at [272, 293] on span "NexHealth - Gated Content Leads Dental 2025 (4 Field)" at bounding box center [286, 294] width 337 height 16
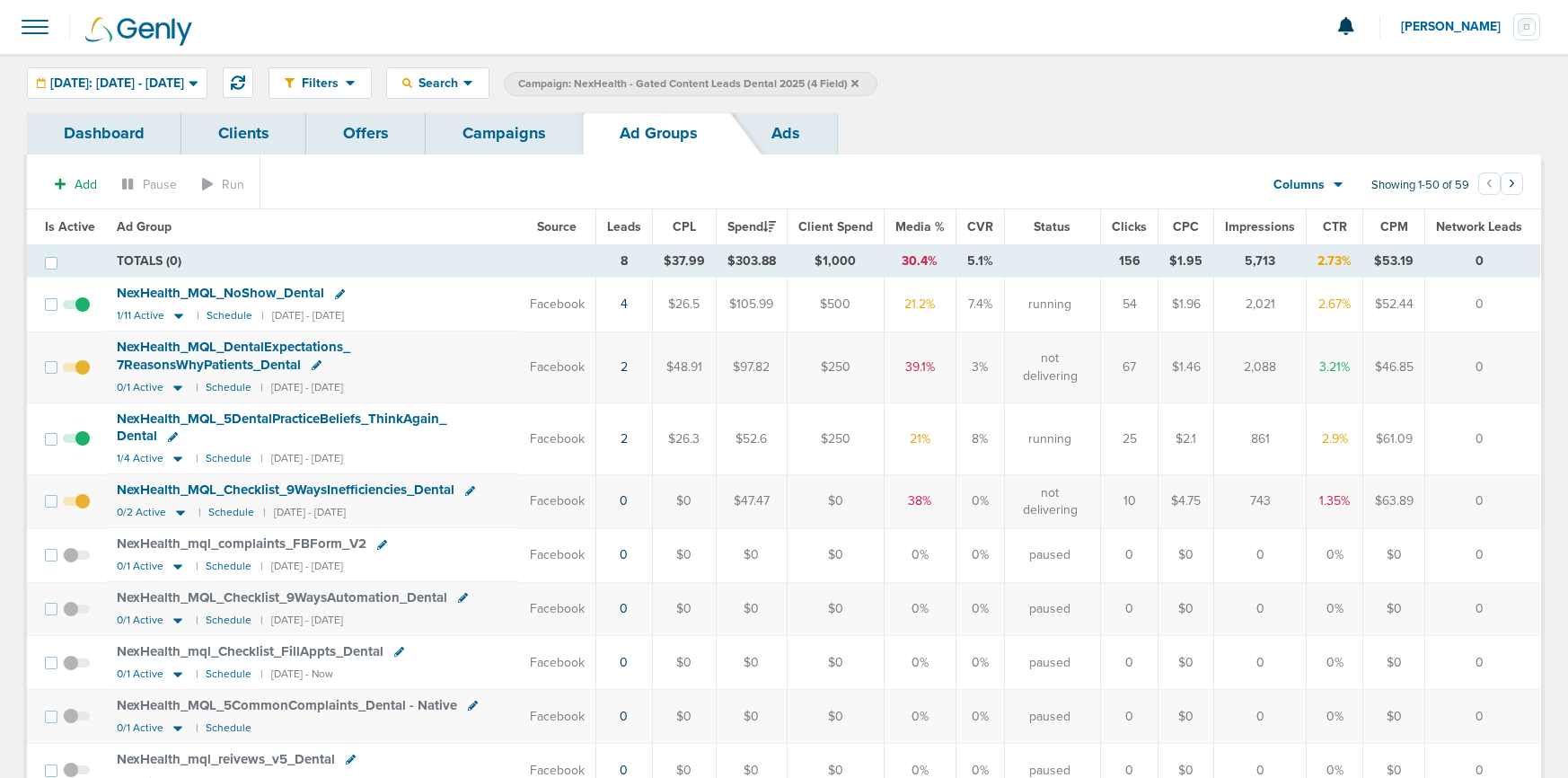
click at [484, 135] on link "Campaigns" at bounding box center [504, 133] width 157 height 43
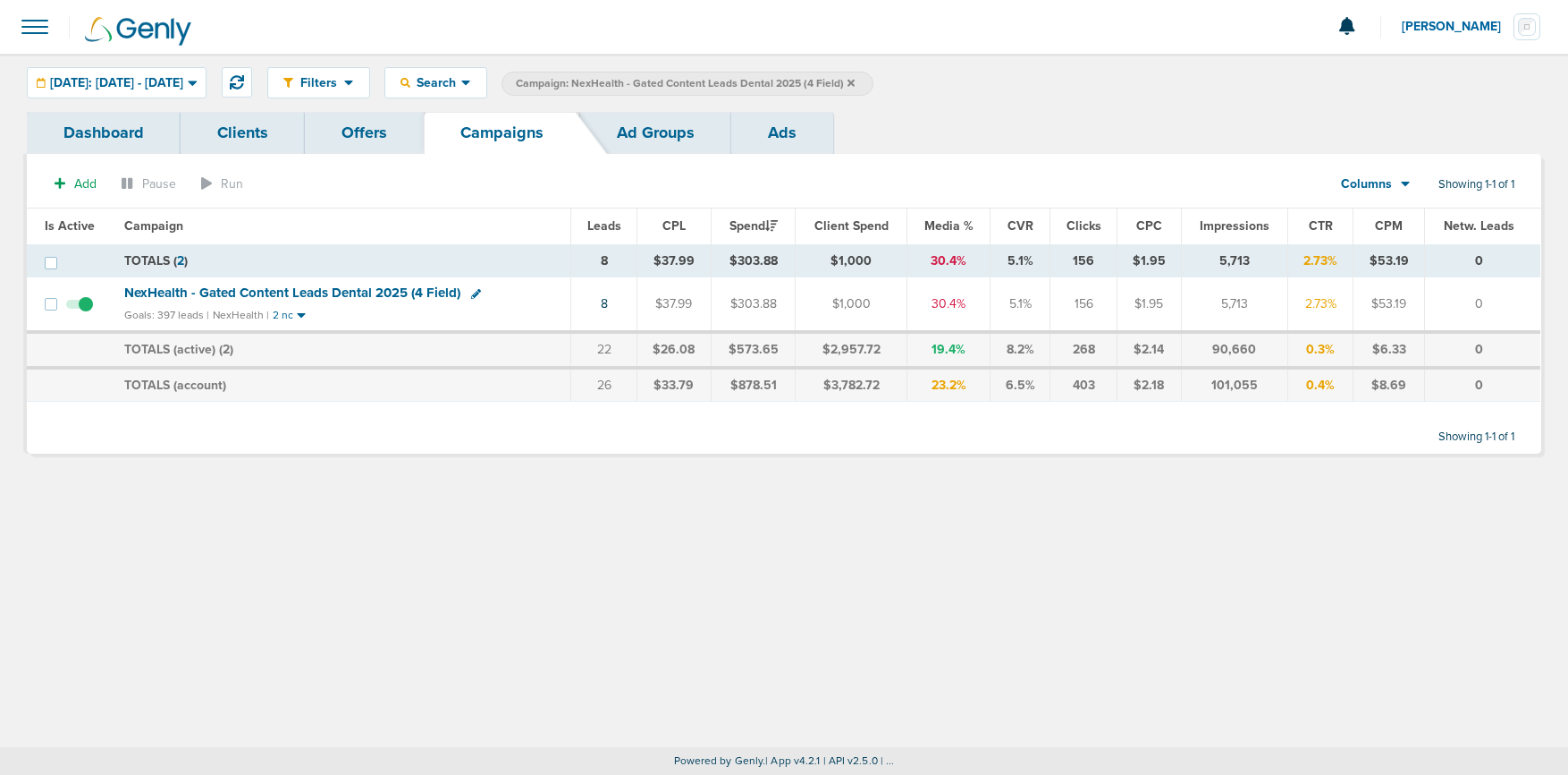
click at [855, 85] on icon at bounding box center [851, 82] width 7 height 7
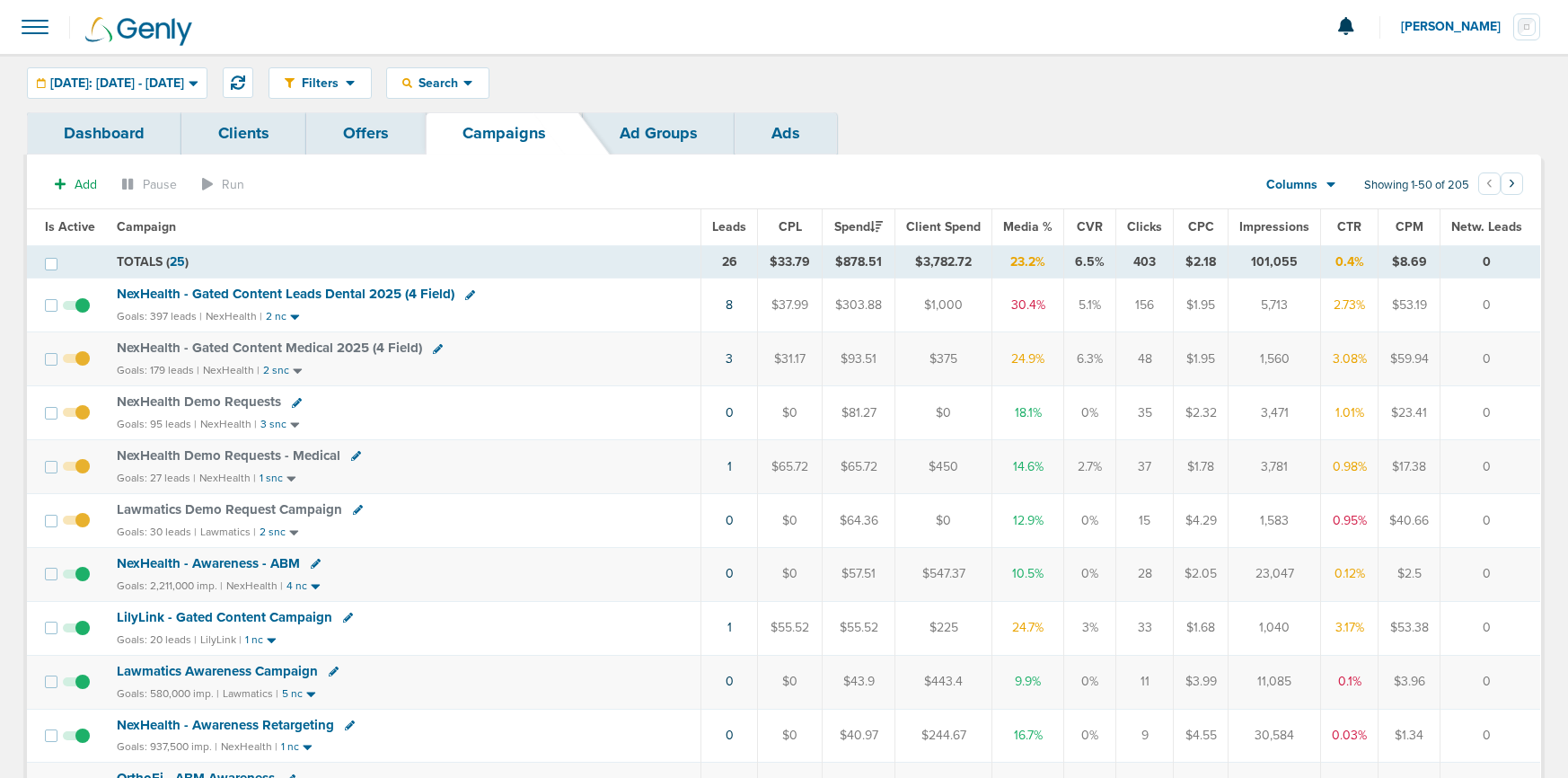
click at [257, 402] on span "NexHealth Demo Requests" at bounding box center [199, 401] width 165 height 16
